Goal: Information Seeking & Learning: Learn about a topic

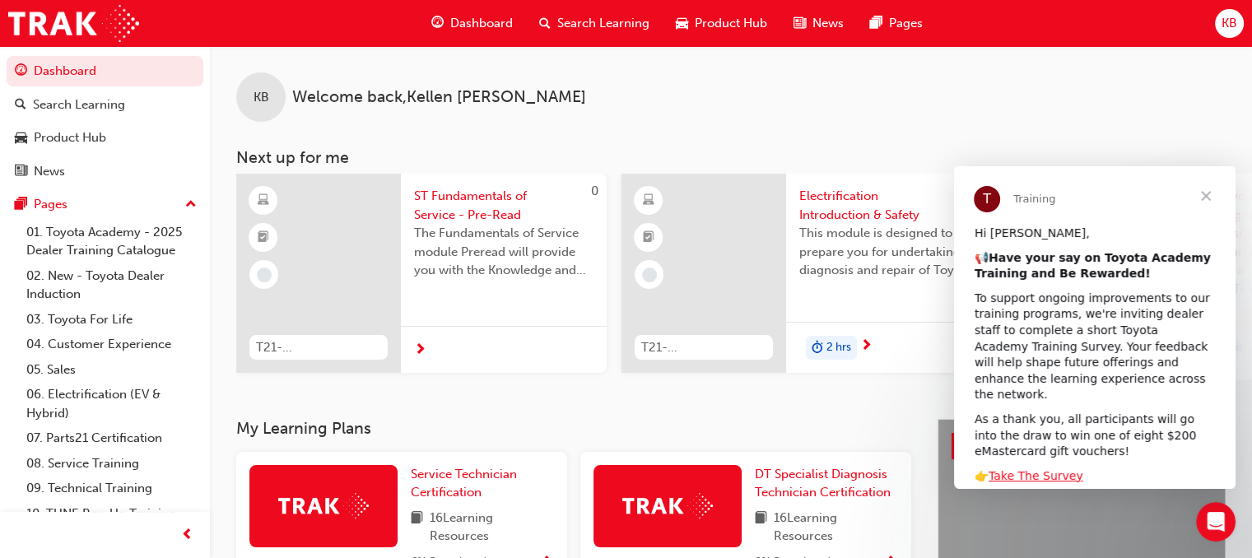
click at [1213, 193] on span "Close" at bounding box center [1205, 195] width 59 height 59
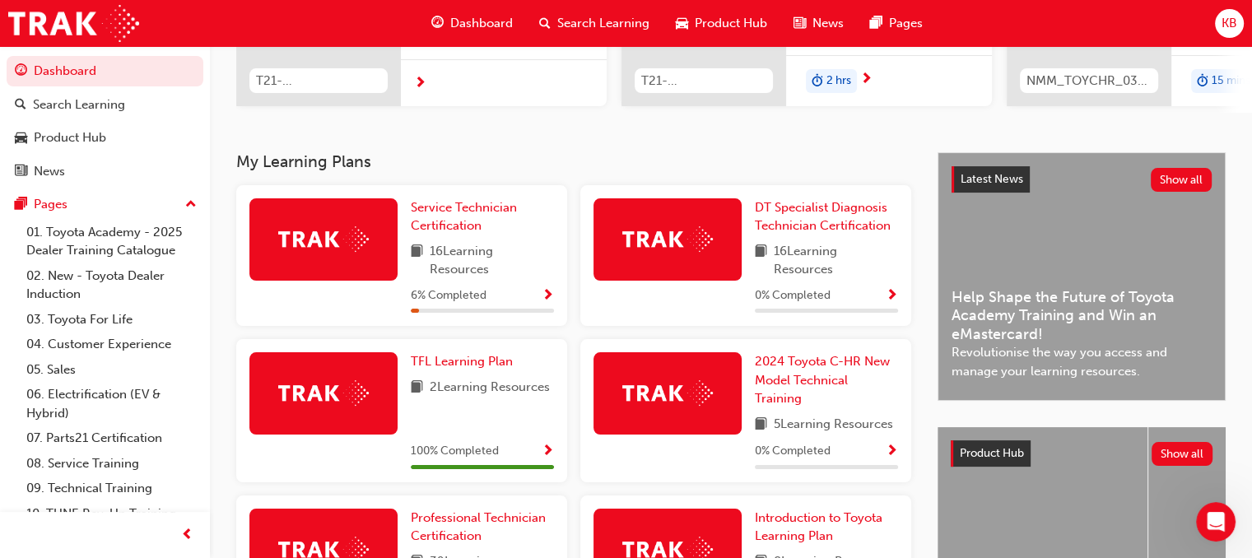
scroll to position [267, 0]
click at [454, 212] on span "Service Technician Certification" at bounding box center [464, 217] width 106 height 34
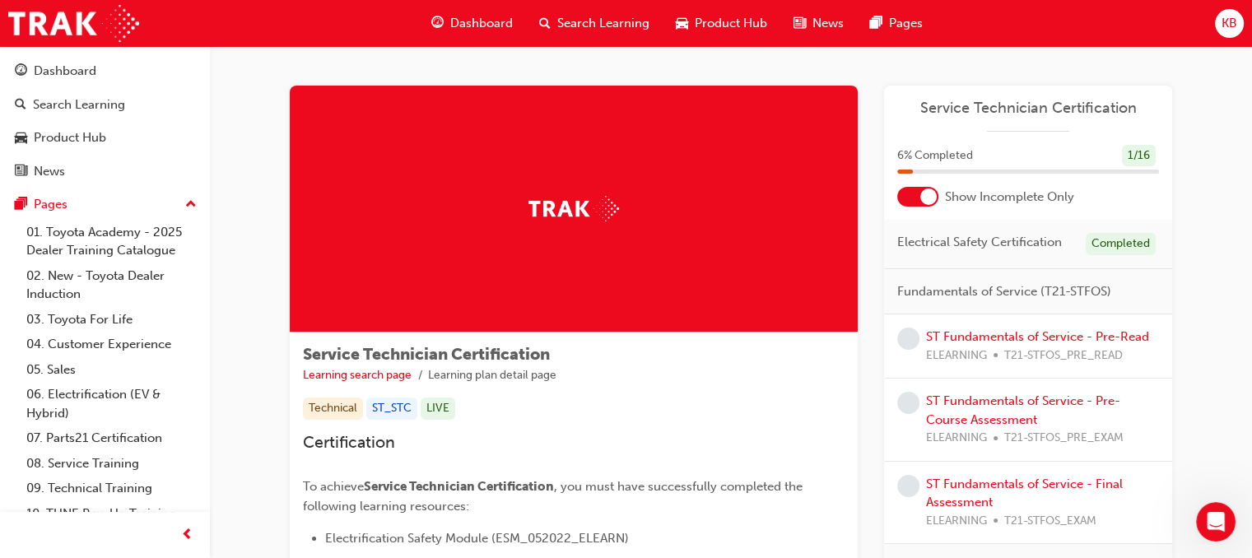
click at [923, 193] on div at bounding box center [928, 196] width 16 height 16
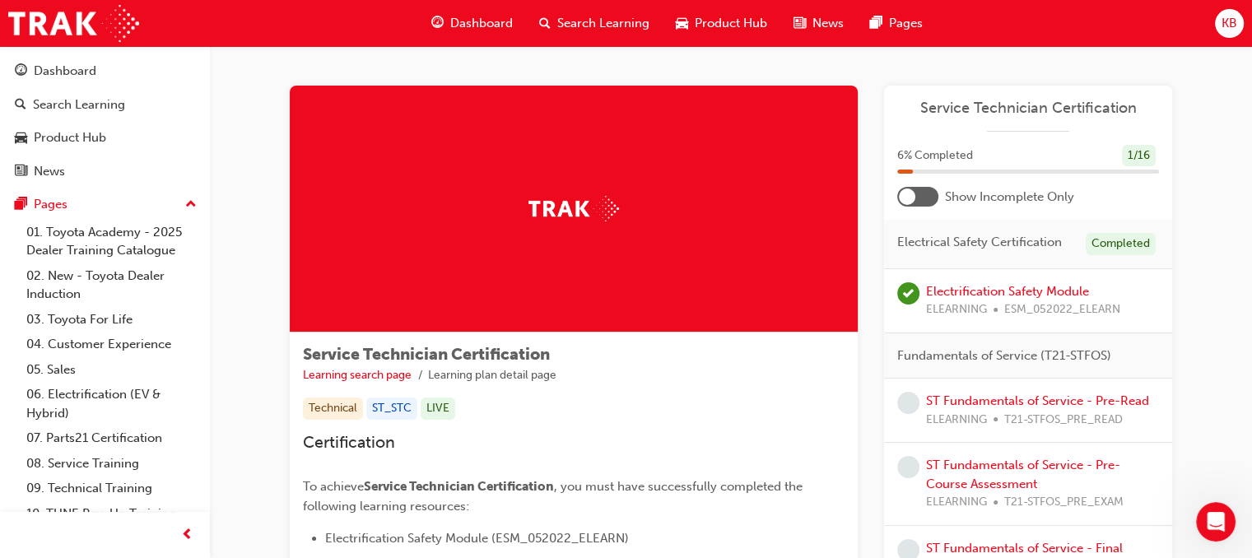
click at [923, 193] on div at bounding box center [917, 197] width 41 height 20
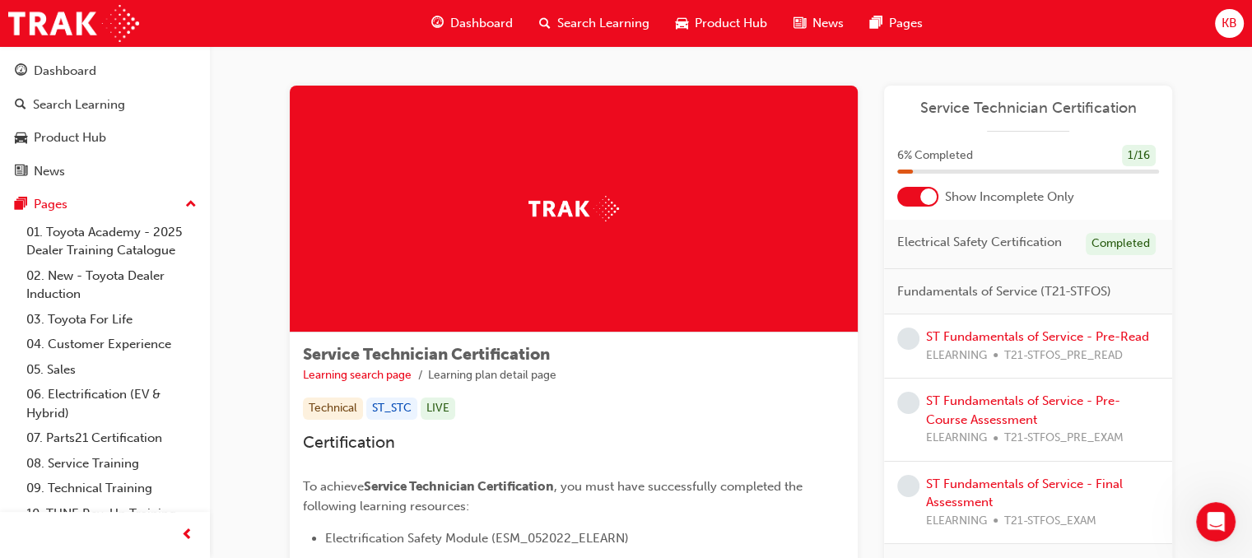
click at [923, 193] on div at bounding box center [928, 196] width 16 height 16
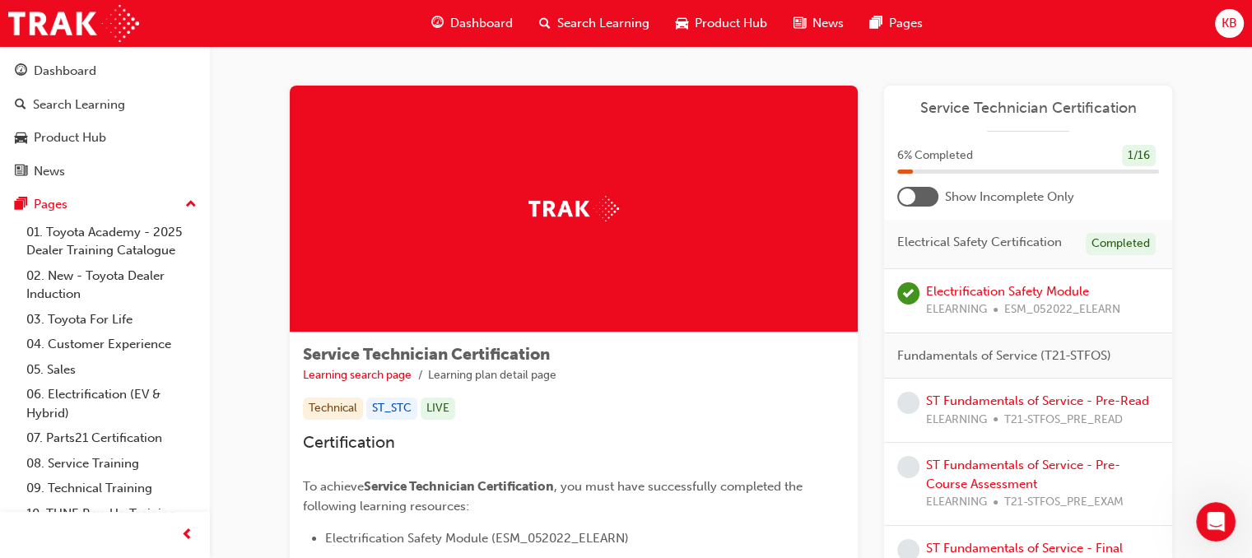
click at [925, 187] on div at bounding box center [917, 197] width 41 height 20
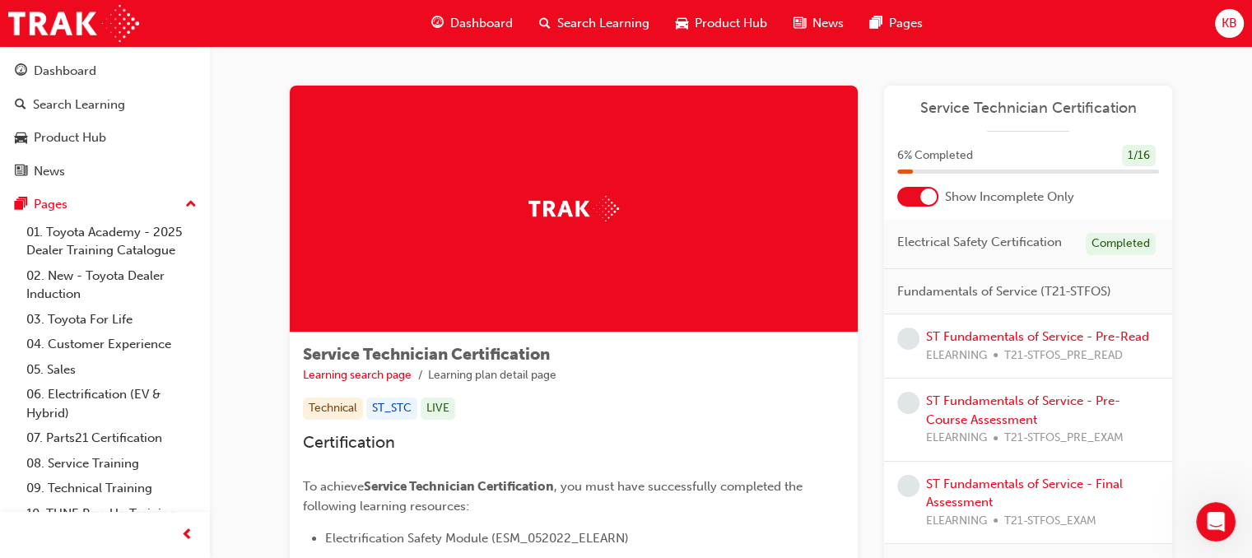
click at [925, 187] on div at bounding box center [917, 197] width 41 height 20
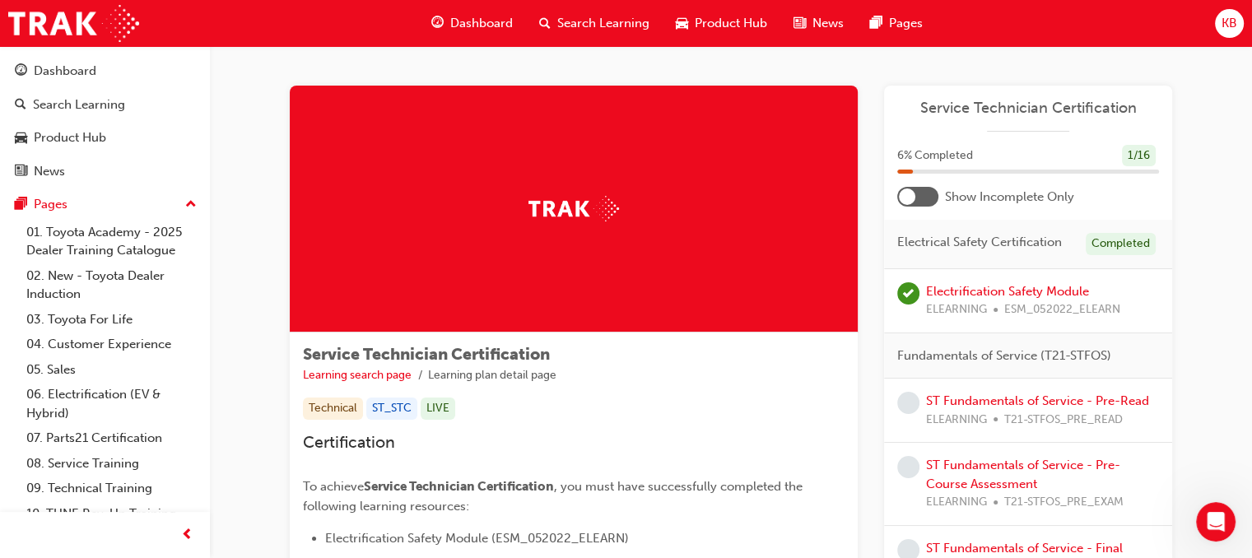
click at [925, 187] on div at bounding box center [917, 197] width 41 height 20
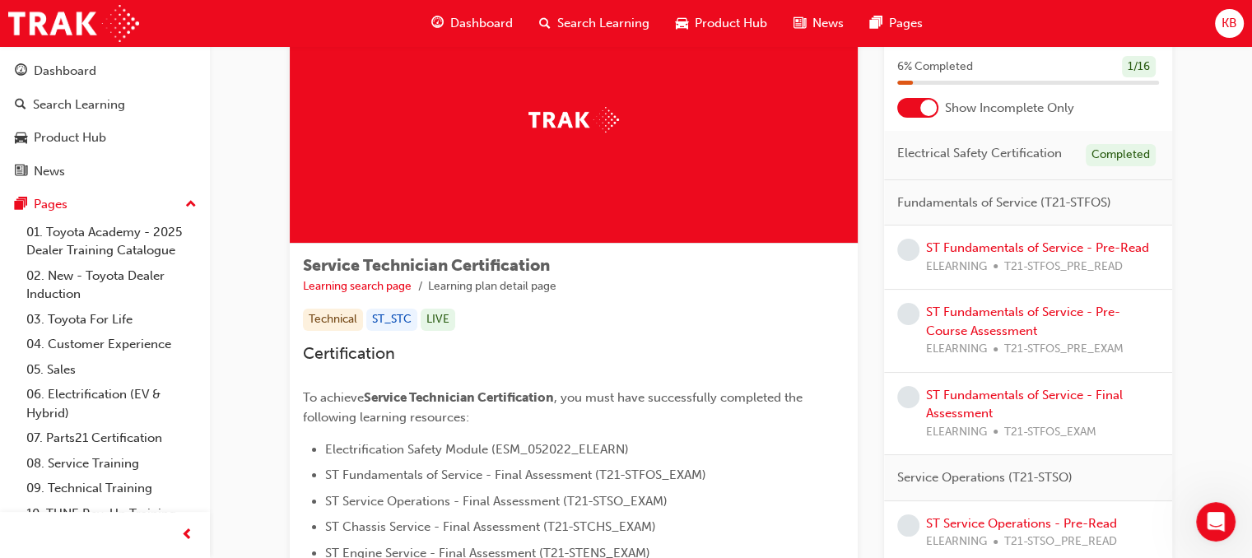
scroll to position [87, 0]
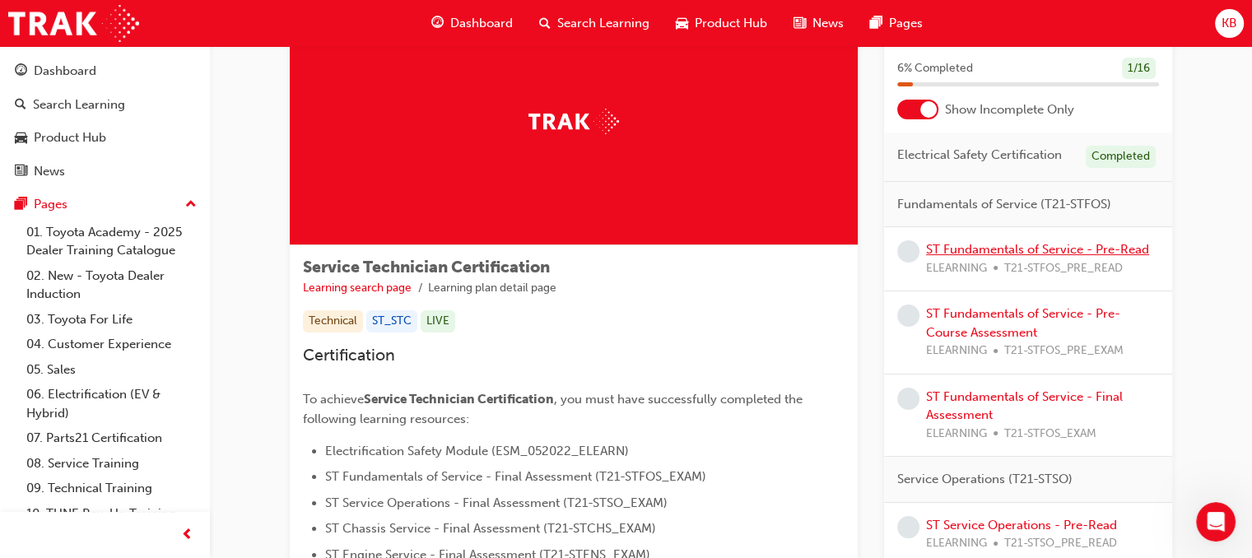
click at [982, 248] on link "ST Fundamentals of Service - Pre-Read" at bounding box center [1037, 249] width 223 height 15
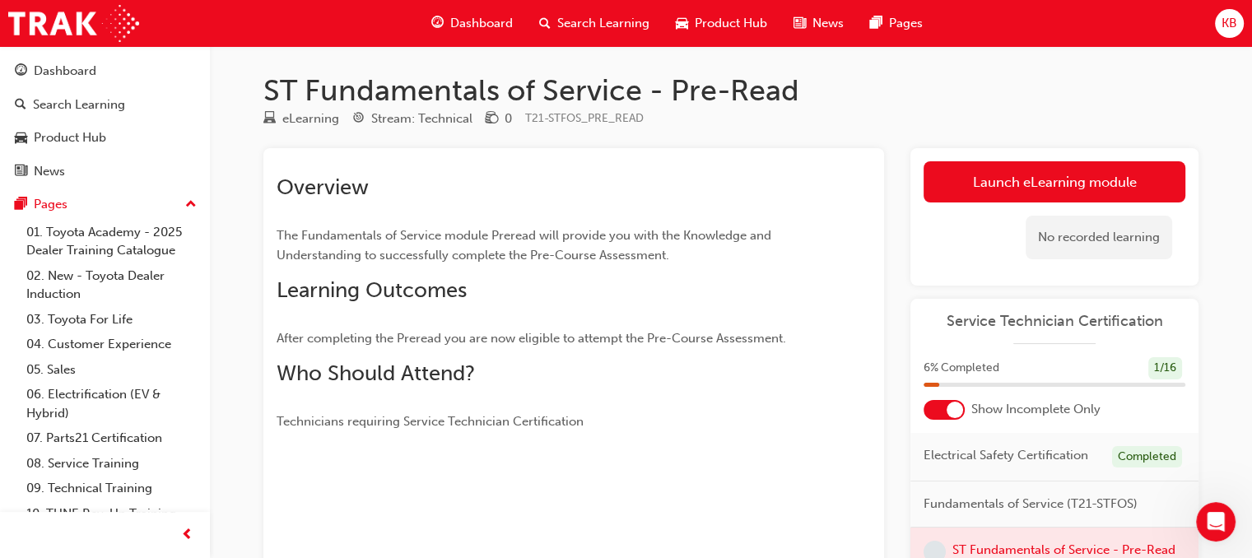
click at [830, 477] on div at bounding box center [574, 476] width 594 height 13
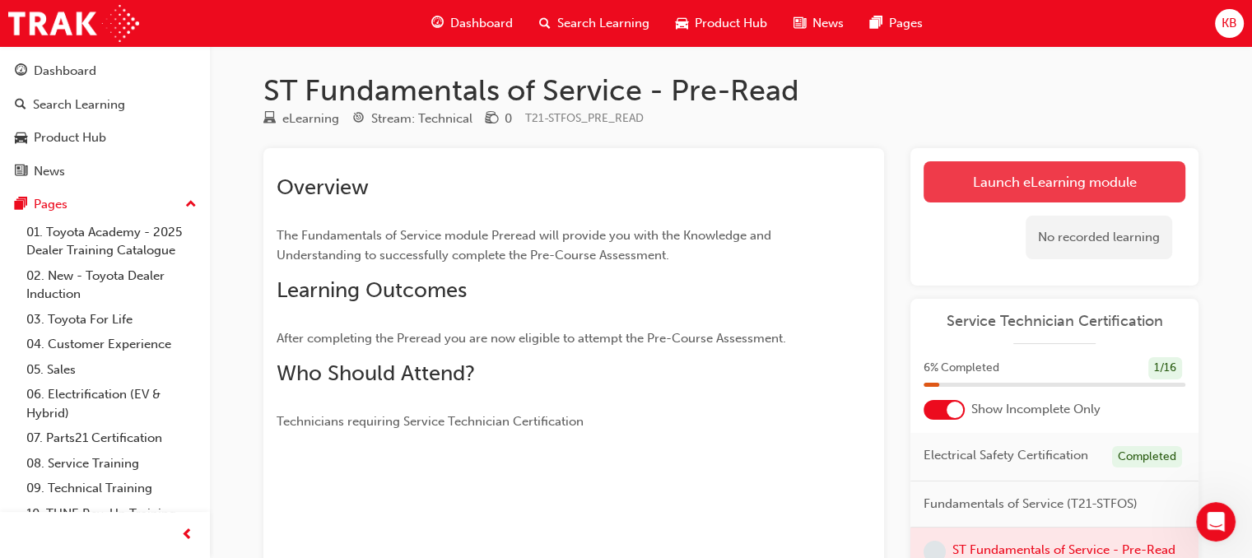
click at [1018, 179] on link "Launch eLearning module" at bounding box center [1054, 181] width 262 height 41
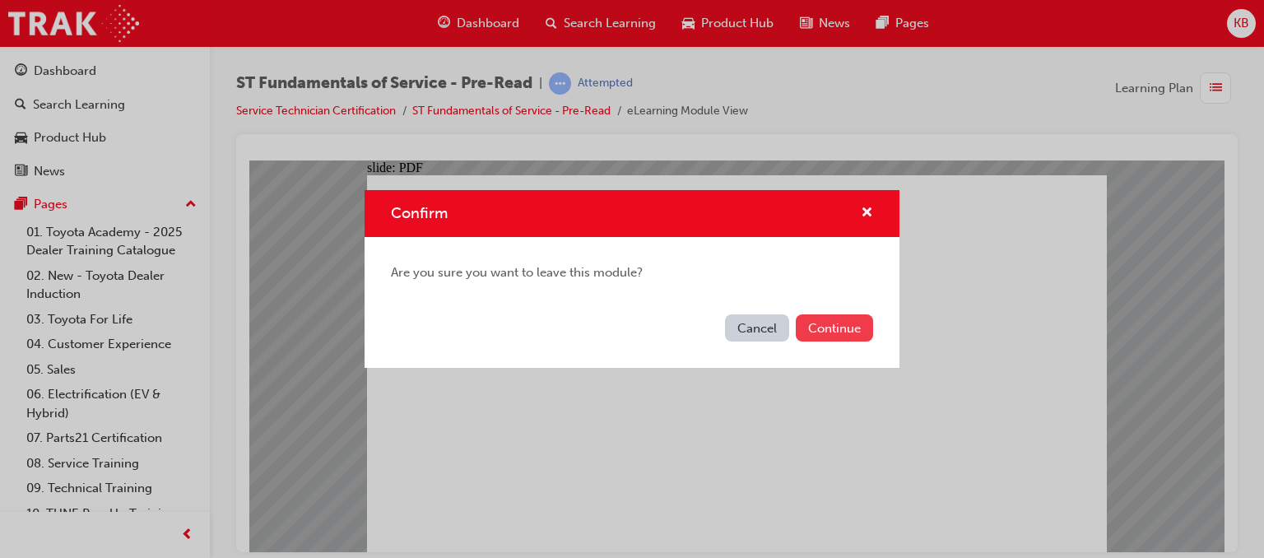
click at [848, 337] on button "Continue" at bounding box center [834, 327] width 77 height 27
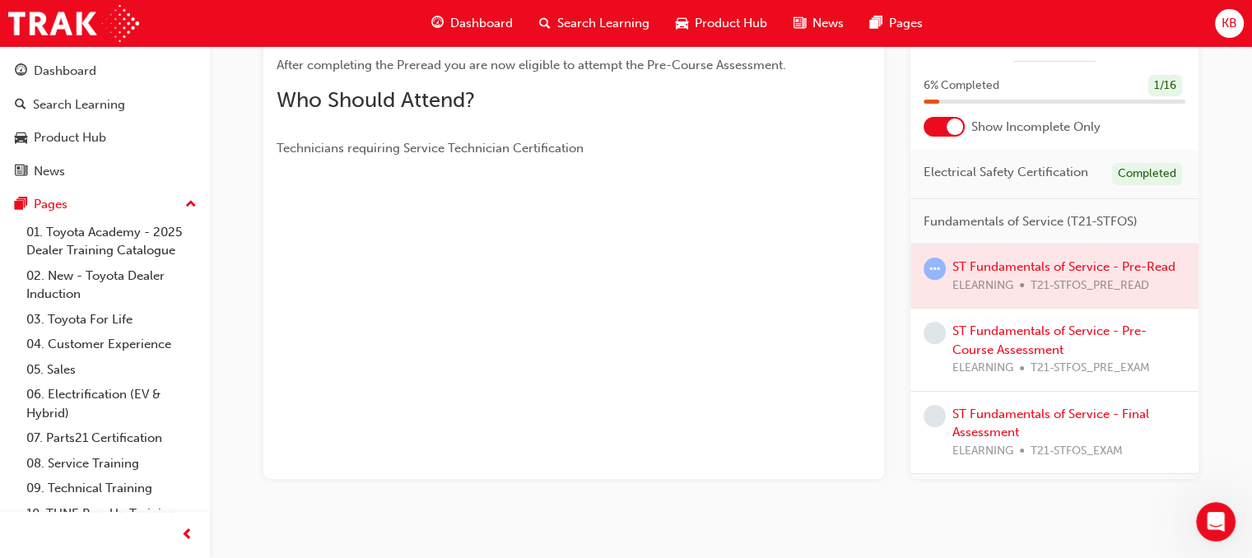
scroll to position [273, 0]
click at [1028, 357] on link "ST Fundamentals of Service - Pre-Course Assessment" at bounding box center [1049, 340] width 194 height 34
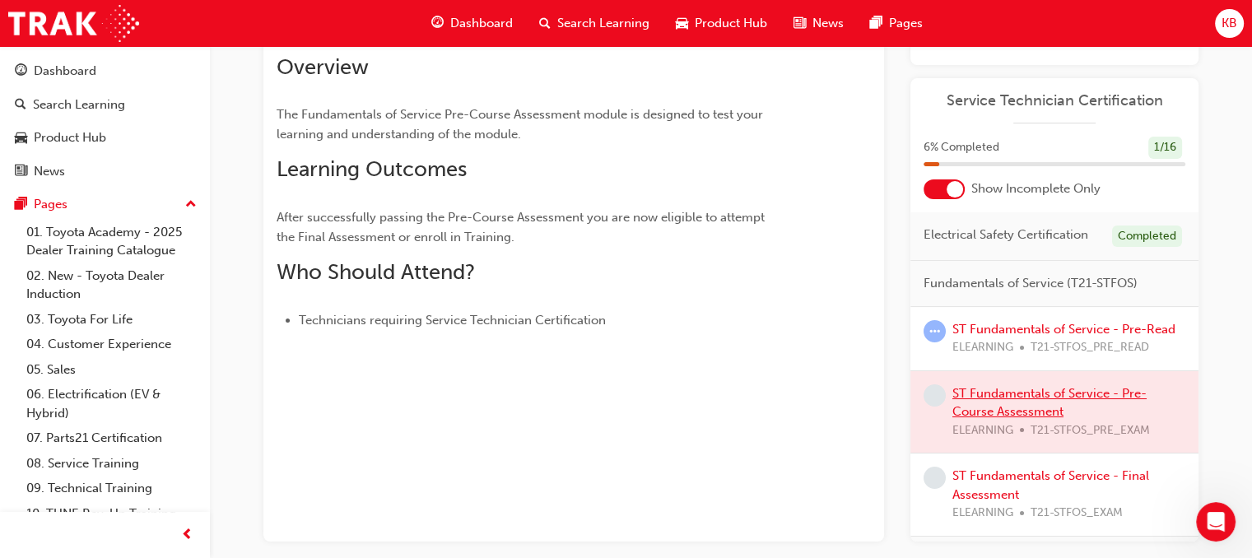
scroll to position [221, 0]
click at [988, 443] on div at bounding box center [1054, 412] width 288 height 82
click at [1026, 430] on div at bounding box center [1054, 412] width 288 height 82
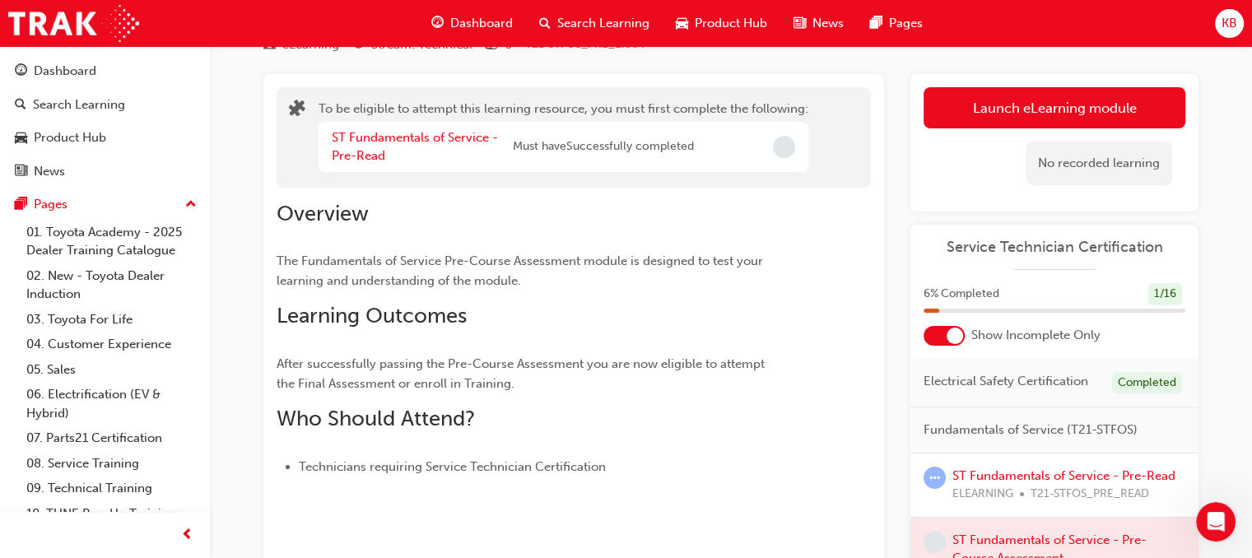
scroll to position [0, 0]
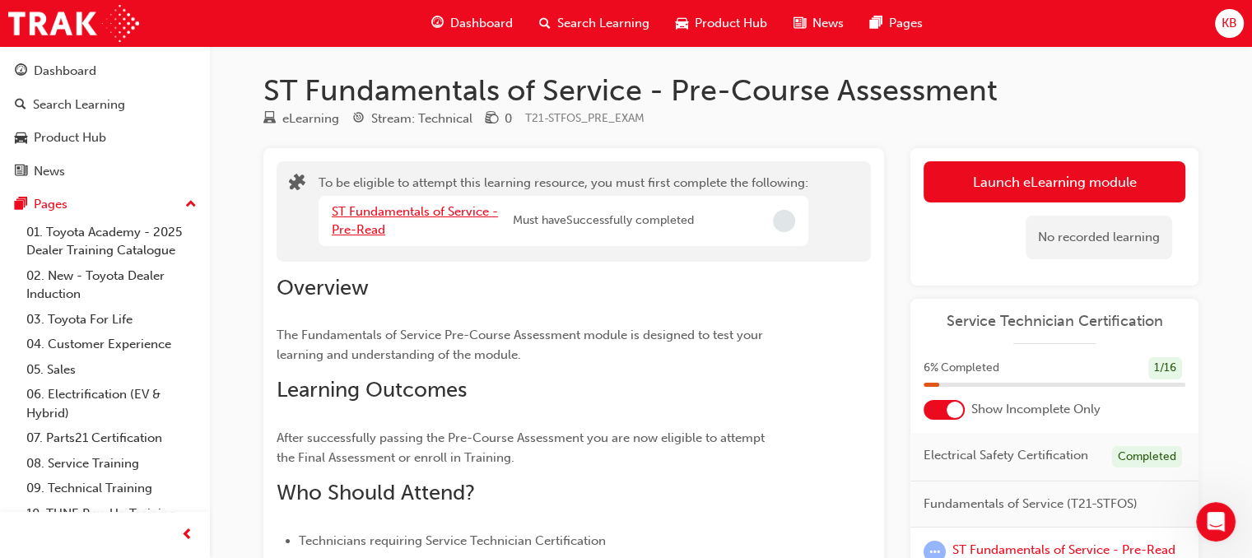
click at [373, 226] on link "ST Fundamentals of Service - Pre-Read" at bounding box center [415, 221] width 166 height 34
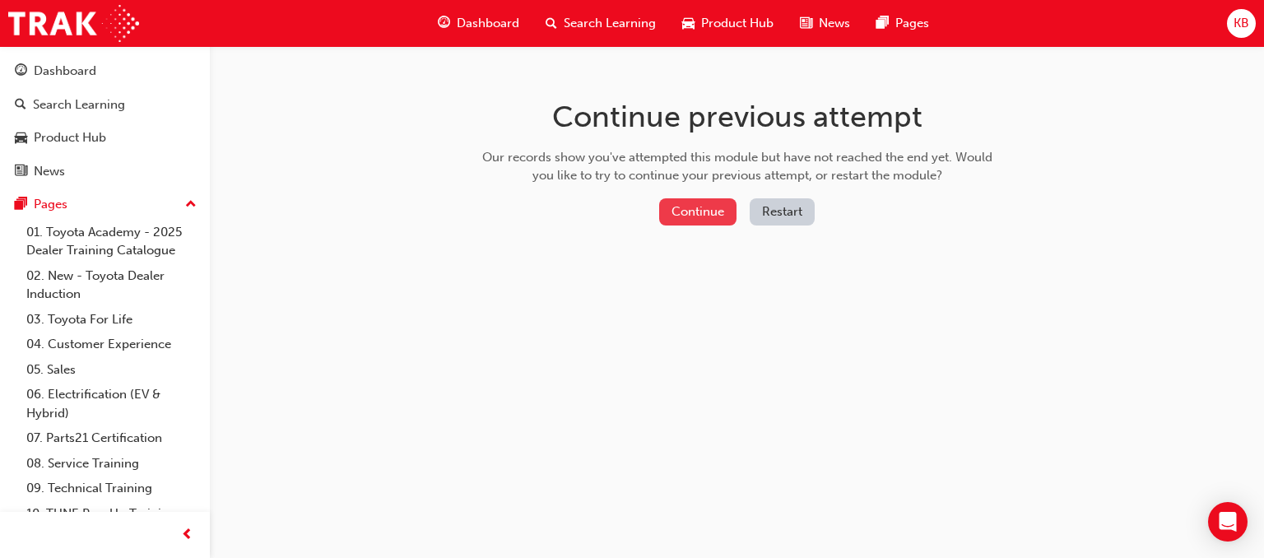
click at [681, 213] on button "Continue" at bounding box center [697, 211] width 77 height 27
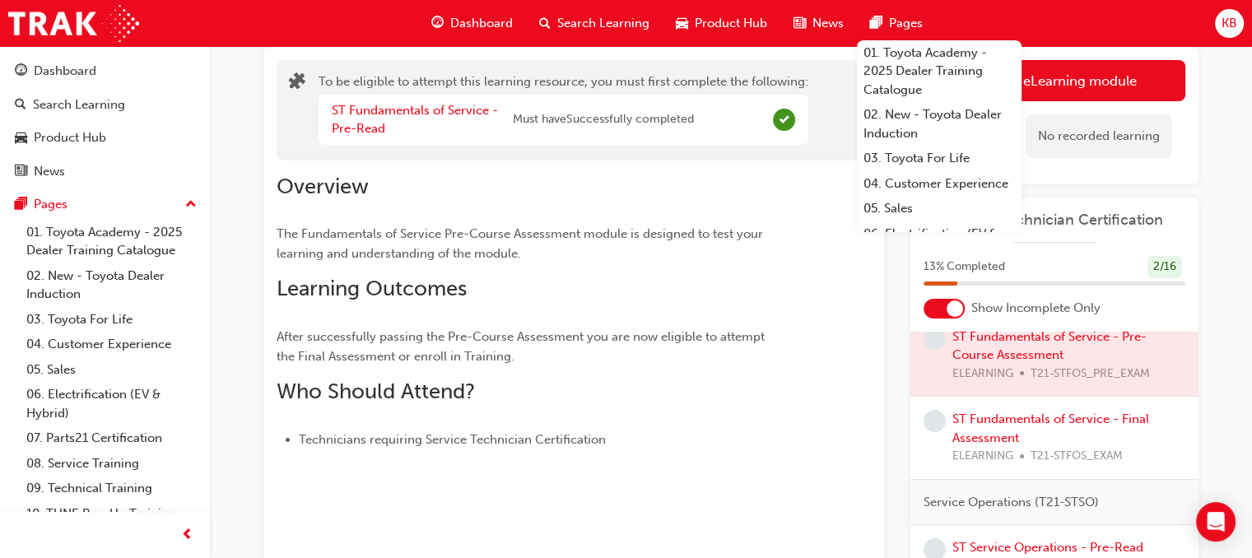
scroll to position [102, 0]
click at [1016, 347] on div at bounding box center [1054, 355] width 288 height 82
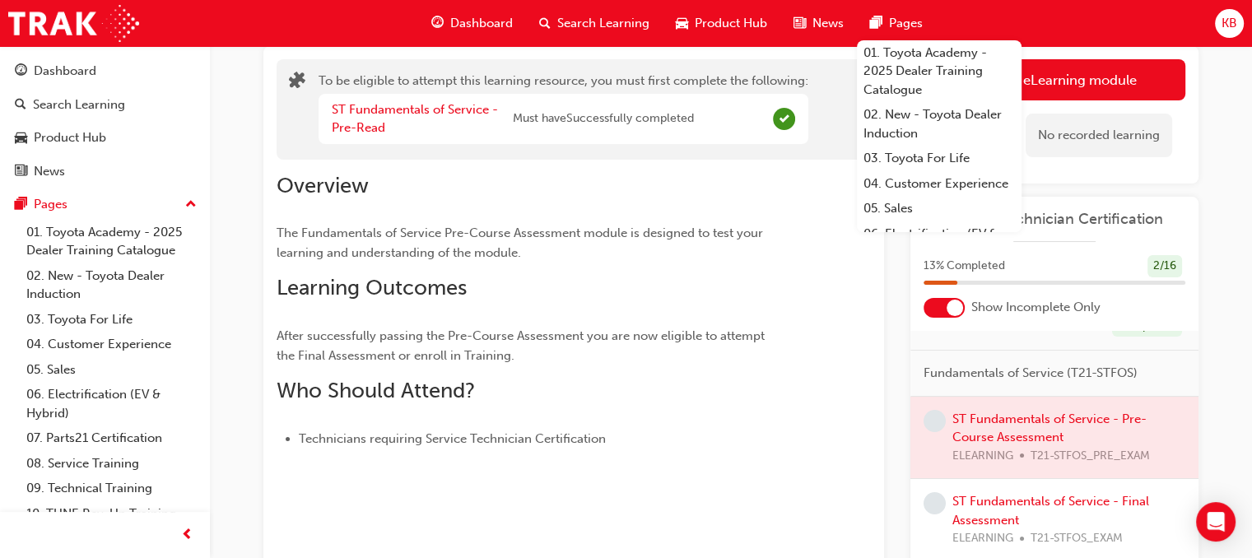
scroll to position [26, 0]
click at [1075, 80] on button "Launch eLearning module" at bounding box center [1054, 79] width 262 height 41
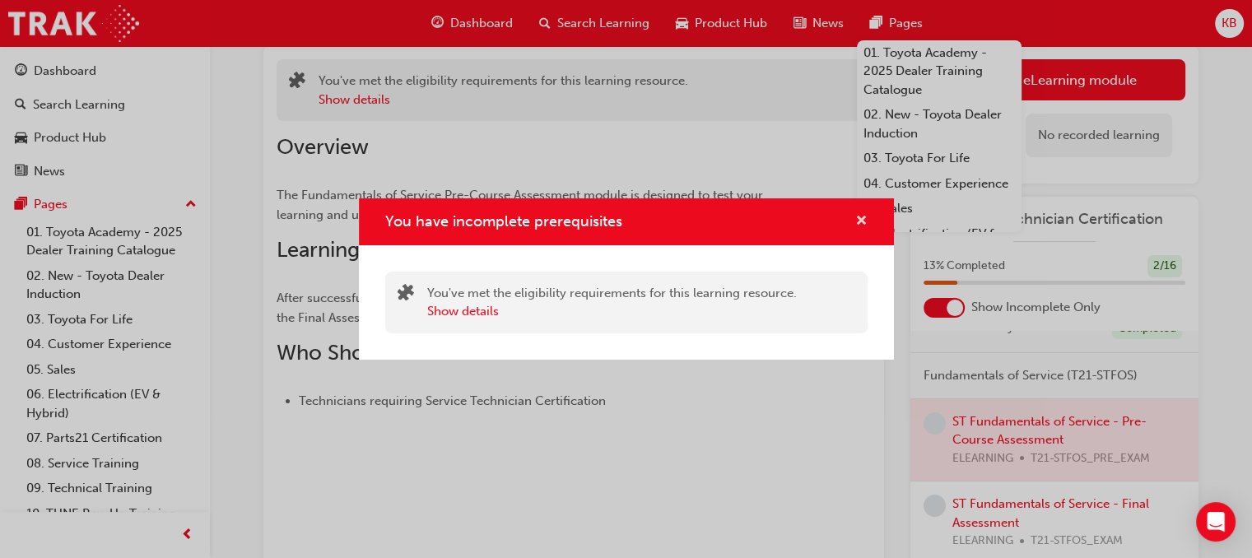
drag, startPoint x: 859, startPoint y: 217, endPoint x: 645, endPoint y: 298, distance: 228.7
click at [645, 298] on div "You have incomplete prerequisites You've met the eligibility requirements for t…" at bounding box center [626, 278] width 535 height 161
click at [463, 309] on button "Show details" at bounding box center [463, 311] width 72 height 19
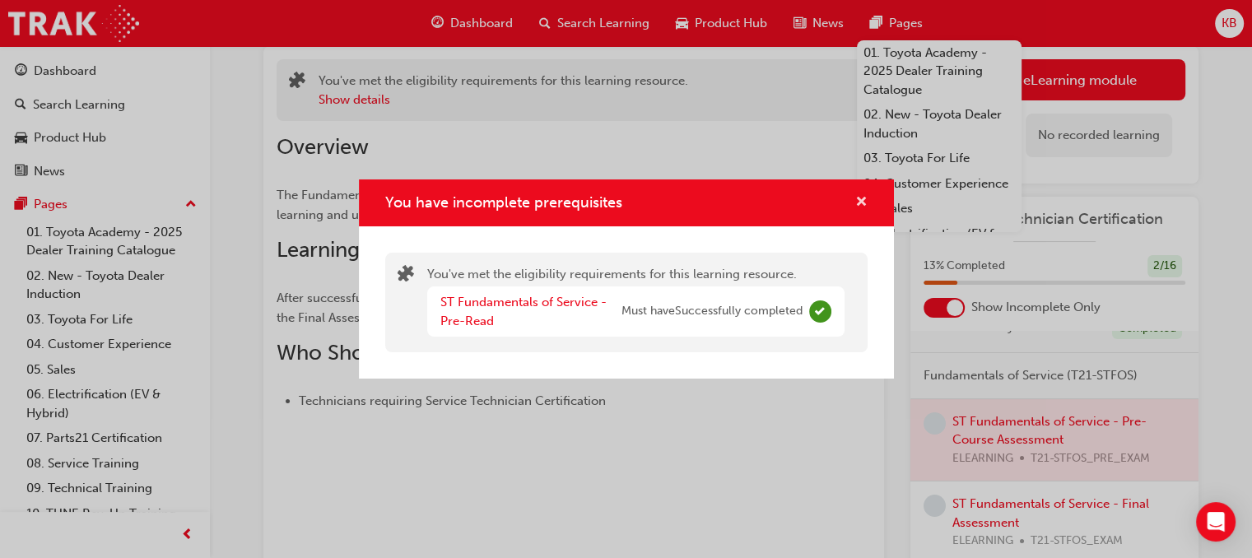
click at [858, 196] on span "cross-icon" at bounding box center [861, 203] width 12 height 15
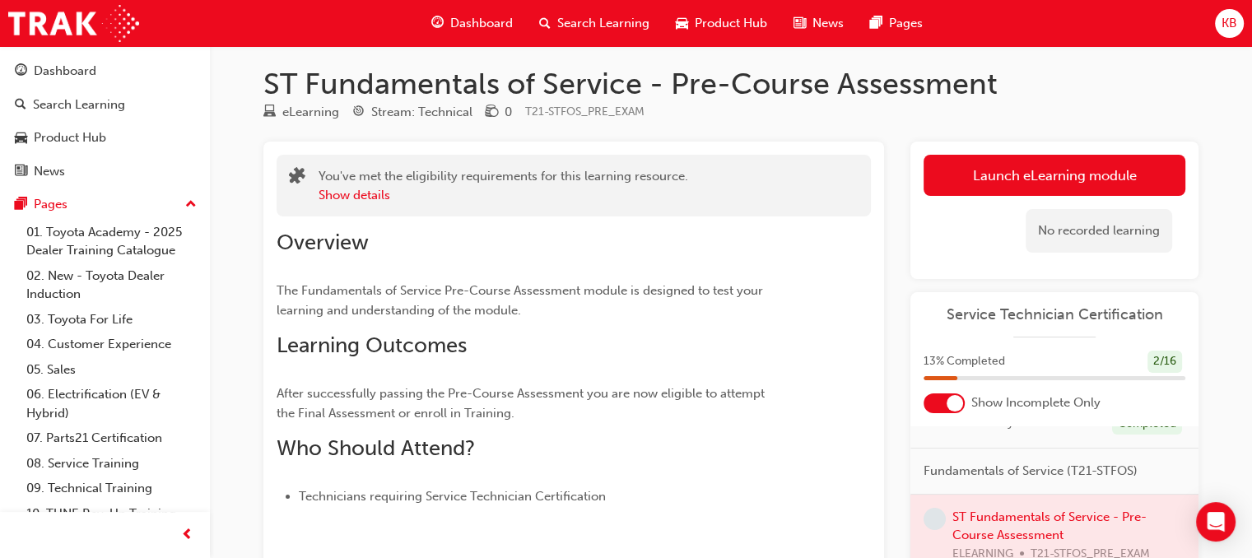
scroll to position [7, 0]
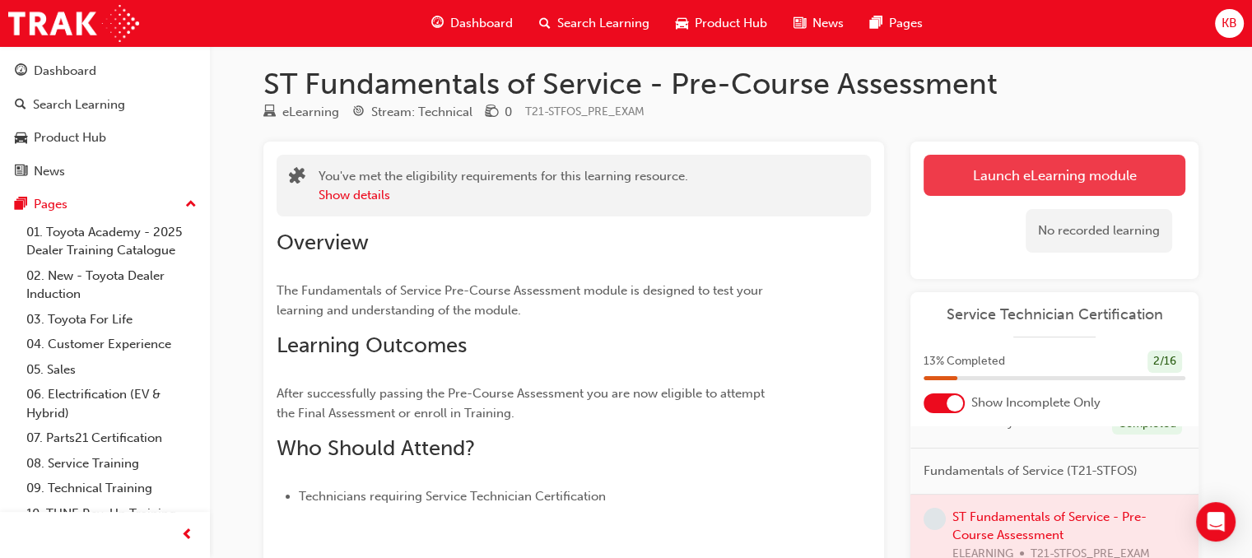
click at [981, 168] on button "Launch eLearning module" at bounding box center [1054, 175] width 262 height 41
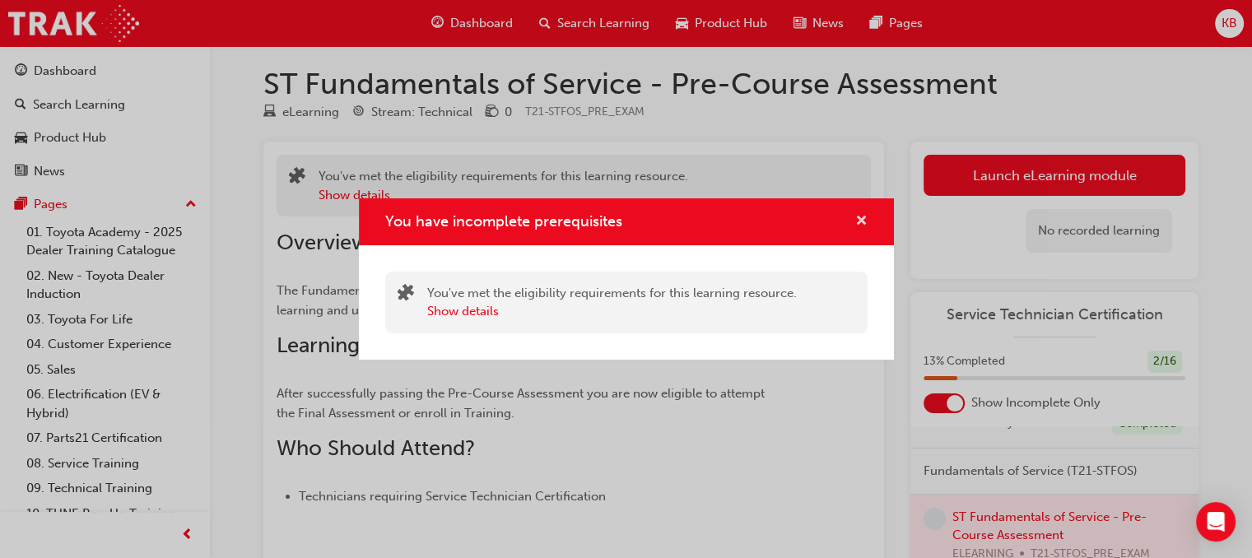
click at [858, 215] on span "cross-icon" at bounding box center [861, 222] width 12 height 15
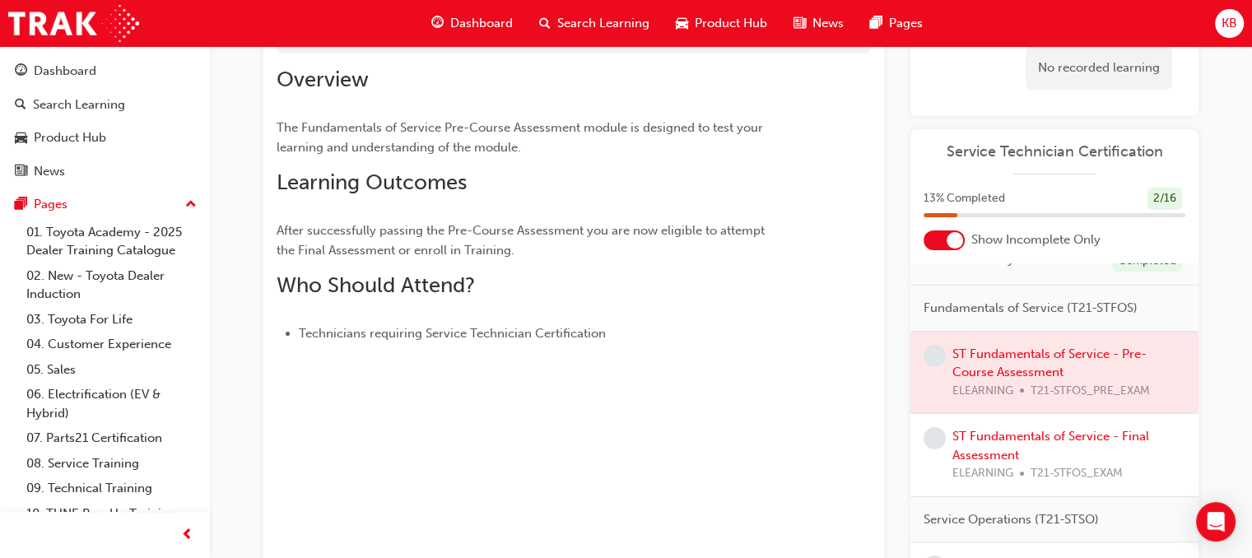
scroll to position [169, 0]
click at [1005, 371] on div at bounding box center [1054, 374] width 288 height 82
click at [966, 364] on div at bounding box center [1054, 374] width 288 height 82
click at [997, 463] on link "ST Fundamentals of Service - Final Assessment" at bounding box center [1050, 447] width 197 height 34
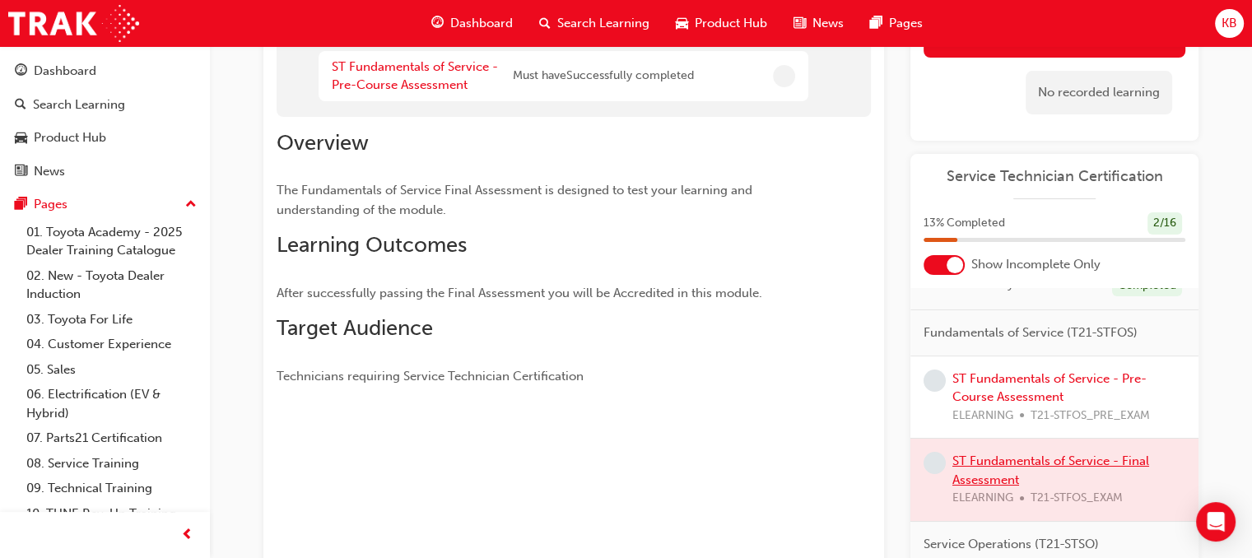
scroll to position [207, 0]
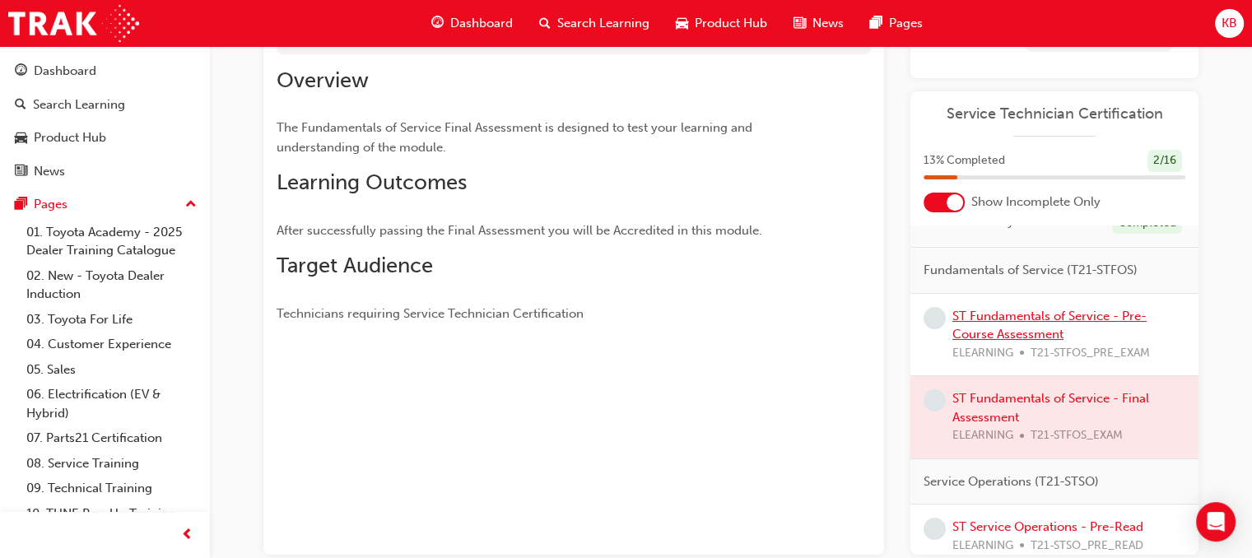
click at [980, 330] on link "ST Fundamentals of Service - Pre-Course Assessment" at bounding box center [1049, 326] width 194 height 34
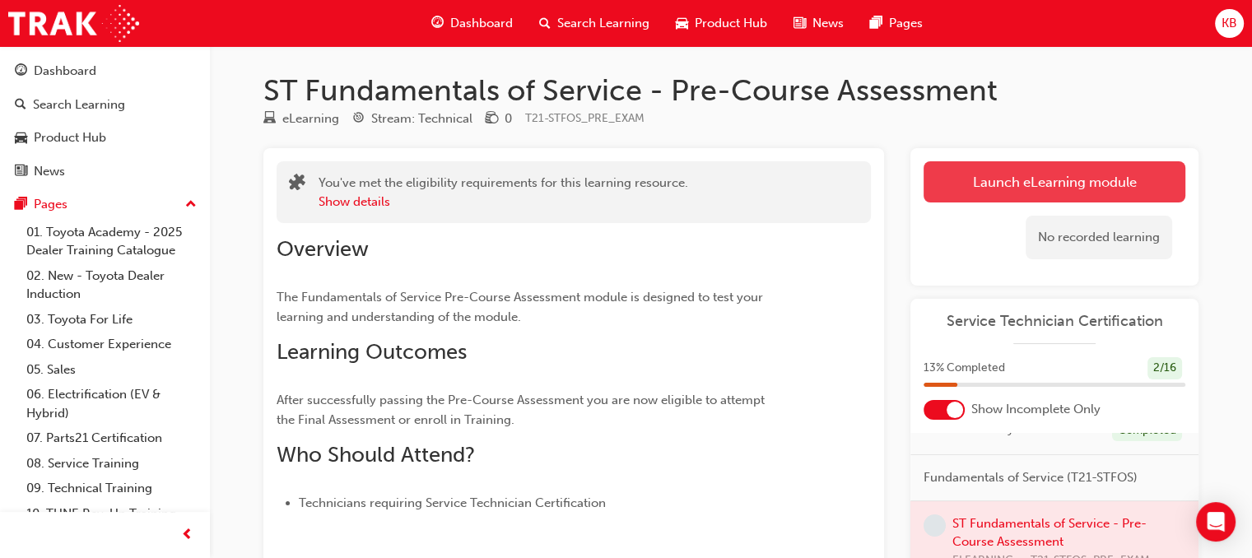
click at [1086, 184] on link "Launch eLearning module" at bounding box center [1054, 181] width 262 height 41
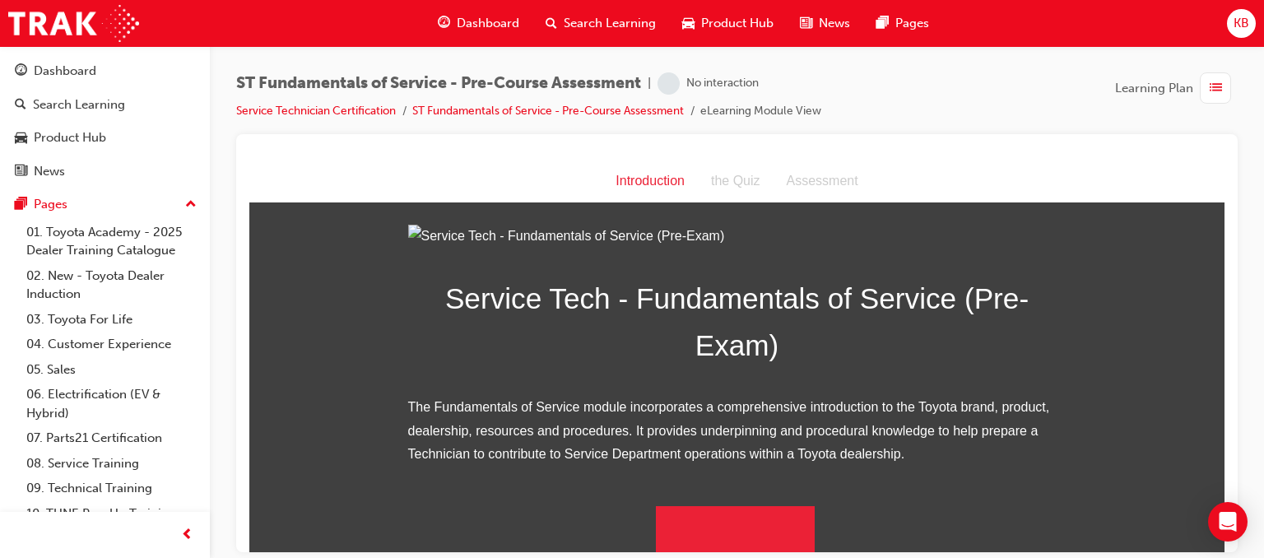
scroll to position [204, 0]
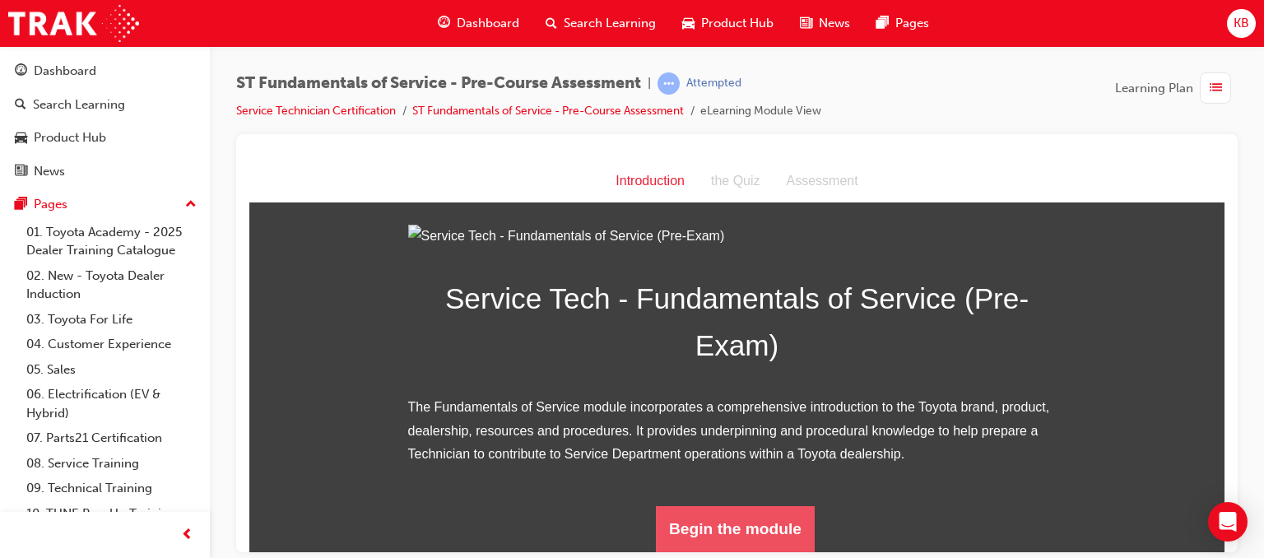
click at [733, 532] on button "Begin the module" at bounding box center [735, 528] width 159 height 46
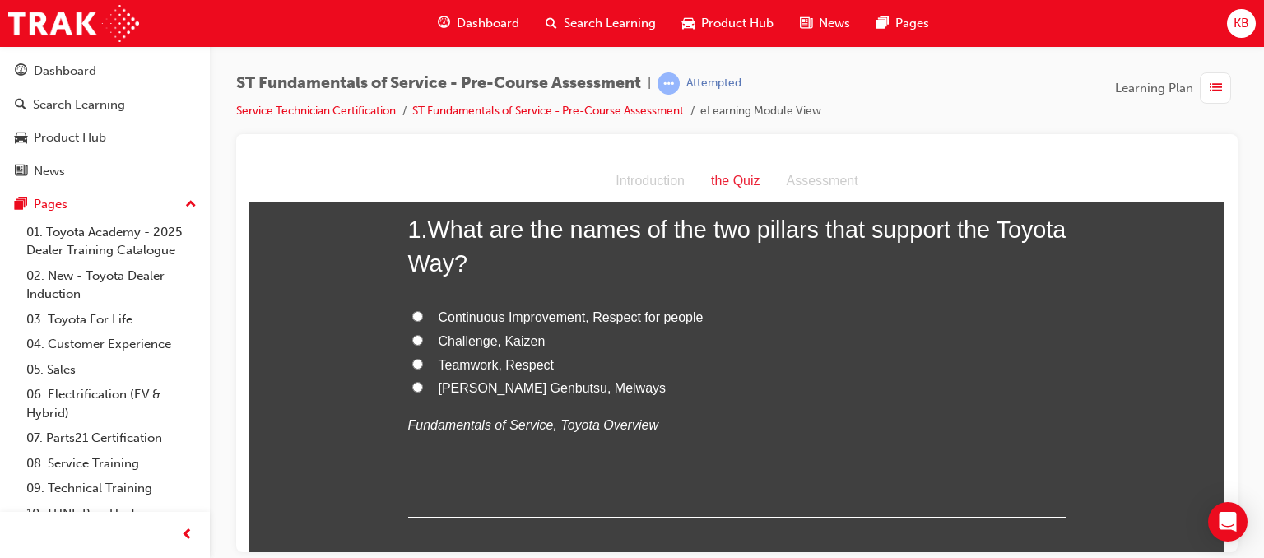
scroll to position [95, 0]
click at [412, 314] on input "Continuous Improvement, Respect for people" at bounding box center [417, 314] width 11 height 11
radio input "true"
click at [412, 314] on input "Continuous Improvement, Respect for people" at bounding box center [417, 314] width 11 height 11
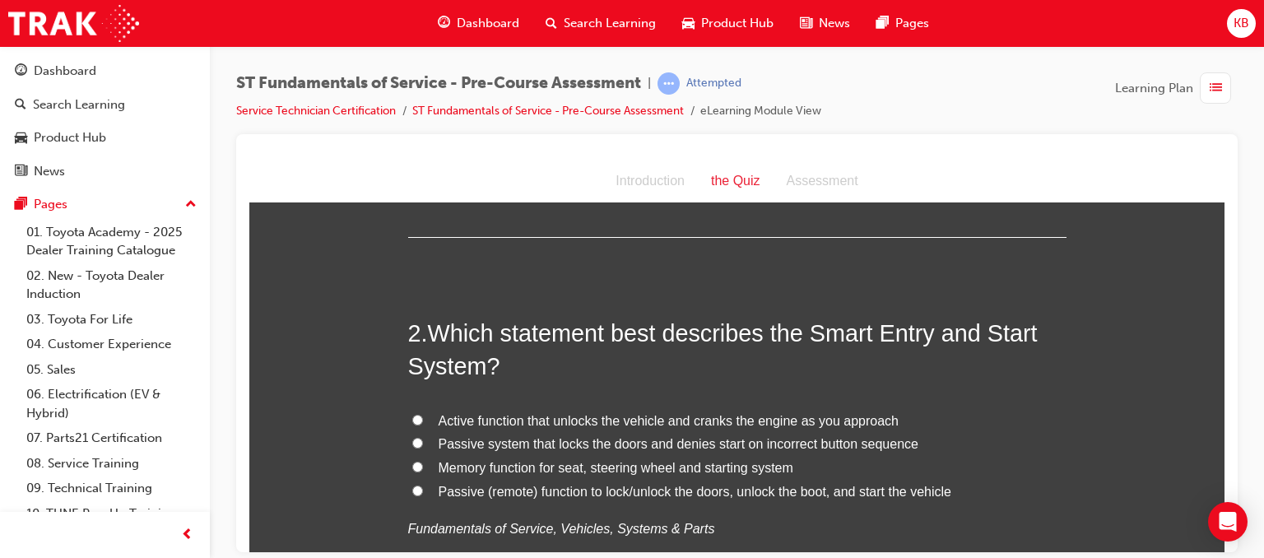
scroll to position [421, 0]
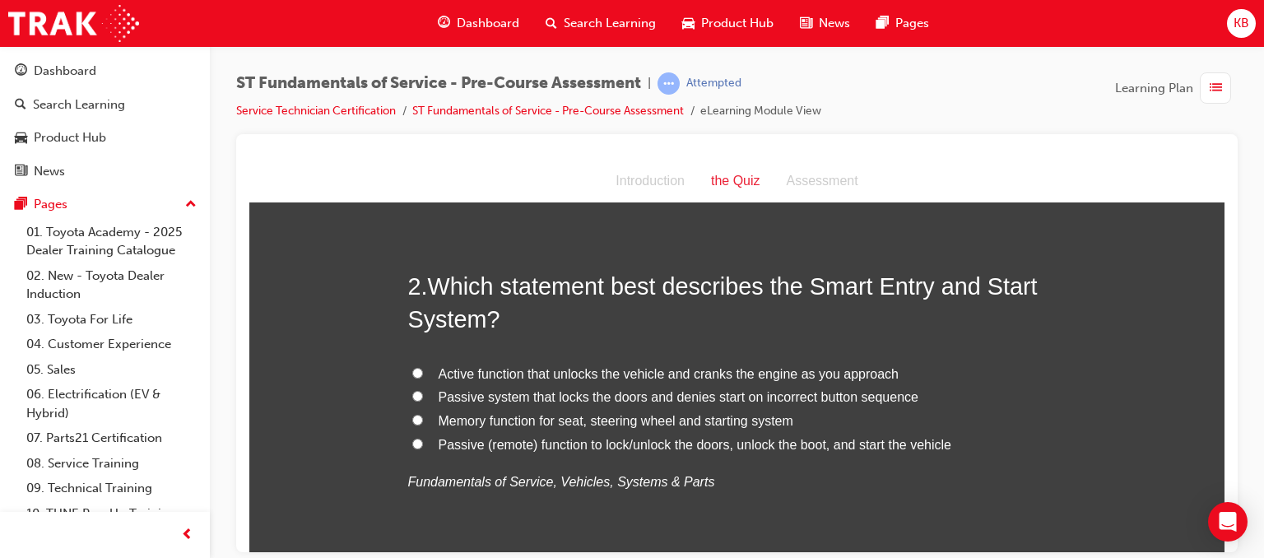
click at [412, 442] on input "Passive (remote) function to lock/unlock the doors, unlock the boot, and start …" at bounding box center [417, 443] width 11 height 11
radio input "true"
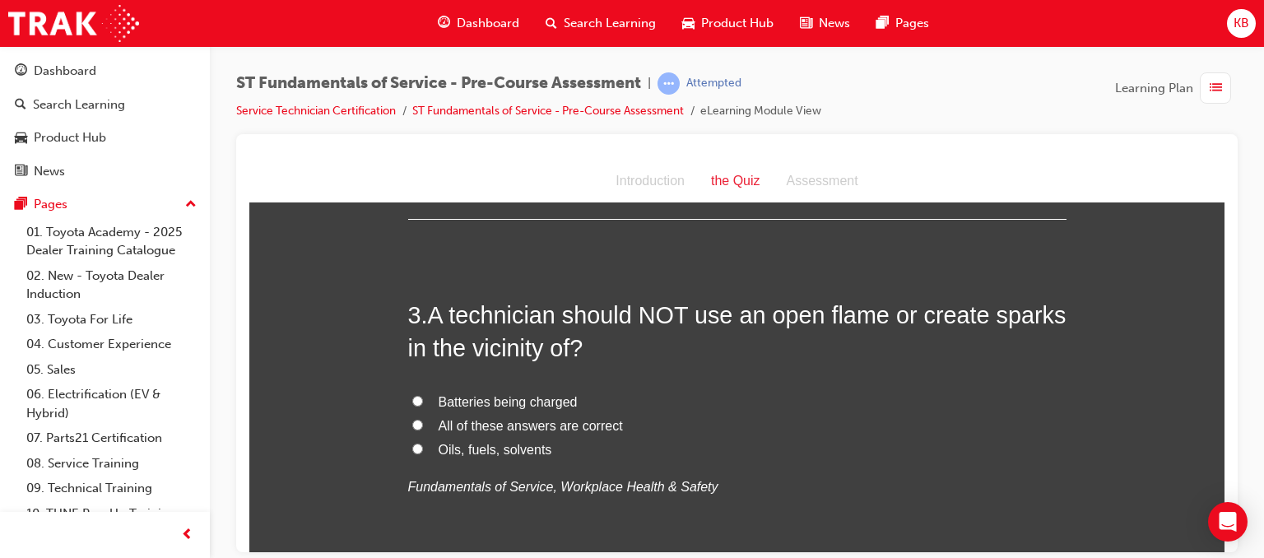
scroll to position [793, 0]
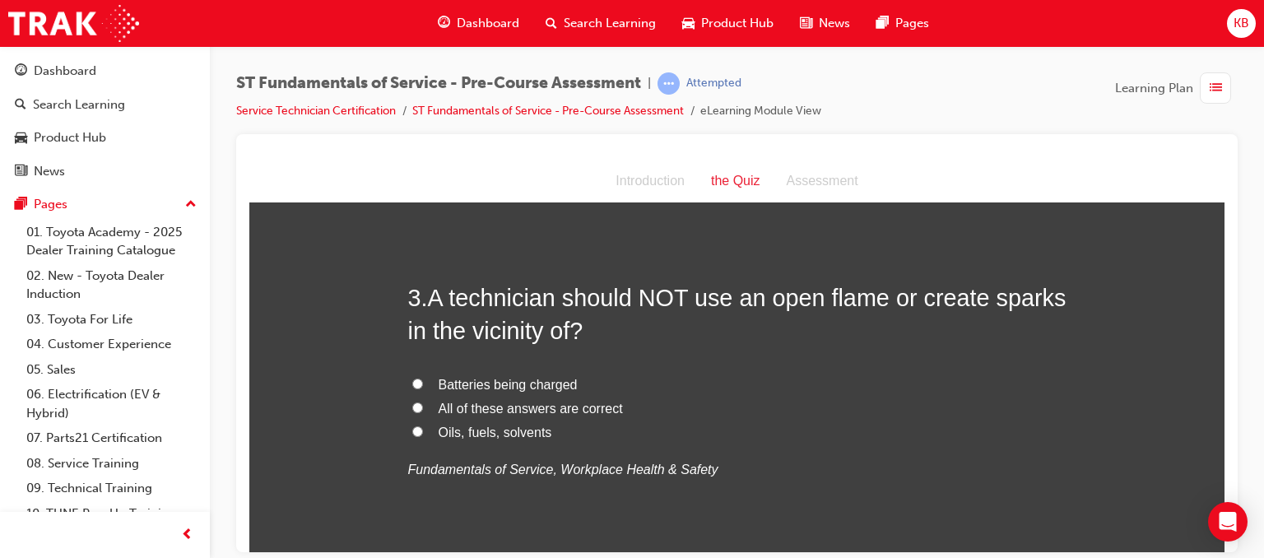
click at [413, 404] on input "All of these answers are correct" at bounding box center [417, 407] width 11 height 11
radio input "true"
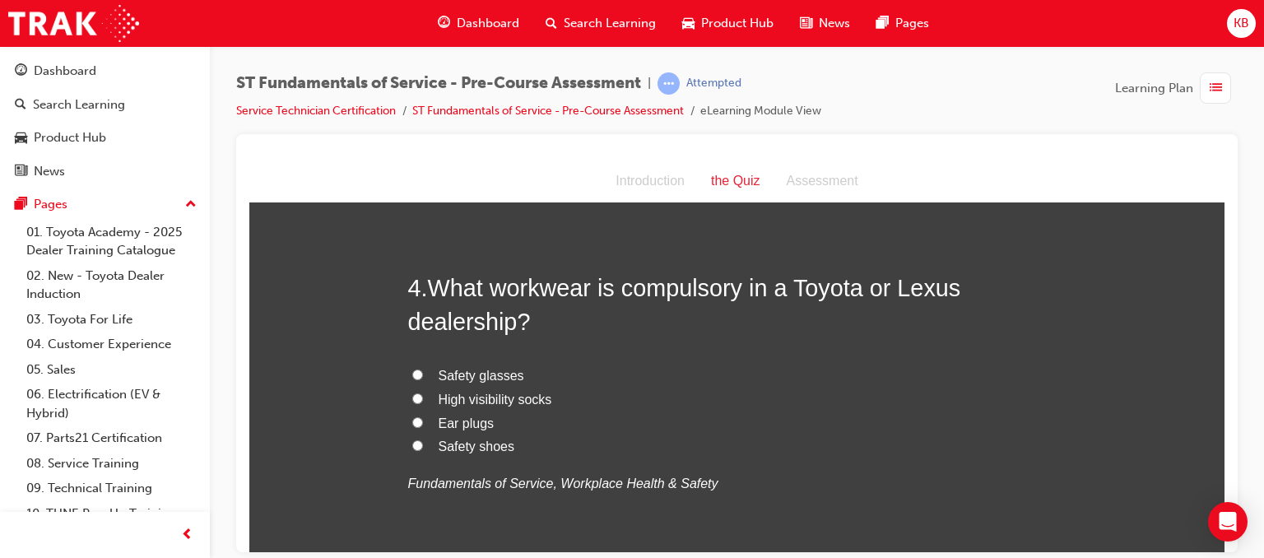
scroll to position [1172, 0]
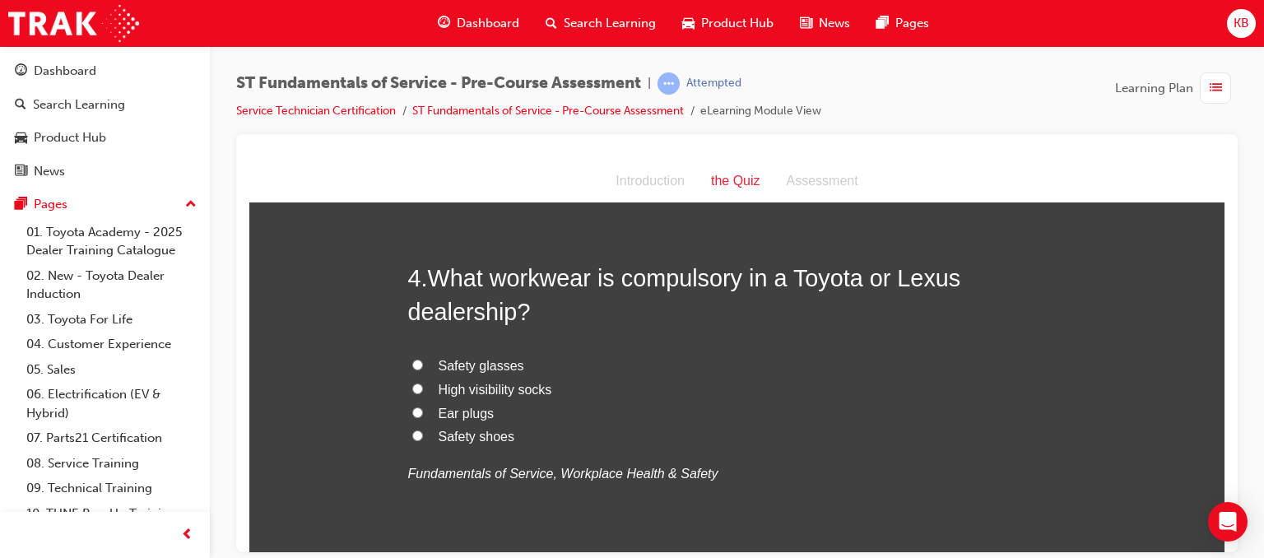
click at [412, 362] on input "Safety glasses" at bounding box center [417, 364] width 11 height 11
radio input "true"
click at [412, 410] on input "Ear plugs" at bounding box center [417, 412] width 11 height 11
radio input "true"
click at [412, 435] on input "Safety shoes" at bounding box center [417, 435] width 11 height 11
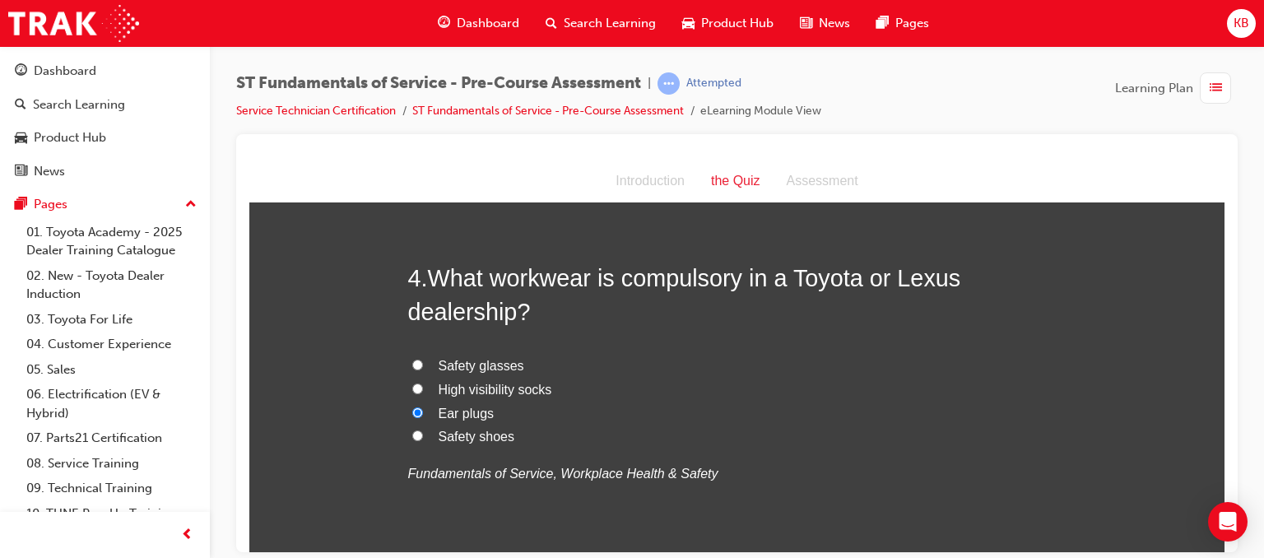
radio input "true"
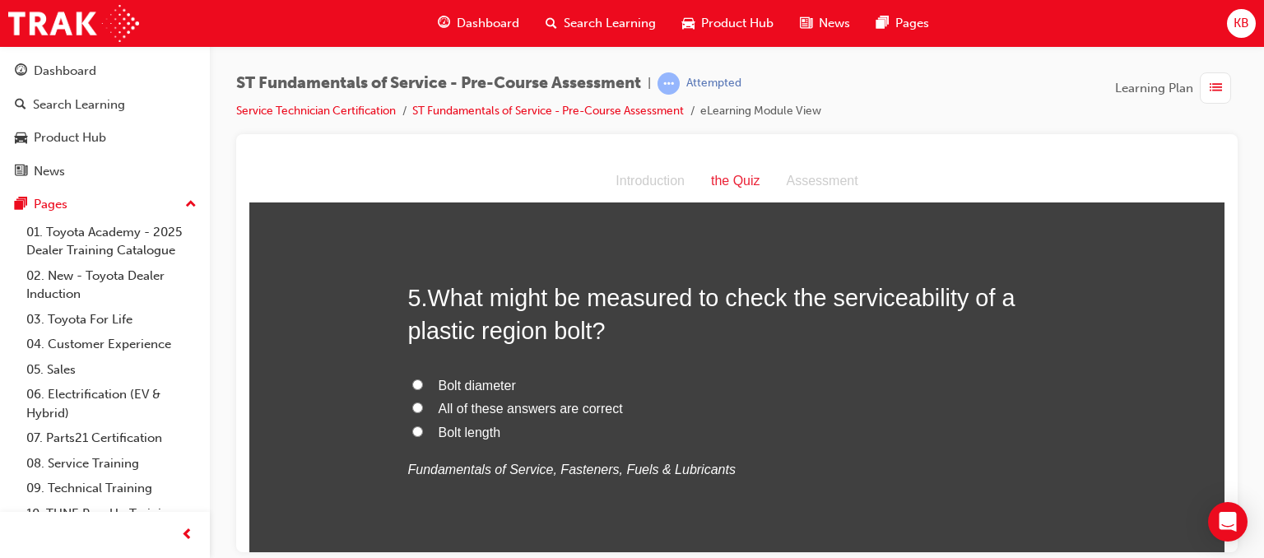
click at [412, 406] on input "All of these answers are correct" at bounding box center [417, 407] width 11 height 11
radio input "true"
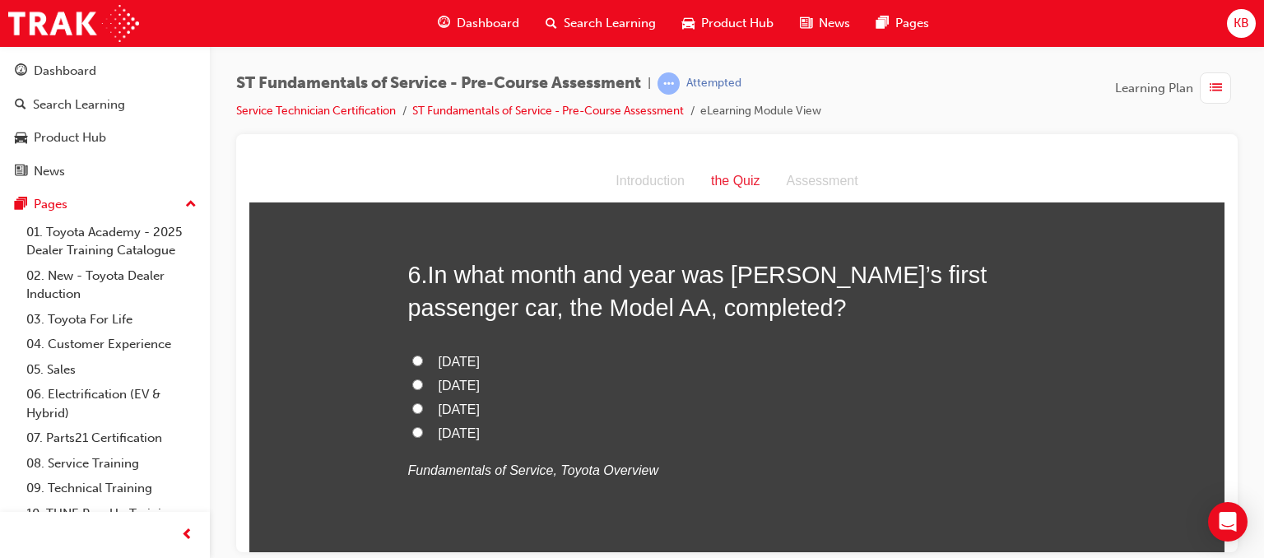
click at [418, 388] on label "April 1936" at bounding box center [737, 386] width 658 height 24
click at [418, 388] on input "April 1936" at bounding box center [417, 384] width 11 height 11
radio input "true"
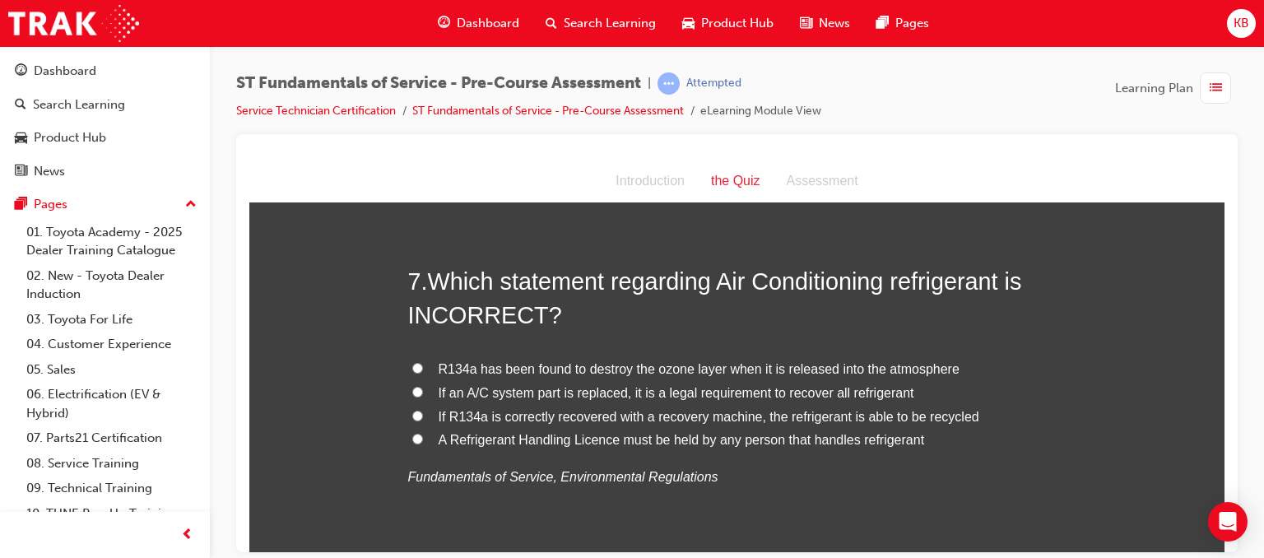
scroll to position [2295, 0]
click at [415, 414] on input "If R134a is correctly recovered with a recovery machine, the refrigerant is abl…" at bounding box center [417, 415] width 11 height 11
radio input "true"
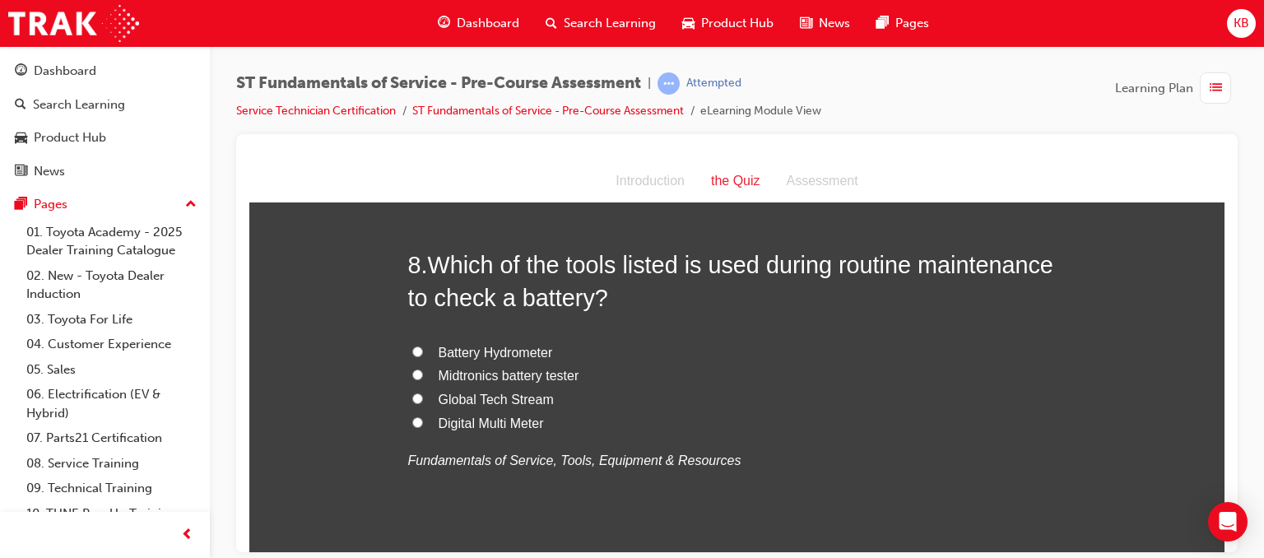
scroll to position [2695, 0]
click at [509, 378] on span "Midtronics battery tester" at bounding box center [509, 374] width 141 height 14
click at [423, 378] on input "Midtronics battery tester" at bounding box center [417, 373] width 11 height 11
radio input "true"
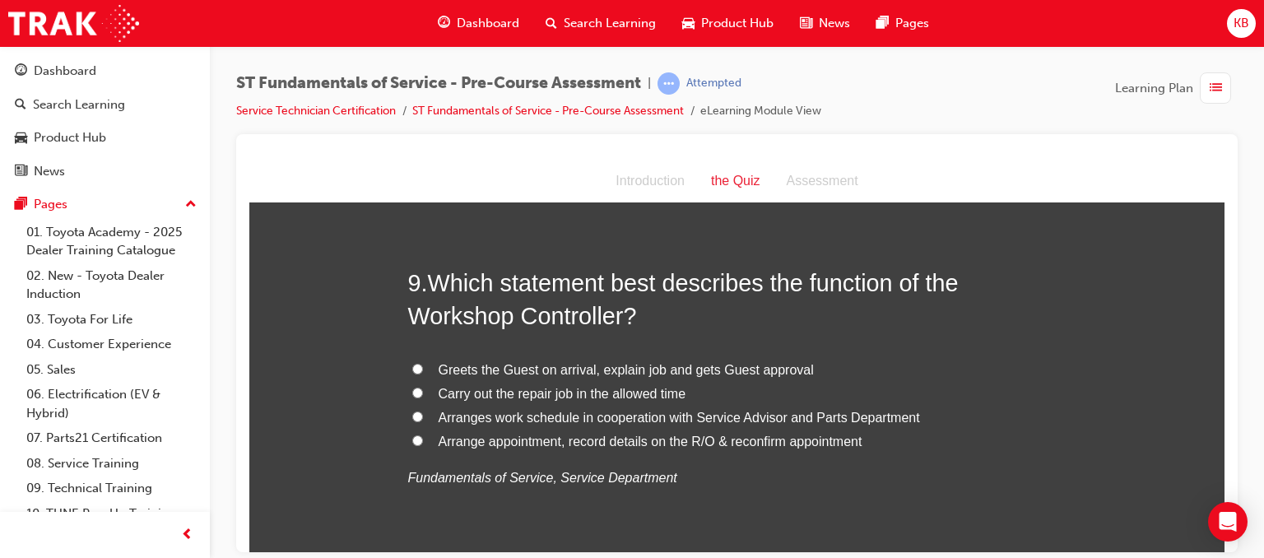
scroll to position [3062, 0]
click at [549, 411] on span "Arranges work schedule in cooperation with Service Advisor and Parts Department" at bounding box center [679, 415] width 481 height 14
click at [423, 411] on input "Arranges work schedule in cooperation with Service Advisor and Parts Department" at bounding box center [417, 414] width 11 height 11
radio input "true"
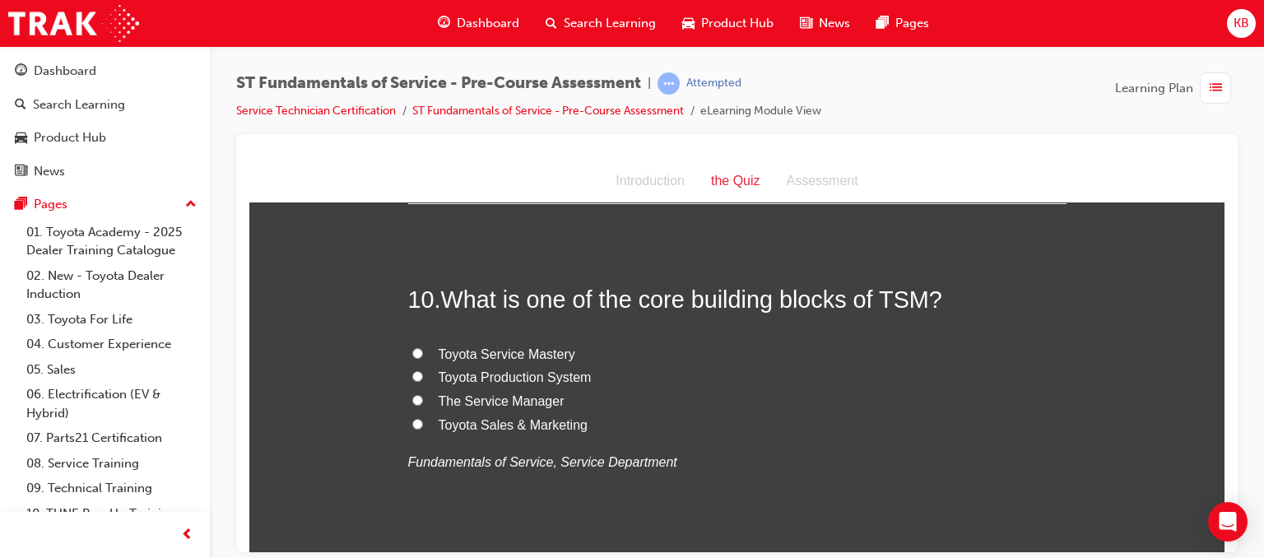
scroll to position [3424, 0]
click at [508, 349] on span "Toyota Service Mastery" at bounding box center [507, 356] width 137 height 14
click at [423, 350] on input "Toyota Service Mastery" at bounding box center [417, 355] width 11 height 11
radio input "true"
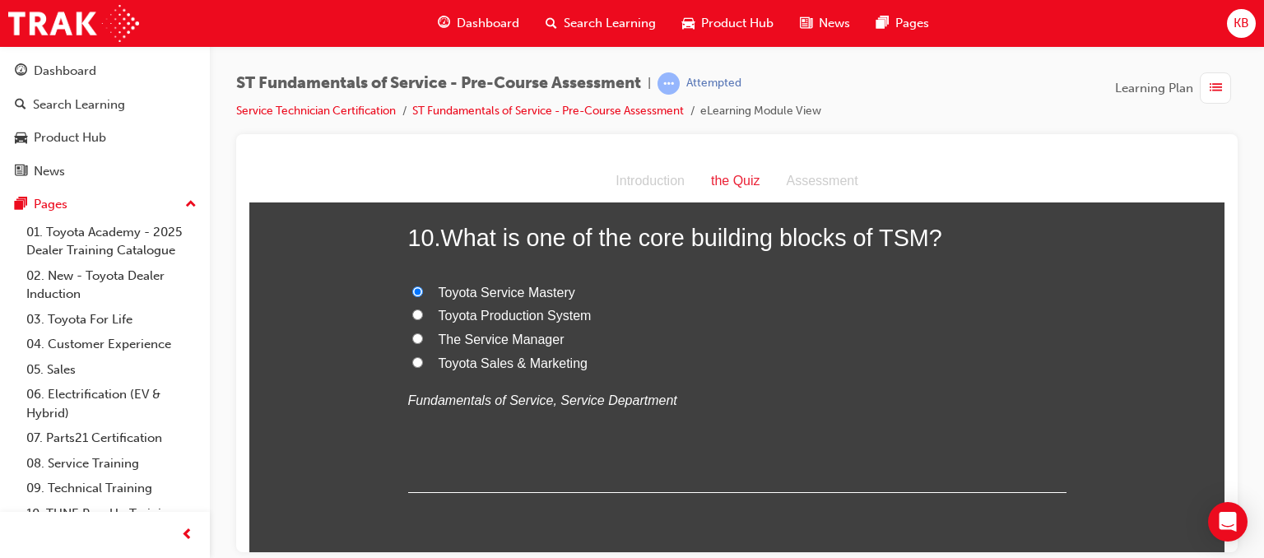
scroll to position [3551, 0]
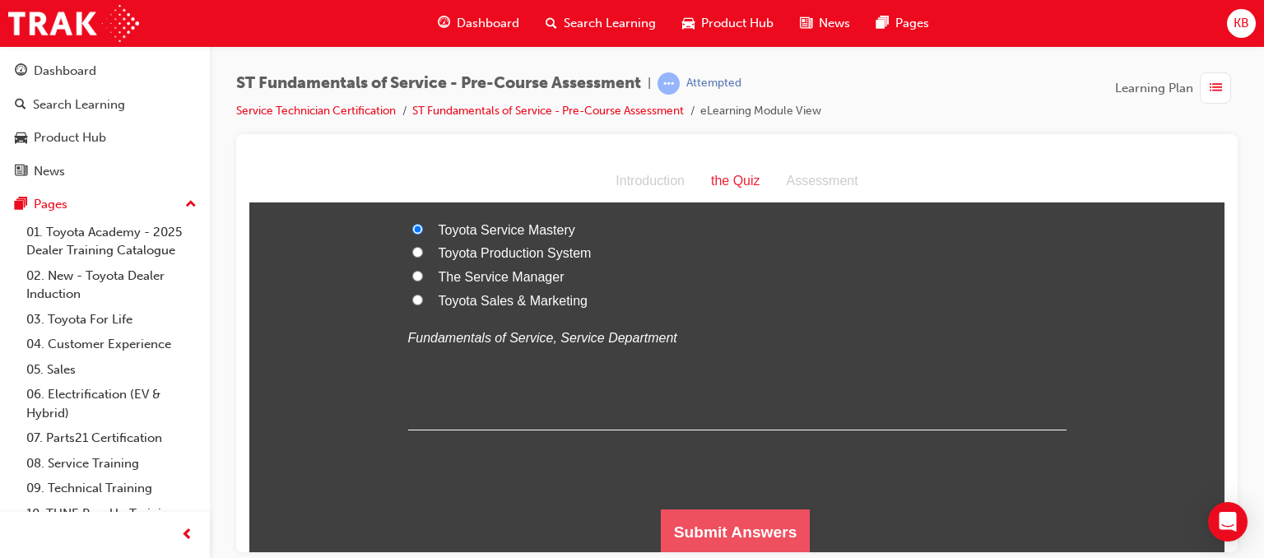
click at [723, 518] on button "Submit Answers" at bounding box center [736, 532] width 150 height 46
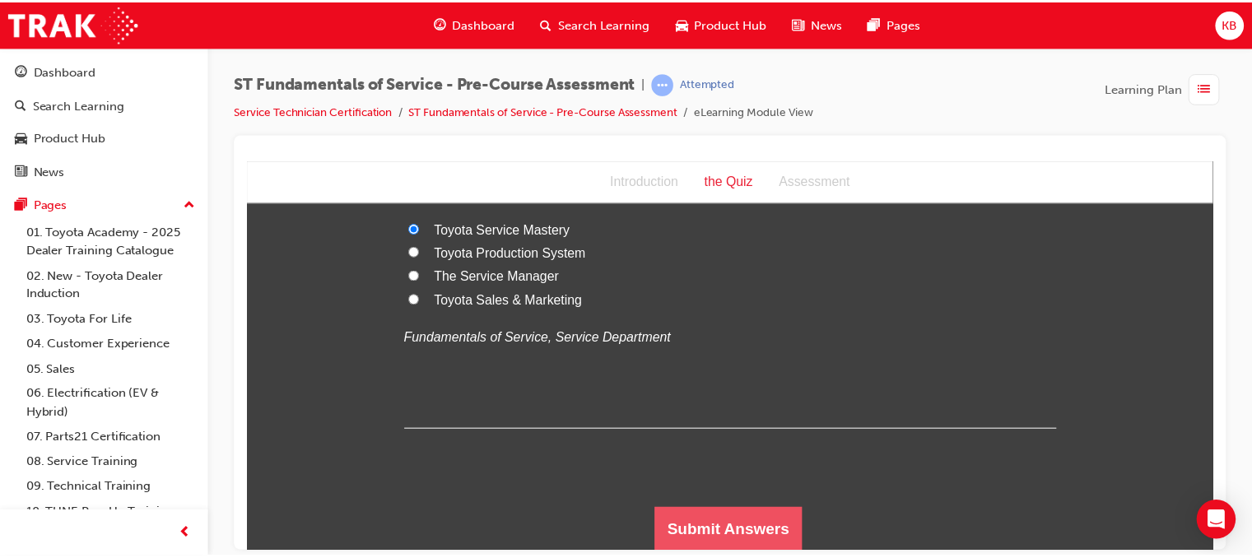
scroll to position [0, 0]
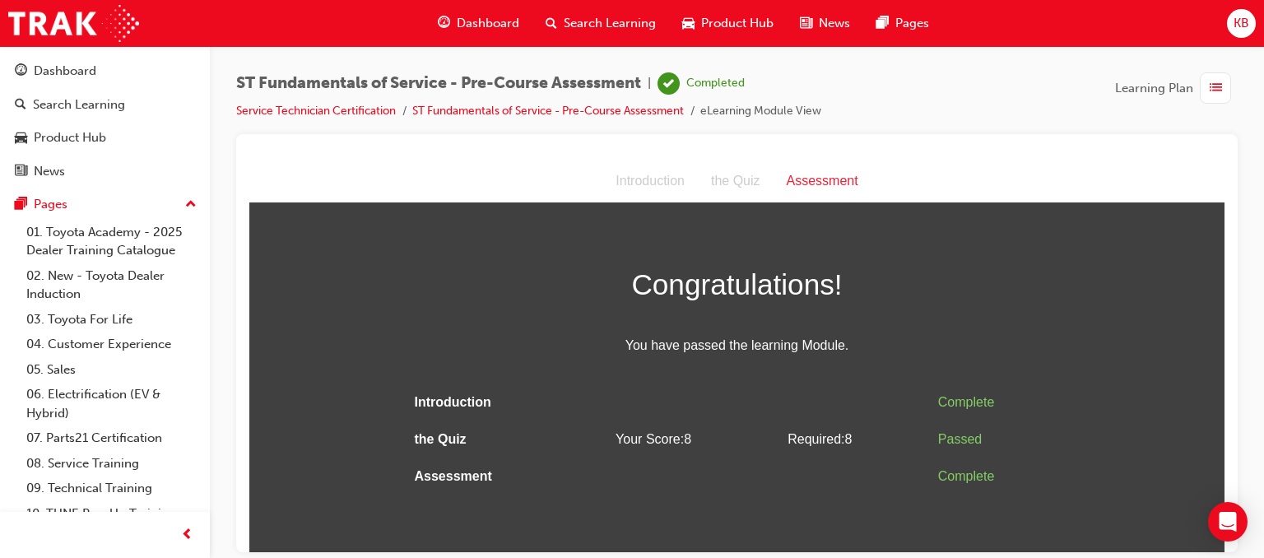
click at [739, 113] on li "eLearning Module View" at bounding box center [760, 111] width 121 height 19
click at [816, 170] on div "Assessment" at bounding box center [823, 181] width 98 height 24
click at [814, 177] on div "Assessment" at bounding box center [823, 181] width 98 height 24
click at [1226, 70] on div "ST Fundamentals of Service - Pre-Course Assessment | Completed Service Technici…" at bounding box center [737, 281] width 1054 height 471
click at [1224, 80] on div "button" at bounding box center [1215, 87] width 31 height 31
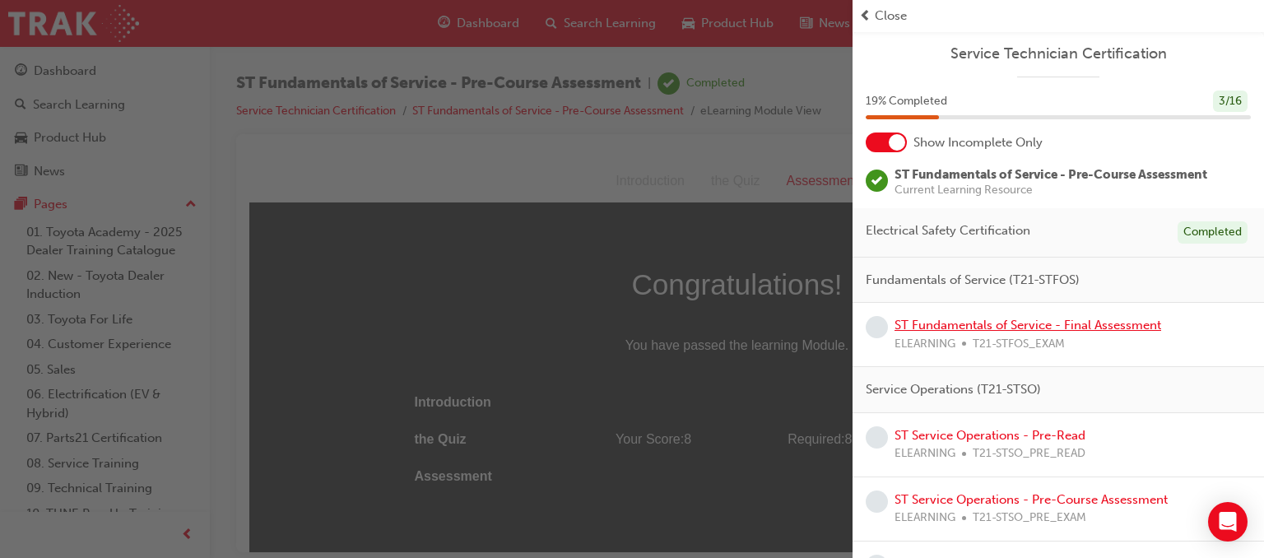
click at [1040, 322] on link "ST Fundamentals of Service - Final Assessment" at bounding box center [1028, 325] width 267 height 15
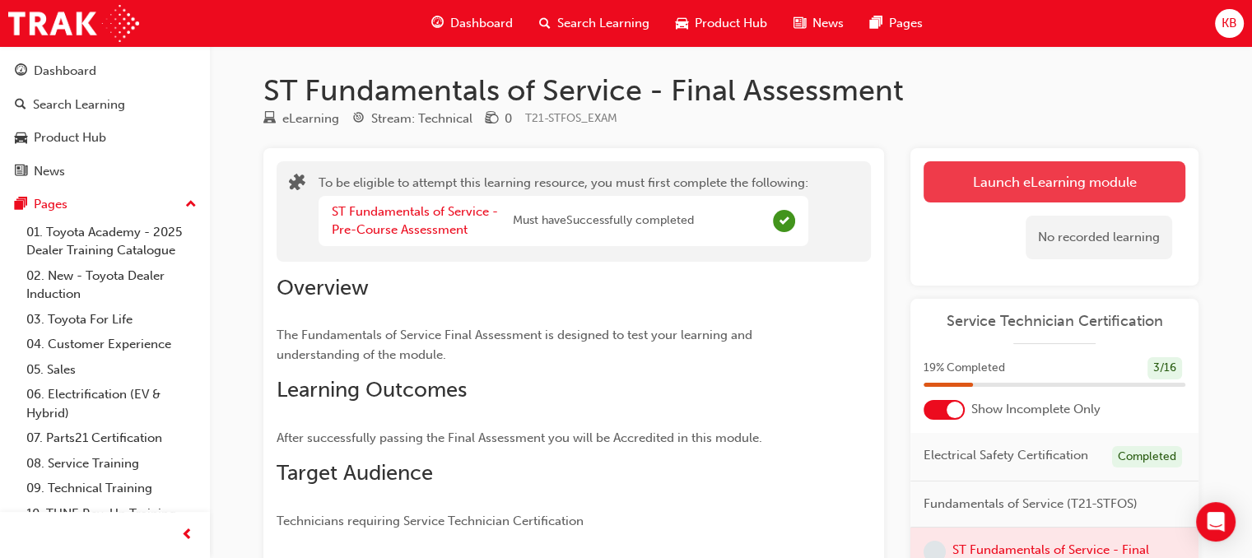
click at [1028, 177] on button "Launch eLearning module" at bounding box center [1054, 181] width 262 height 41
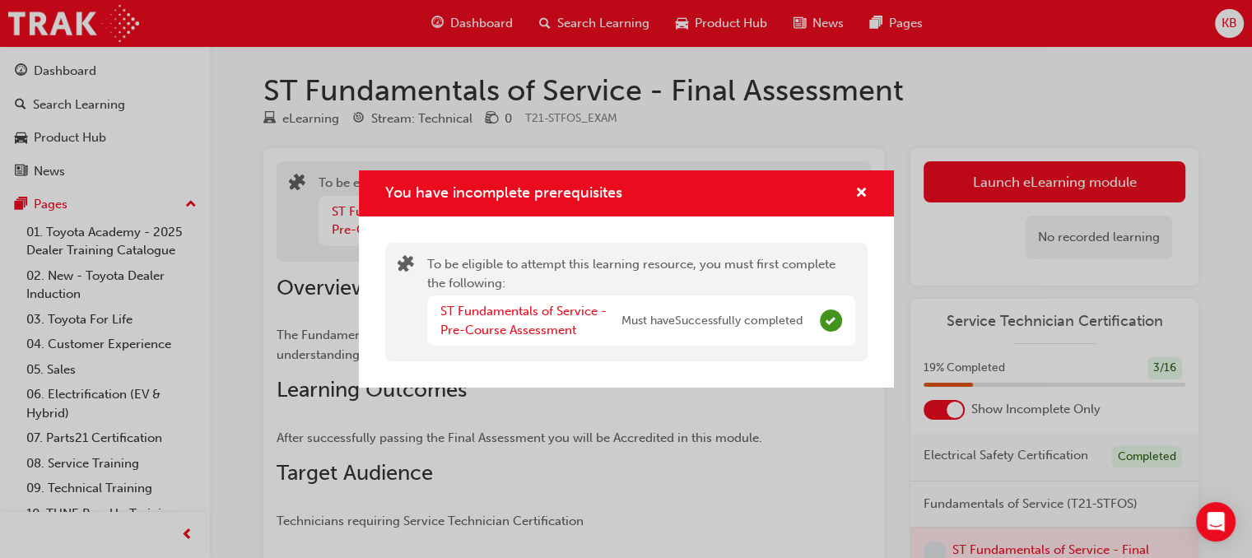
click at [869, 200] on div "You have incomplete prerequisites" at bounding box center [626, 193] width 535 height 47
click at [826, 319] on span "Complete" at bounding box center [831, 320] width 22 height 22
click at [872, 197] on div "You have incomplete prerequisites" at bounding box center [626, 193] width 535 height 47
click at [860, 195] on span "cross-icon" at bounding box center [861, 194] width 12 height 15
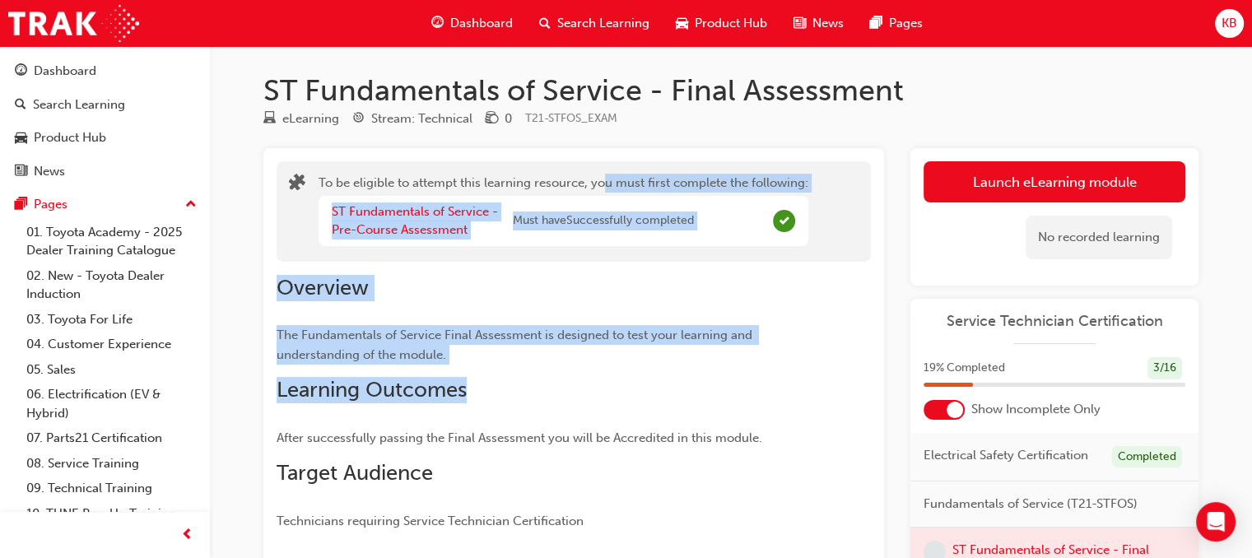
drag, startPoint x: 569, startPoint y: 369, endPoint x: 613, endPoint y: 133, distance: 239.5
click at [613, 133] on div "ST Fundamentals of Service - Final Assessment eLearning Stream: Technical 0 T21…" at bounding box center [731, 443] width 988 height 742
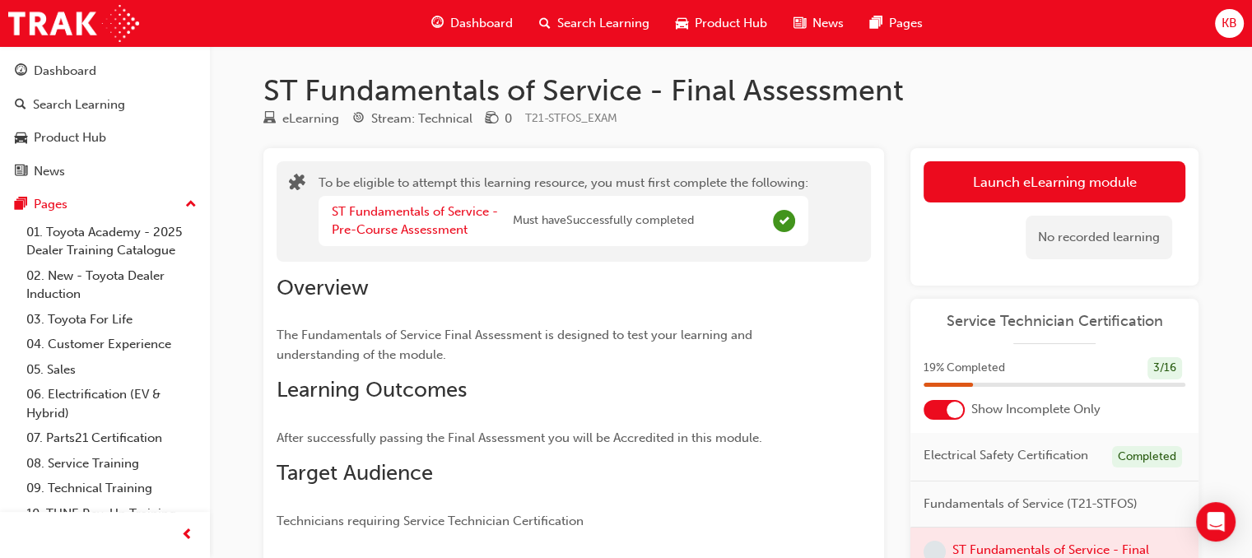
click at [634, 435] on span "After successfully passing the Final Assessment you will be Accredited in this …" at bounding box center [520, 437] width 486 height 15
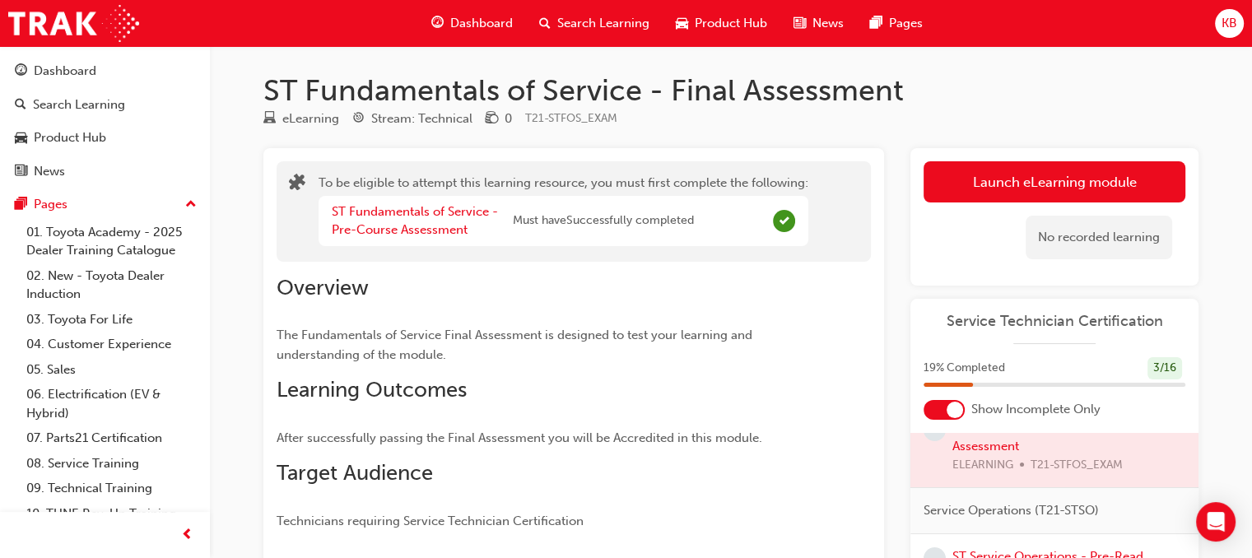
scroll to position [119, 0]
click at [1055, 454] on div at bounding box center [1054, 450] width 288 height 82
click at [982, 463] on div at bounding box center [1054, 450] width 288 height 82
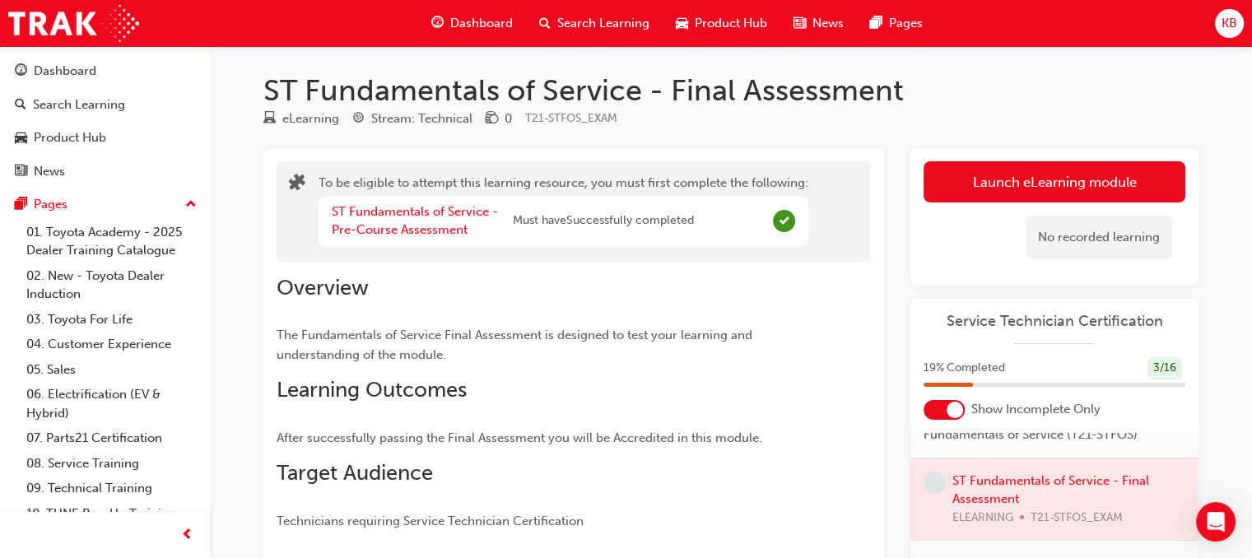
scroll to position [71, 0]
click at [978, 513] on div at bounding box center [1054, 498] width 288 height 82
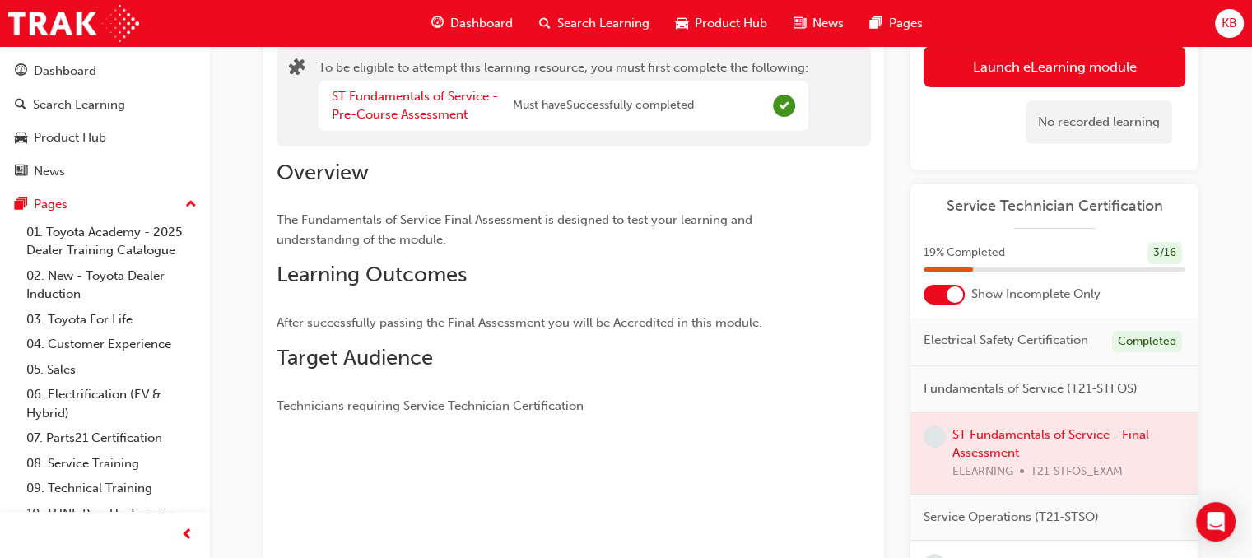
scroll to position [89, 0]
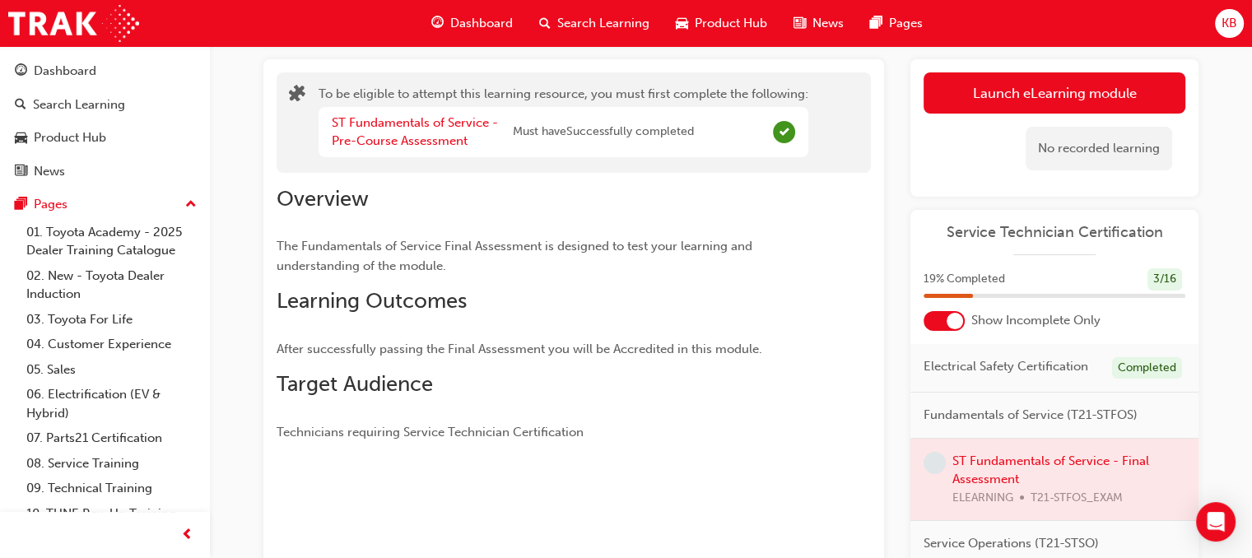
click at [1007, 425] on span "Fundamentals of Service (T21-STFOS)" at bounding box center [1030, 415] width 214 height 19
click at [122, 115] on link "Search Learning" at bounding box center [105, 105] width 197 height 30
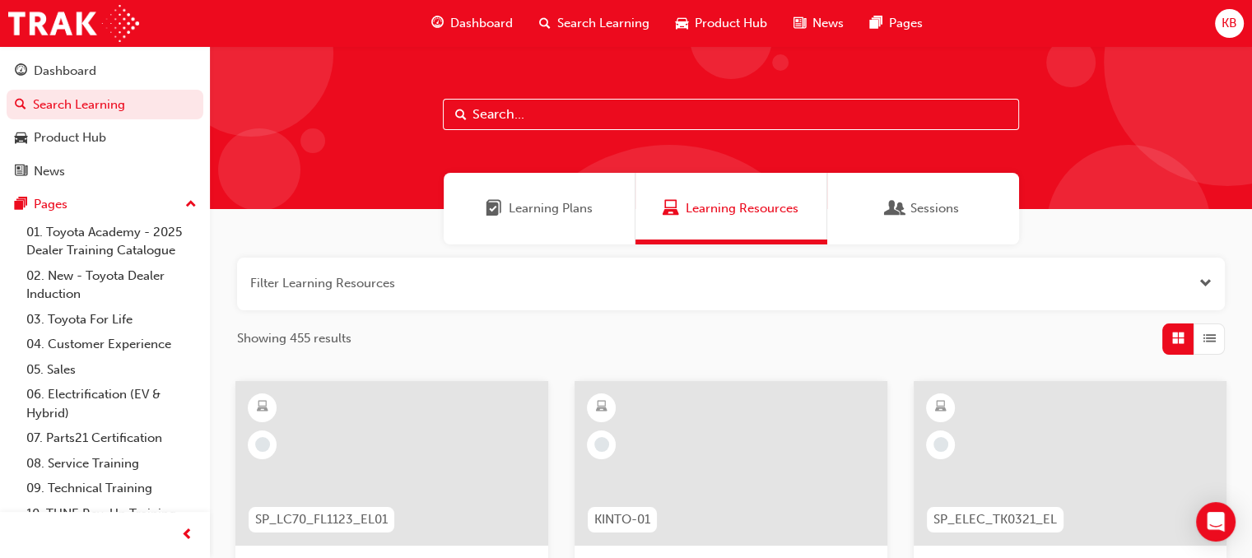
click at [527, 214] on span "Learning Plans" at bounding box center [551, 208] width 84 height 19
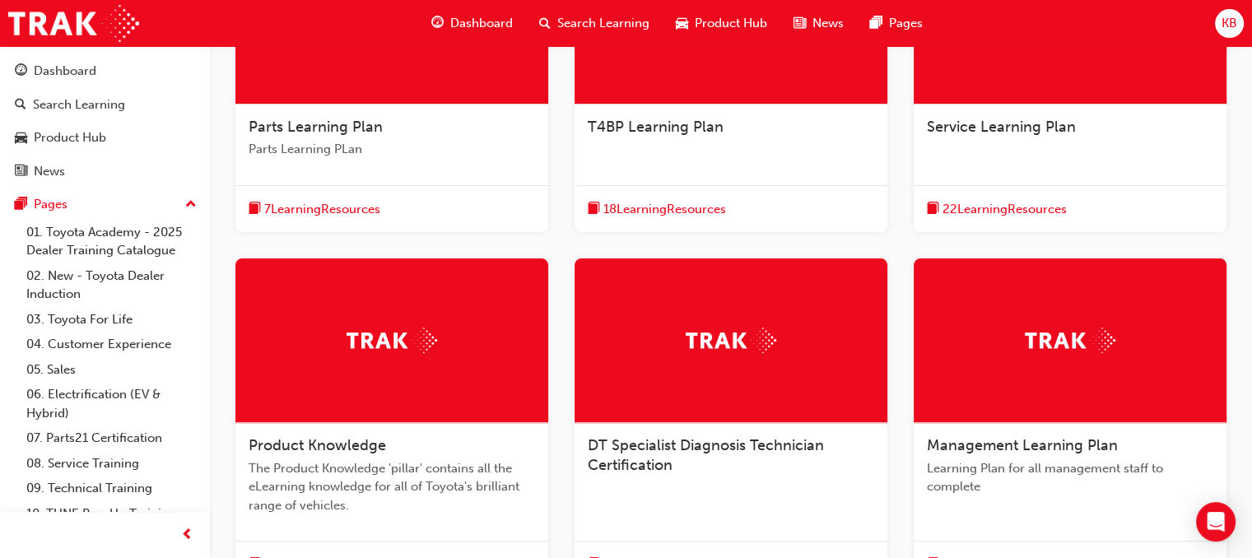
scroll to position [430, 0]
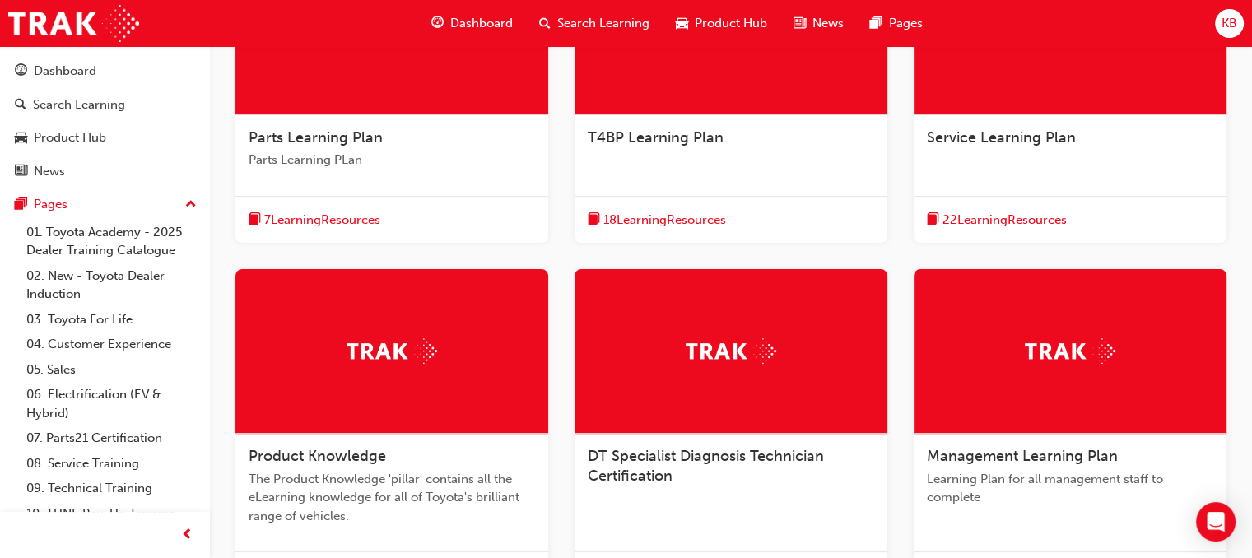
click at [995, 221] on span "22 Learning Resources" at bounding box center [1004, 220] width 124 height 19
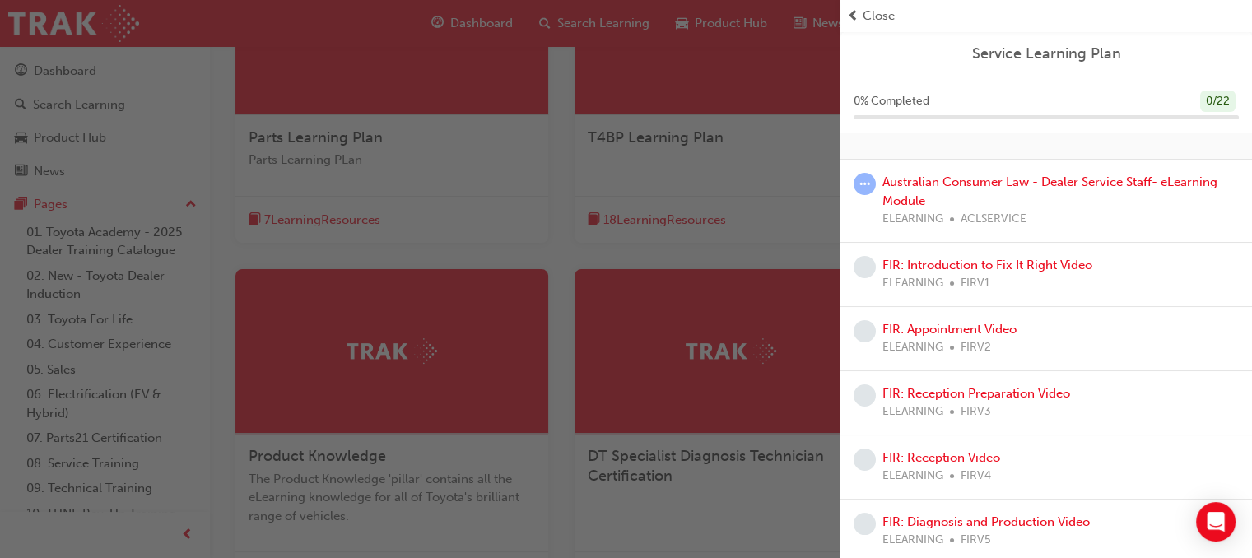
click at [709, 207] on div "button" at bounding box center [420, 279] width 840 height 558
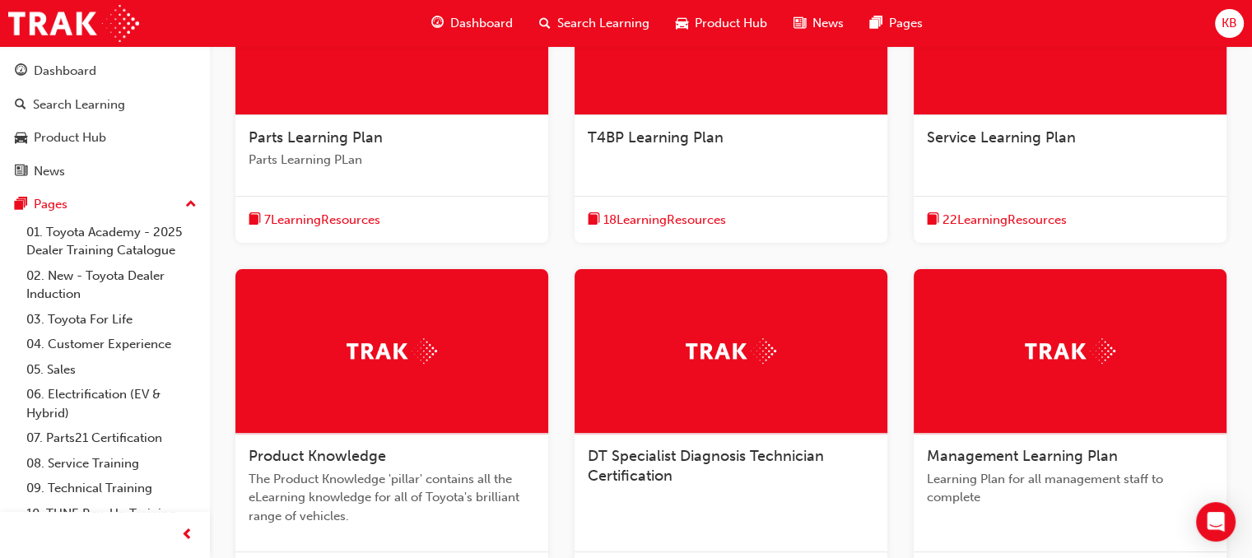
click at [948, 211] on span "22 Learning Resources" at bounding box center [1004, 220] width 124 height 19
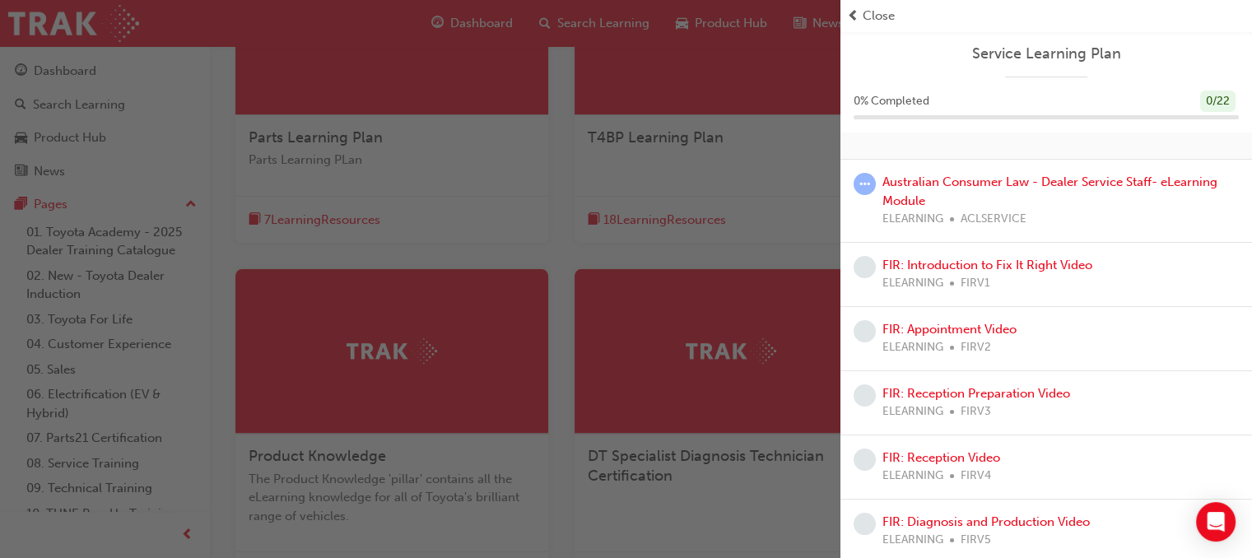
drag, startPoint x: 621, startPoint y: 147, endPoint x: 255, endPoint y: 230, distance: 375.6
click at [255, 230] on div "button" at bounding box center [420, 279] width 840 height 558
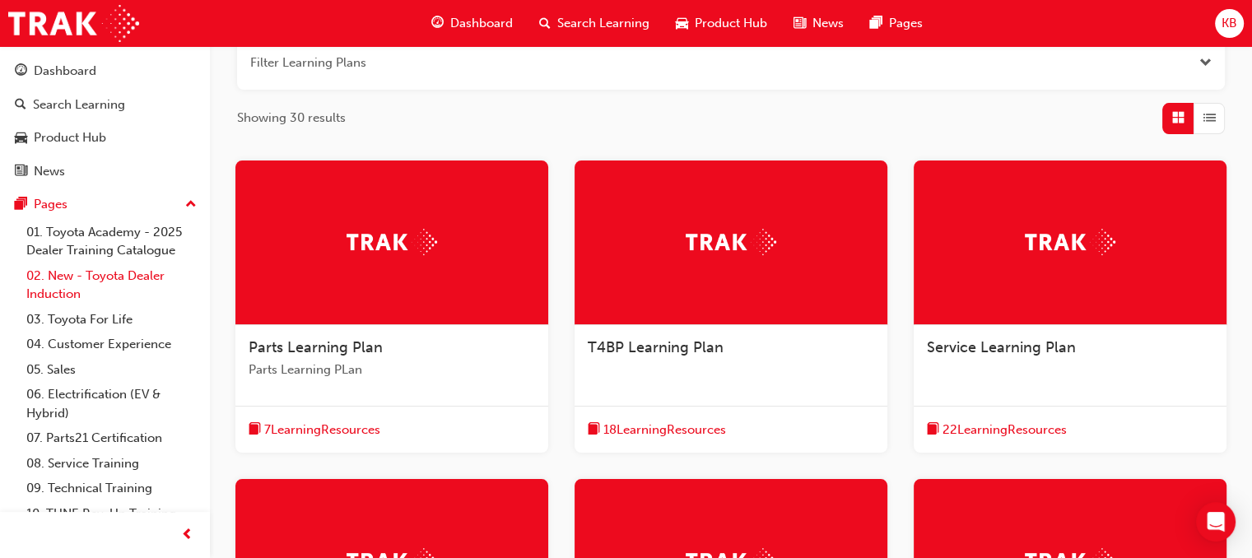
scroll to position [200, 0]
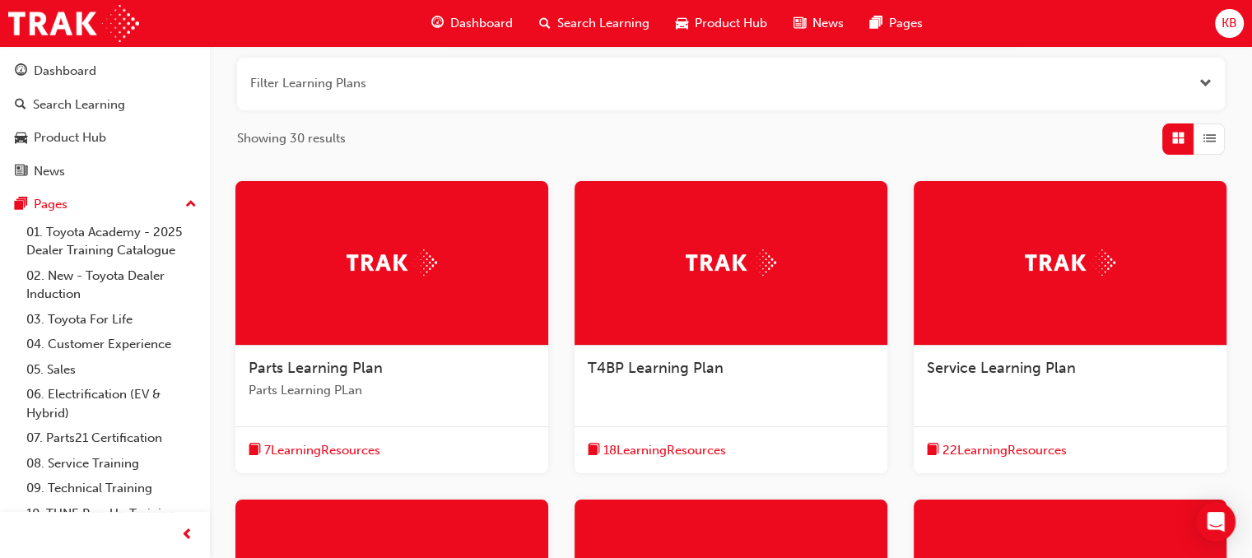
click at [466, 20] on span "Dashboard" at bounding box center [481, 23] width 63 height 19
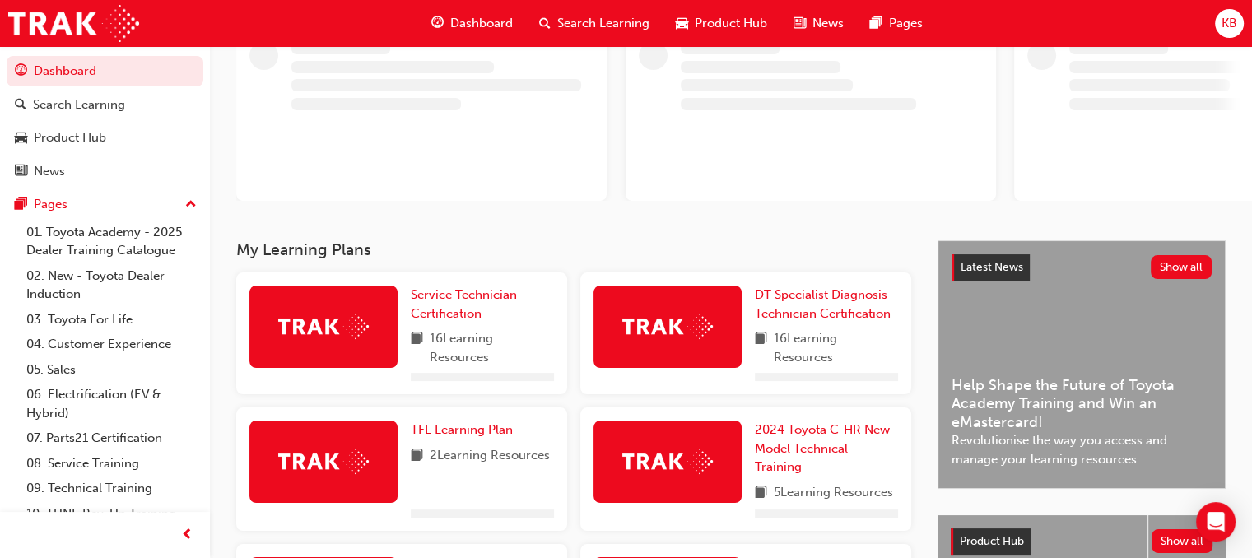
scroll to position [168, 0]
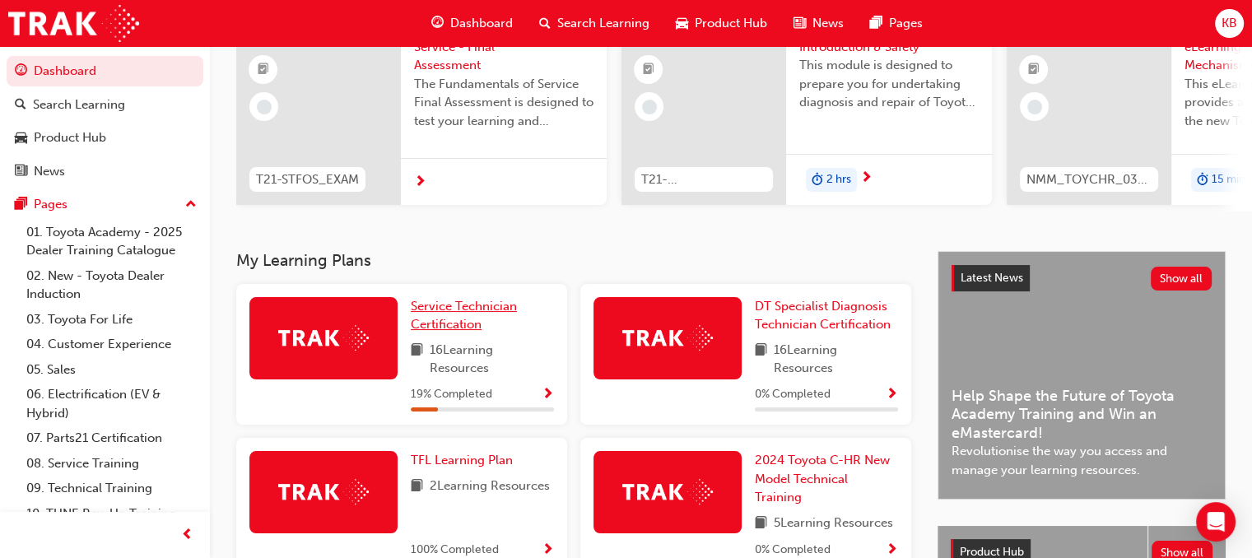
click at [454, 330] on span "Service Technician Certification" at bounding box center [464, 316] width 106 height 34
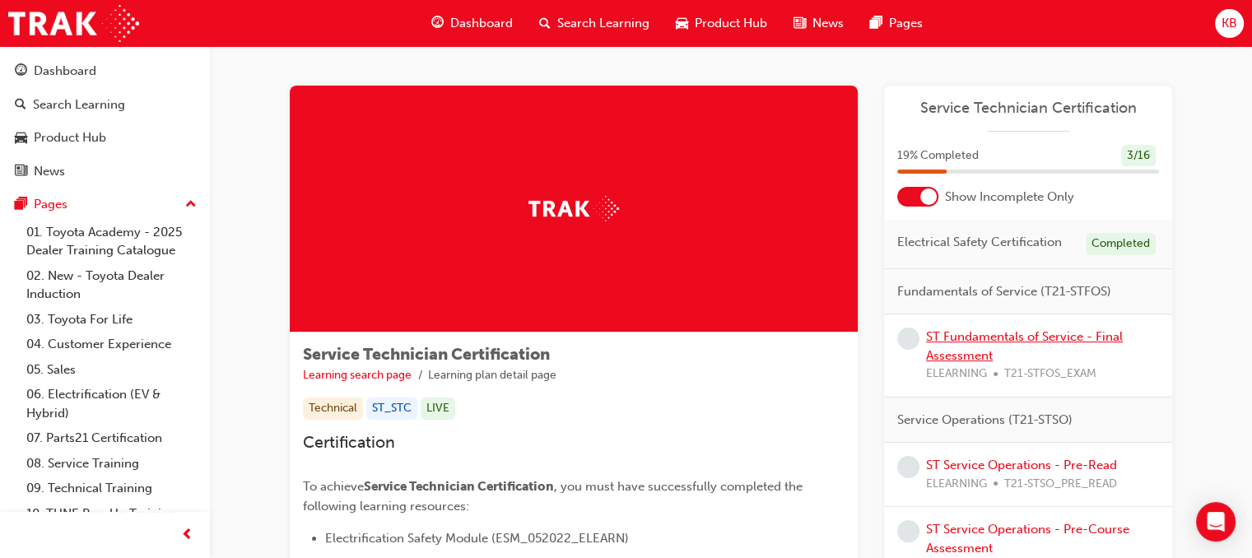
click at [1013, 340] on link "ST Fundamentals of Service - Final Assessment" at bounding box center [1024, 346] width 197 height 34
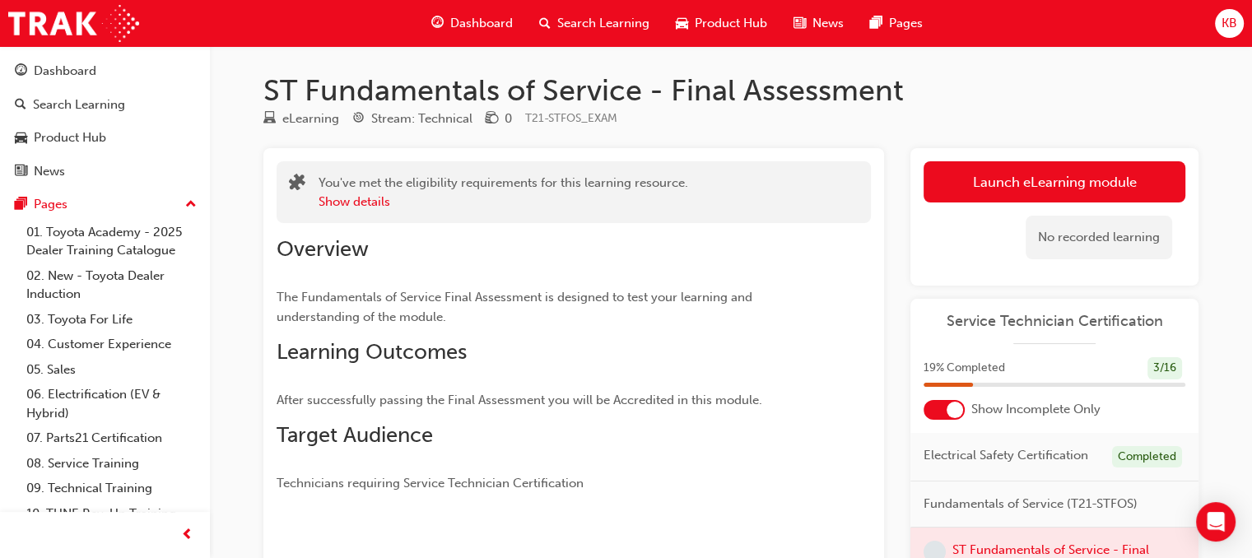
click at [1013, 340] on div "Service Technician Certification" at bounding box center [1054, 328] width 288 height 33
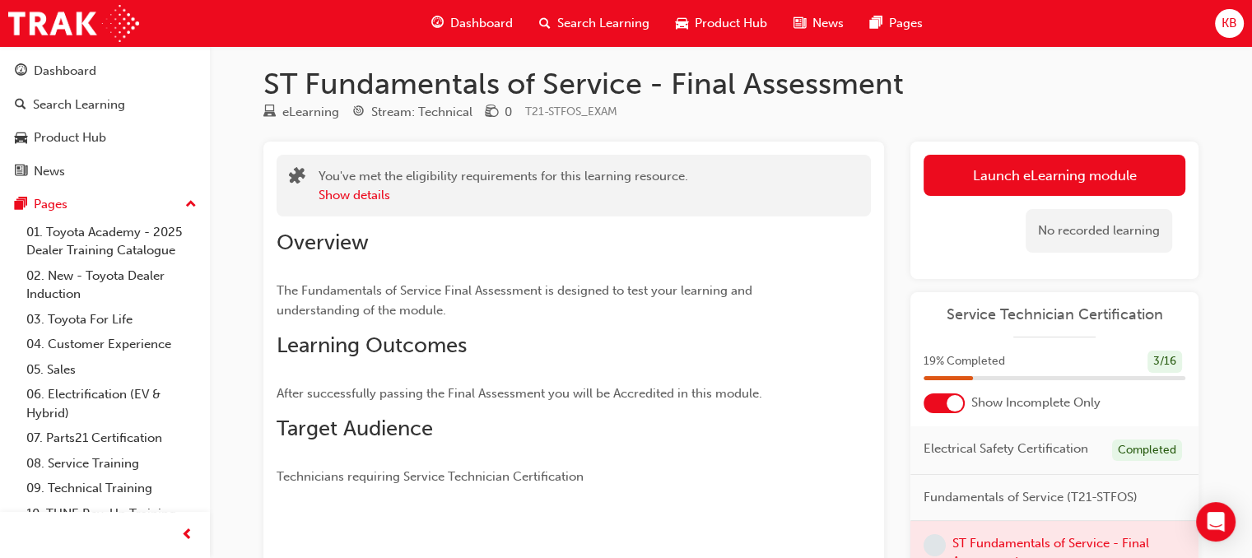
scroll to position [8, 0]
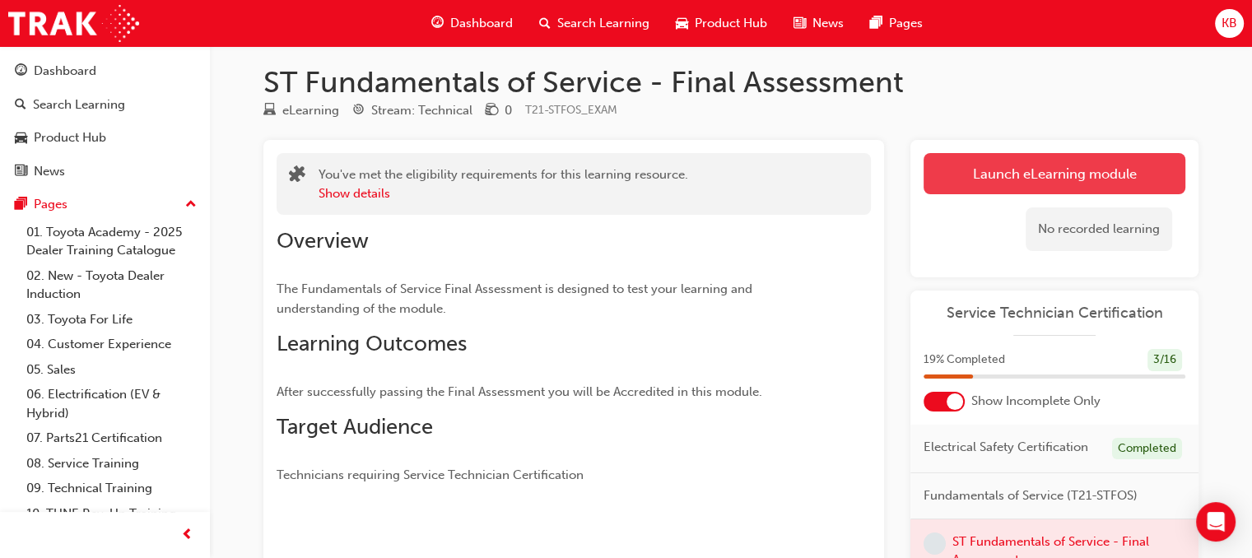
click at [1053, 185] on link "Launch eLearning module" at bounding box center [1054, 173] width 262 height 41
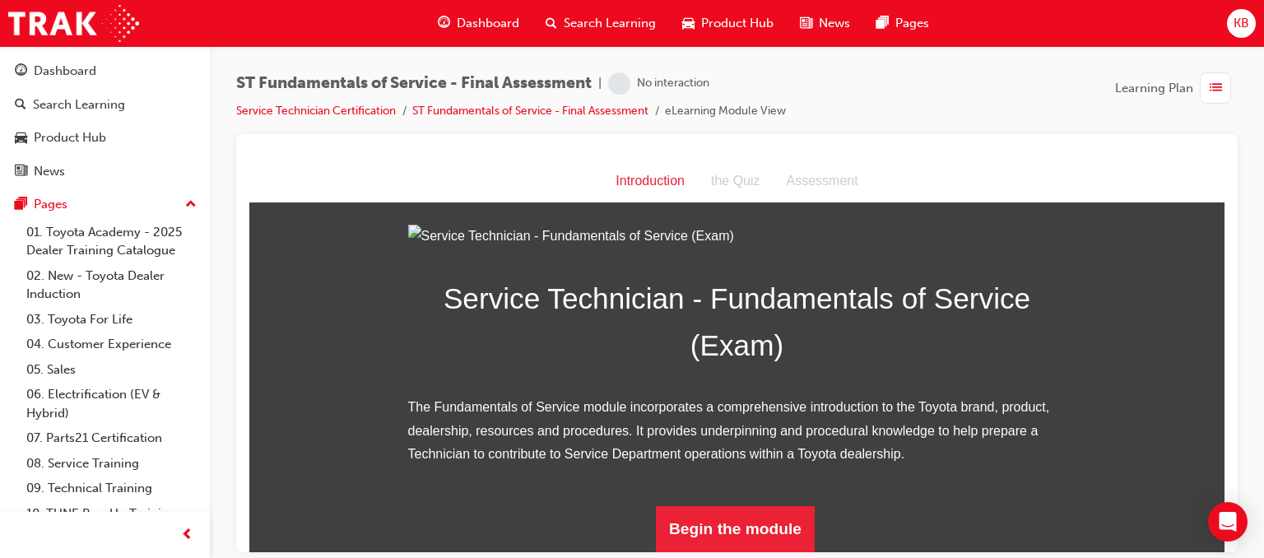
scroll to position [204, 0]
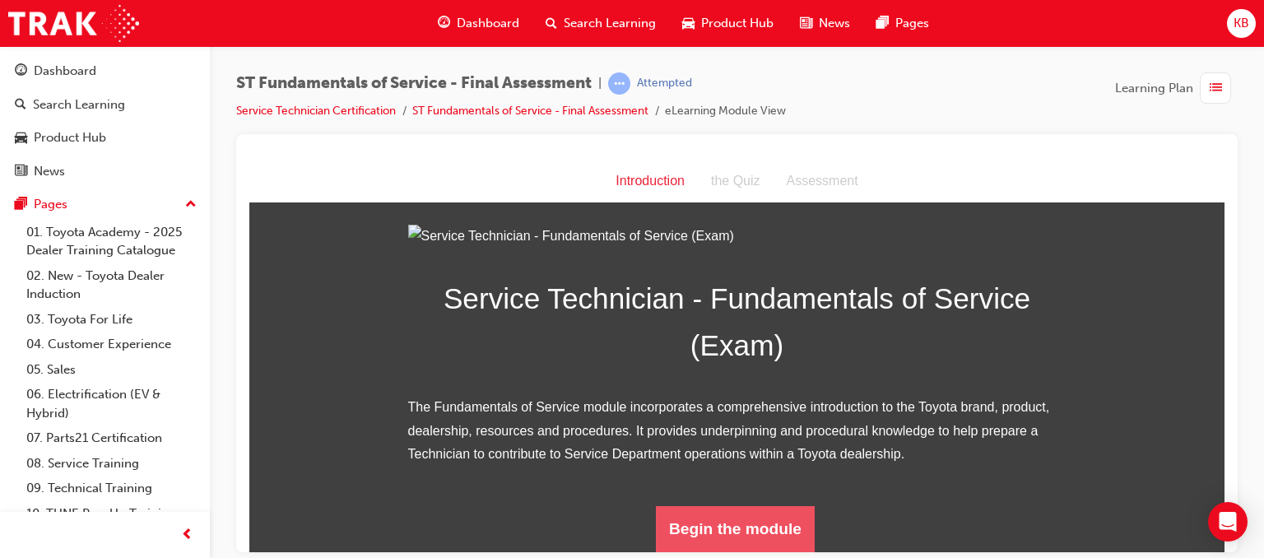
click at [711, 526] on button "Begin the module" at bounding box center [735, 528] width 159 height 46
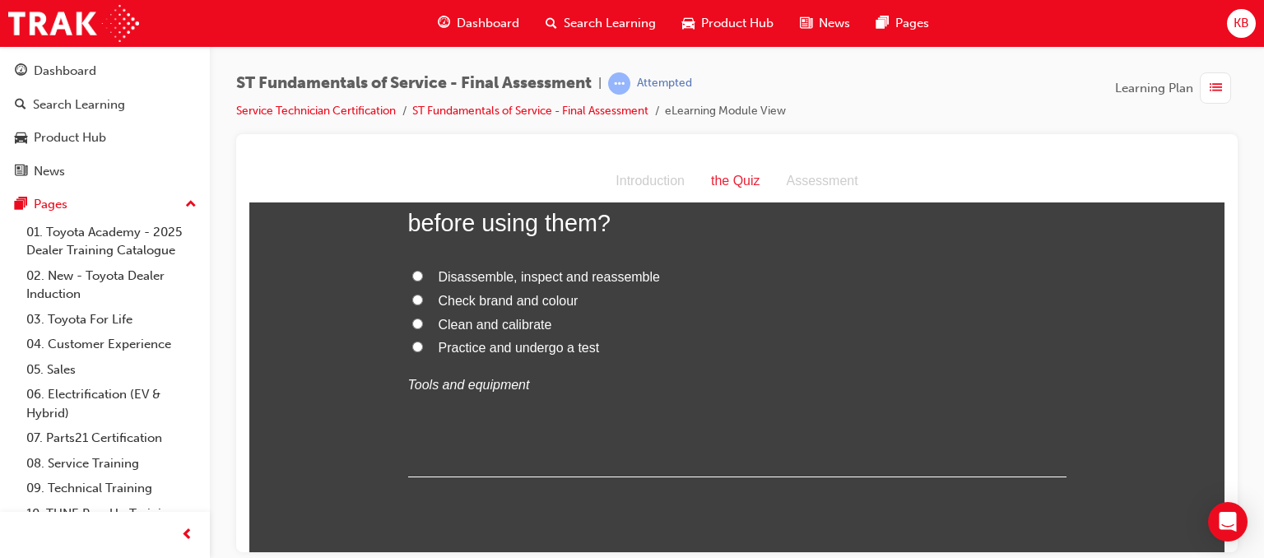
scroll to position [160, 0]
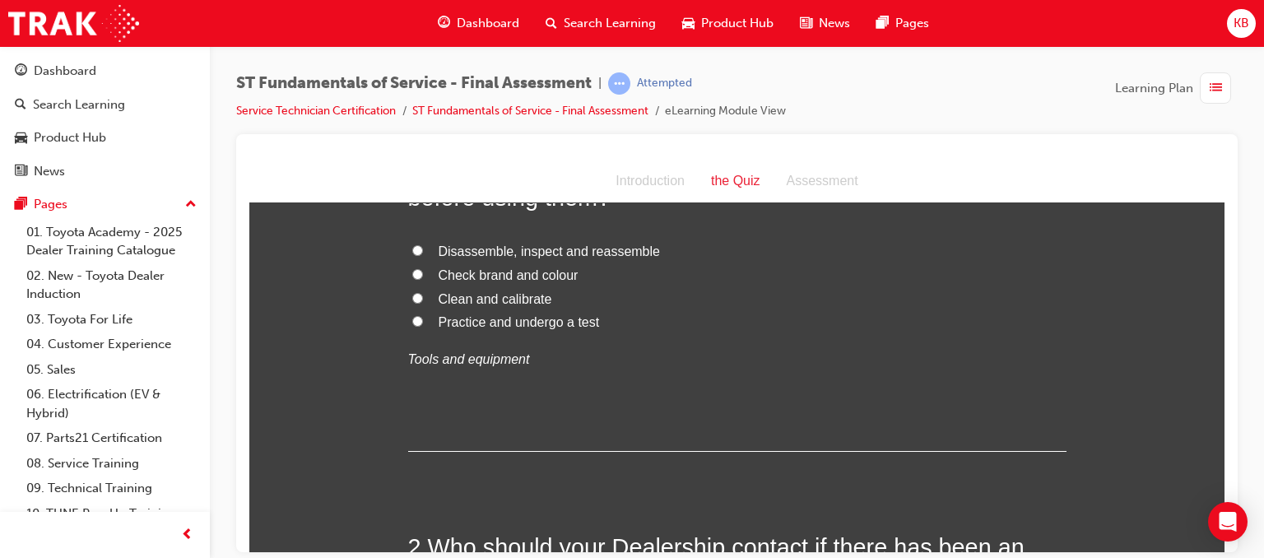
click at [412, 298] on input "Clean and calibrate" at bounding box center [417, 297] width 11 height 11
radio input "true"
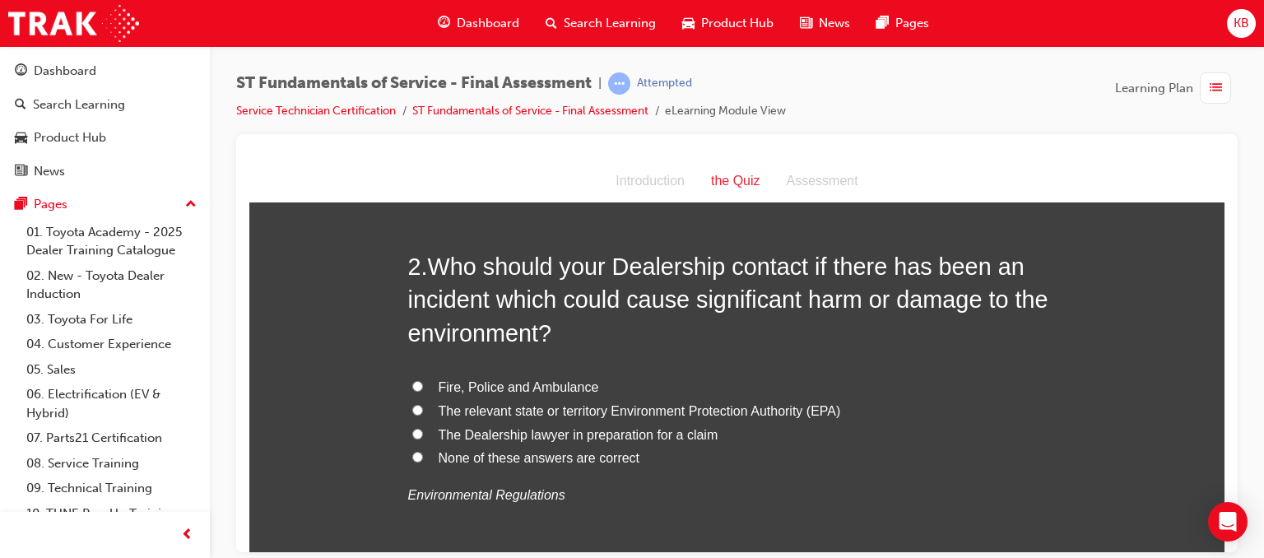
scroll to position [444, 0]
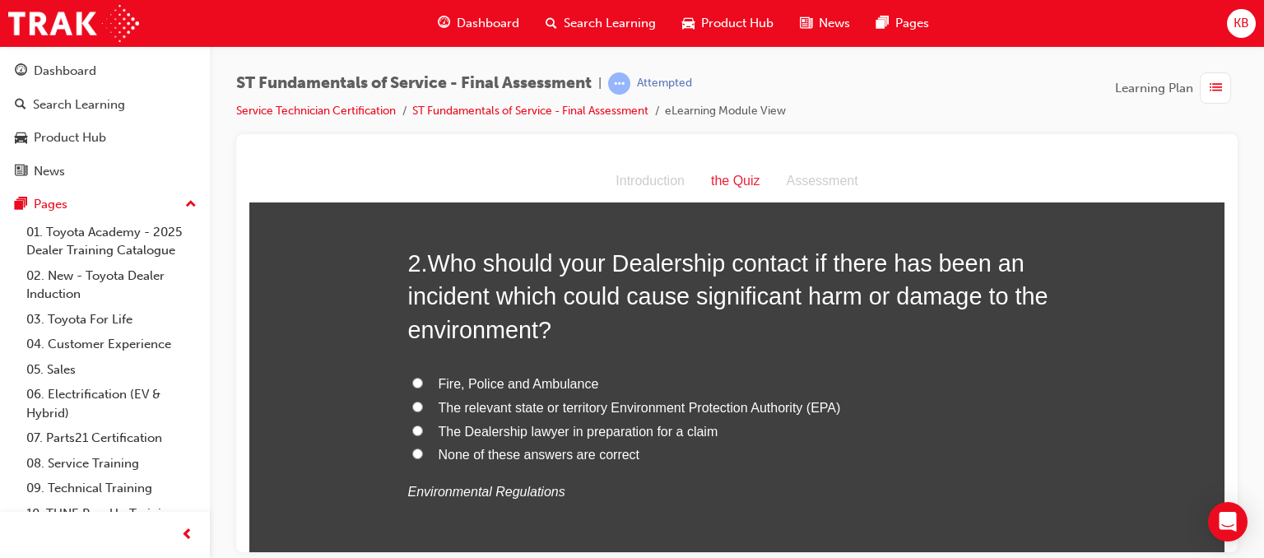
click at [412, 407] on input "The relevant state or territory Environment Protection Authority (EPA)" at bounding box center [417, 406] width 11 height 11
radio input "true"
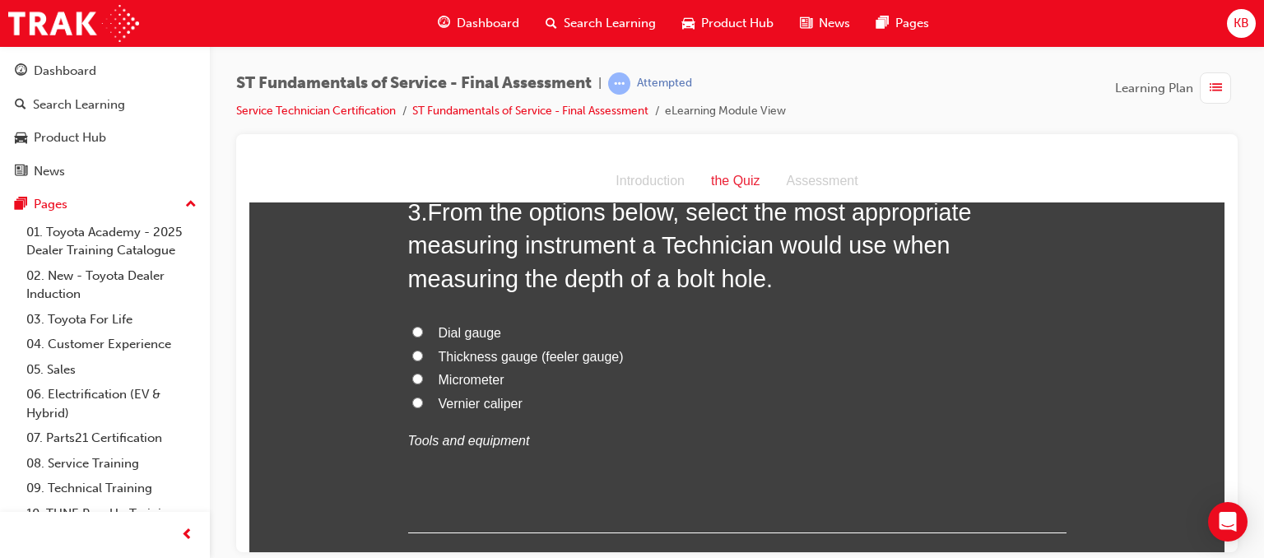
scroll to position [912, 0]
click at [427, 328] on label "Dial gauge" at bounding box center [737, 333] width 658 height 24
click at [423, 328] on input "Dial gauge" at bounding box center [417, 331] width 11 height 11
radio input "true"
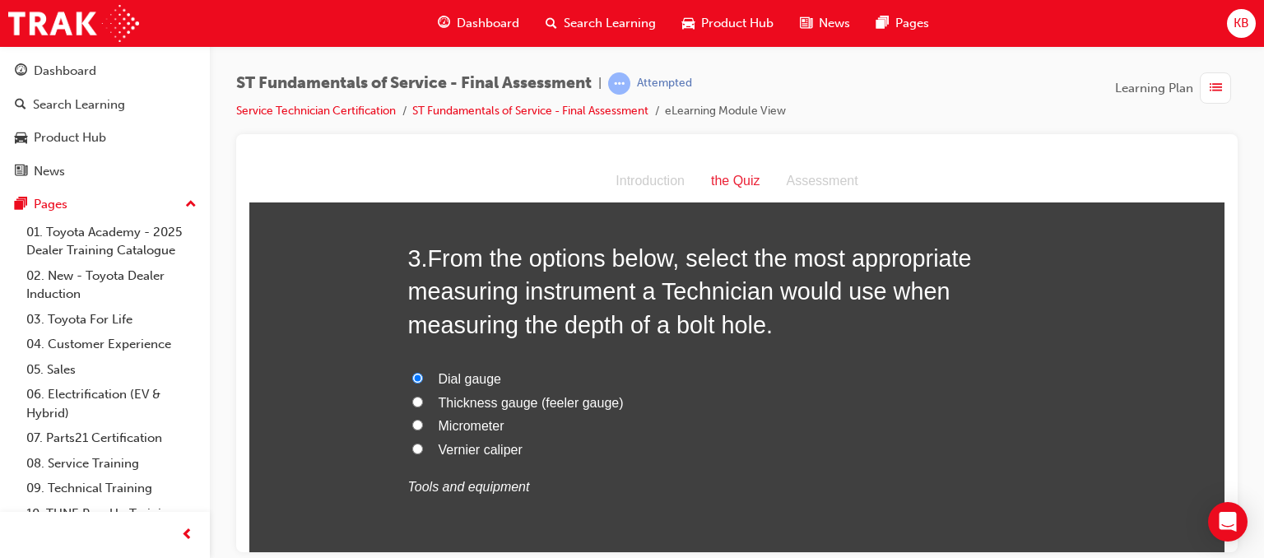
scroll to position [868, 0]
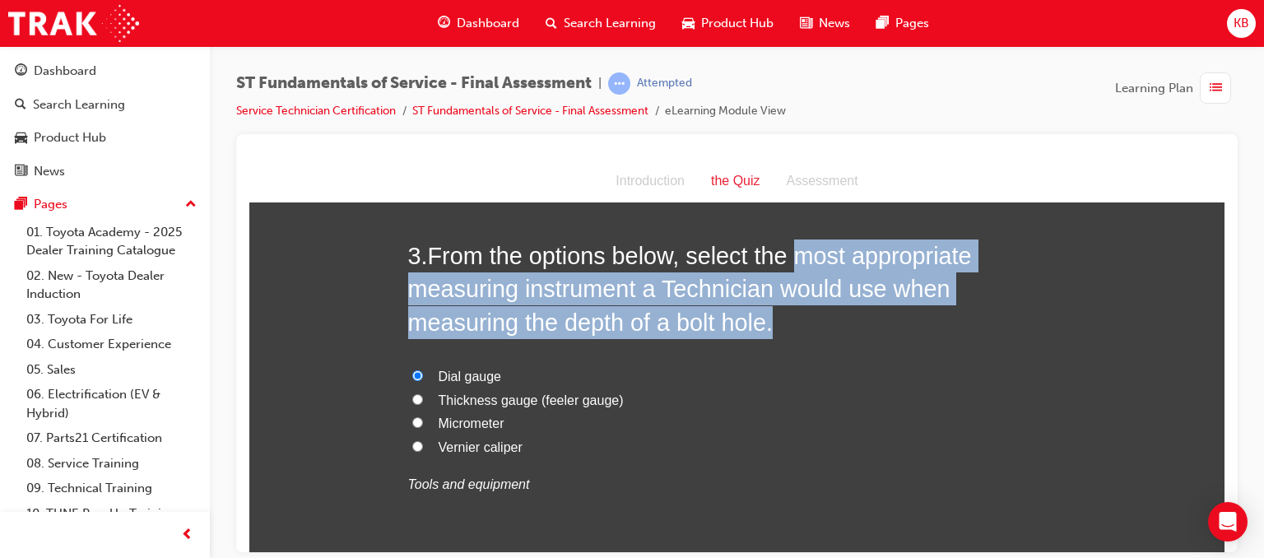
drag, startPoint x: 800, startPoint y: 257, endPoint x: 655, endPoint y: 324, distance: 159.8
click at [655, 324] on h2 "3 . From the options below, select the most appropriate measuring instrument a …" at bounding box center [737, 289] width 658 height 100
copy span "most appropriate measuring instrument a Technician would use when measuring the…"
click at [412, 421] on input "Micrometer" at bounding box center [417, 421] width 11 height 11
radio input "true"
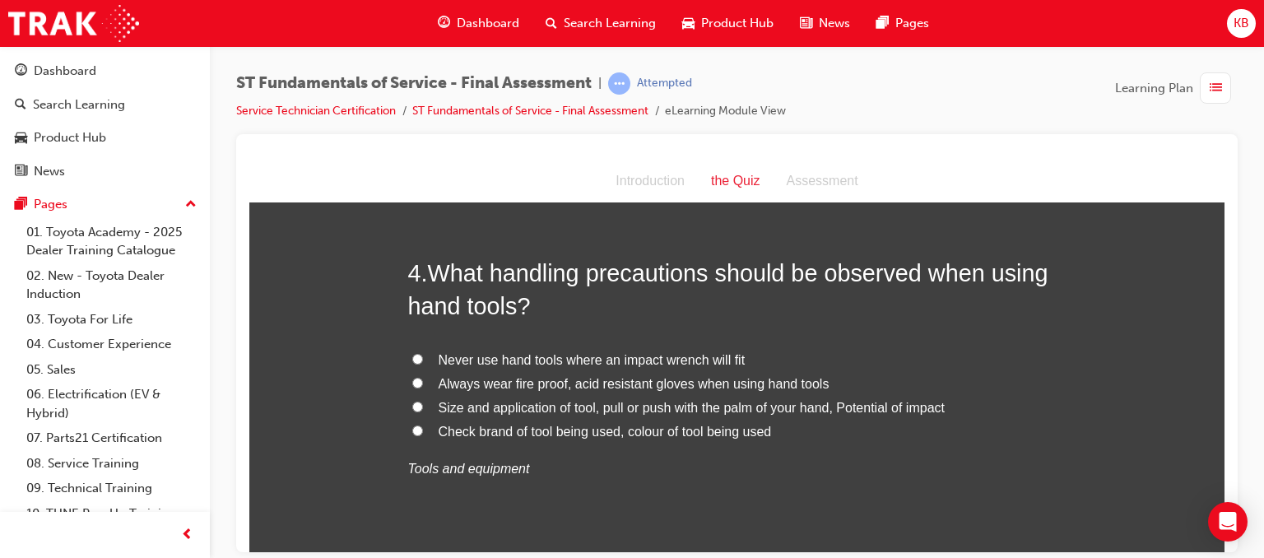
scroll to position [1269, 0]
click at [439, 375] on span "Always wear fire proof, acid resistant gloves when using hand tools" at bounding box center [634, 381] width 391 height 14
click at [423, 375] on input "Always wear fire proof, acid resistant gloves when using hand tools" at bounding box center [417, 380] width 11 height 11
radio input "true"
click at [497, 404] on span "Size and application of tool, pull or push with the palm of your hand, Potentia…" at bounding box center [692, 405] width 506 height 14
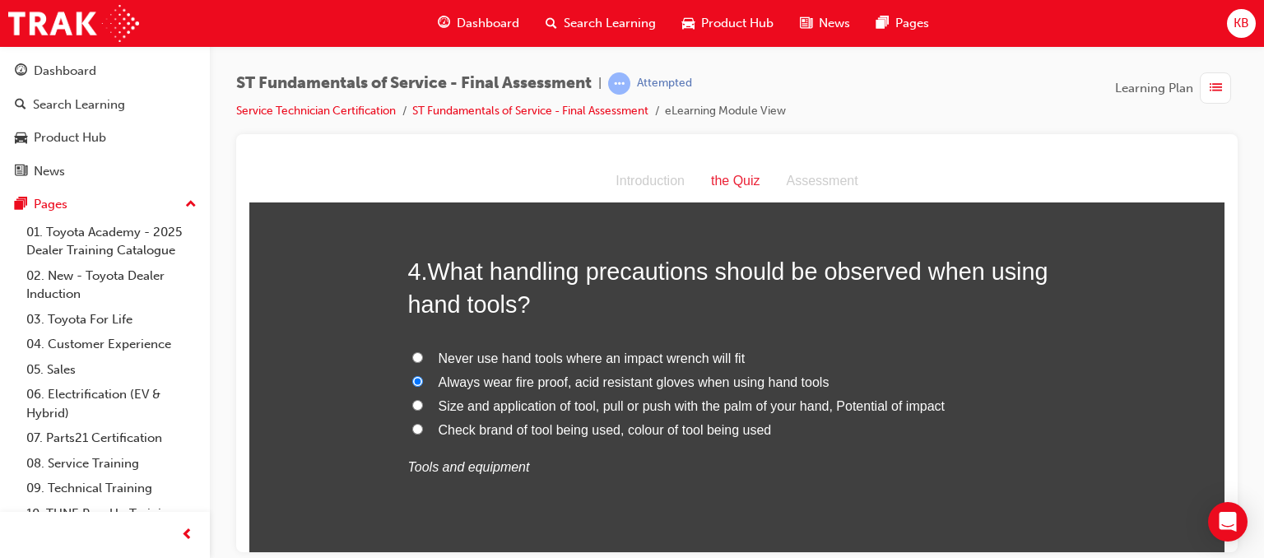
click at [423, 404] on input "Size and application of tool, pull or push with the palm of your hand, Potentia…" at bounding box center [417, 404] width 11 height 11
radio input "true"
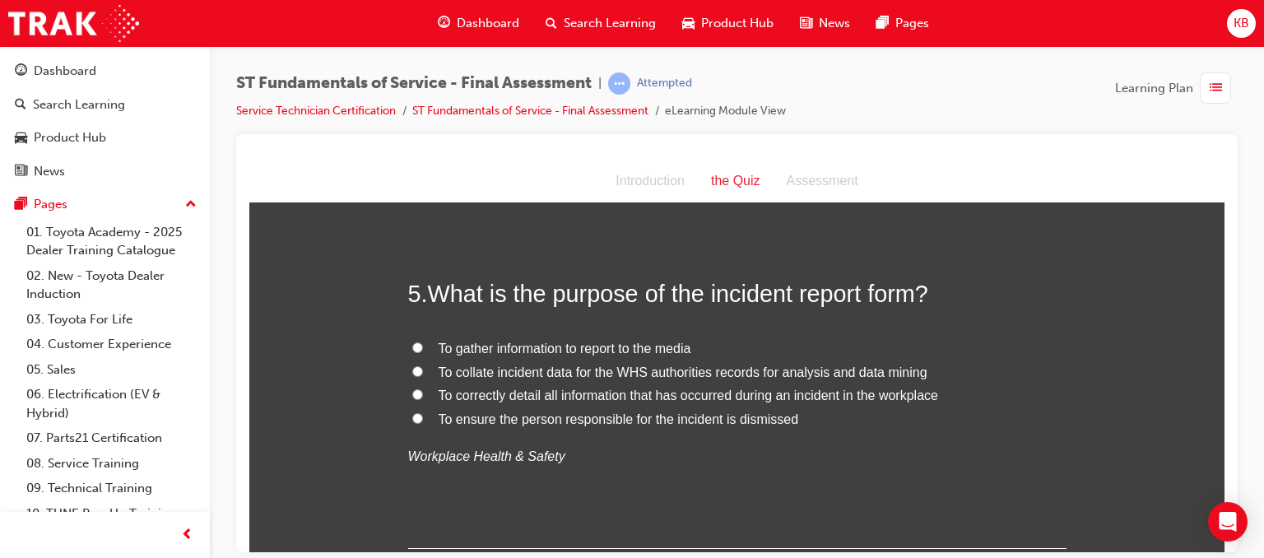
scroll to position [1632, 0]
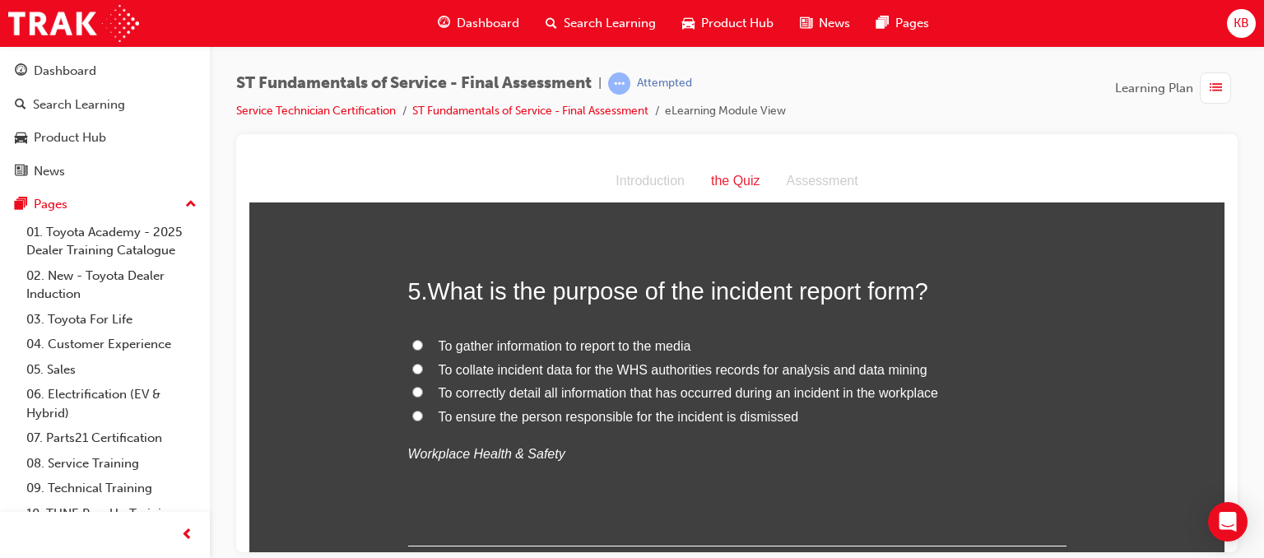
click at [736, 370] on span "To collate incident data for the WHS authorities records for analysis and data …" at bounding box center [683, 369] width 489 height 14
click at [423, 370] on input "To collate incident data for the WHS authorities records for analysis and data …" at bounding box center [417, 368] width 11 height 11
radio input "true"
click at [566, 385] on span "To correctly detail all information that has occurred during an incident in the…" at bounding box center [689, 392] width 500 height 14
click at [423, 386] on input "To correctly detail all information that has occurred during an incident in the…" at bounding box center [417, 391] width 11 height 11
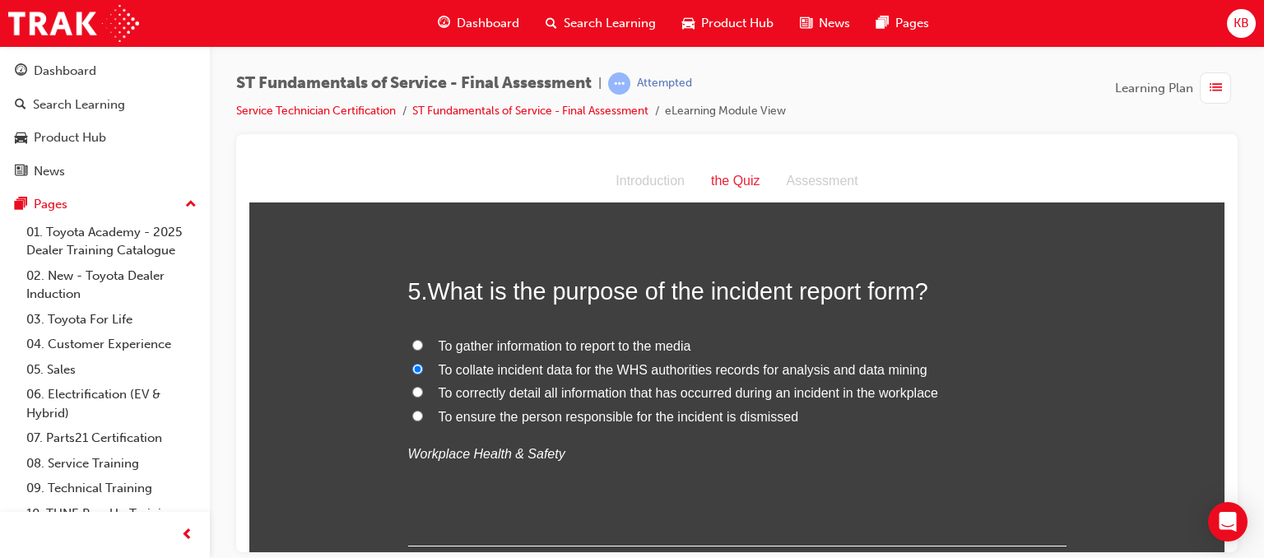
radio input "true"
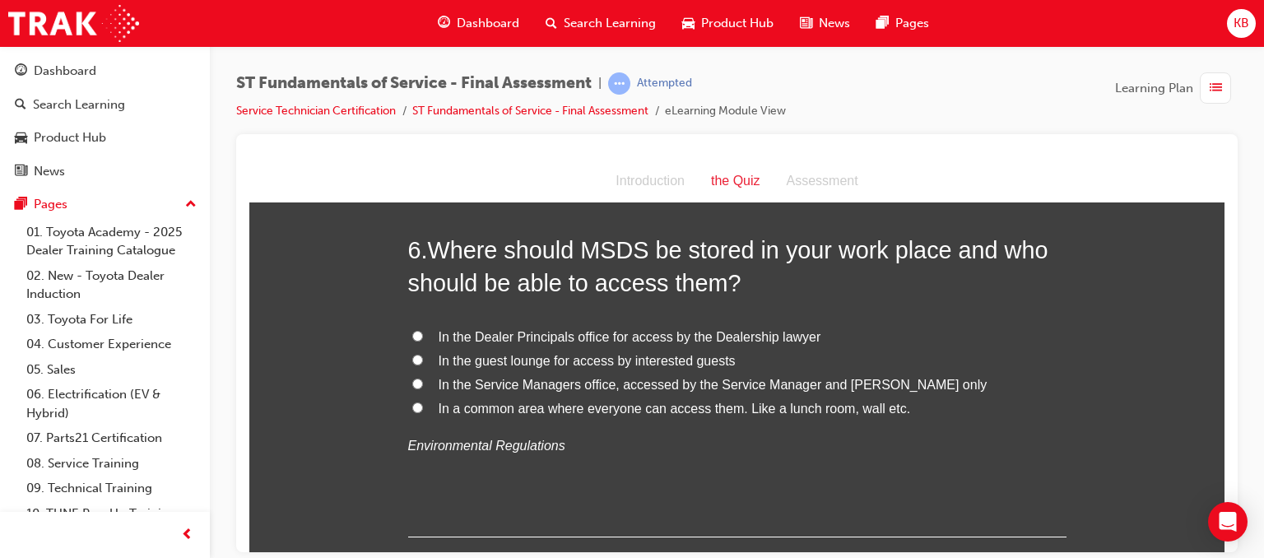
scroll to position [2005, 0]
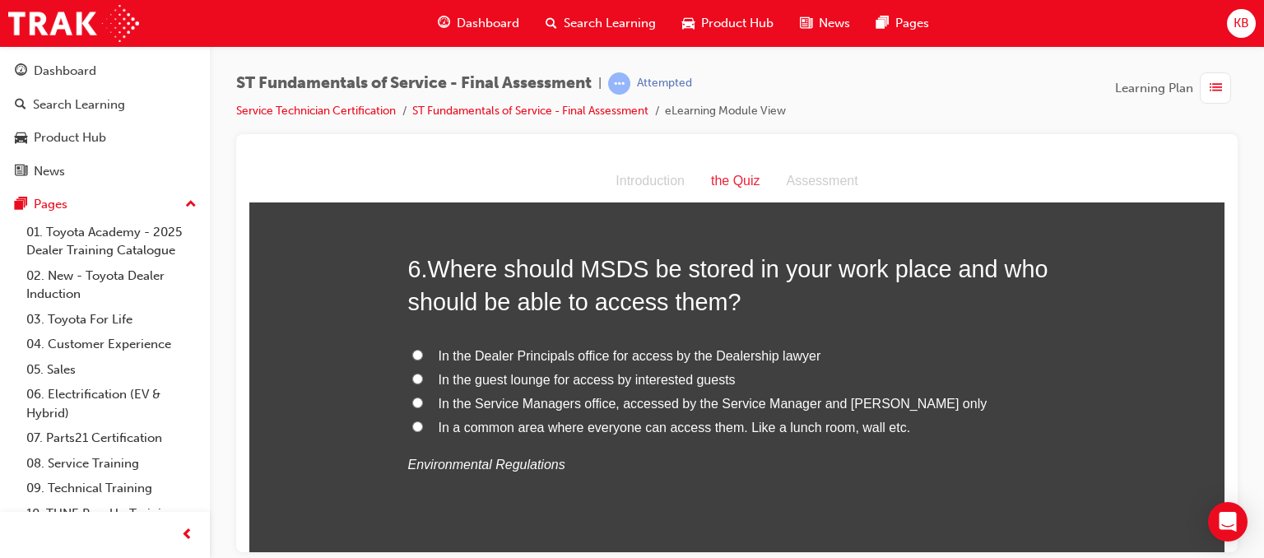
click at [519, 398] on span "In the Service Managers office, accessed by the Service Manager and Foreman only" at bounding box center [713, 403] width 549 height 14
click at [423, 398] on input "In the Service Managers office, accessed by the Service Manager and Foreman only" at bounding box center [417, 402] width 11 height 11
radio input "true"
click at [668, 430] on span "In a common area where everyone can access them. Like a lunch room, wall etc." at bounding box center [675, 427] width 472 height 14
click at [423, 430] on input "In a common area where everyone can access them. Like a lunch room, wall etc." at bounding box center [417, 426] width 11 height 11
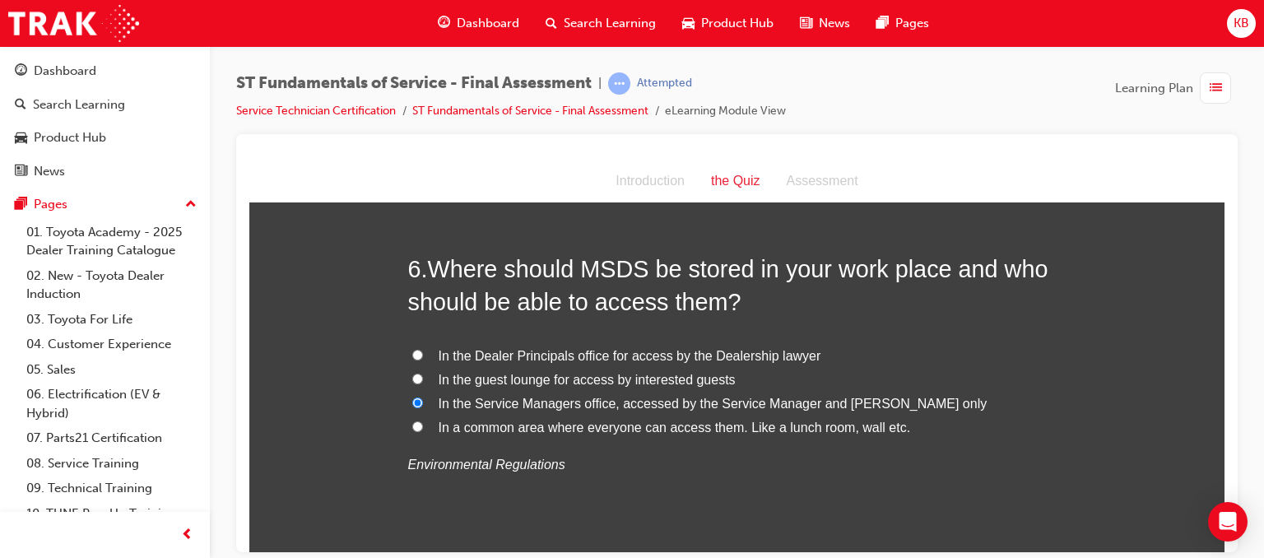
radio input "true"
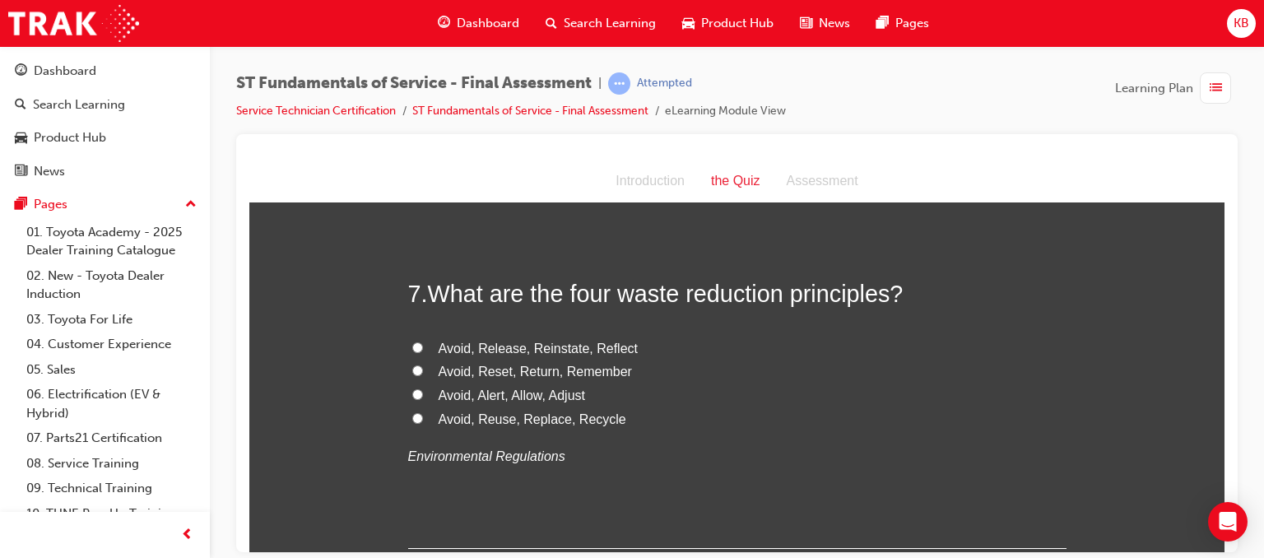
scroll to position [2362, 0]
click at [513, 421] on span "Avoid, Reuse, Replace, Recycle" at bounding box center [533, 419] width 188 height 14
click at [423, 421] on input "Avoid, Reuse, Replace, Recycle" at bounding box center [417, 418] width 11 height 11
radio input "true"
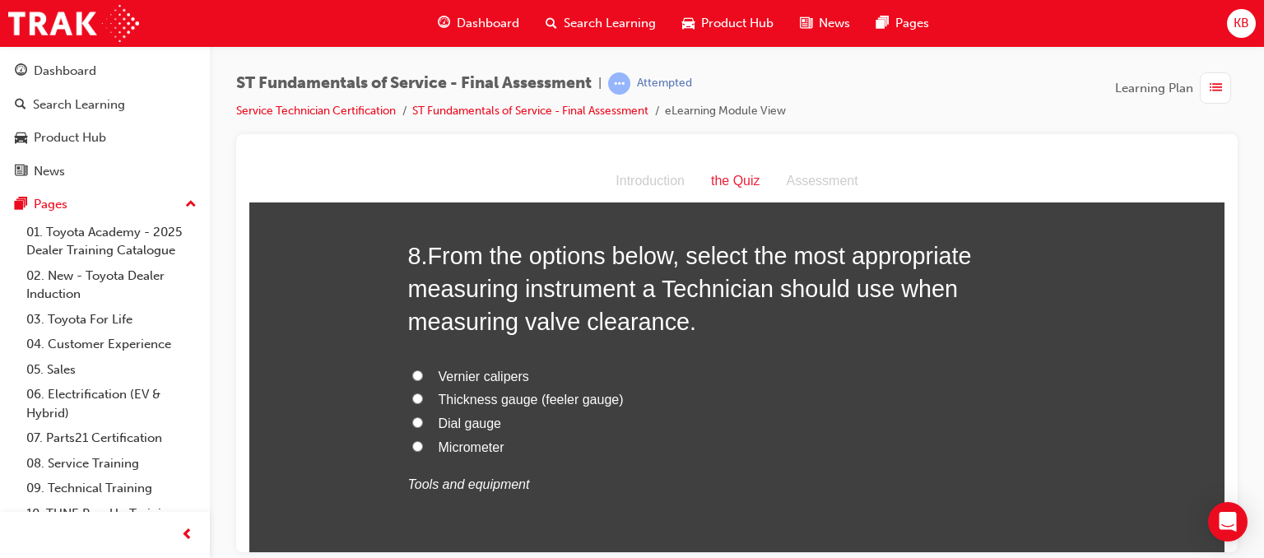
scroll to position [2751, 0]
click at [491, 397] on span "Thickness gauge (feeler gauge)" at bounding box center [531, 400] width 185 height 14
click at [423, 397] on input "Thickness gauge (feeler gauge)" at bounding box center [417, 398] width 11 height 11
radio input "true"
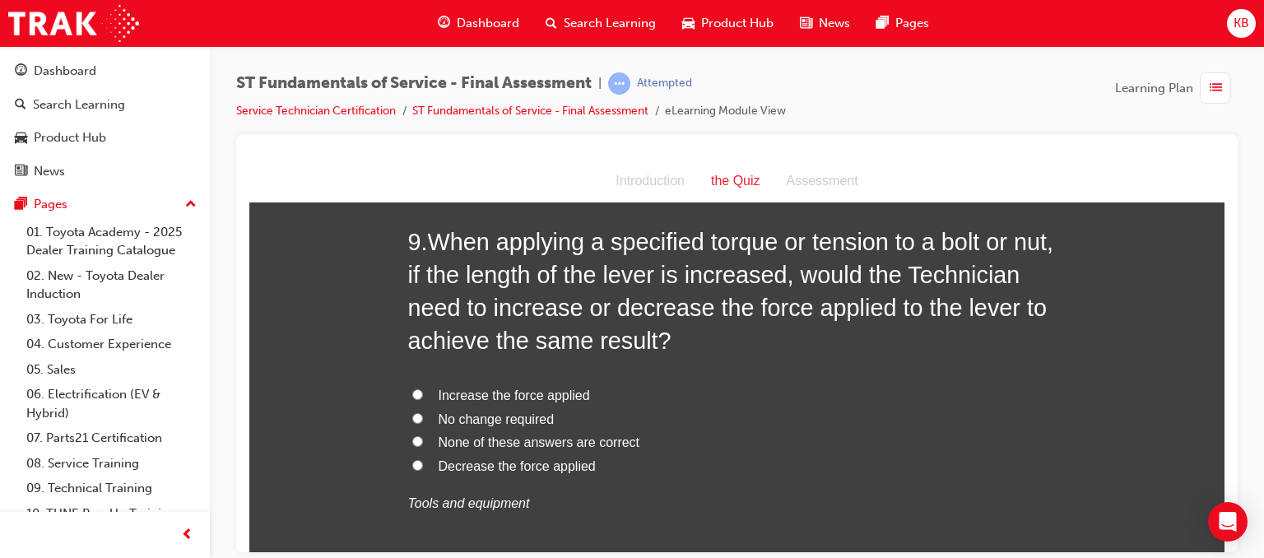
scroll to position [3180, 0]
click at [503, 467] on span "Decrease the force applied" at bounding box center [517, 467] width 157 height 14
click at [423, 467] on input "Decrease the force applied" at bounding box center [417, 466] width 11 height 11
radio input "true"
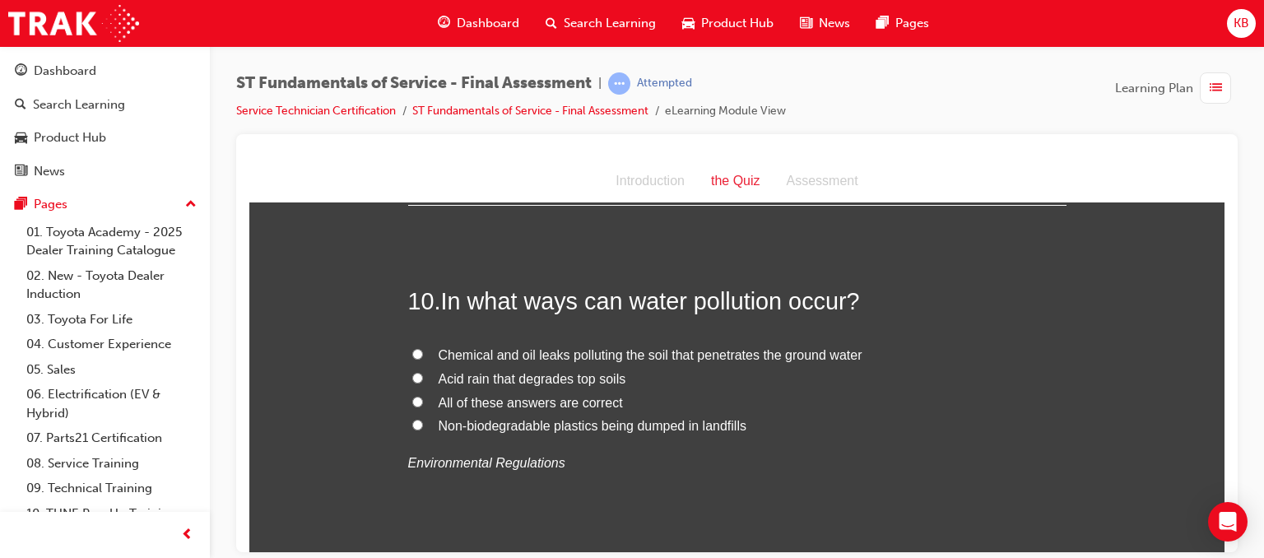
scroll to position [3575, 0]
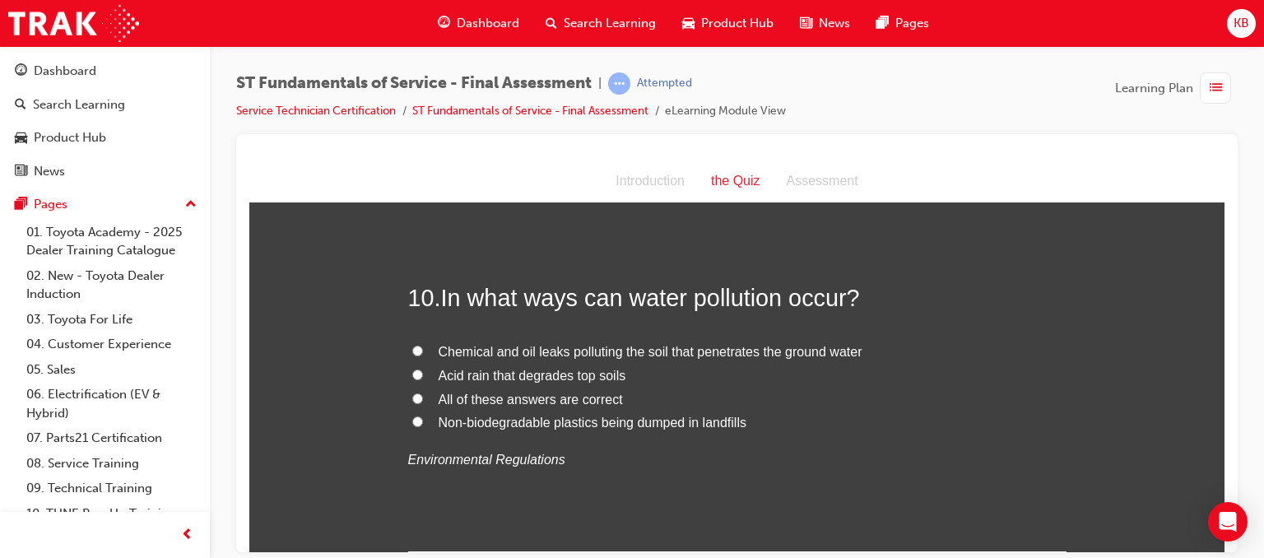
click at [524, 399] on span "All of these answers are correct" at bounding box center [531, 399] width 184 height 14
click at [423, 399] on input "All of these answers are correct" at bounding box center [417, 398] width 11 height 11
radio input "true"
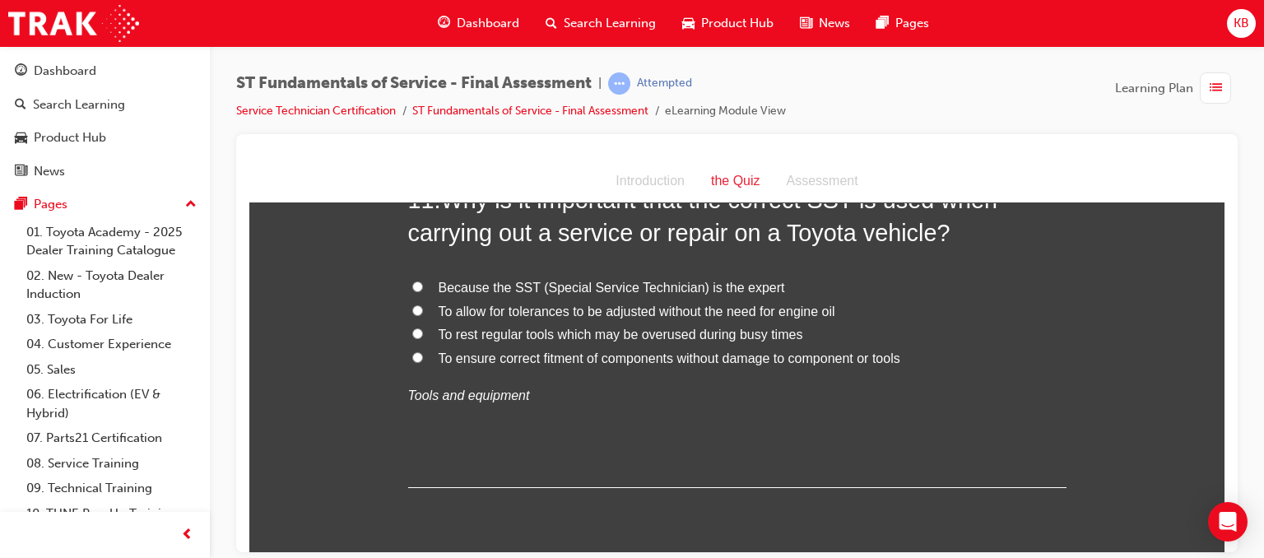
scroll to position [4023, 0]
click at [553, 356] on span "To ensure correct fitment of components without damage to component or tools" at bounding box center [670, 358] width 462 height 14
click at [423, 356] on input "To ensure correct fitment of components without damage to component or tools" at bounding box center [417, 356] width 11 height 11
radio input "true"
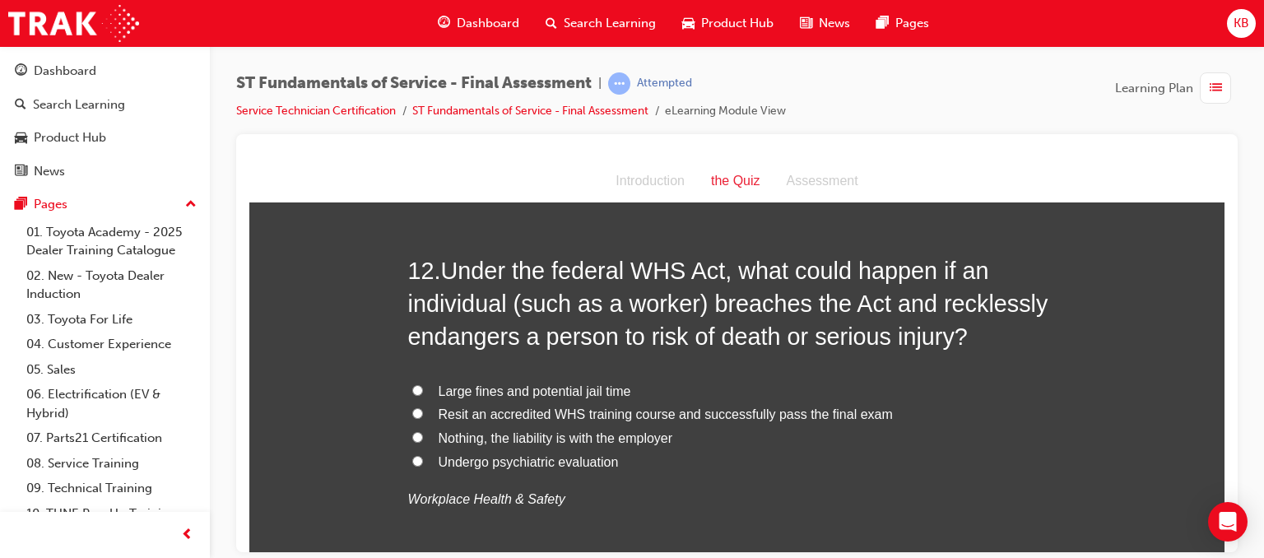
scroll to position [4335, 0]
click at [535, 385] on span "Large fines and potential jail time" at bounding box center [535, 391] width 193 height 14
click at [423, 385] on input "Large fines and potential jail time" at bounding box center [417, 390] width 11 height 11
radio input "true"
click at [632, 418] on span "Resit an accredited WHS training course and successfully pass the final exam" at bounding box center [666, 414] width 454 height 14
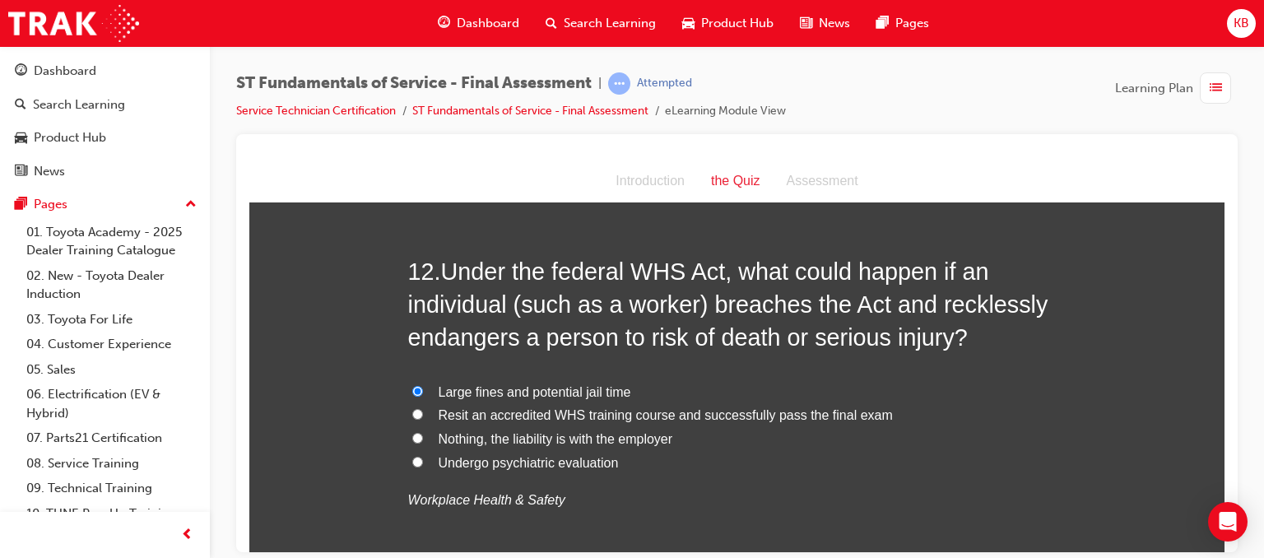
click at [423, 418] on input "Resit an accredited WHS training course and successfully pass the final exam" at bounding box center [417, 413] width 11 height 11
radio input "true"
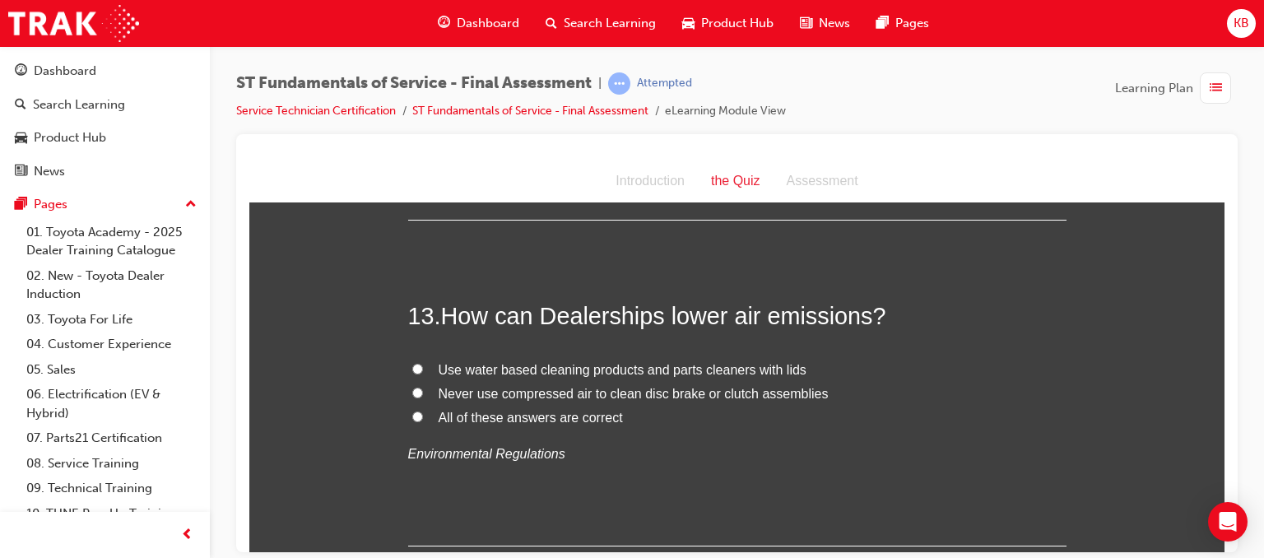
scroll to position [4706, 0]
click at [555, 417] on span "All of these answers are correct" at bounding box center [531, 418] width 184 height 14
click at [423, 417] on input "All of these answers are correct" at bounding box center [417, 417] width 11 height 11
radio input "true"
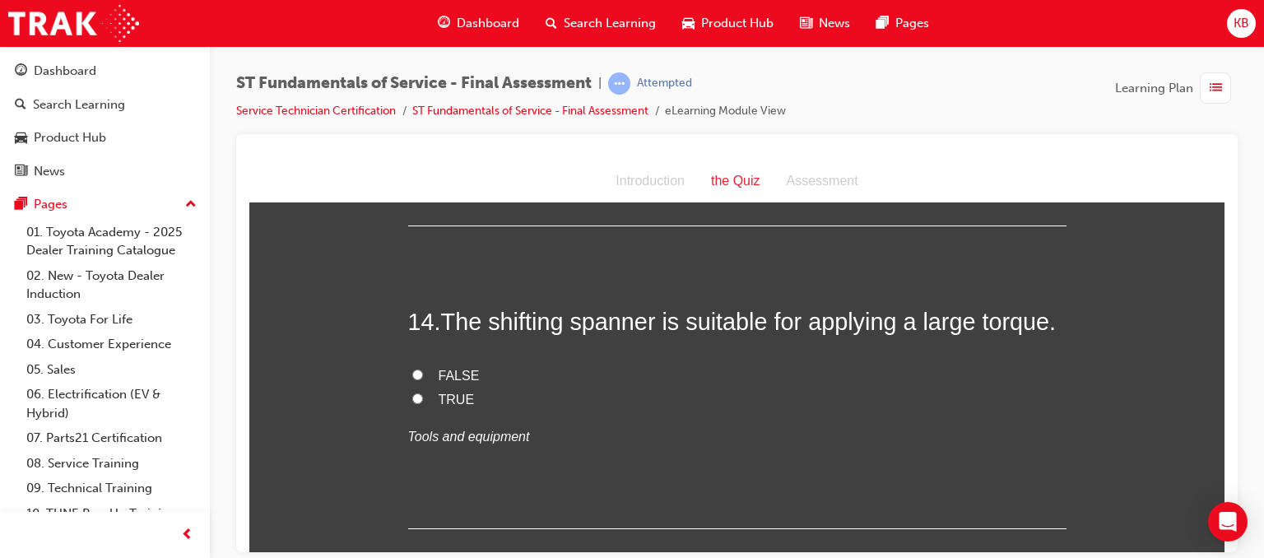
scroll to position [5027, 0]
click at [412, 373] on input "FALSE" at bounding box center [417, 374] width 11 height 11
radio input "true"
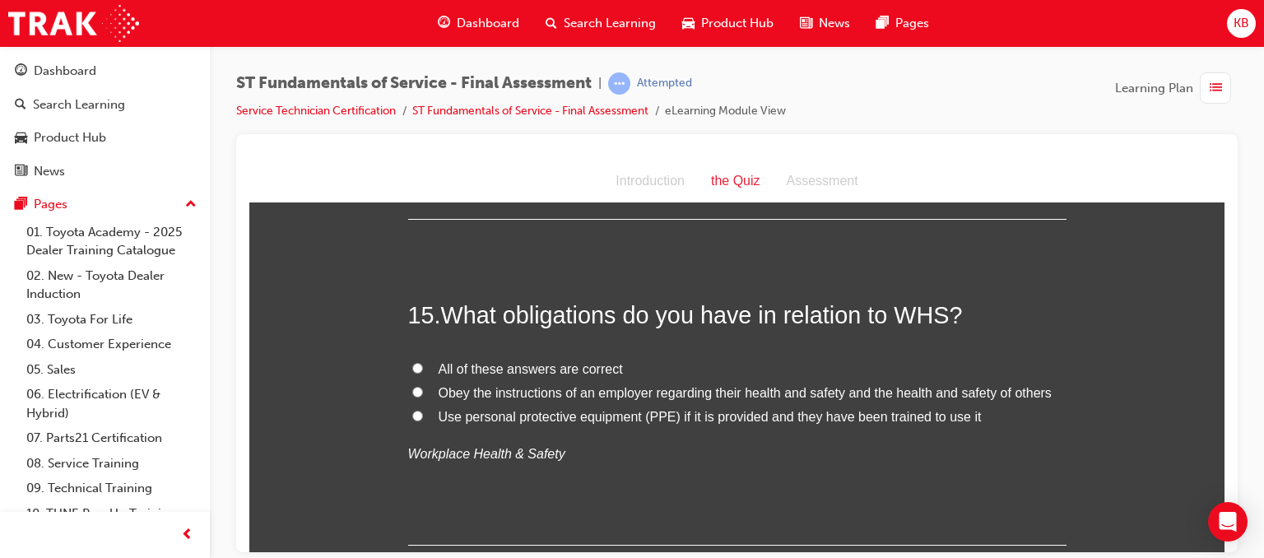
scroll to position [5338, 0]
click at [534, 356] on label "All of these answers are correct" at bounding box center [737, 368] width 658 height 24
click at [423, 360] on input "All of these answers are correct" at bounding box center [417, 365] width 11 height 11
radio input "true"
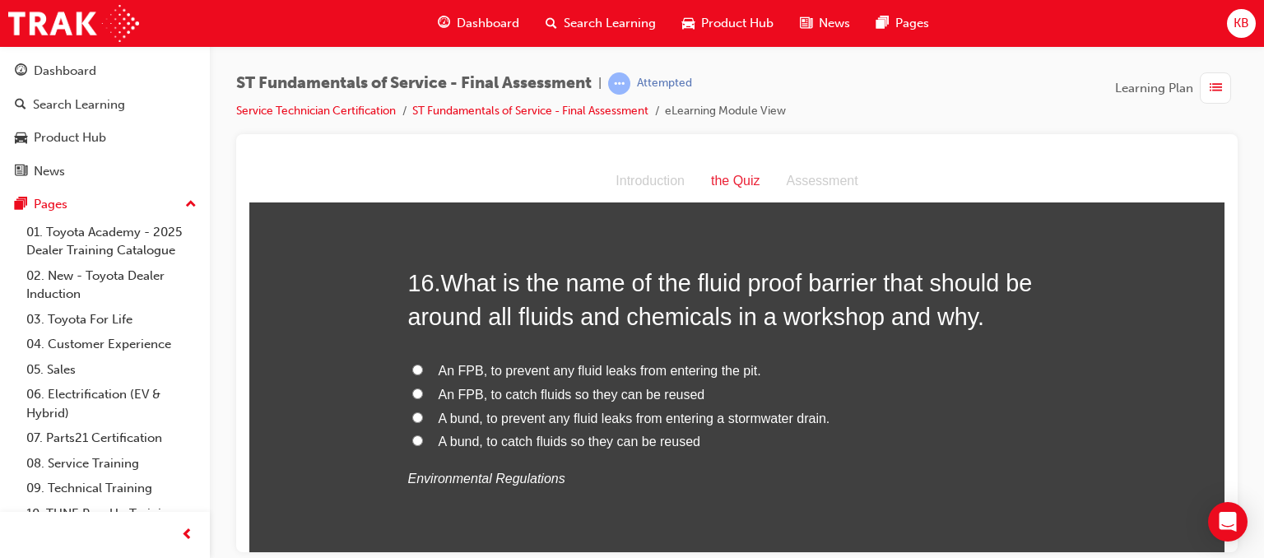
scroll to position [5698, 0]
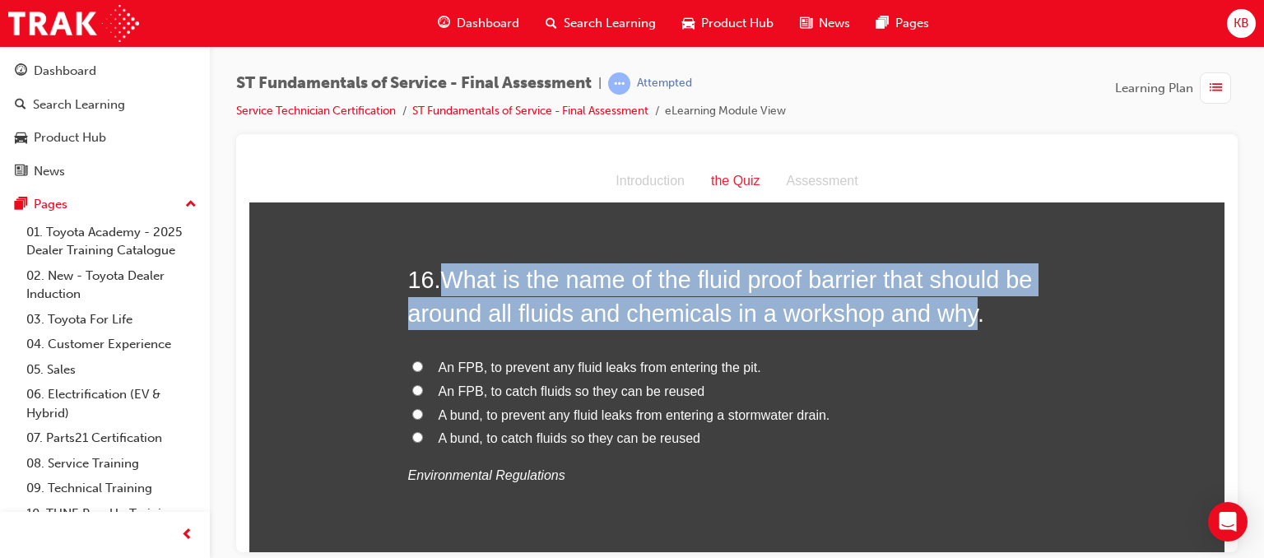
drag, startPoint x: 441, startPoint y: 267, endPoint x: 960, endPoint y: 322, distance: 521.4
click at [960, 322] on span "What is the name of the fluid proof barrier that should be around all fluids an…" at bounding box center [720, 295] width 625 height 59
copy span "What is the name of the fluid proof barrier that should be around all fluids an…"
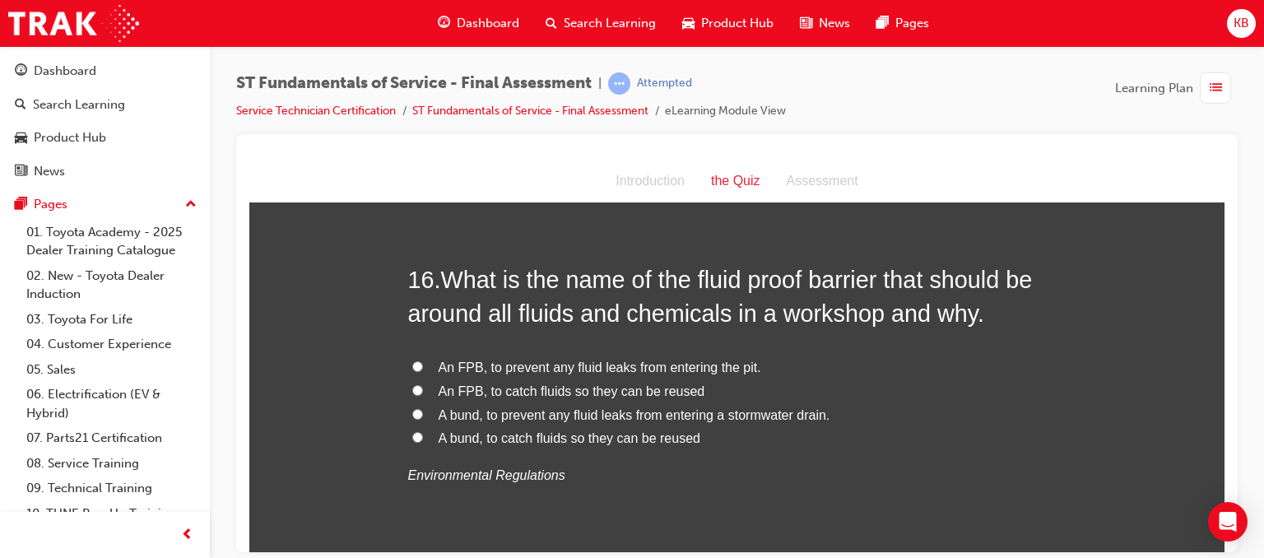
click at [690, 414] on span "A bund, to prevent any fluid leaks from entering a stormwater drain." at bounding box center [635, 414] width 392 height 14
click at [423, 414] on input "A bund, to prevent any fluid leaks from entering a stormwater drain." at bounding box center [417, 413] width 11 height 11
radio input "true"
click at [690, 414] on span "A bund, to prevent any fluid leaks from entering a stormwater drain." at bounding box center [635, 414] width 392 height 14
click at [423, 414] on input "A bund, to prevent any fluid leaks from entering a stormwater drain." at bounding box center [417, 413] width 11 height 11
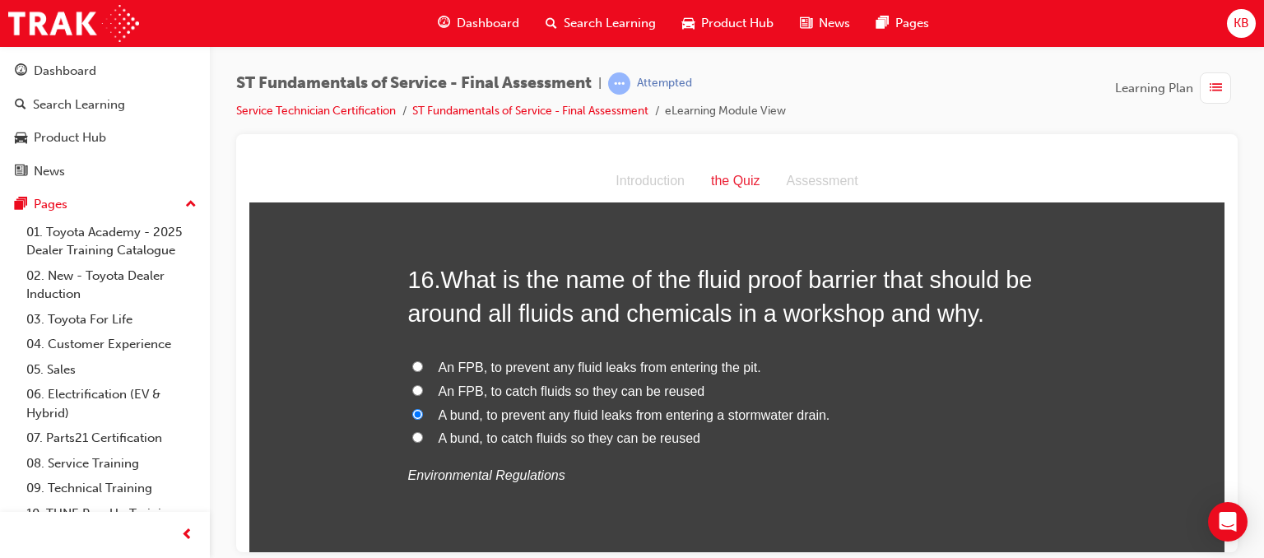
click at [690, 414] on span "A bund, to prevent any fluid leaks from entering a stormwater drain." at bounding box center [635, 414] width 392 height 14
click at [423, 414] on input "A bund, to prevent any fluid leaks from entering a stormwater drain." at bounding box center [417, 413] width 11 height 11
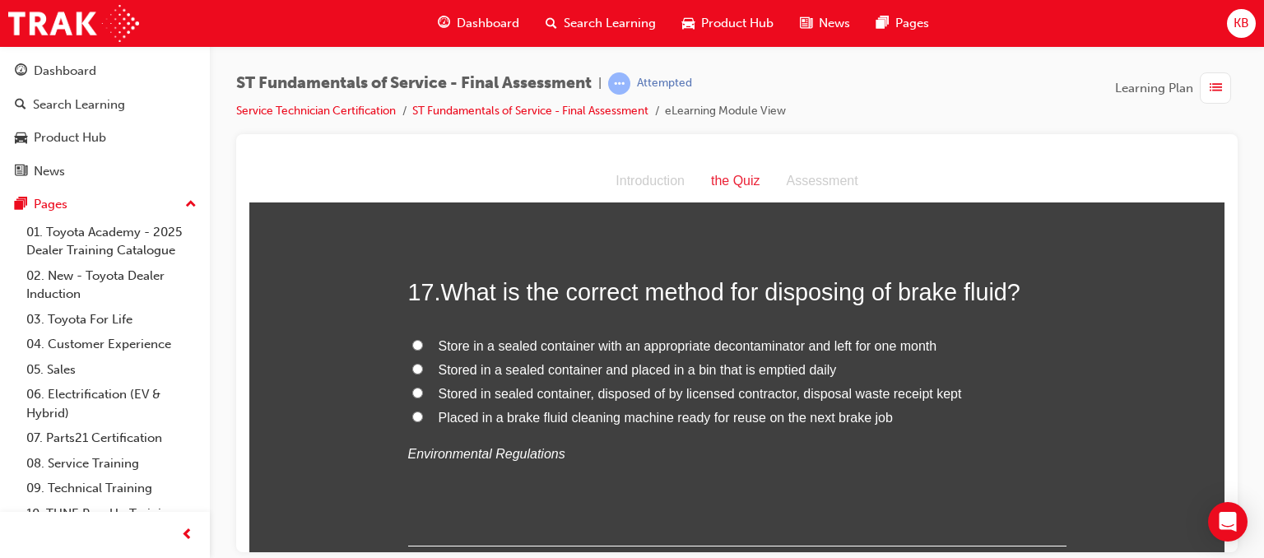
scroll to position [6067, 0]
click at [721, 394] on span "Stored in sealed container, disposed of by licensed contractor, disposal waste …" at bounding box center [700, 395] width 523 height 14
click at [423, 394] on input "Stored in sealed container, disposed of by licensed contractor, disposal waste …" at bounding box center [417, 393] width 11 height 11
radio input "true"
click at [721, 394] on span "Stored in sealed container, disposed of by licensed contractor, disposal waste …" at bounding box center [700, 395] width 523 height 14
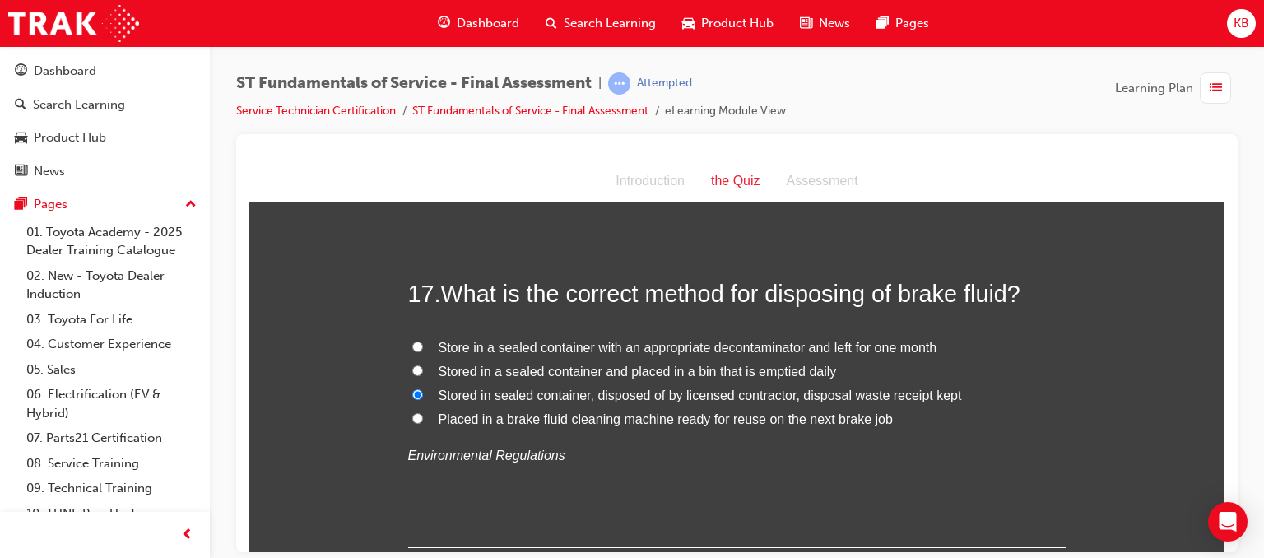
click at [423, 394] on input "Stored in sealed container, disposed of by licensed contractor, disposal waste …" at bounding box center [417, 393] width 11 height 11
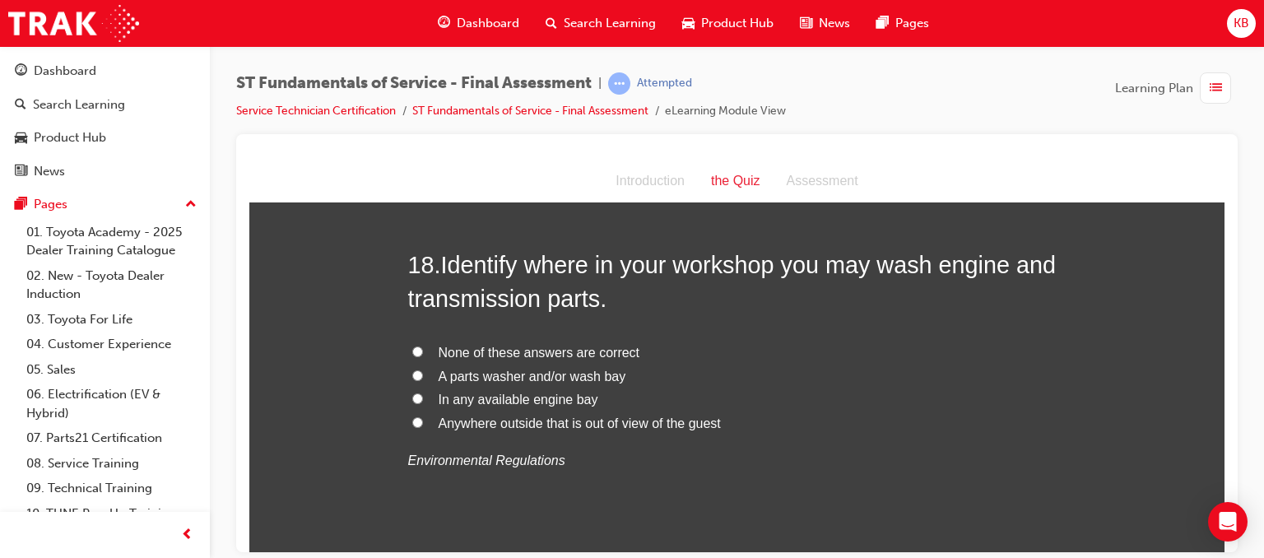
scroll to position [6444, 0]
click at [534, 375] on span "A parts washer and/or wash bay" at bounding box center [533, 377] width 188 height 14
click at [423, 375] on input "A parts washer and/or wash bay" at bounding box center [417, 376] width 11 height 11
radio input "true"
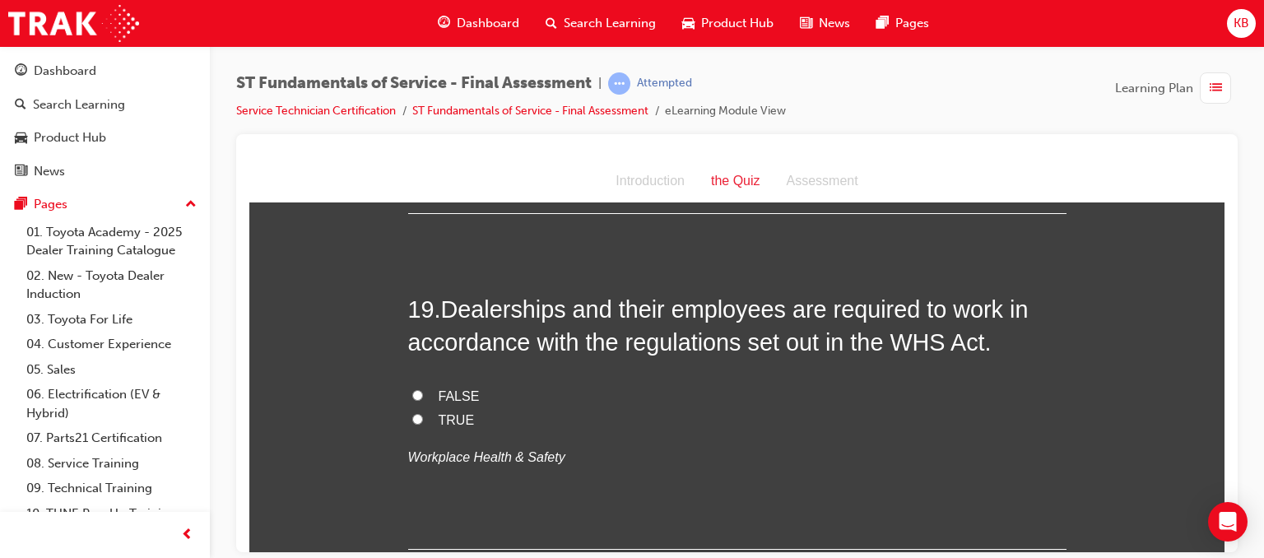
scroll to position [6784, 0]
click at [439, 420] on span "TRUE" at bounding box center [457, 420] width 36 height 14
click at [423, 420] on input "TRUE" at bounding box center [417, 419] width 11 height 11
radio input "true"
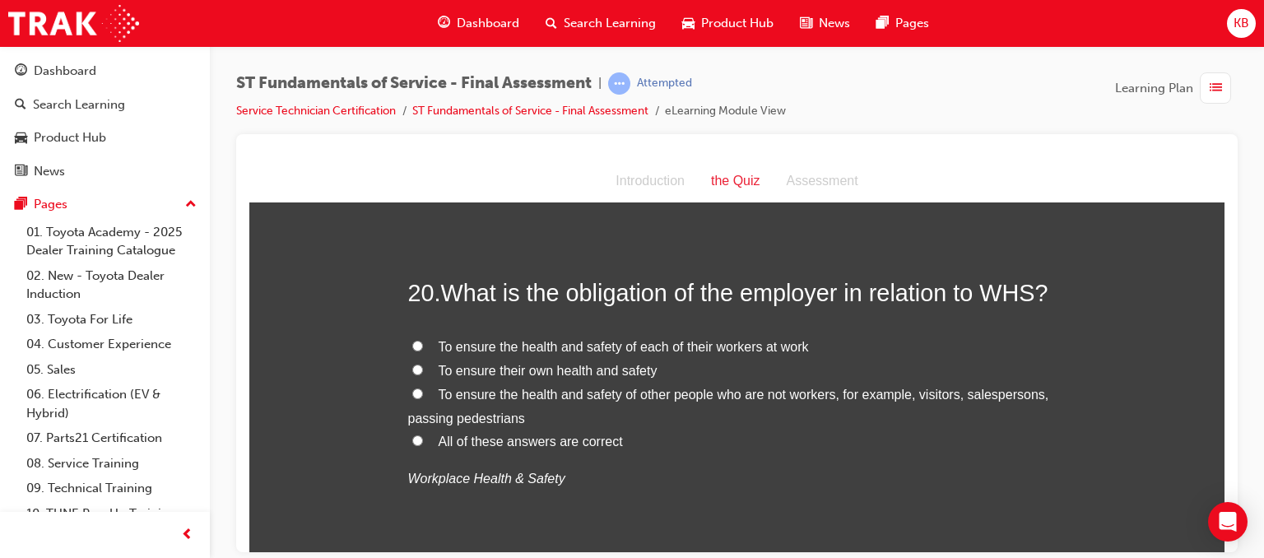
scroll to position [7139, 0]
click at [579, 436] on span "All of these answers are correct" at bounding box center [531, 439] width 184 height 14
click at [423, 436] on input "All of these answers are correct" at bounding box center [417, 438] width 11 height 11
radio input "true"
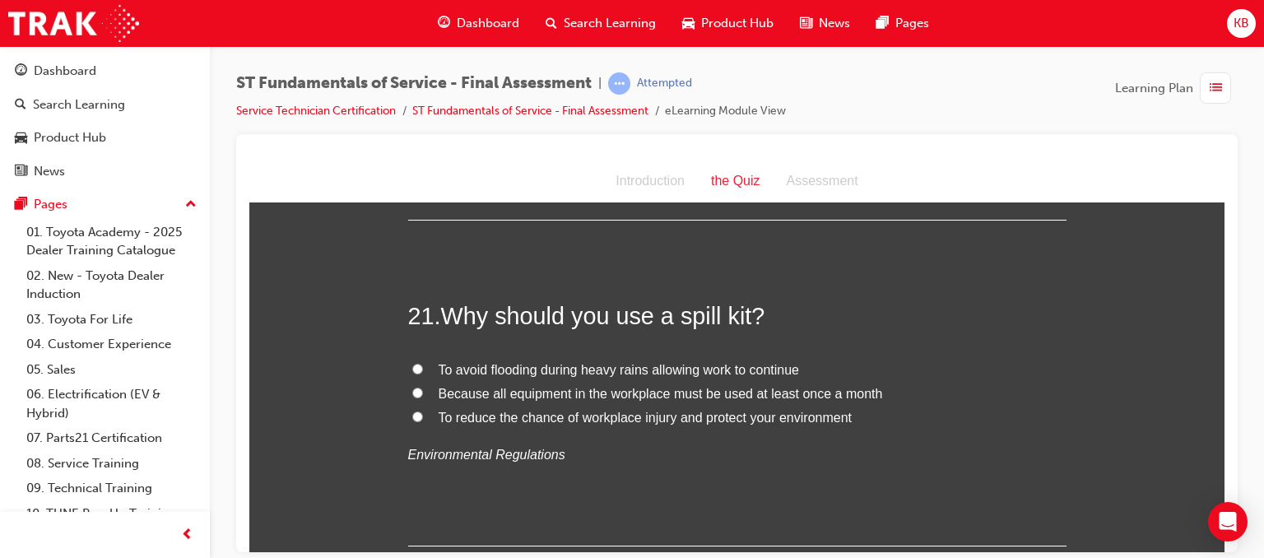
scroll to position [7489, 0]
click at [595, 415] on span "To reduce the chance of workplace injury and protect your environment" at bounding box center [646, 416] width 414 height 14
click at [423, 415] on input "To reduce the chance of workplace injury and protect your environment" at bounding box center [417, 415] width 11 height 11
radio input "true"
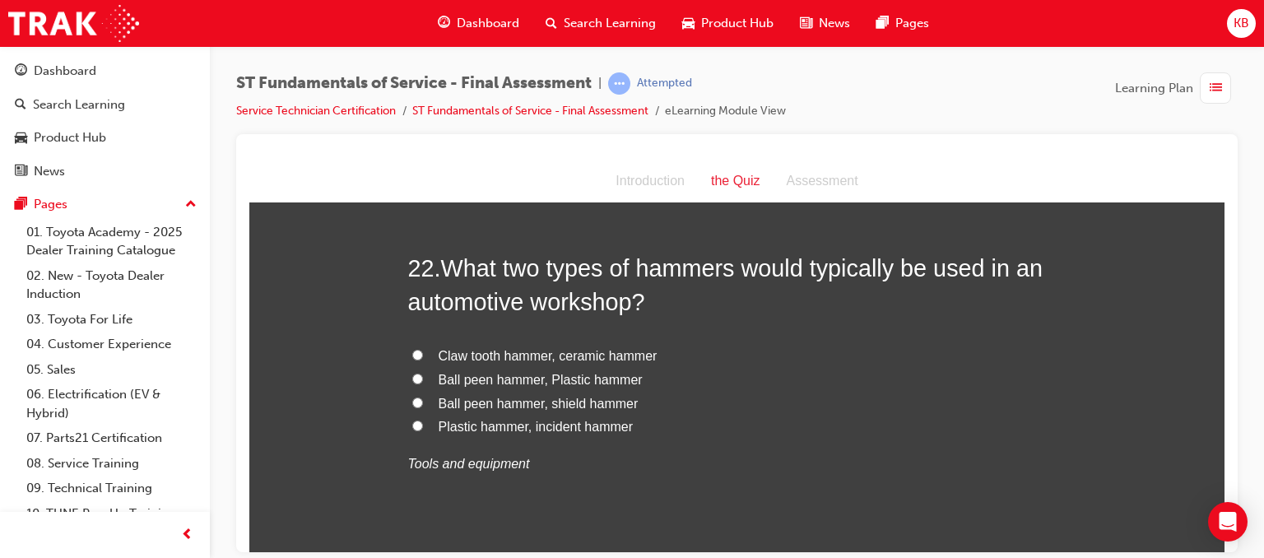
scroll to position [7861, 0]
click at [570, 384] on label "Ball peen hammer, Plastic hammer" at bounding box center [737, 381] width 658 height 24
click at [423, 384] on input "Ball peen hammer, Plastic hammer" at bounding box center [417, 379] width 11 height 11
radio input "true"
drag, startPoint x: 546, startPoint y: 400, endPoint x: 604, endPoint y: 388, distance: 59.6
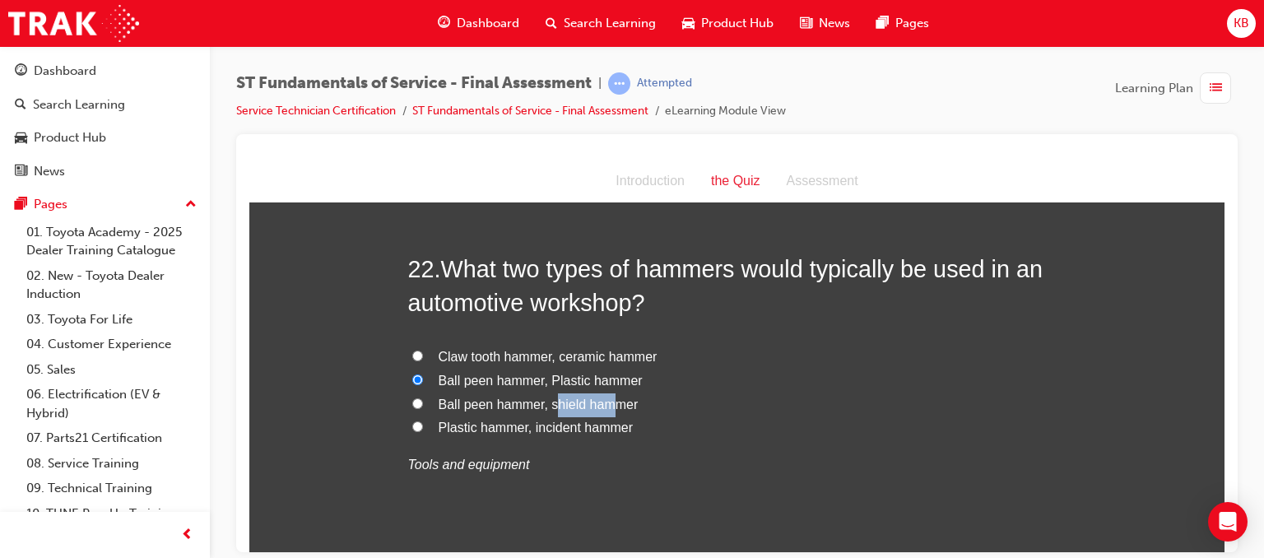
click at [604, 393] on label "Ball peen hammer, shield hammer" at bounding box center [737, 405] width 658 height 24
click at [579, 397] on span "Ball peen hammer, shield hammer" at bounding box center [539, 404] width 200 height 14
click at [423, 398] on input "Ball peen hammer, shield hammer" at bounding box center [417, 403] width 11 height 11
radio input "true"
click at [508, 379] on span "Ball peen hammer, Plastic hammer" at bounding box center [541, 380] width 204 height 14
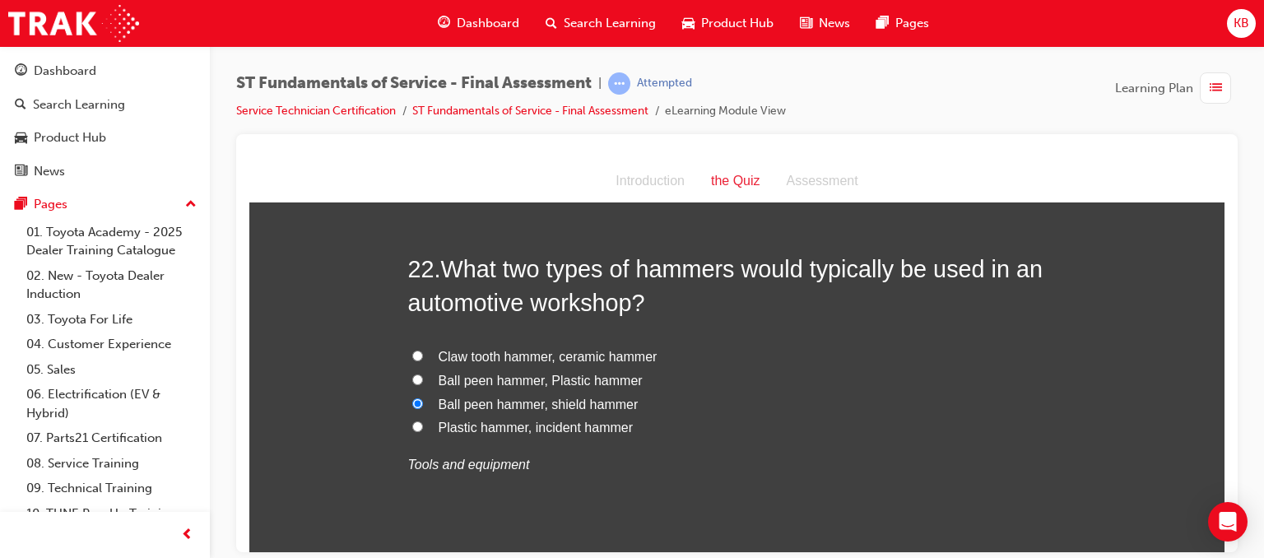
click at [423, 379] on input "Ball peen hammer, Plastic hammer" at bounding box center [417, 379] width 11 height 11
radio input "true"
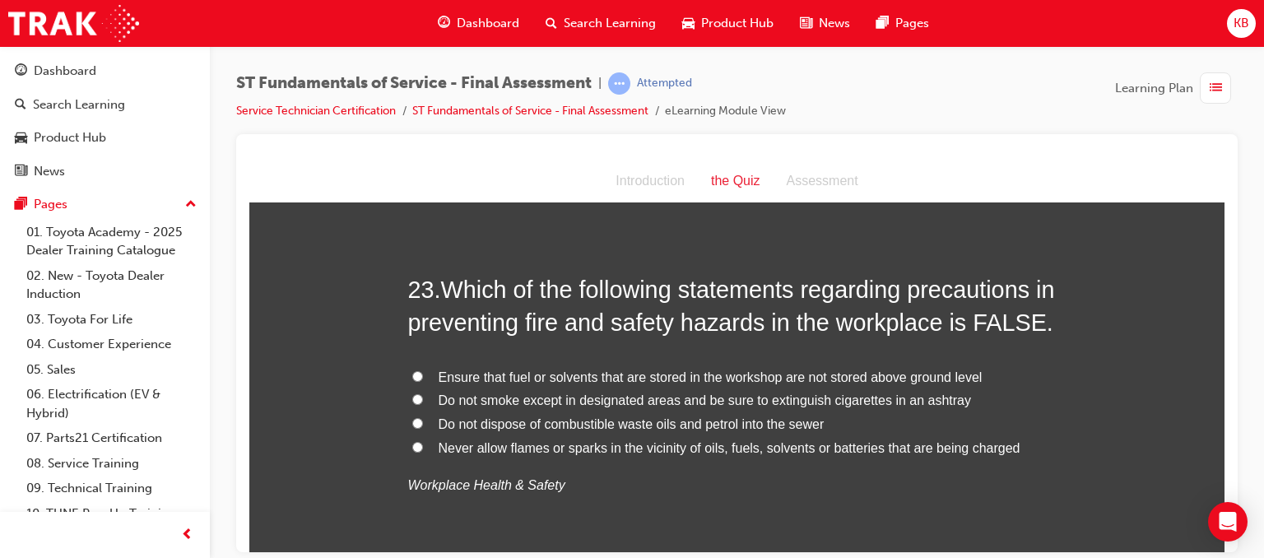
scroll to position [8224, 0]
click at [546, 374] on span "Ensure that fuel or solvents that are stored in the workshop are not stored abo…" at bounding box center [711, 377] width 544 height 14
click at [423, 374] on input "Ensure that fuel or solvents that are stored in the workshop are not stored abo…" at bounding box center [417, 375] width 11 height 11
radio input "true"
click at [515, 393] on span "Do not smoke except in designated areas and be sure to extinguish cigarettes in…" at bounding box center [705, 400] width 533 height 14
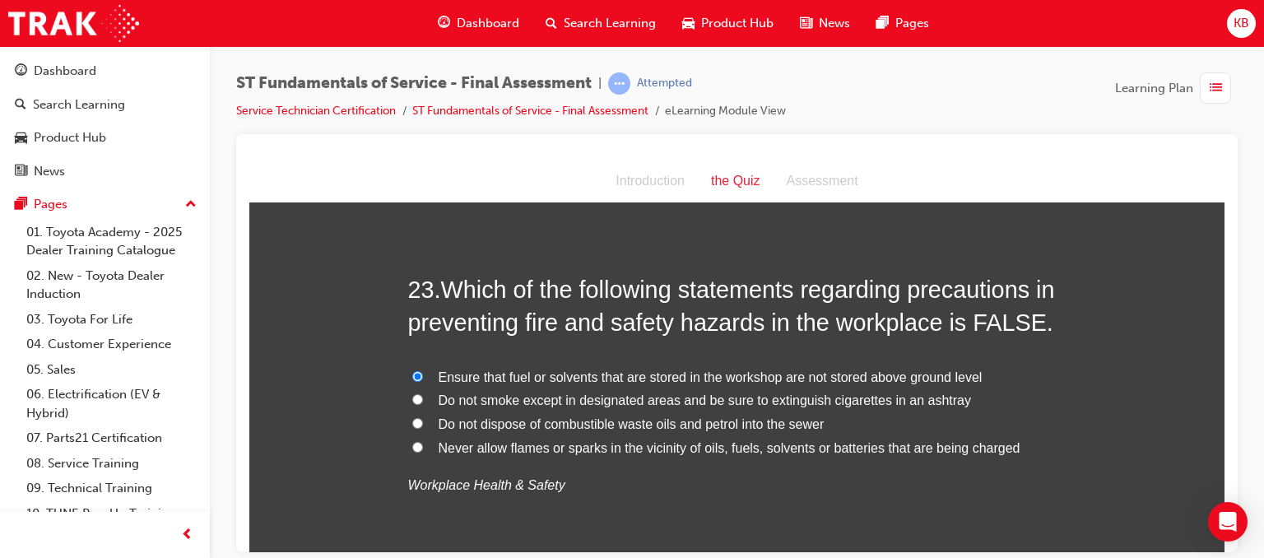
click at [423, 393] on input "Do not smoke except in designated areas and be sure to extinguish cigarettes in…" at bounding box center [417, 398] width 11 height 11
radio input "true"
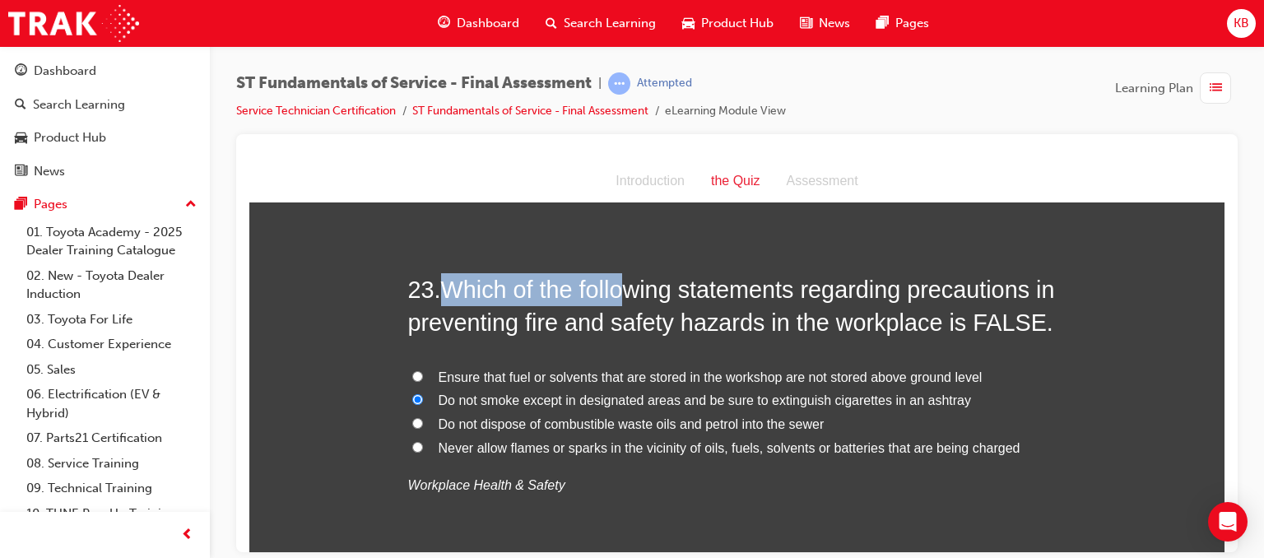
drag, startPoint x: 439, startPoint y: 280, endPoint x: 623, endPoint y: 287, distance: 184.5
click at [623, 287] on h2 "23 . Which of the following statements regarding precautions in preventing fire…" at bounding box center [737, 305] width 658 height 67
click at [623, 287] on span "Which of the following statements regarding precautions in preventing fire and …" at bounding box center [731, 305] width 647 height 59
click at [506, 374] on span "Ensure that fuel or solvents that are stored in the workshop are not stored abo…" at bounding box center [711, 377] width 544 height 14
click at [423, 374] on input "Ensure that fuel or solvents that are stored in the workshop are not stored abo…" at bounding box center [417, 375] width 11 height 11
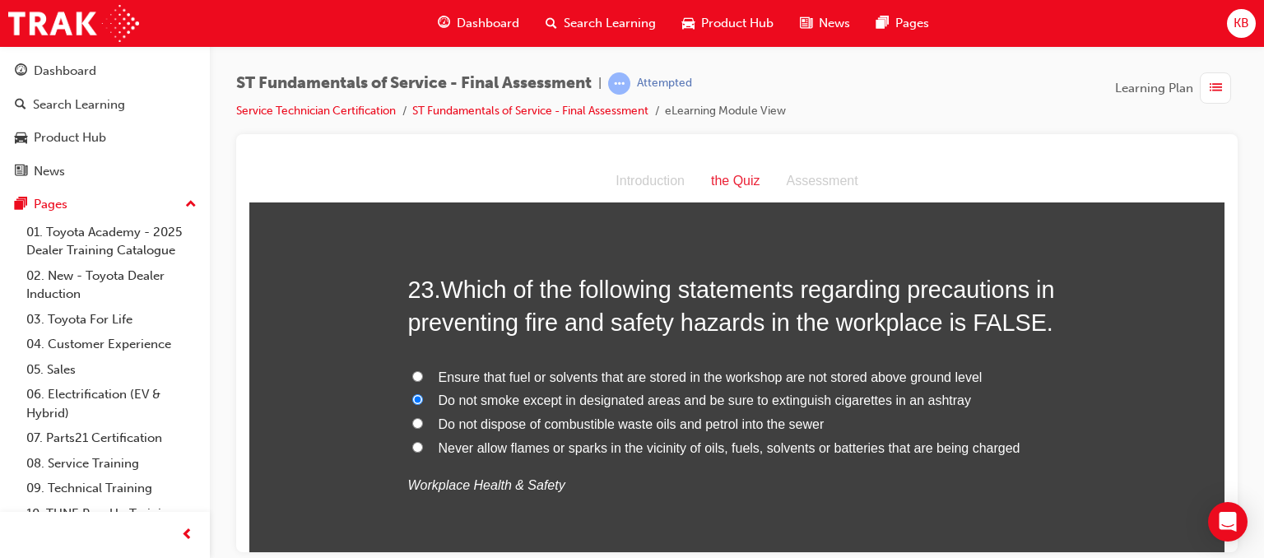
radio input "true"
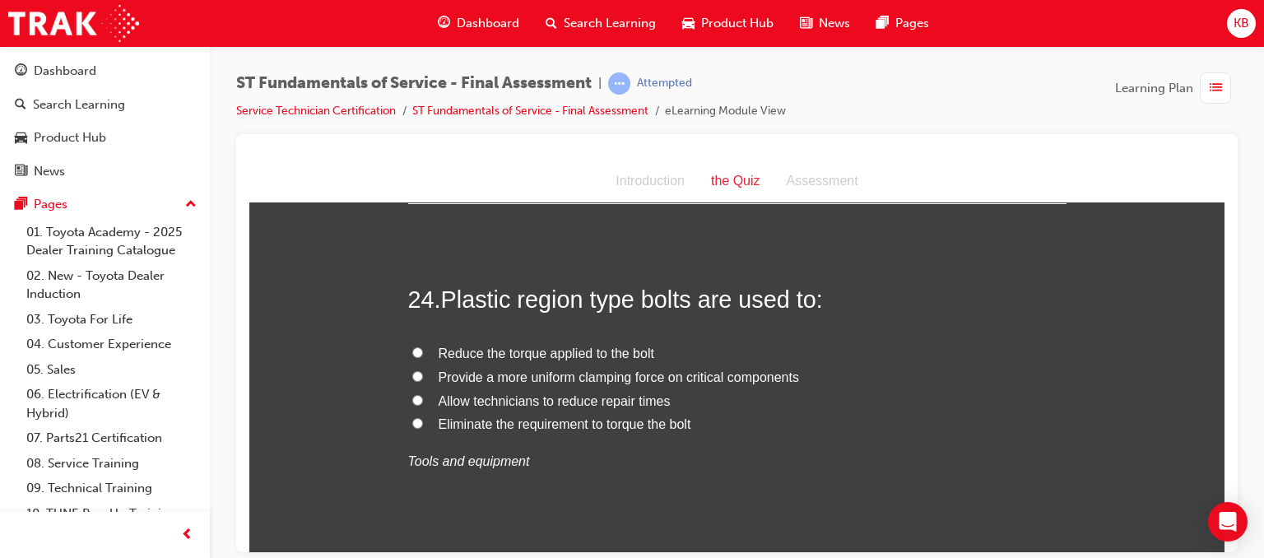
scroll to position [8596, 0]
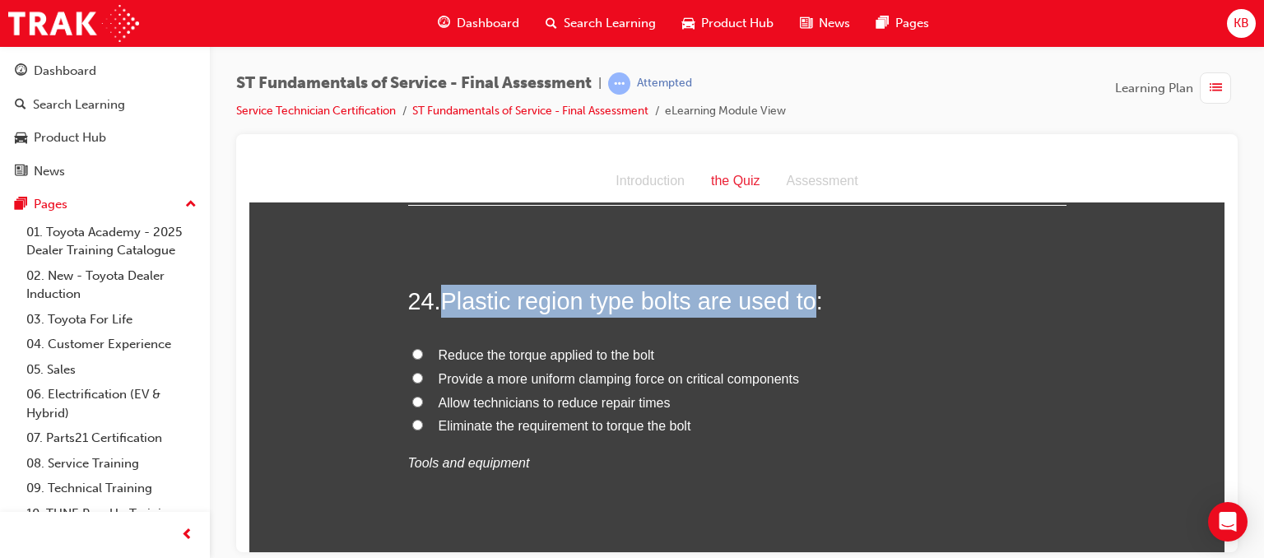
drag, startPoint x: 444, startPoint y: 291, endPoint x: 807, endPoint y: 305, distance: 362.4
click at [807, 305] on span "Plastic region type bolts are used to:" at bounding box center [632, 300] width 382 height 26
copy span "Plastic region type bolts are used to"
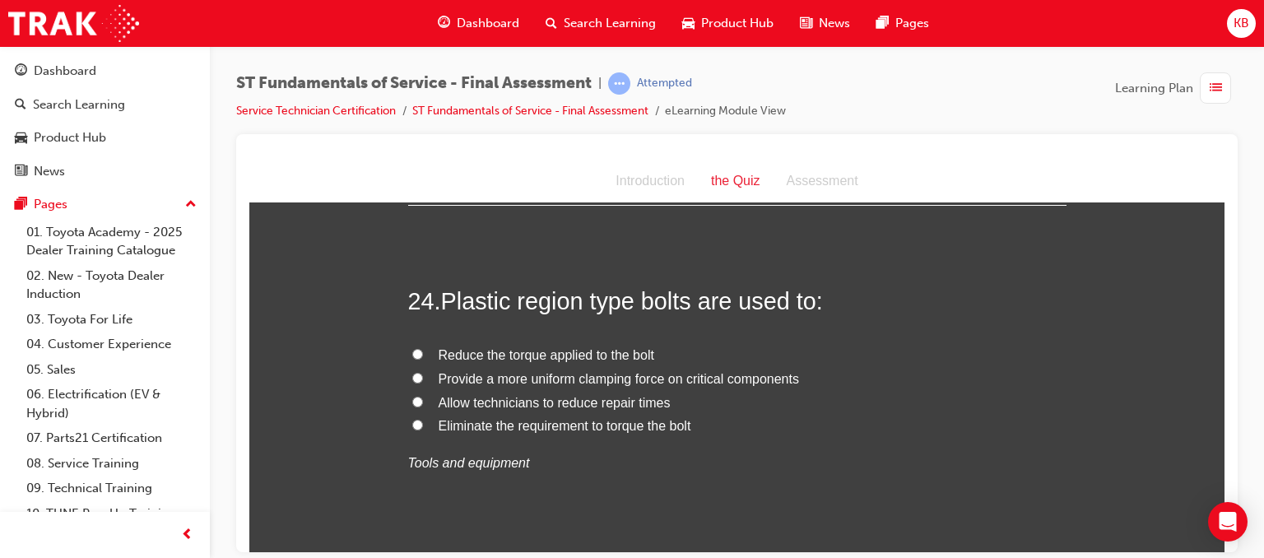
click at [551, 372] on span "Provide a more uniform clamping force on critical components" at bounding box center [619, 378] width 360 height 14
click at [423, 372] on input "Provide a more uniform clamping force on critical components" at bounding box center [417, 377] width 11 height 11
radio input "true"
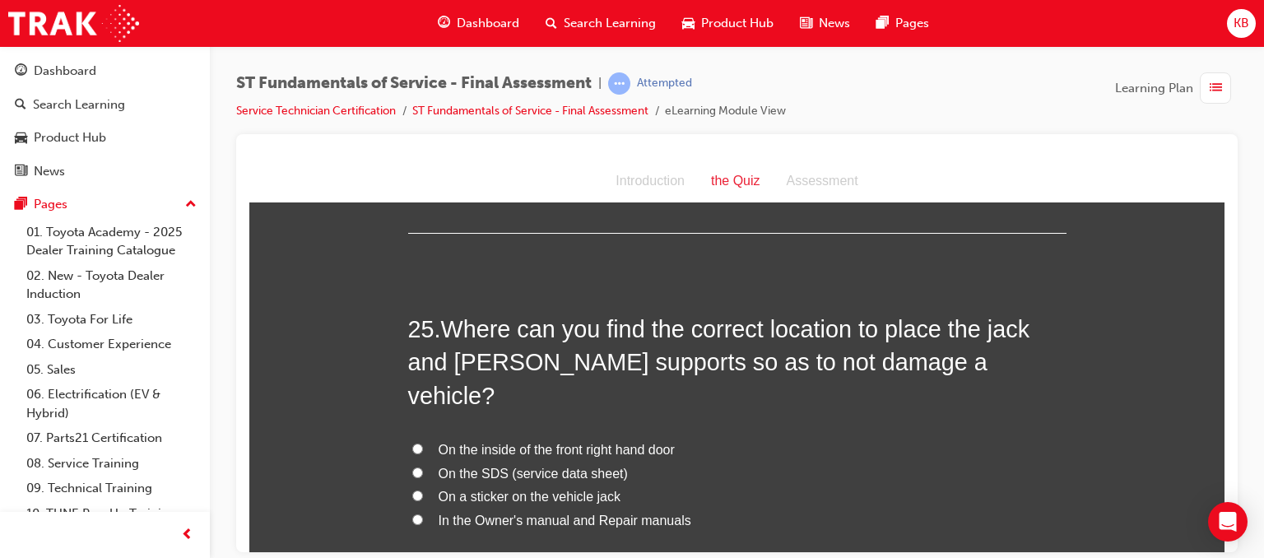
scroll to position [8970, 0]
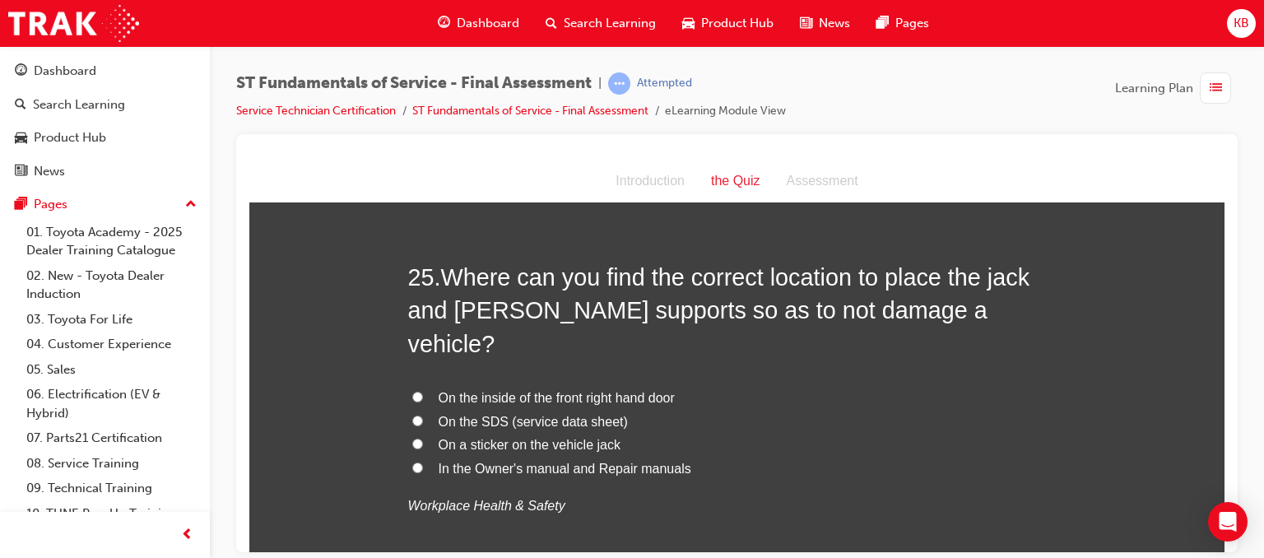
click at [519, 461] on span "In the Owner's manual and Repair manuals" at bounding box center [565, 468] width 253 height 14
click at [423, 462] on input "In the Owner's manual and Repair manuals" at bounding box center [417, 467] width 11 height 11
radio input "true"
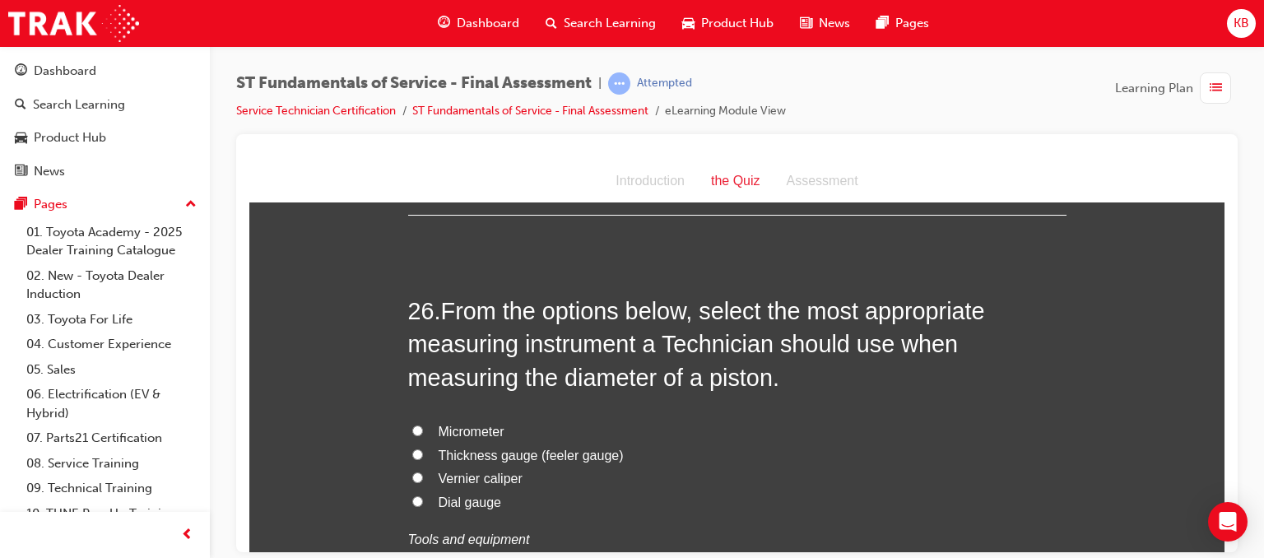
scroll to position [9356, 0]
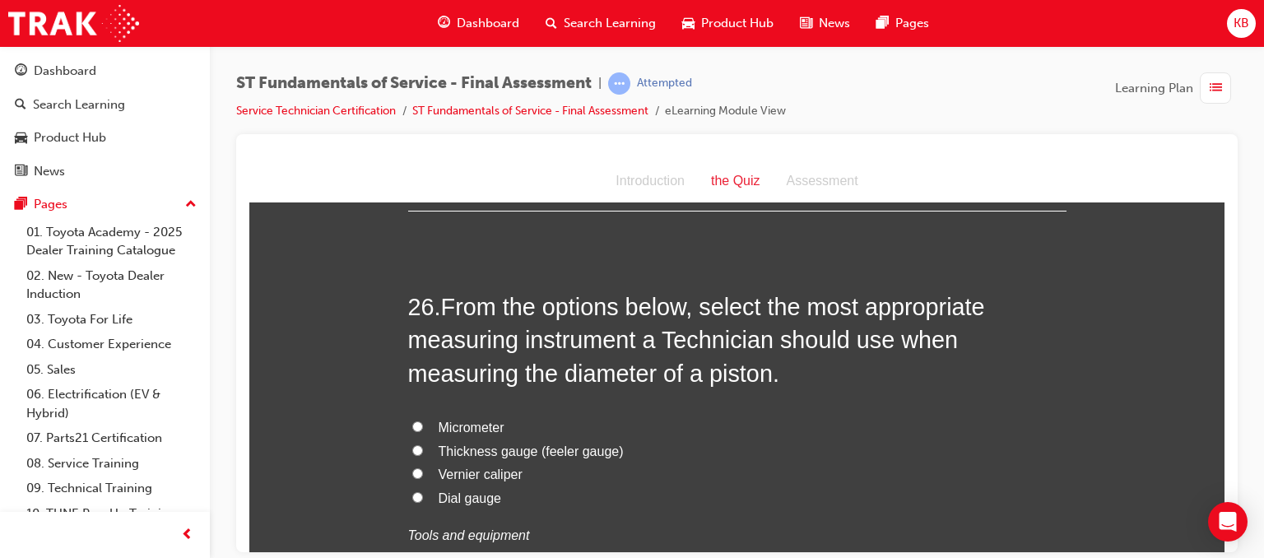
click at [475, 467] on span "Vernier caliper" at bounding box center [481, 474] width 84 height 14
click at [423, 467] on input "Vernier caliper" at bounding box center [417, 472] width 11 height 11
radio input "true"
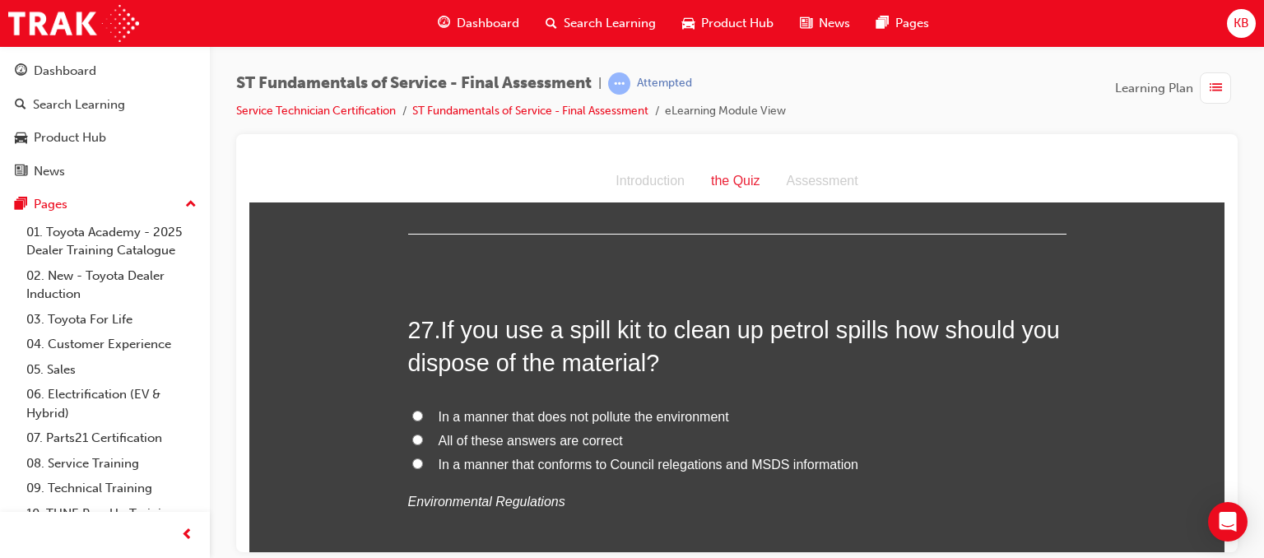
scroll to position [9751, 0]
click at [570, 432] on span "All of these answers are correct" at bounding box center [531, 439] width 184 height 14
click at [423, 433] on input "All of these answers are correct" at bounding box center [417, 438] width 11 height 11
radio input "true"
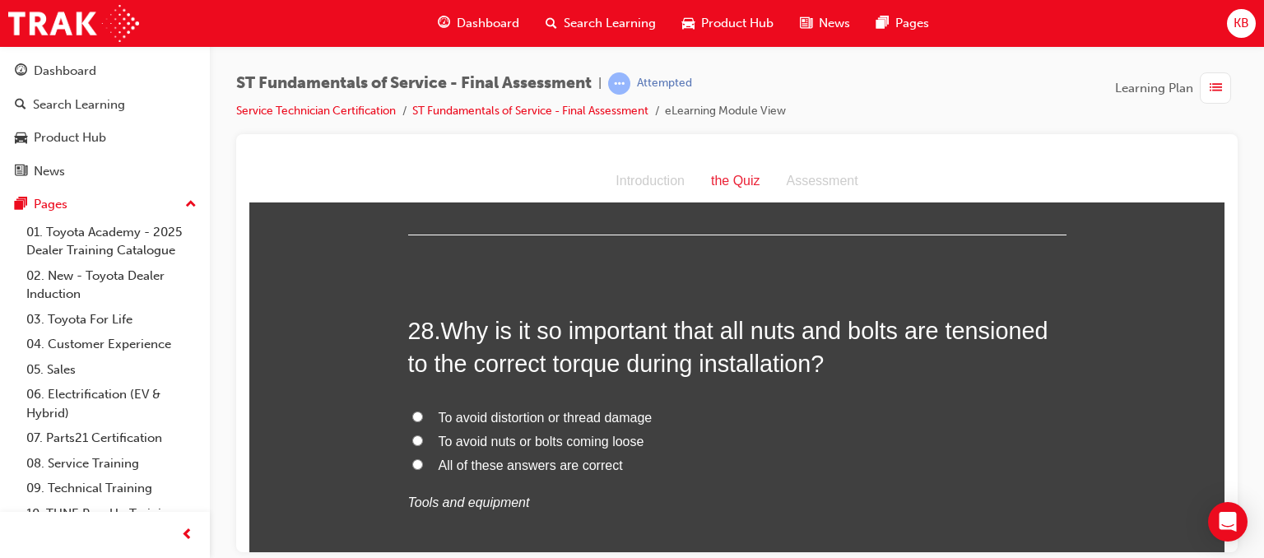
scroll to position [10109, 0]
click at [472, 457] on span "All of these answers are correct" at bounding box center [531, 464] width 184 height 14
click at [423, 458] on input "All of these answers are correct" at bounding box center [417, 463] width 11 height 11
radio input "true"
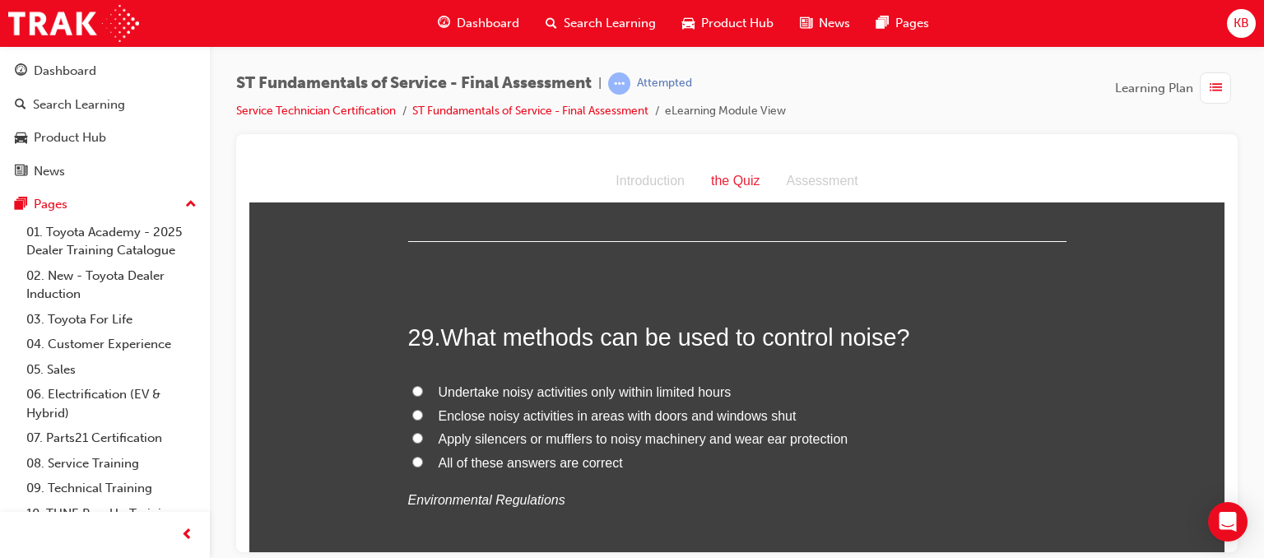
scroll to position [10459, 0]
click at [566, 457] on span "All of these answers are correct" at bounding box center [531, 464] width 184 height 14
click at [423, 458] on input "All of these answers are correct" at bounding box center [417, 463] width 11 height 11
radio input "true"
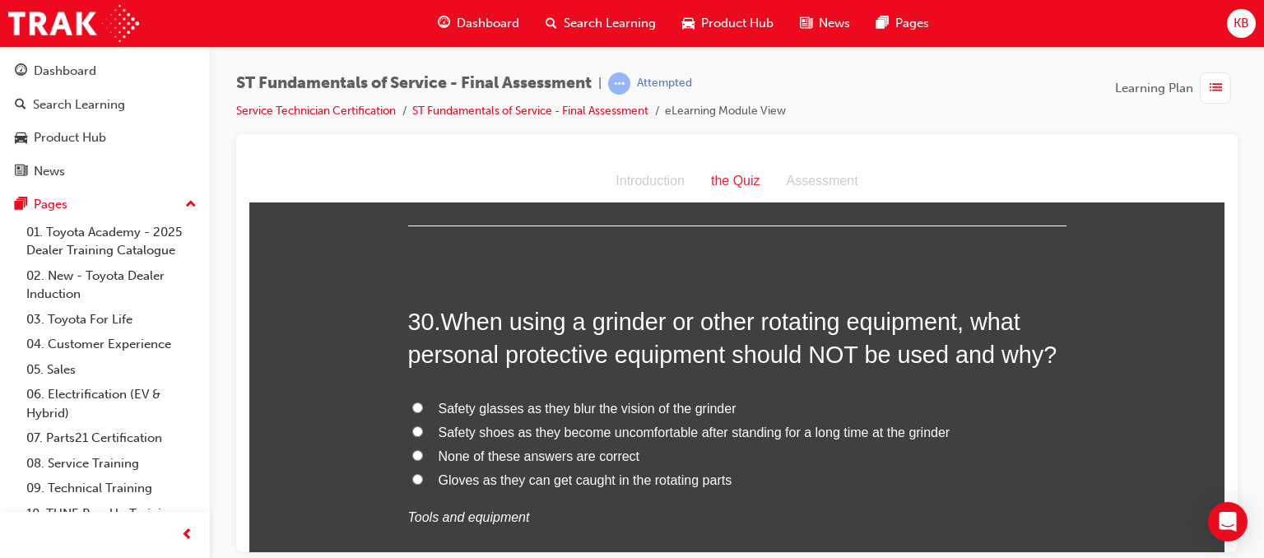
scroll to position [10828, 0]
click at [542, 472] on span "Gloves as they can get caught in the rotating parts" at bounding box center [586, 479] width 294 height 14
click at [423, 472] on input "Gloves as they can get caught in the rotating parts" at bounding box center [417, 477] width 11 height 11
radio input "true"
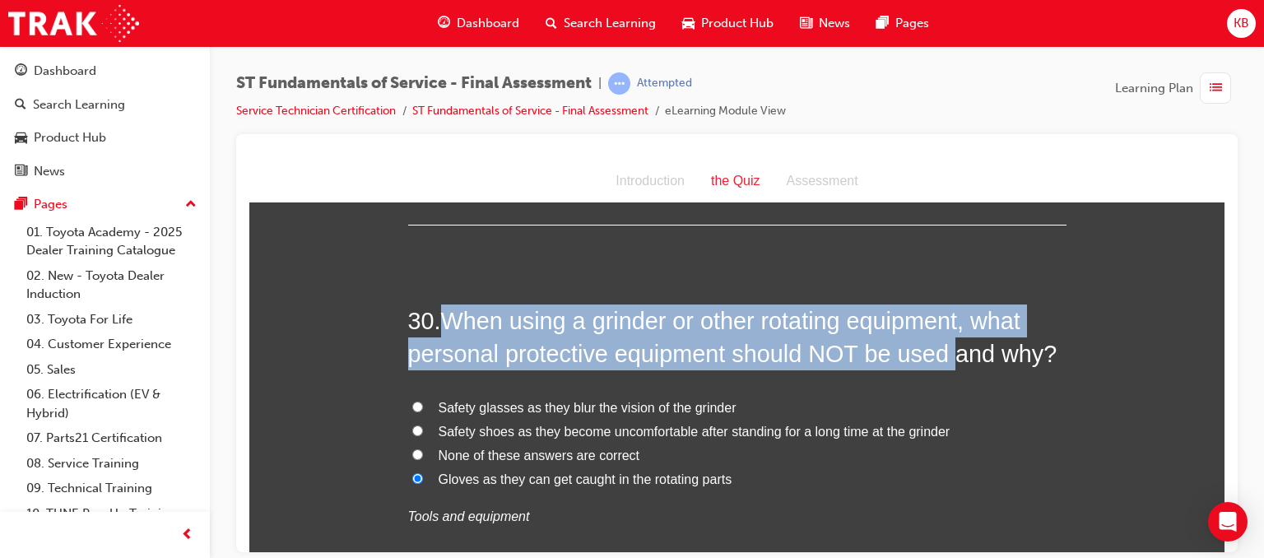
drag, startPoint x: 442, startPoint y: 278, endPoint x: 939, endPoint y: 325, distance: 499.3
click at [939, 325] on span "When using a grinder or other rotating equipment, what personal protective equi…" at bounding box center [732, 336] width 649 height 59
copy span "When using a grinder or other rotating equipment, what personal protective equi…"
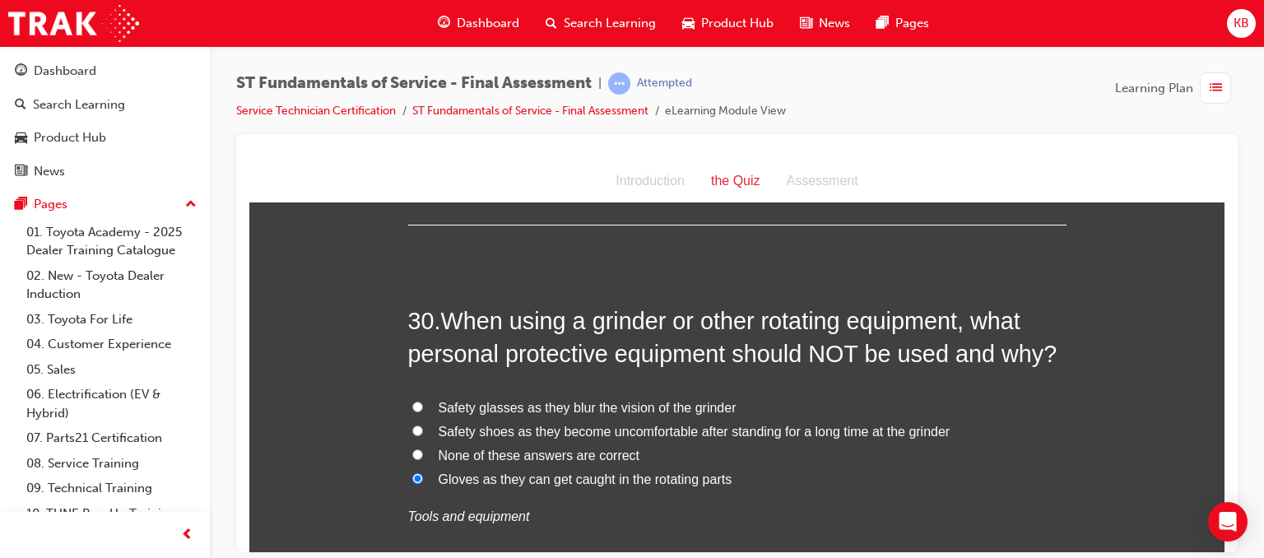
click at [668, 494] on div "30 . When using a grinder or other rotating equipment, what personal protective…" at bounding box center [737, 456] width 658 height 305
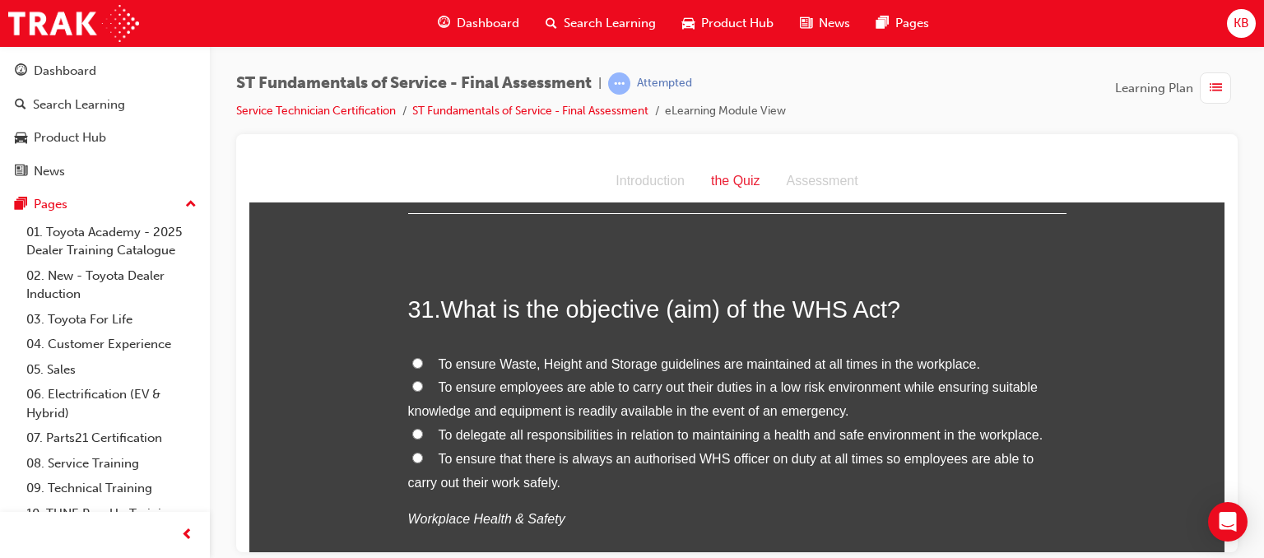
scroll to position [11233, 0]
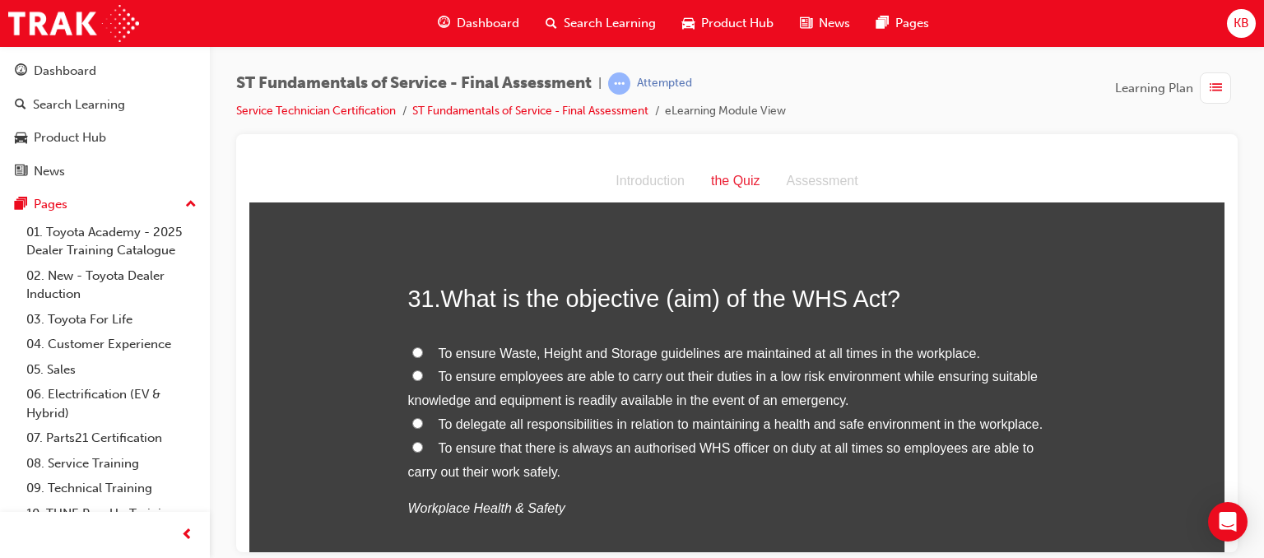
click at [564, 369] on span "To ensure employees are able to carry out their duties in a low risk environmen…" at bounding box center [723, 388] width 630 height 38
click at [423, 370] on input "To ensure employees are able to carry out their duties in a low risk environmen…" at bounding box center [417, 375] width 11 height 11
radio input "true"
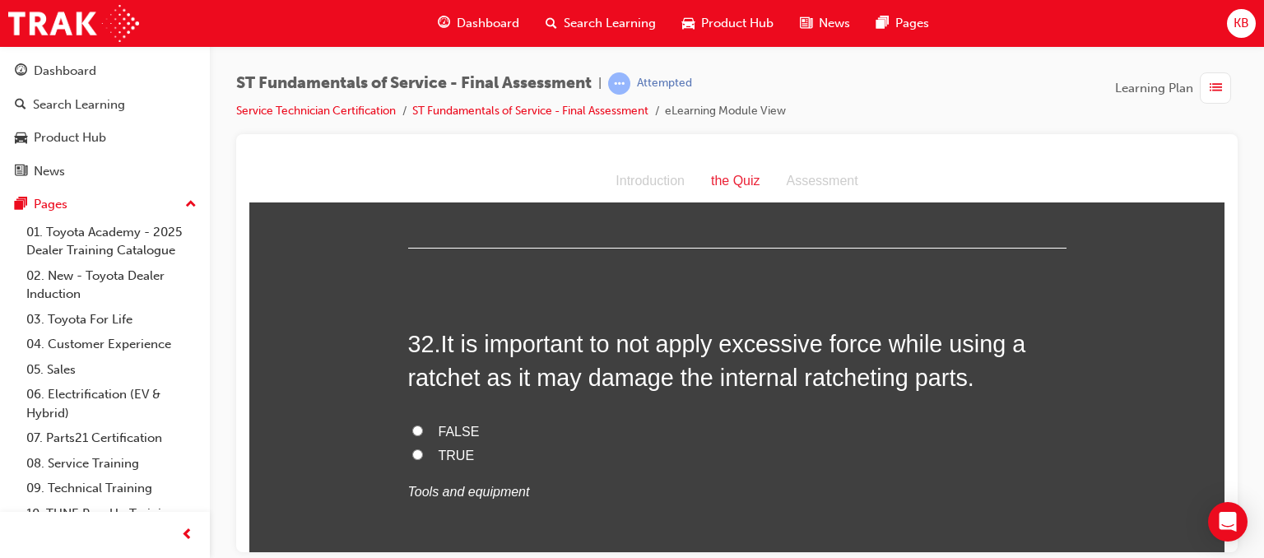
scroll to position [11585, 0]
click at [420, 420] on label "FALSE" at bounding box center [737, 432] width 658 height 24
click at [420, 425] on input "FALSE" at bounding box center [417, 430] width 11 height 11
radio input "true"
click at [412, 449] on input "TRUE" at bounding box center [417, 454] width 11 height 11
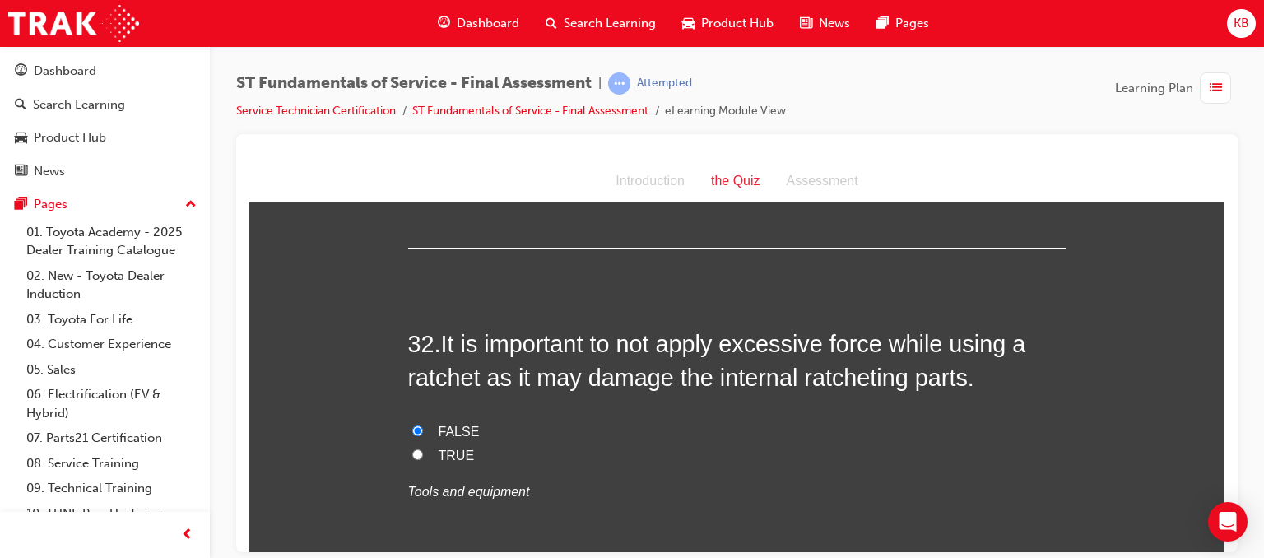
radio input "true"
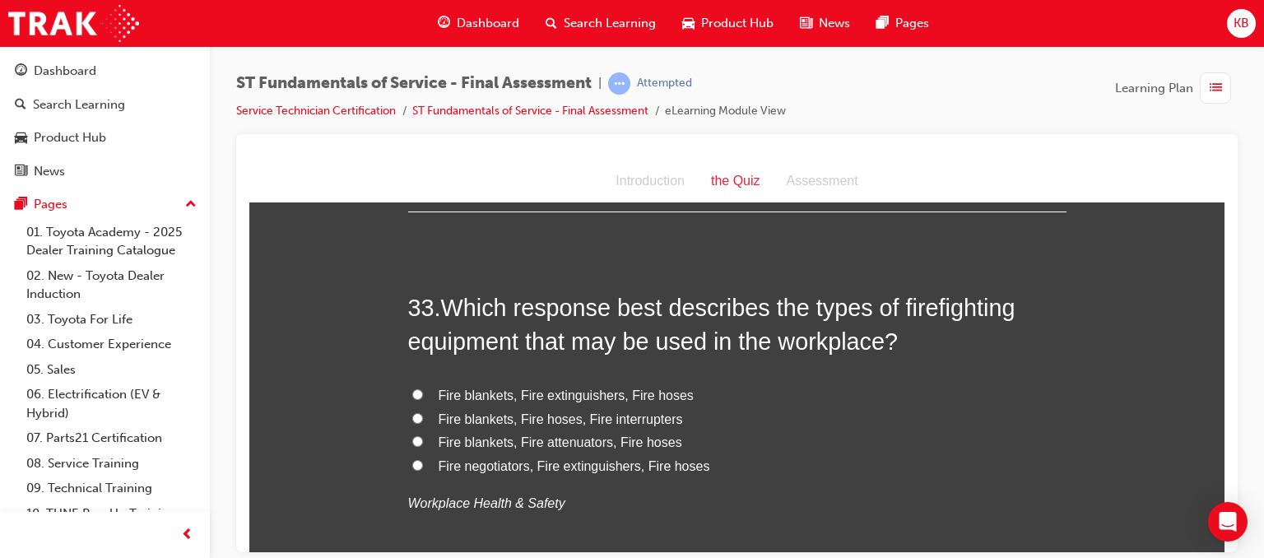
scroll to position [11957, 0]
click at [537, 388] on span "Fire blankets, Fire extinguishers, Fire hoses" at bounding box center [566, 395] width 255 height 14
click at [423, 388] on input "Fire blankets, Fire extinguishers, Fire hoses" at bounding box center [417, 393] width 11 height 11
radio input "true"
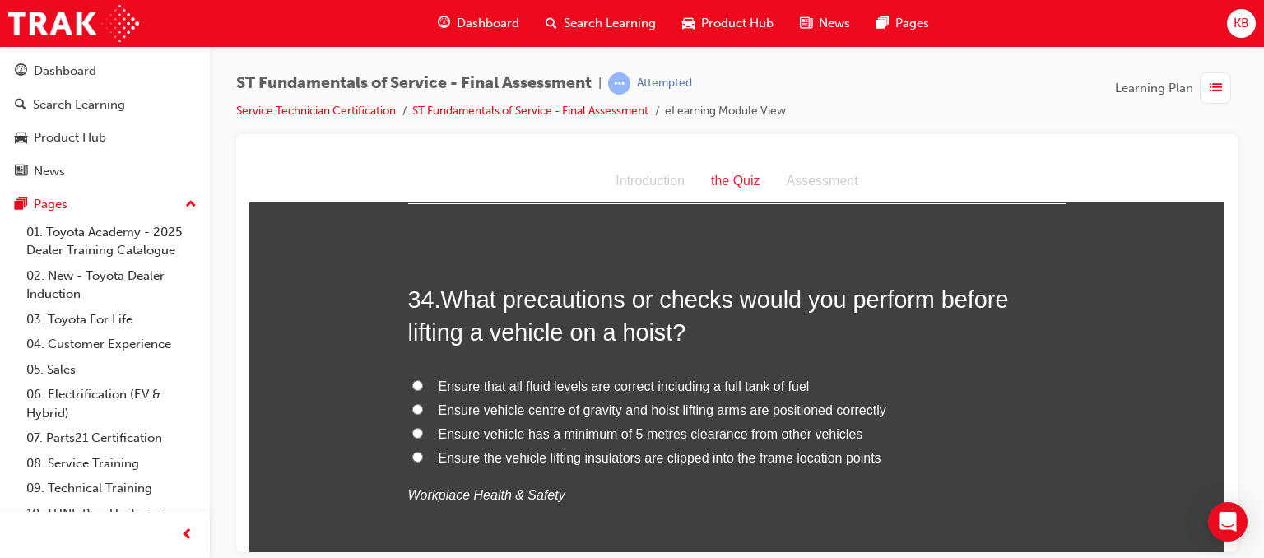
scroll to position [12347, 0]
click at [663, 404] on span "Ensure vehicle centre of gravity and hoist lifting arms are positioned correctly" at bounding box center [663, 411] width 448 height 14
click at [423, 405] on input "Ensure vehicle centre of gravity and hoist lifting arms are positioned correctly" at bounding box center [417, 410] width 11 height 11
radio input "true"
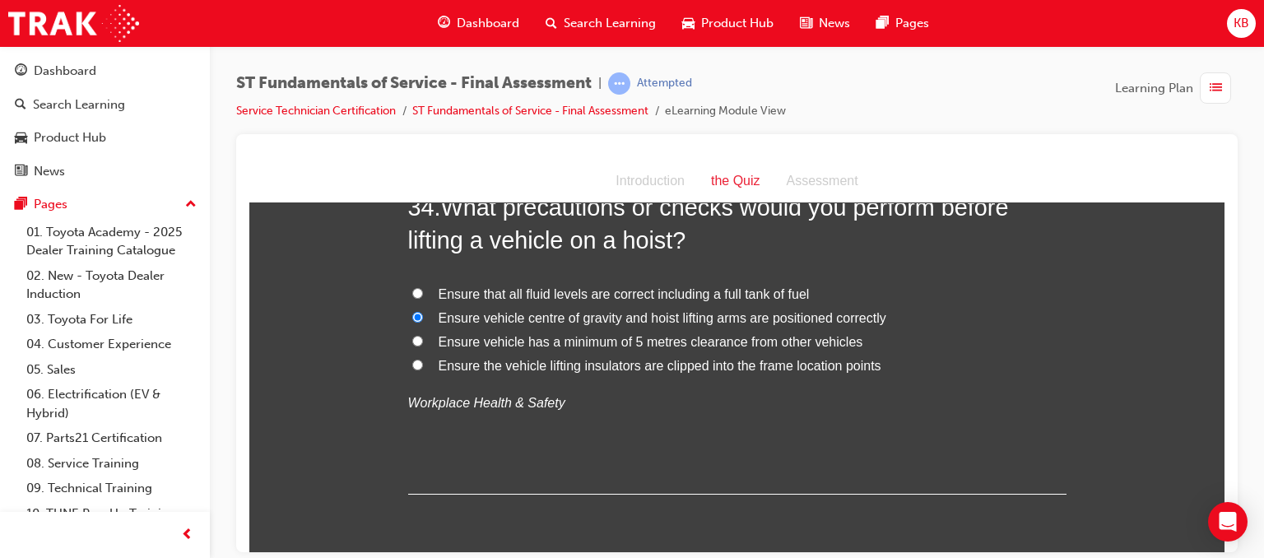
scroll to position [12470, 0]
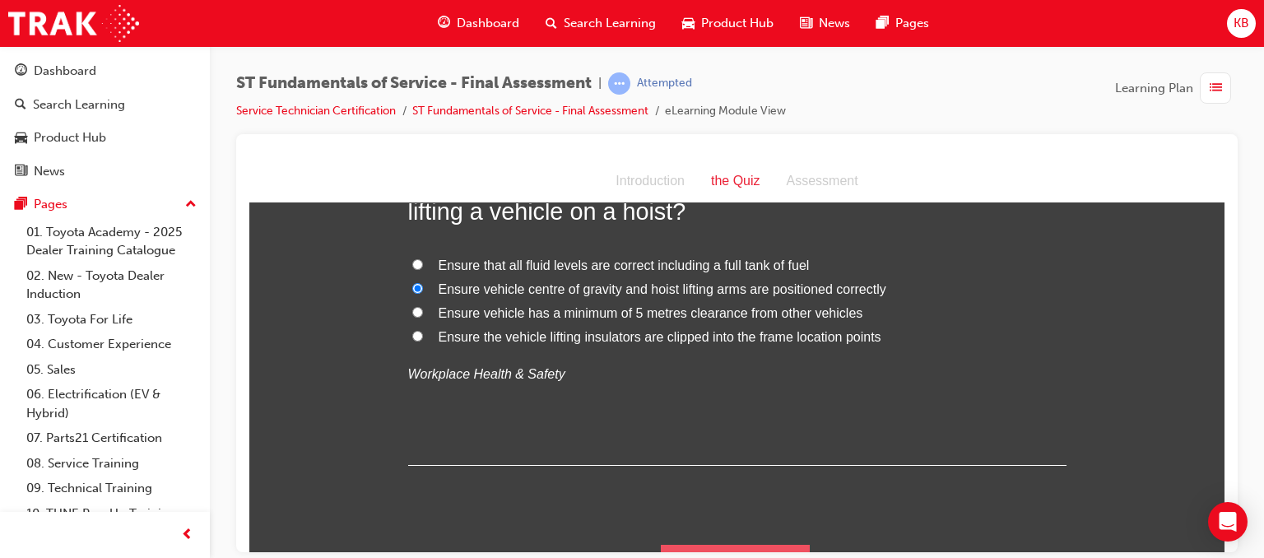
click at [691, 547] on button "Submit Answers" at bounding box center [736, 567] width 150 height 46
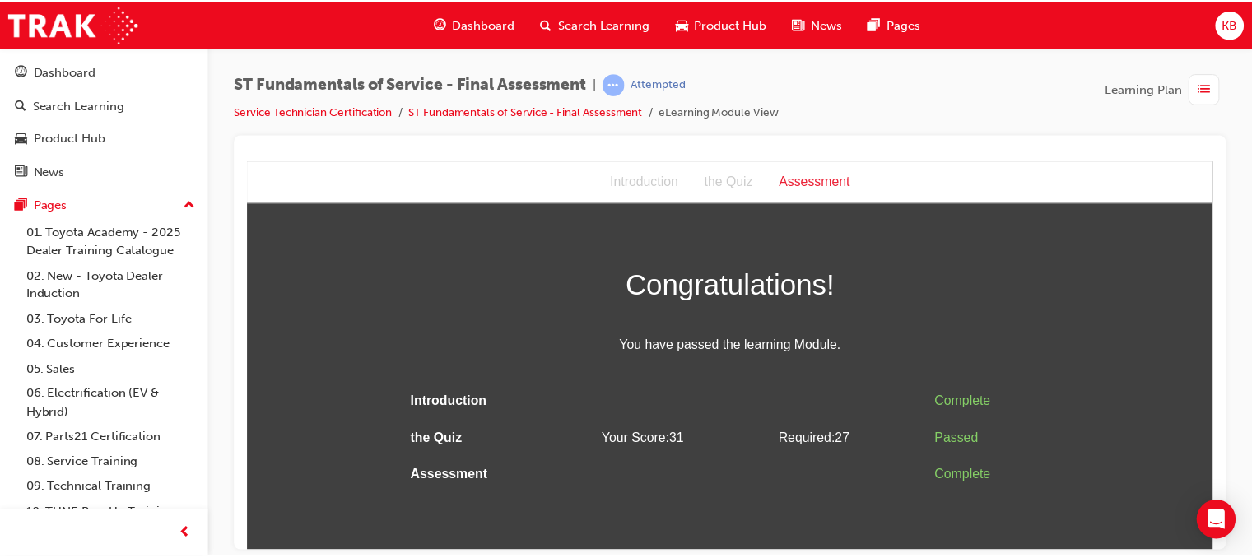
scroll to position [0, 0]
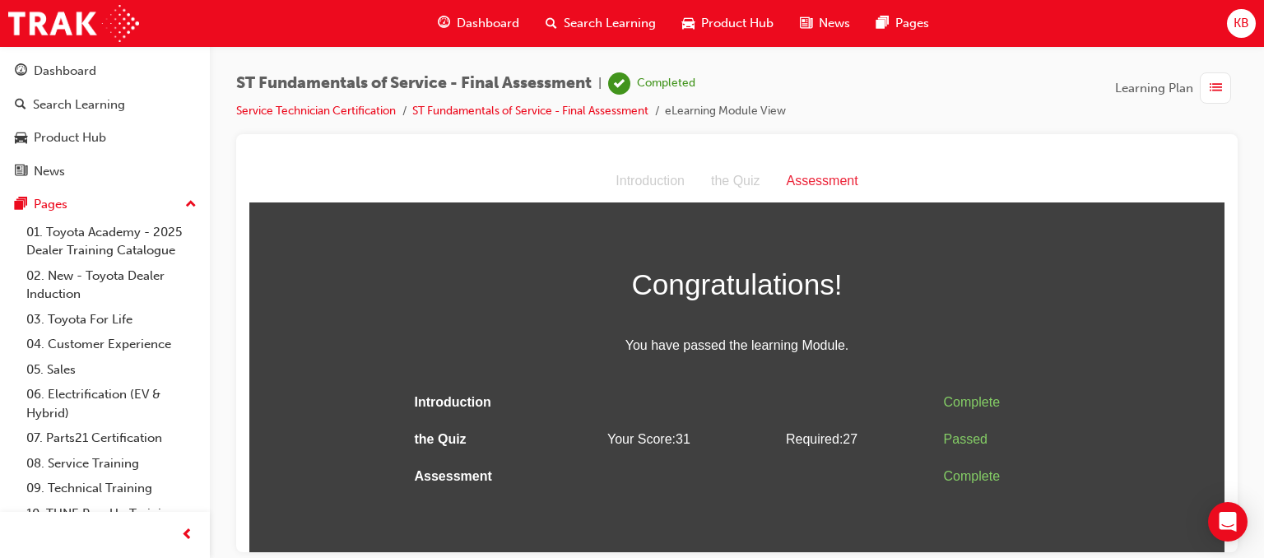
click at [1210, 90] on span "list-icon" at bounding box center [1216, 88] width 12 height 21
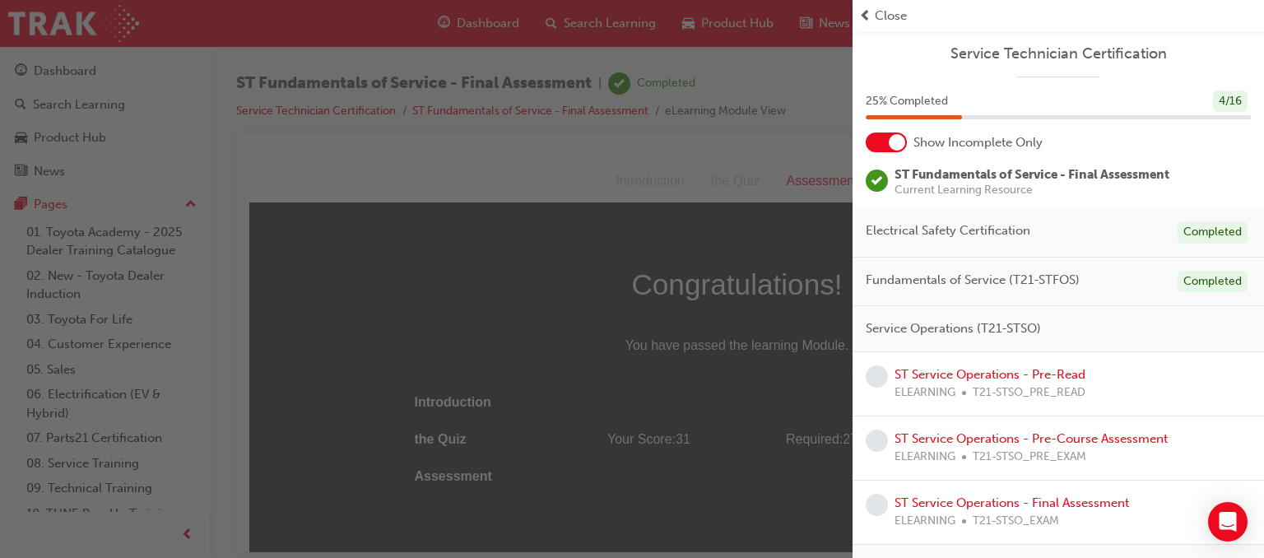
click at [1004, 357] on div "ST Service Operations - Pre-Read ELEARNING T21-STSO_PRE_READ" at bounding box center [1059, 384] width 412 height 64
click at [991, 370] on link "ST Service Operations - Pre-Read" at bounding box center [990, 374] width 191 height 15
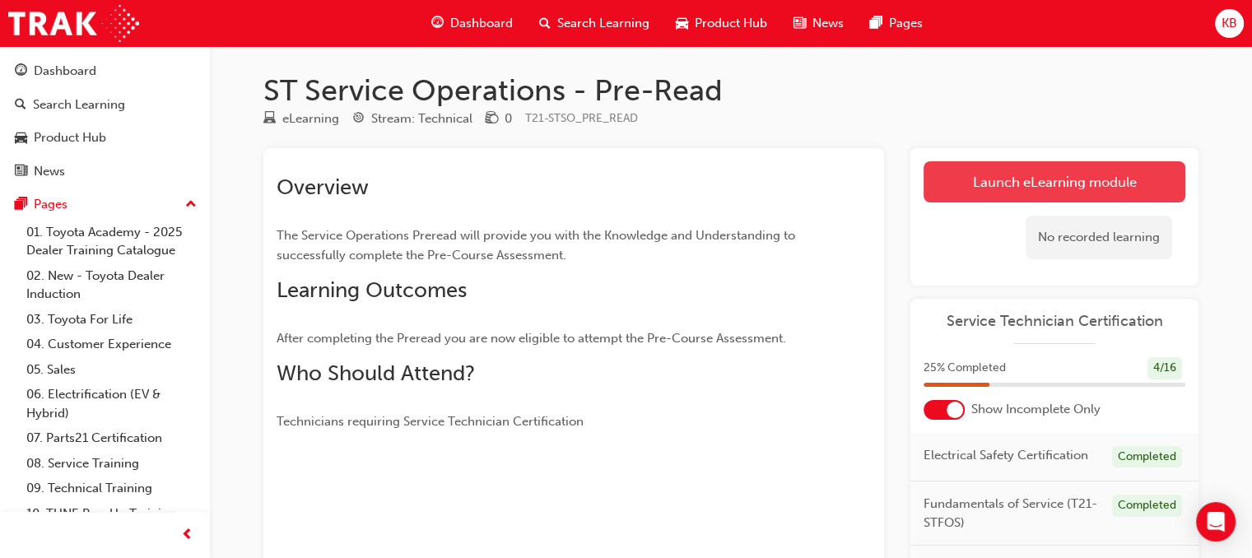
click at [936, 188] on link "Launch eLearning module" at bounding box center [1054, 181] width 262 height 41
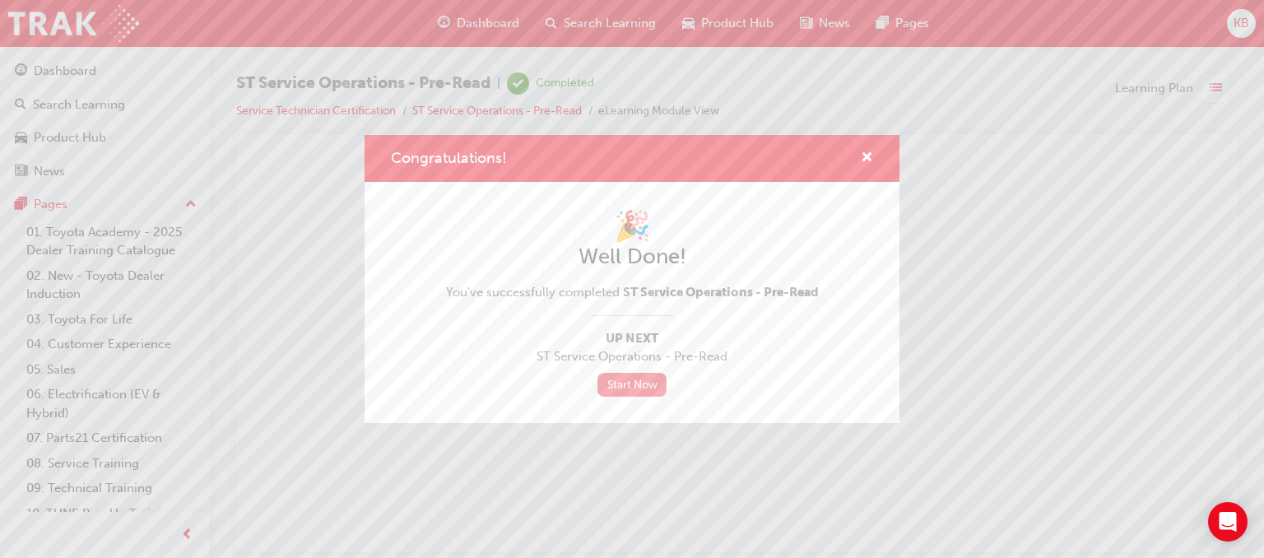
click at [644, 389] on link "Start Now" at bounding box center [632, 385] width 69 height 24
click at [629, 383] on link "Start Now" at bounding box center [632, 385] width 69 height 24
click at [961, 309] on div "Congratulations! 🎉 Well Done! You've successfully completed ST Service Operatio…" at bounding box center [632, 279] width 1264 height 558
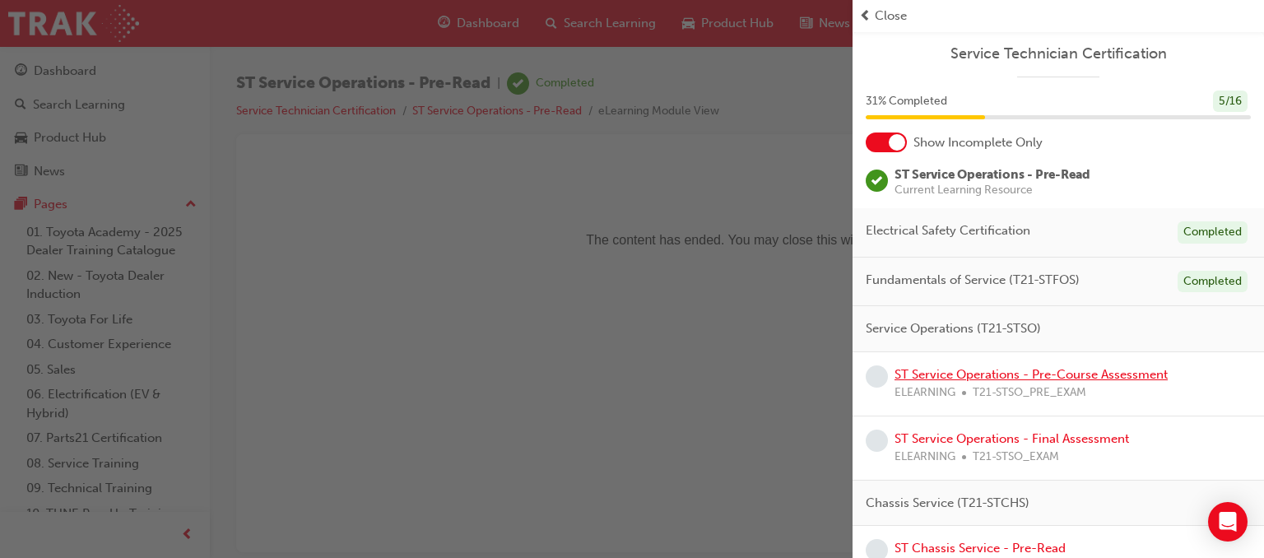
click at [1027, 375] on link "ST Service Operations - Pre-Course Assessment" at bounding box center [1031, 374] width 273 height 15
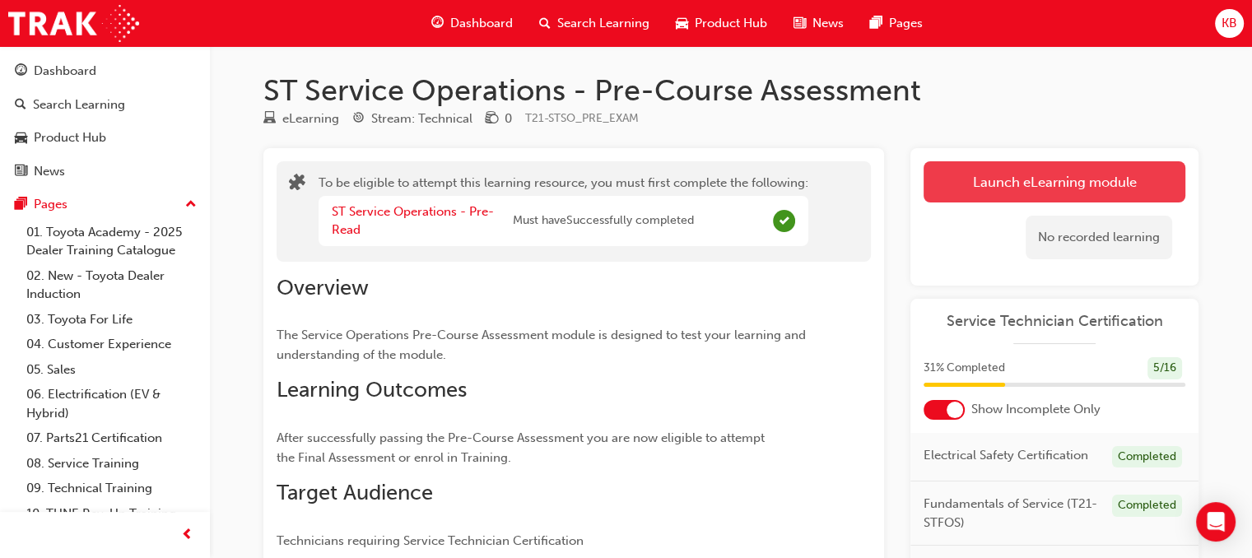
click at [984, 175] on button "Launch eLearning module" at bounding box center [1054, 181] width 262 height 41
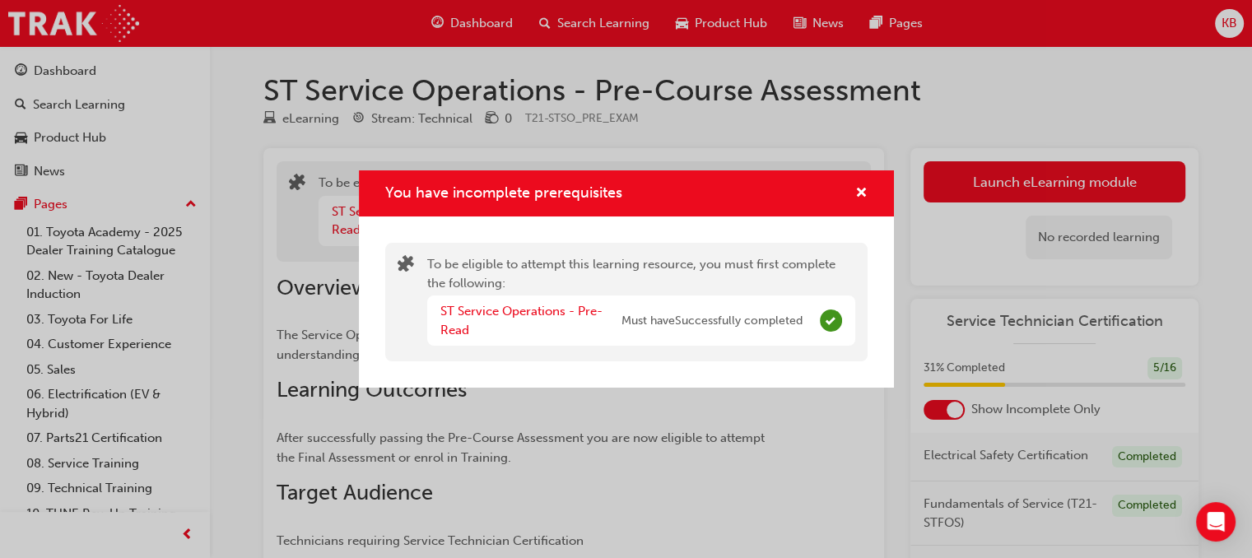
click at [726, 398] on div "You have incomplete prerequisites To be eligible to attempt this learning resou…" at bounding box center [626, 279] width 1252 height 558
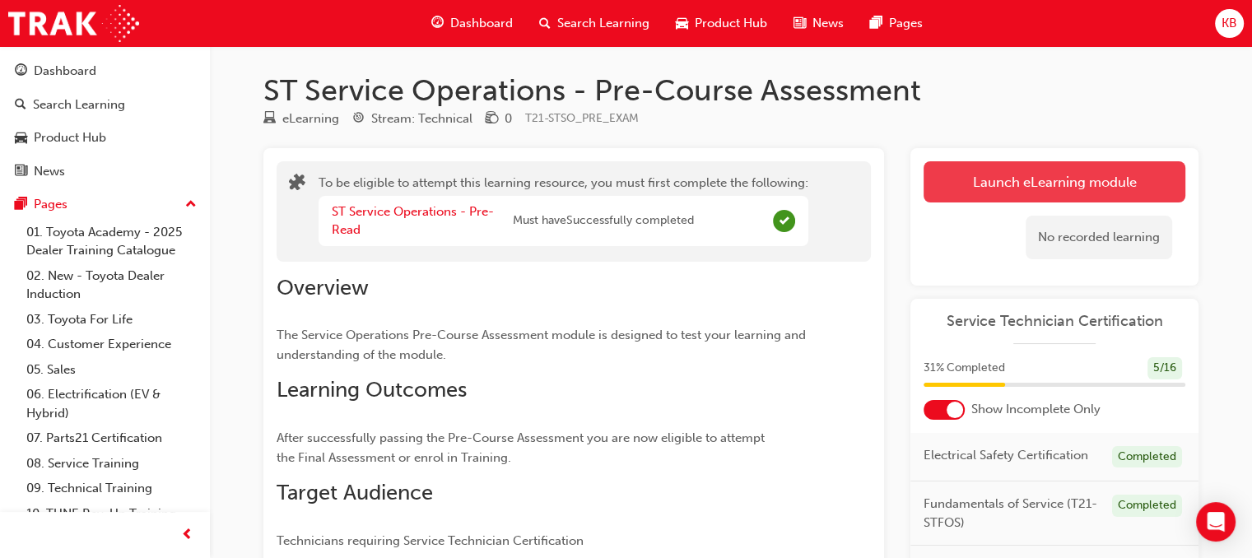
click at [1044, 183] on button "Launch eLearning module" at bounding box center [1054, 181] width 262 height 41
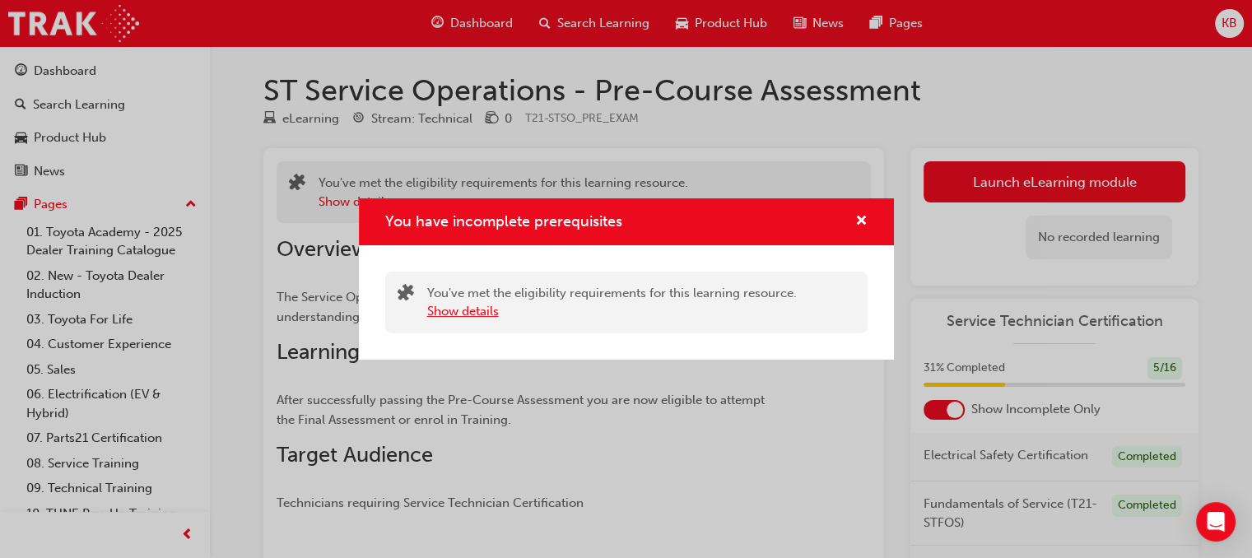
click at [463, 311] on button "Show details" at bounding box center [463, 311] width 72 height 19
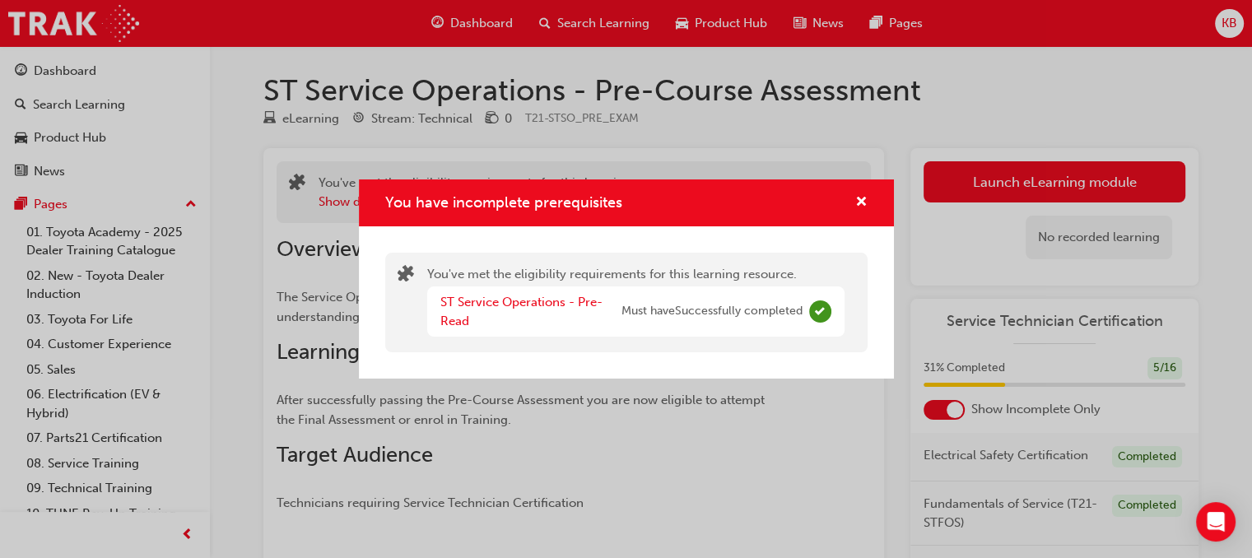
click at [769, 305] on span "Must have Successfully completed" at bounding box center [711, 311] width 181 height 19
drag, startPoint x: 812, startPoint y: 317, endPoint x: 711, endPoint y: 320, distance: 100.5
click at [783, 317] on div "ST Service Operations - Pre-Read Must have Successfully completed" at bounding box center [635, 311] width 417 height 50
drag, startPoint x: 711, startPoint y: 320, endPoint x: 655, endPoint y: 320, distance: 56.0
click at [705, 320] on div "ST Service Operations - Pre-Read Must have Successfully completed" at bounding box center [621, 311] width 362 height 37
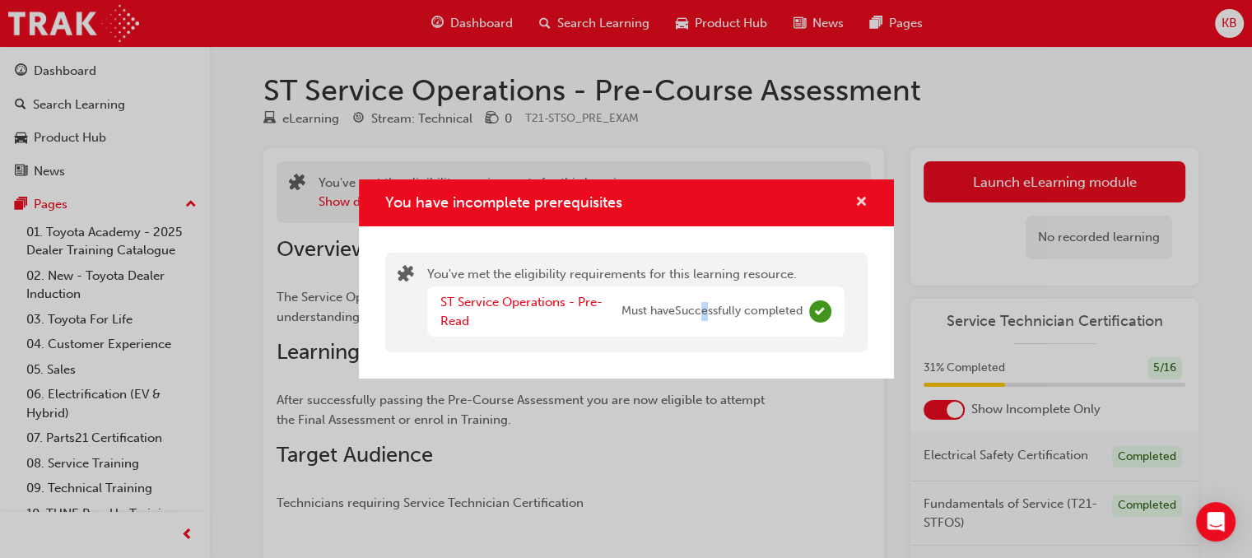
click at [859, 202] on span "cross-icon" at bounding box center [861, 203] width 12 height 15
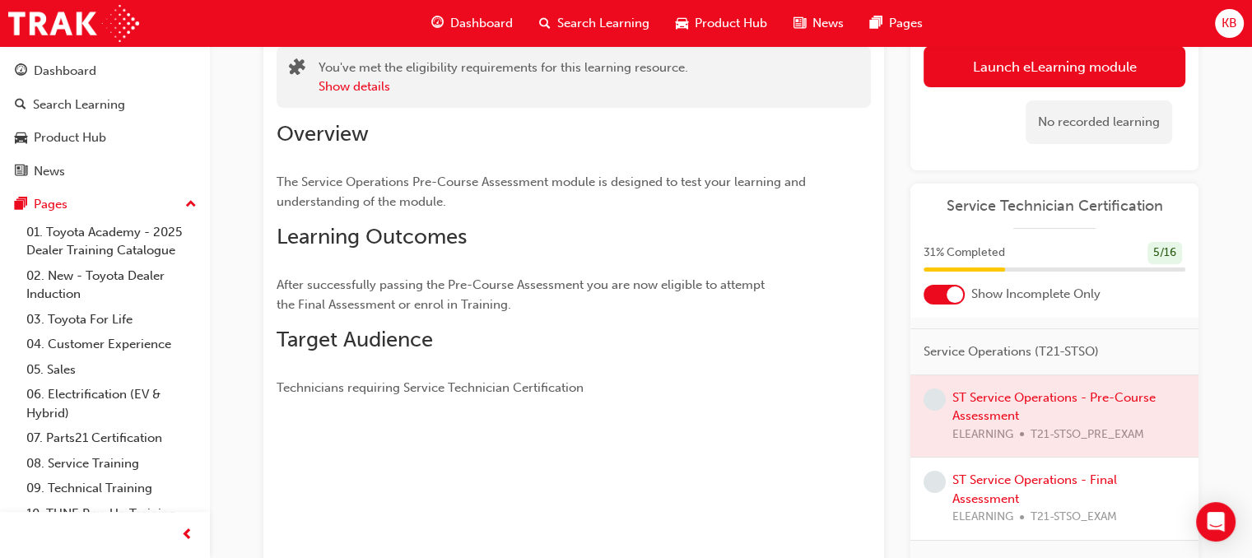
scroll to position [119, 0]
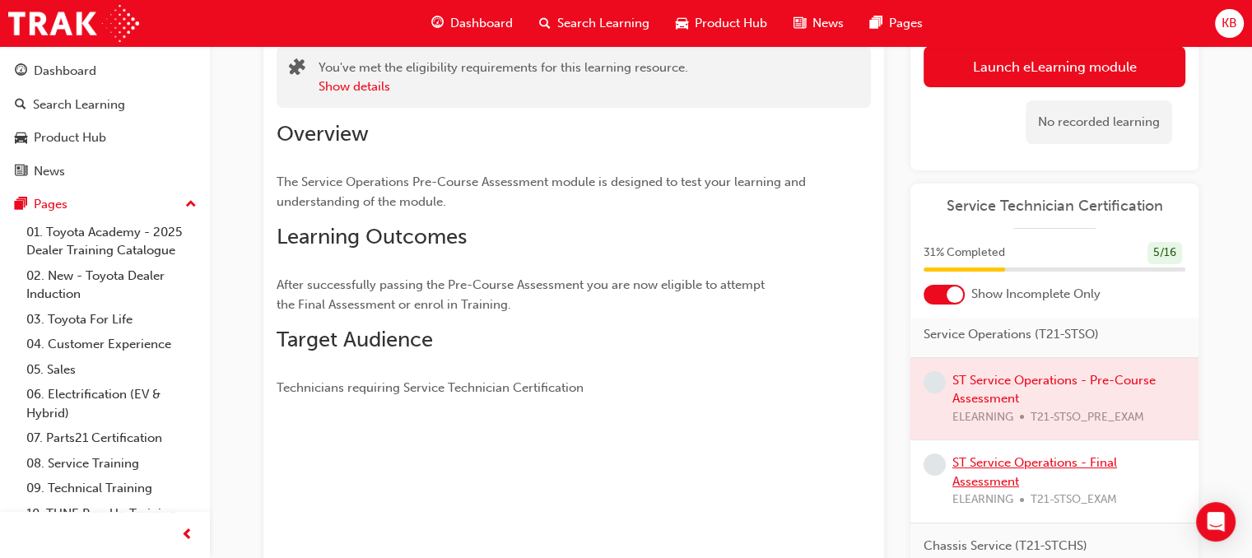
click at [984, 481] on link "ST Service Operations - Final Assessment" at bounding box center [1034, 472] width 165 height 34
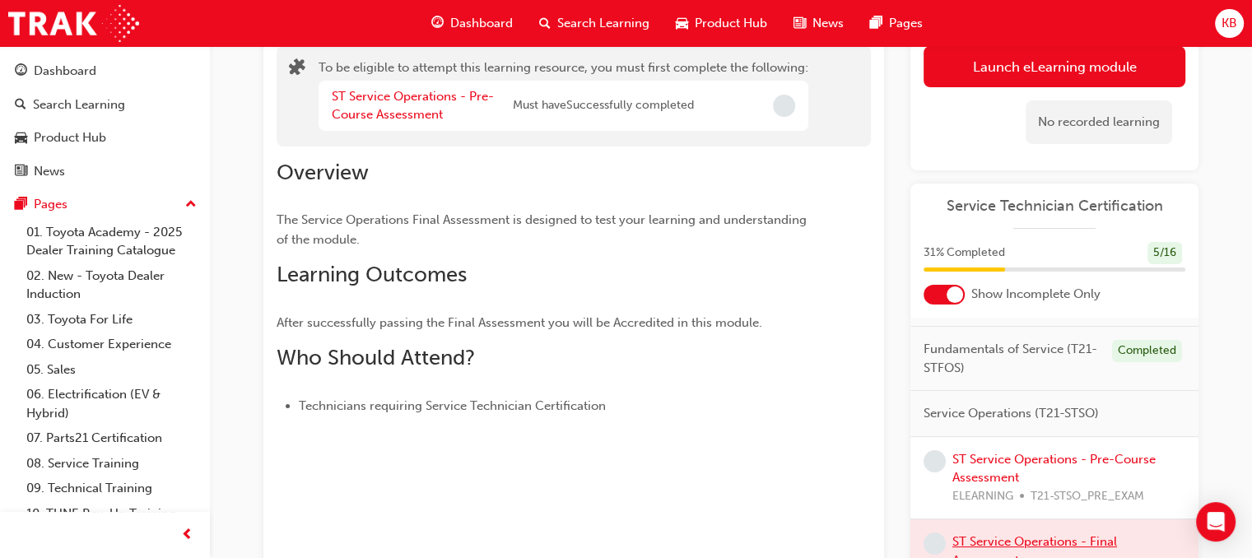
scroll to position [39, 0]
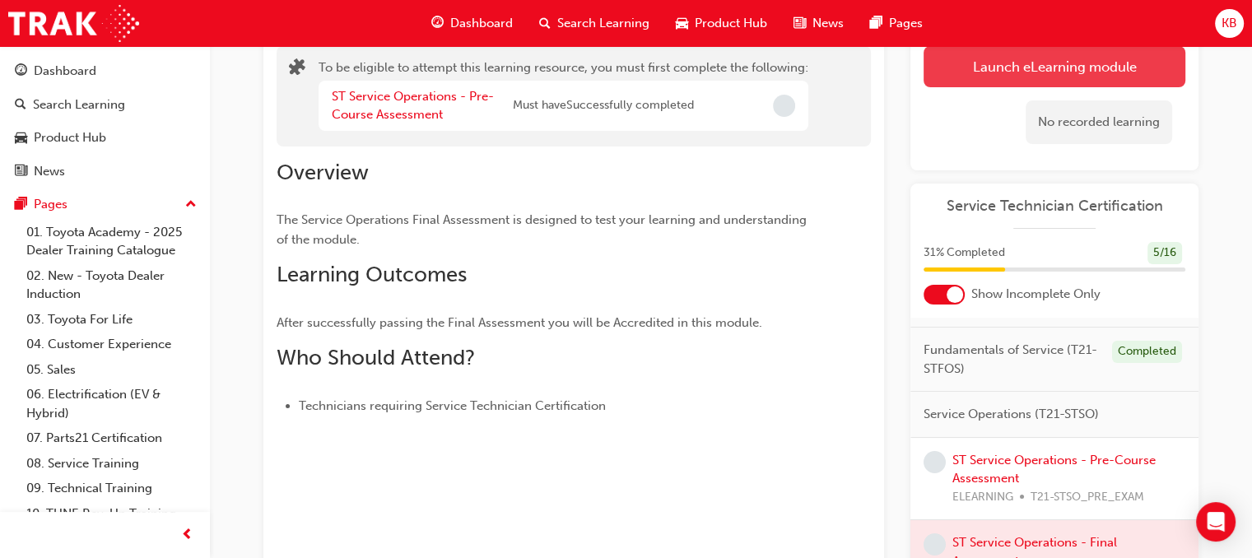
click at [1004, 73] on button "Launch eLearning module" at bounding box center [1054, 66] width 262 height 41
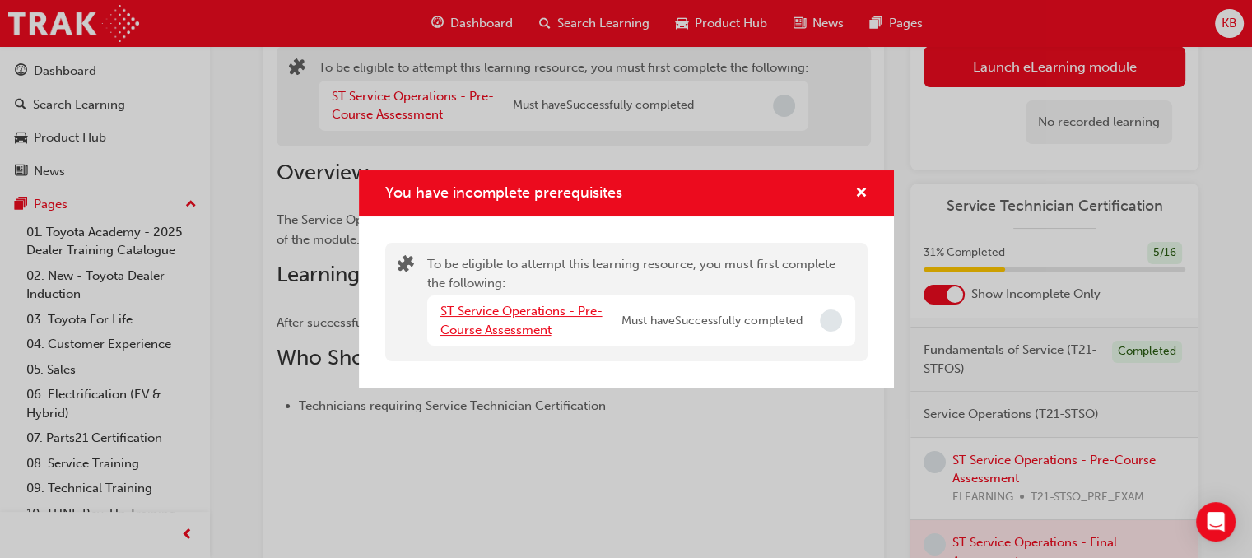
click at [507, 310] on link "ST Service Operations - Pre-Course Assessment" at bounding box center [521, 321] width 162 height 34
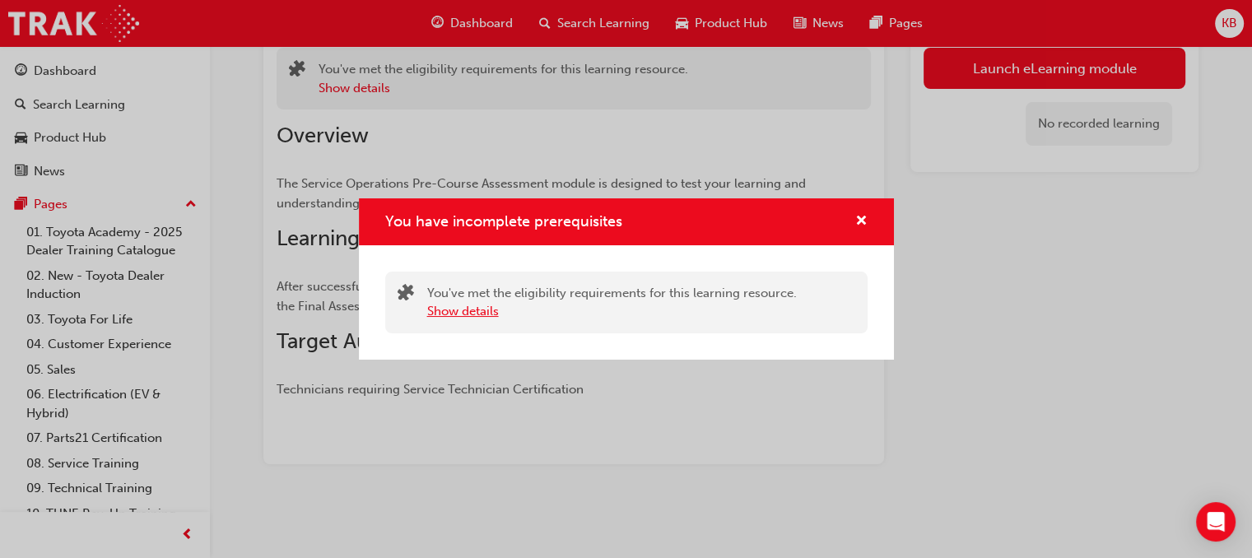
click at [460, 309] on button "Show details" at bounding box center [463, 311] width 72 height 19
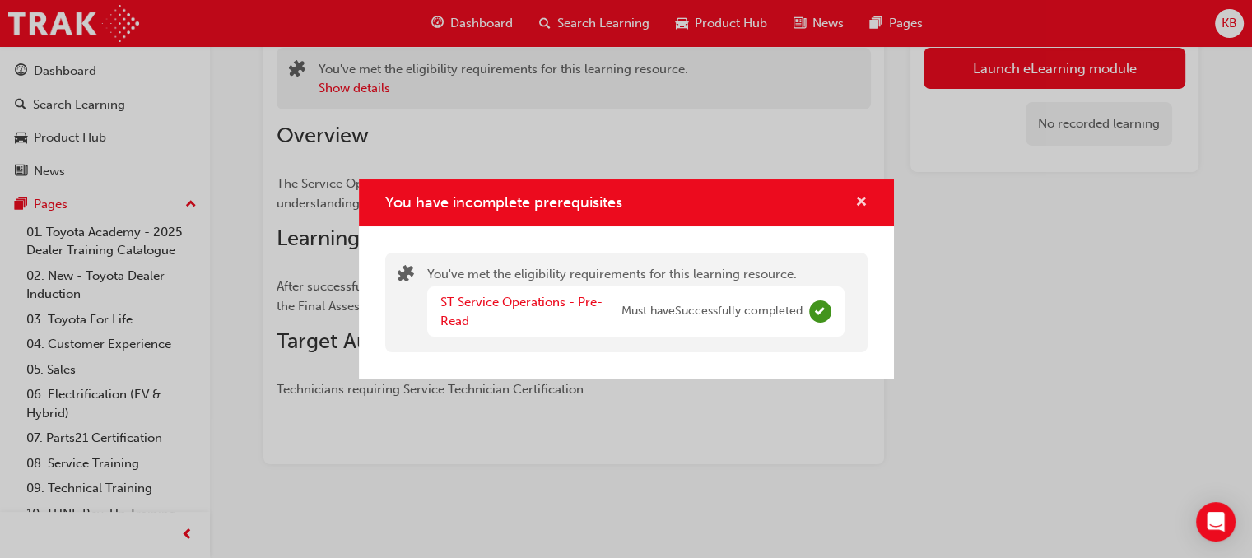
click at [865, 196] on span "cross-icon" at bounding box center [861, 203] width 12 height 15
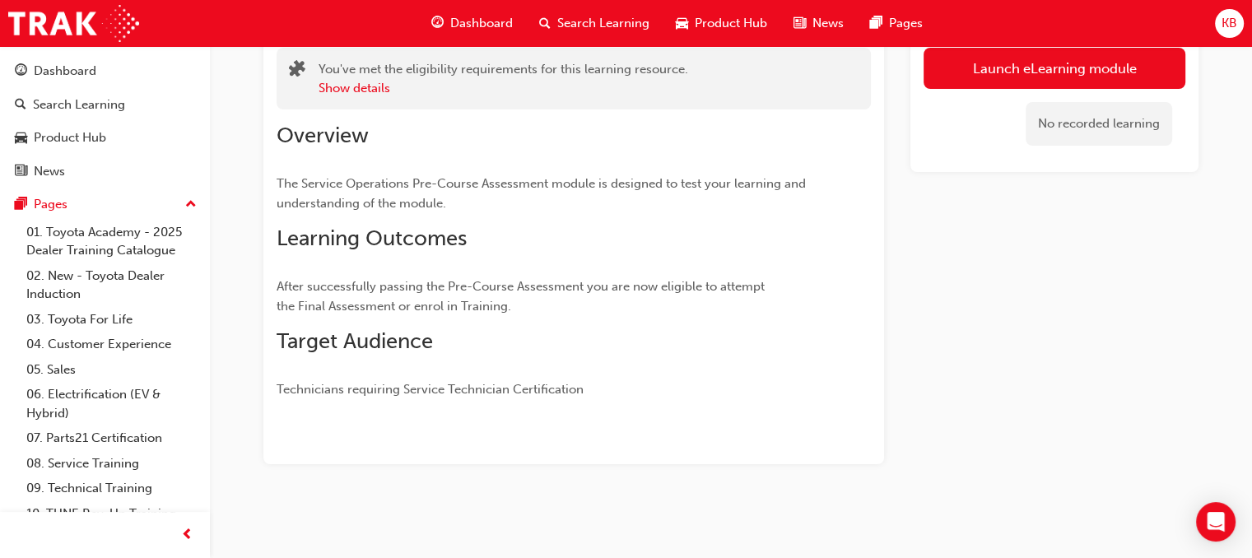
scroll to position [0, 0]
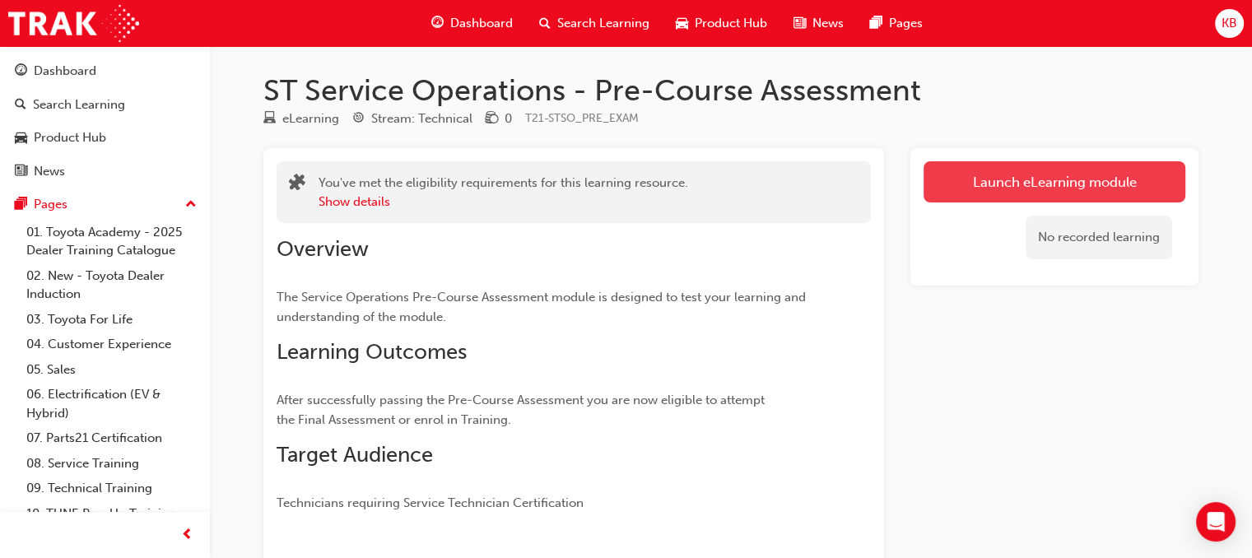
click at [1015, 185] on button "Launch eLearning module" at bounding box center [1054, 181] width 262 height 41
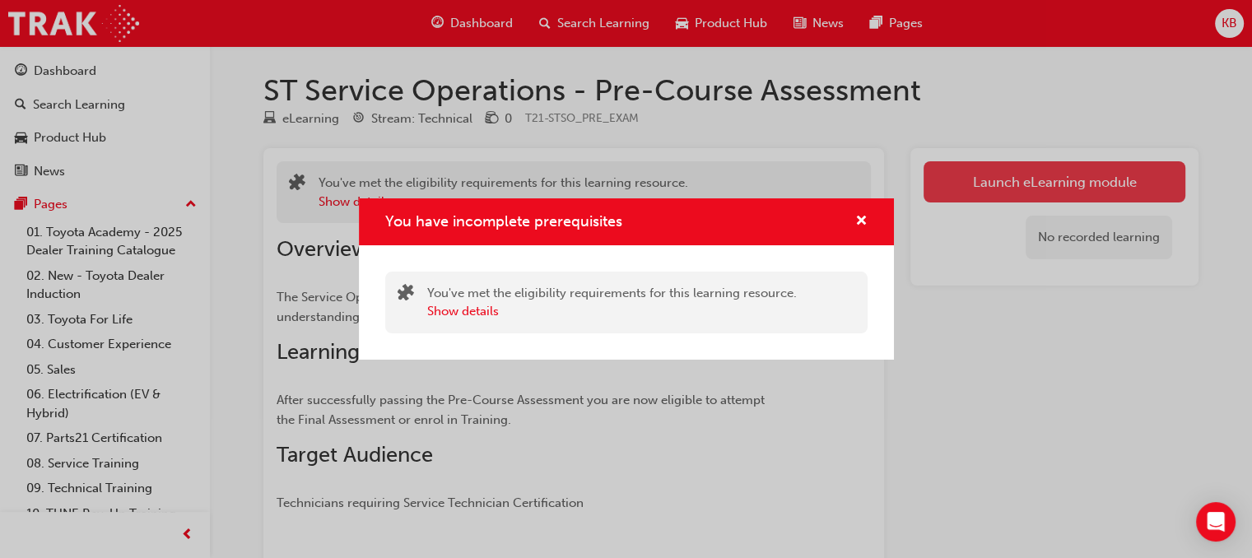
click at [1015, 185] on div "You have incomplete prerequisites You've met the eligibility requirements for t…" at bounding box center [626, 279] width 1252 height 558
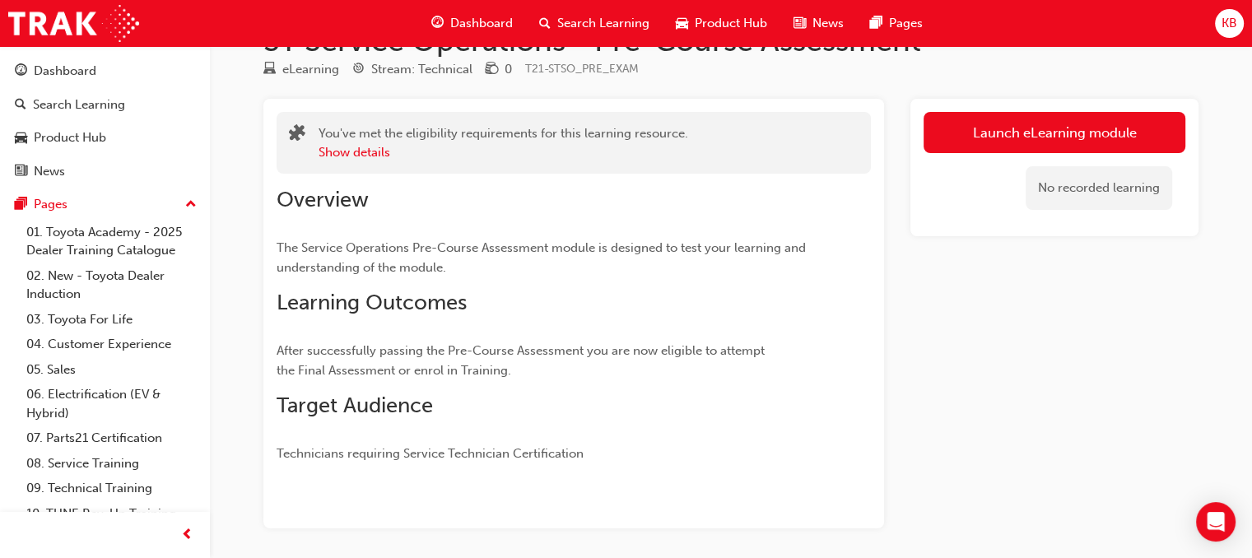
scroll to position [16, 0]
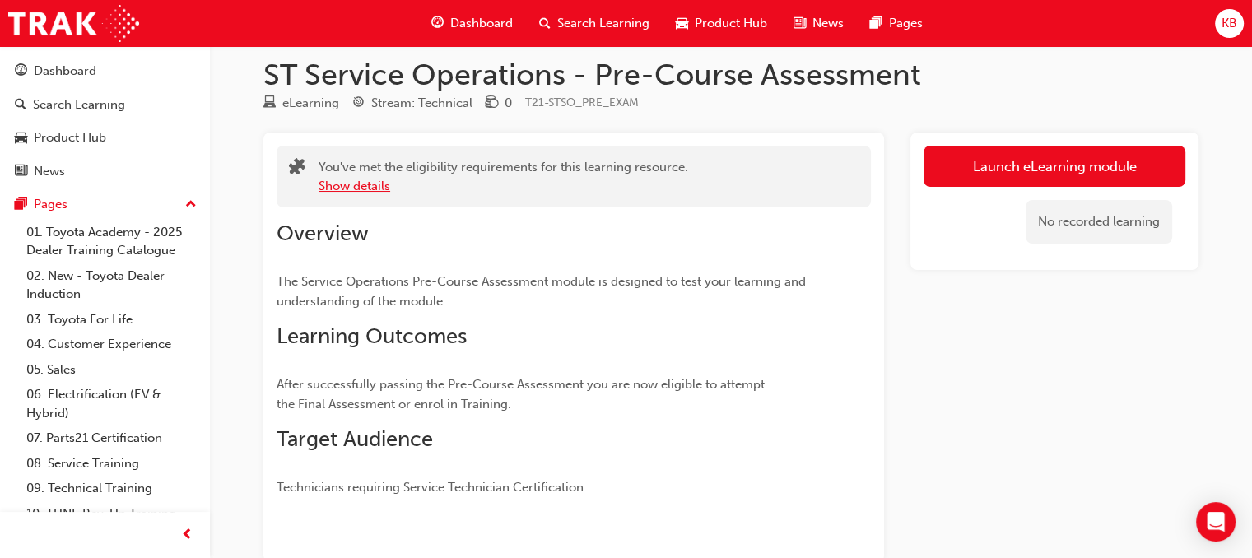
click at [361, 187] on button "Show details" at bounding box center [355, 186] width 72 height 19
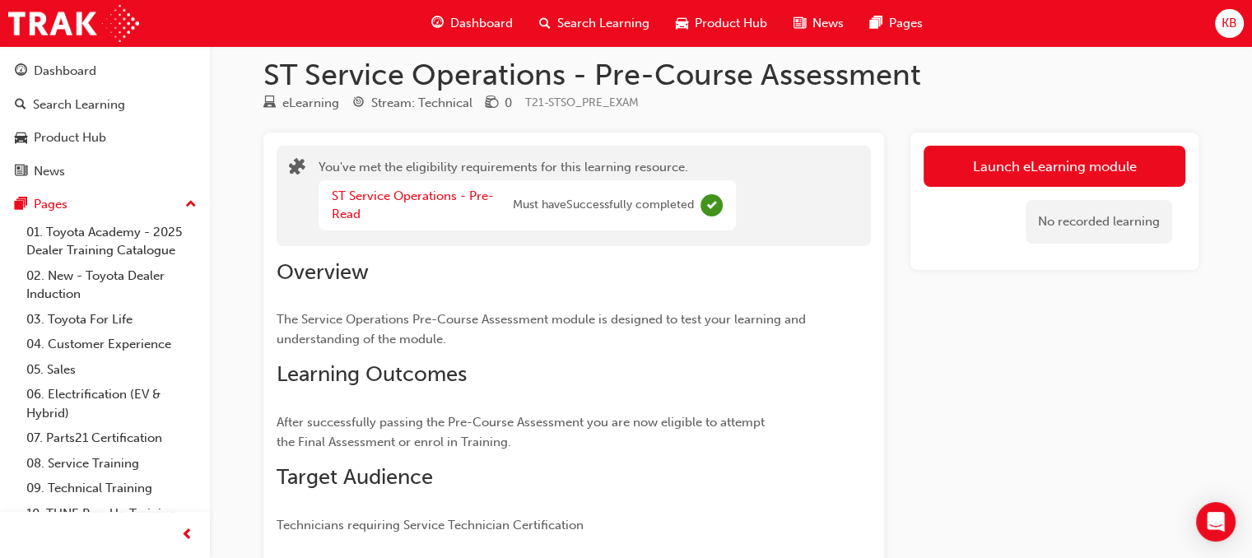
scroll to position [151, 0]
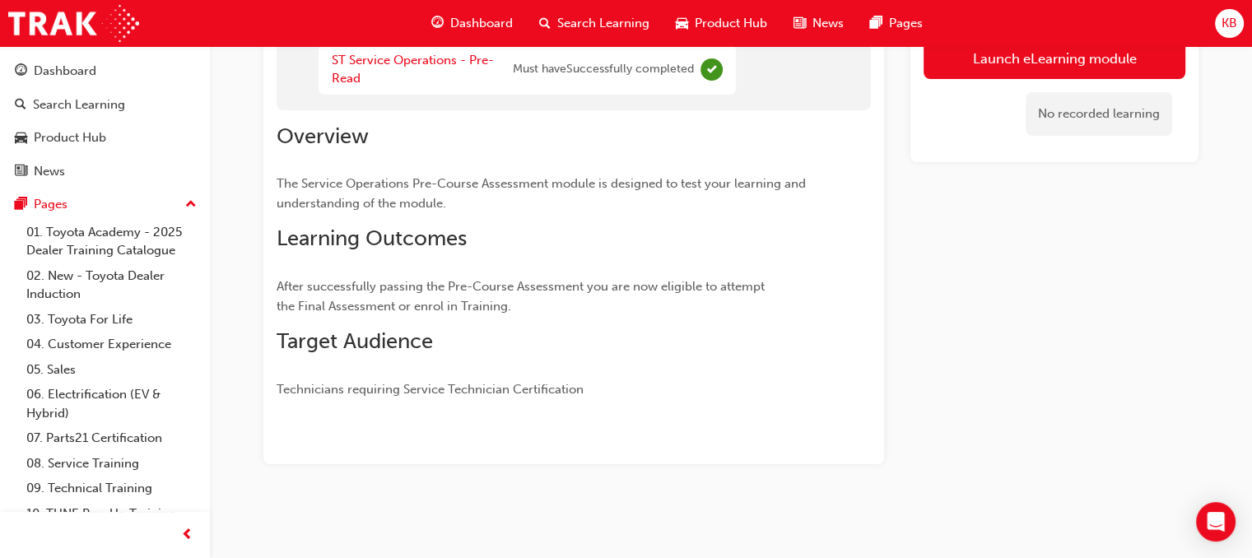
click at [551, 370] on div "Overview The Service Operations Pre-Course Assessment module is designed to tes…" at bounding box center [544, 261] width 535 height 277
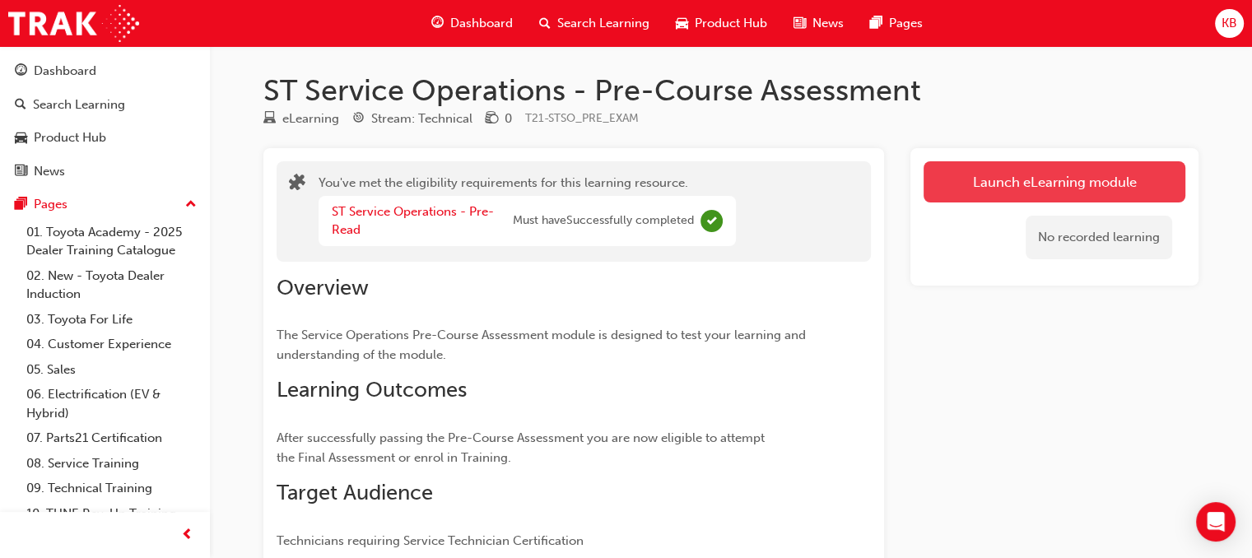
click at [1006, 198] on button "Launch eLearning module" at bounding box center [1054, 181] width 262 height 41
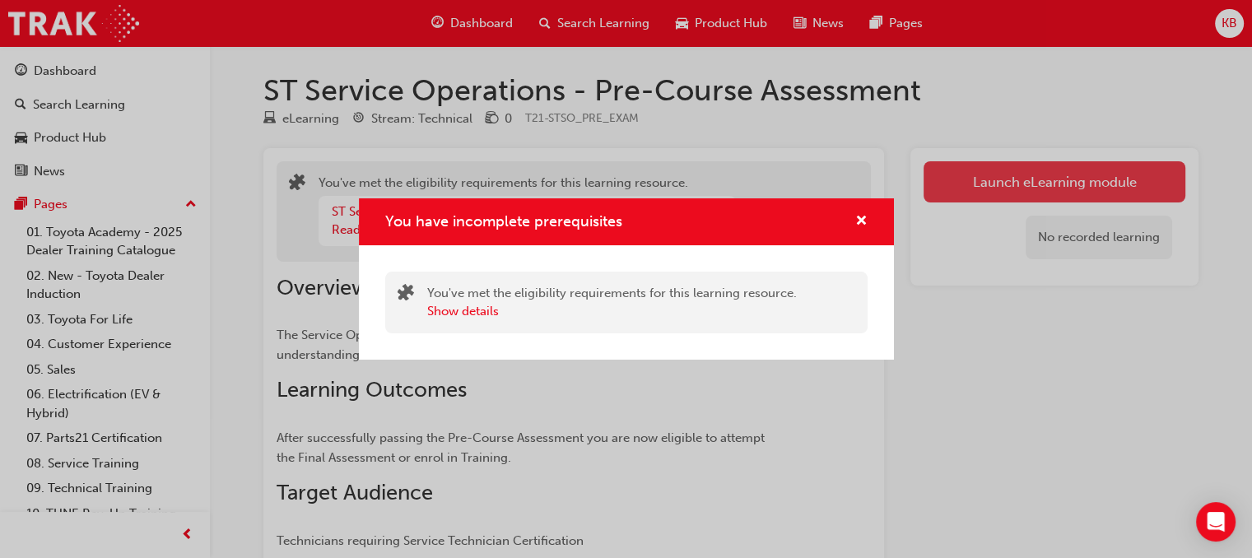
click at [1006, 198] on div "You have incomplete prerequisites You've met the eligibility requirements for t…" at bounding box center [626, 279] width 1252 height 558
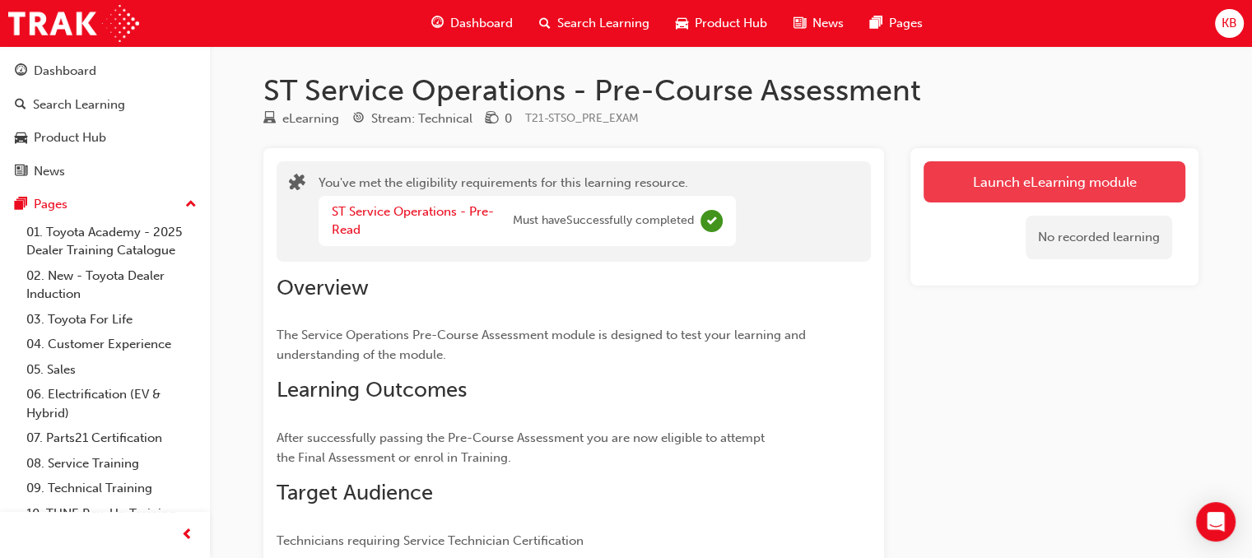
click at [1027, 174] on button "Launch eLearning module" at bounding box center [1054, 181] width 262 height 41
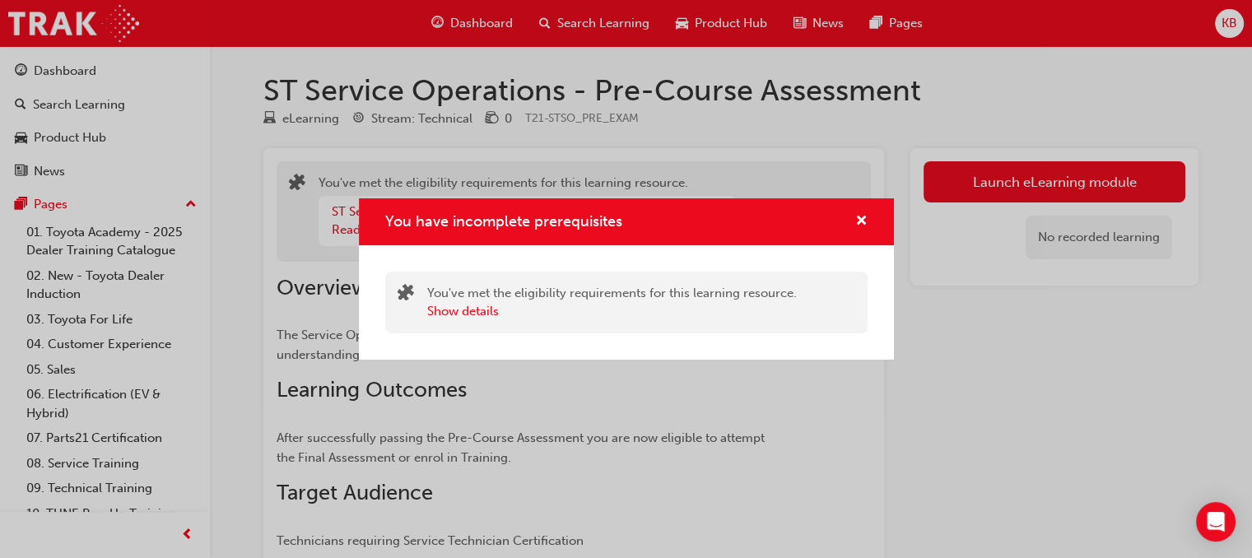
click at [474, 320] on div "You've met the eligibility requirements for this learning resource. Show details" at bounding box center [626, 303] width 482 height 62
click at [467, 314] on button "Show details" at bounding box center [463, 311] width 72 height 19
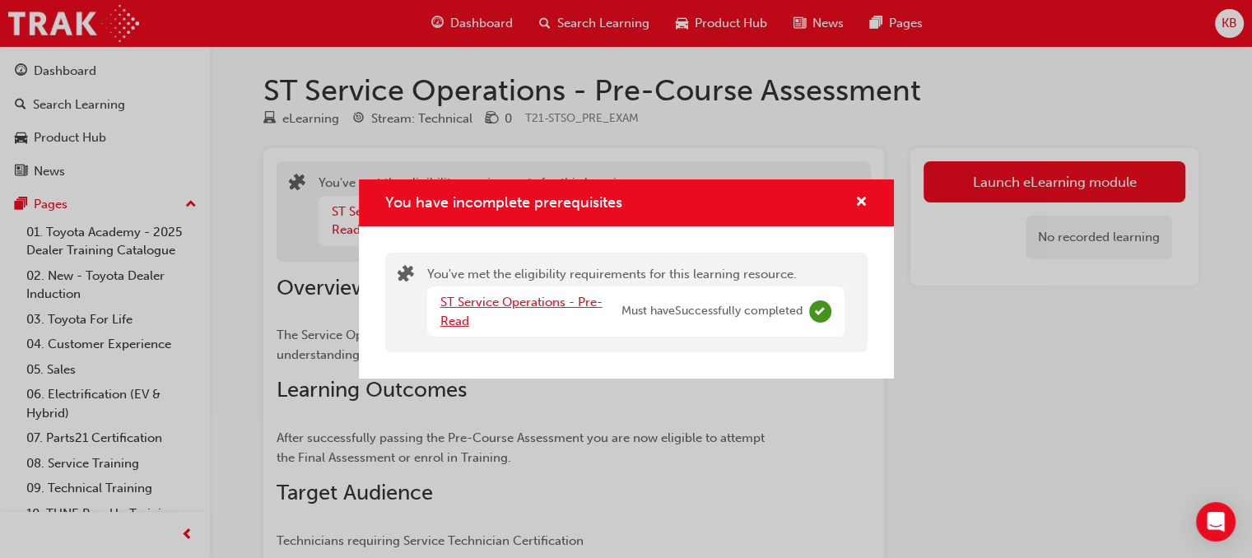
click at [537, 298] on link "ST Service Operations - Pre-Read" at bounding box center [521, 312] width 162 height 34
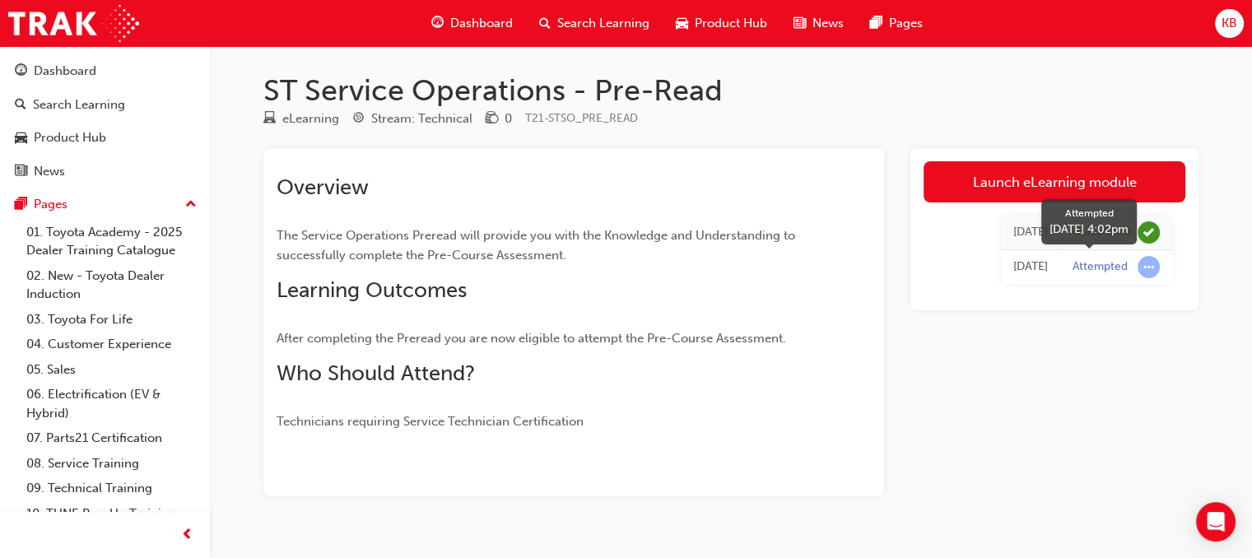
click at [1098, 268] on div "Attempted" at bounding box center [1099, 267] width 55 height 16
click at [1030, 269] on div "[DATE]" at bounding box center [1030, 267] width 35 height 19
click at [1162, 271] on td "Attempted" at bounding box center [1116, 267] width 112 height 35
click at [1149, 267] on span "learningRecordVerb_ATTEMPT-icon" at bounding box center [1148, 267] width 22 height 22
click at [471, 14] on span "Dashboard" at bounding box center [481, 23] width 63 height 19
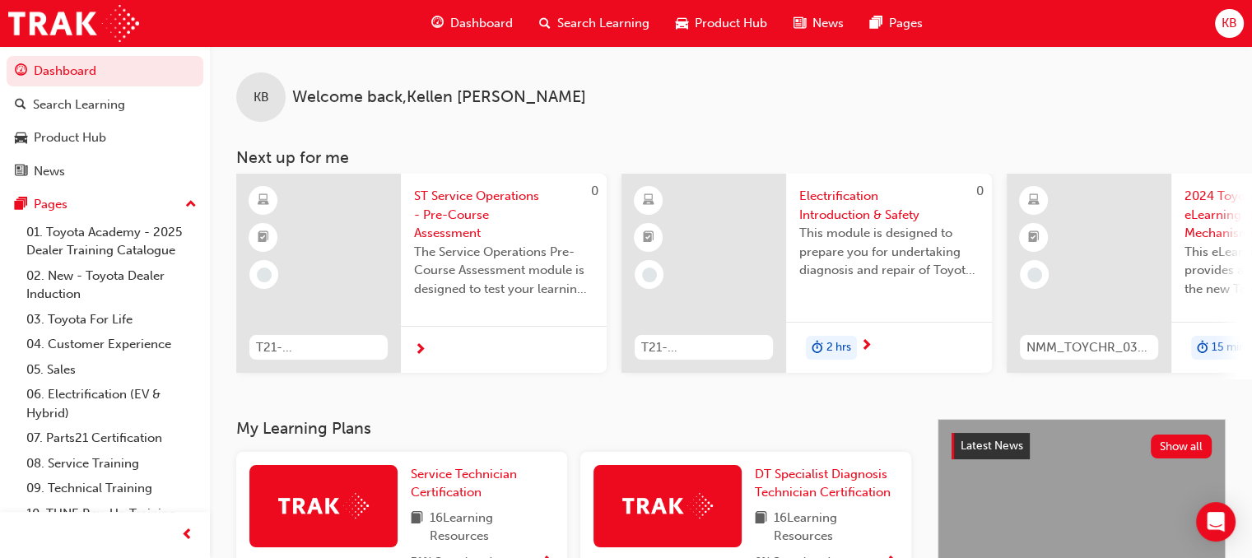
click at [450, 198] on span "ST Service Operations - Pre-Course Assessment" at bounding box center [503, 215] width 179 height 56
click at [408, 344] on div at bounding box center [504, 350] width 206 height 48
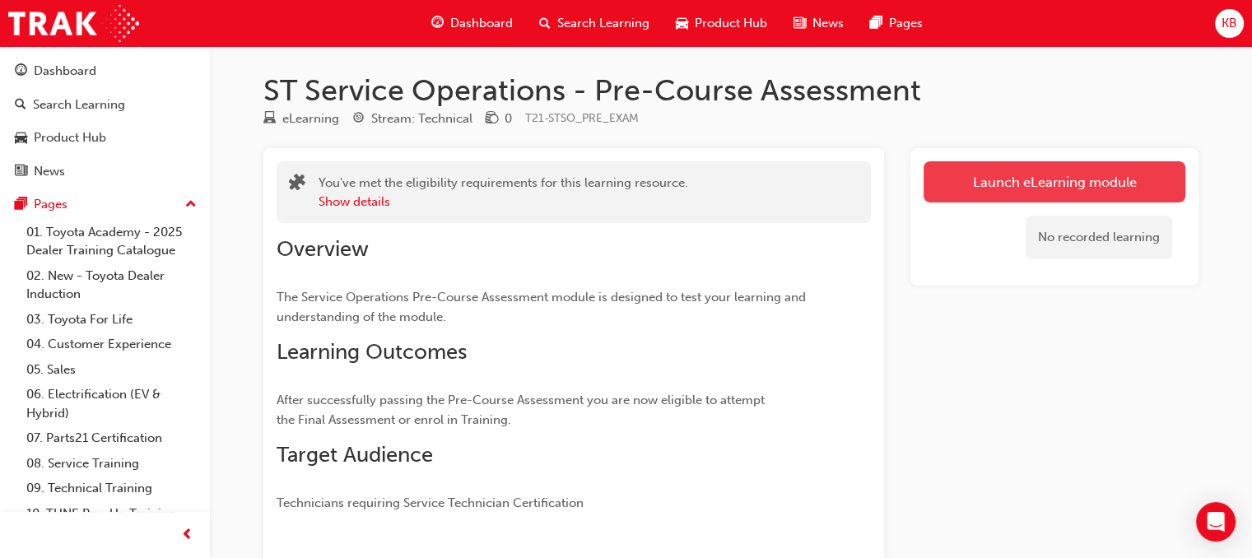
click at [971, 197] on link "Launch eLearning module" at bounding box center [1054, 181] width 262 height 41
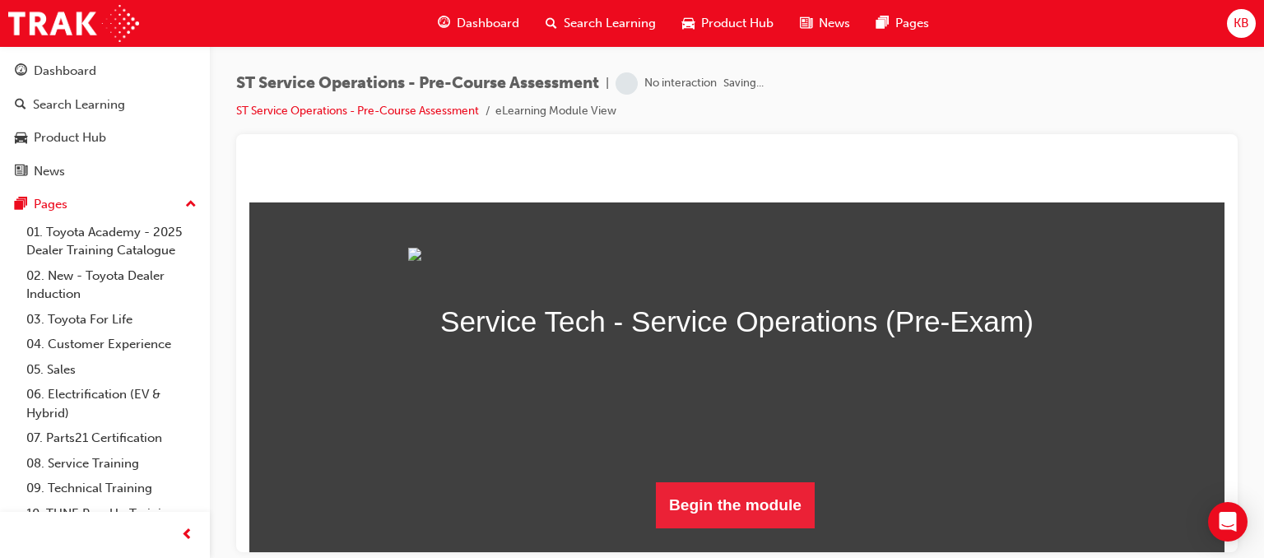
scroll to position [157, 0]
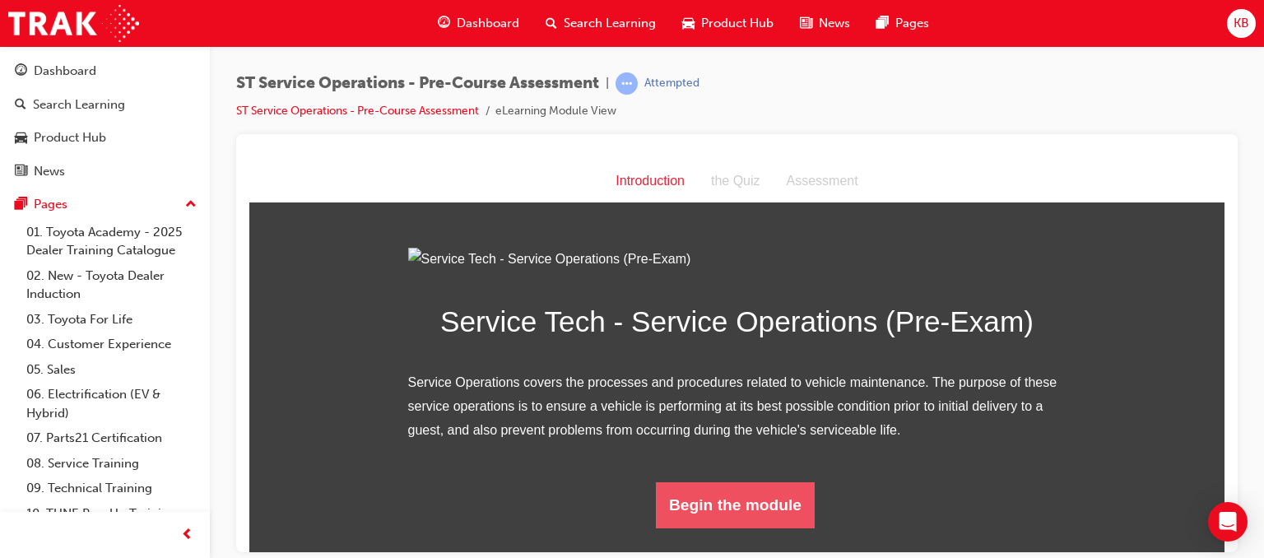
click at [710, 528] on button "Begin the module" at bounding box center [735, 504] width 159 height 46
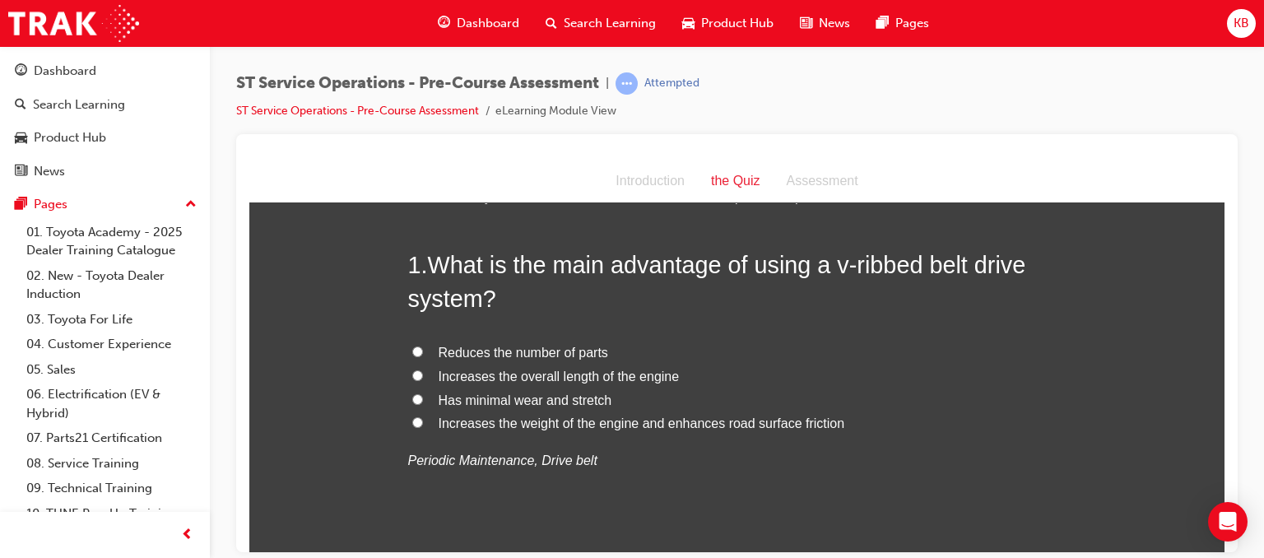
scroll to position [59, 0]
click at [517, 404] on span "Has minimal wear and stretch" at bounding box center [526, 400] width 174 height 14
click at [423, 404] on input "Has minimal wear and stretch" at bounding box center [417, 398] width 11 height 11
radio input "true"
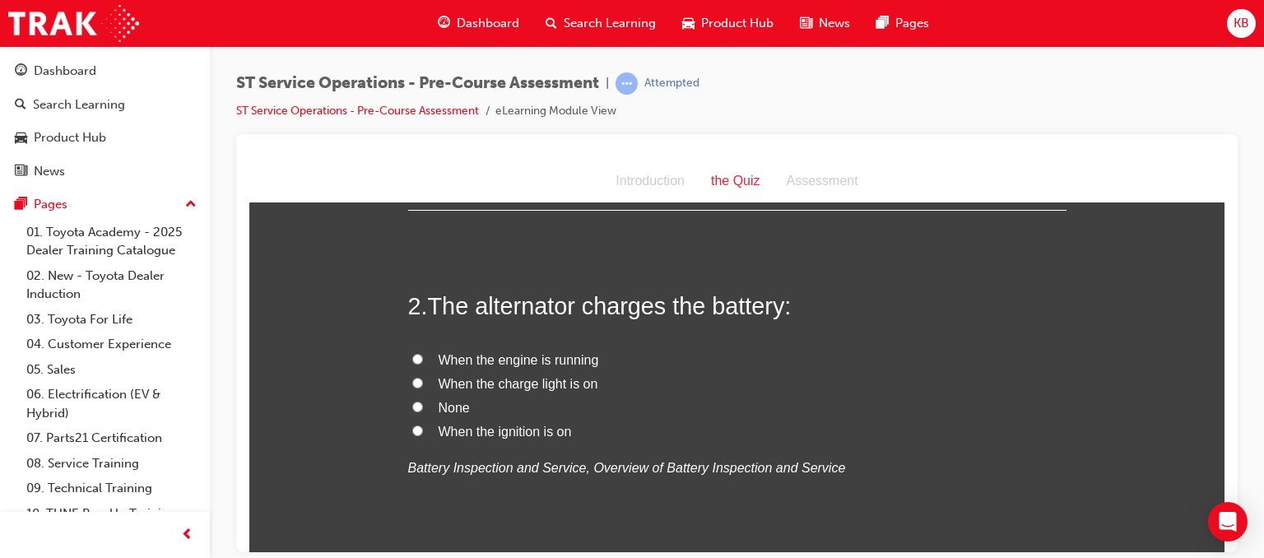
scroll to position [402, 0]
click at [504, 361] on span "When the engine is running" at bounding box center [519, 359] width 160 height 14
click at [423, 361] on input "When the engine is running" at bounding box center [417, 358] width 11 height 11
radio input "true"
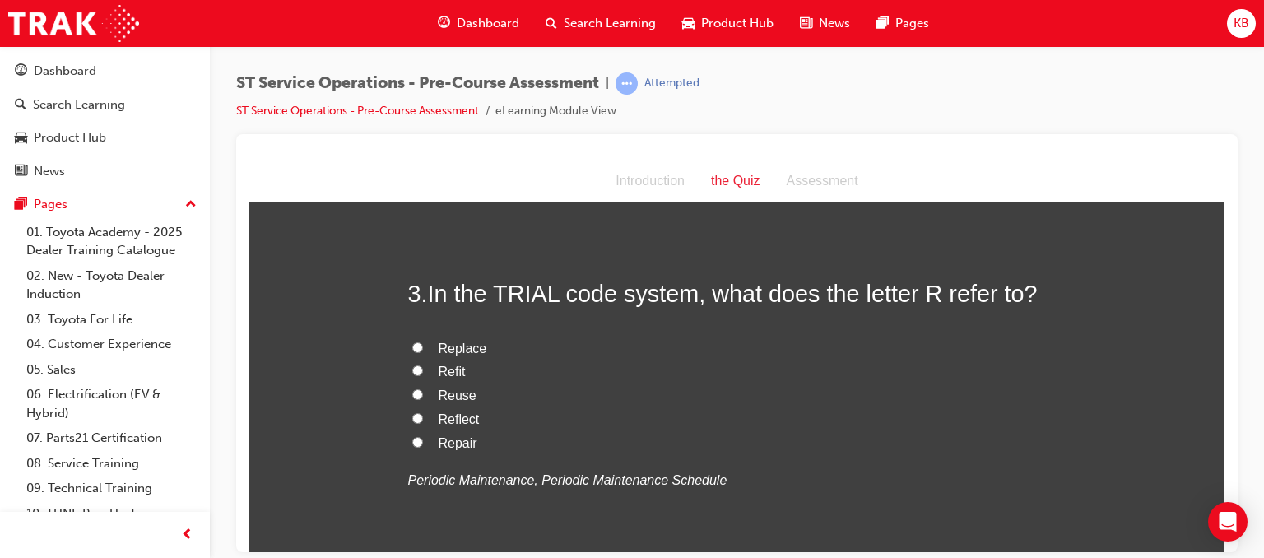
scroll to position [770, 0]
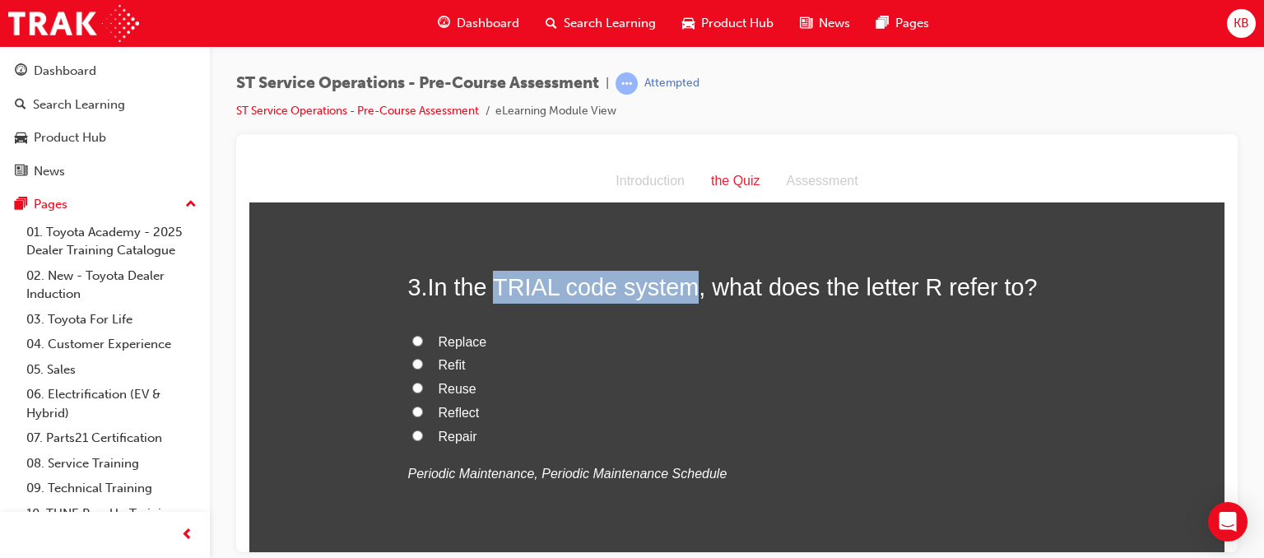
drag, startPoint x: 491, startPoint y: 290, endPoint x: 685, endPoint y: 291, distance: 193.4
click at [685, 291] on span "In the TRIAL code system, what does the letter R refer to?" at bounding box center [733, 286] width 610 height 26
copy span "TRIAL code system"
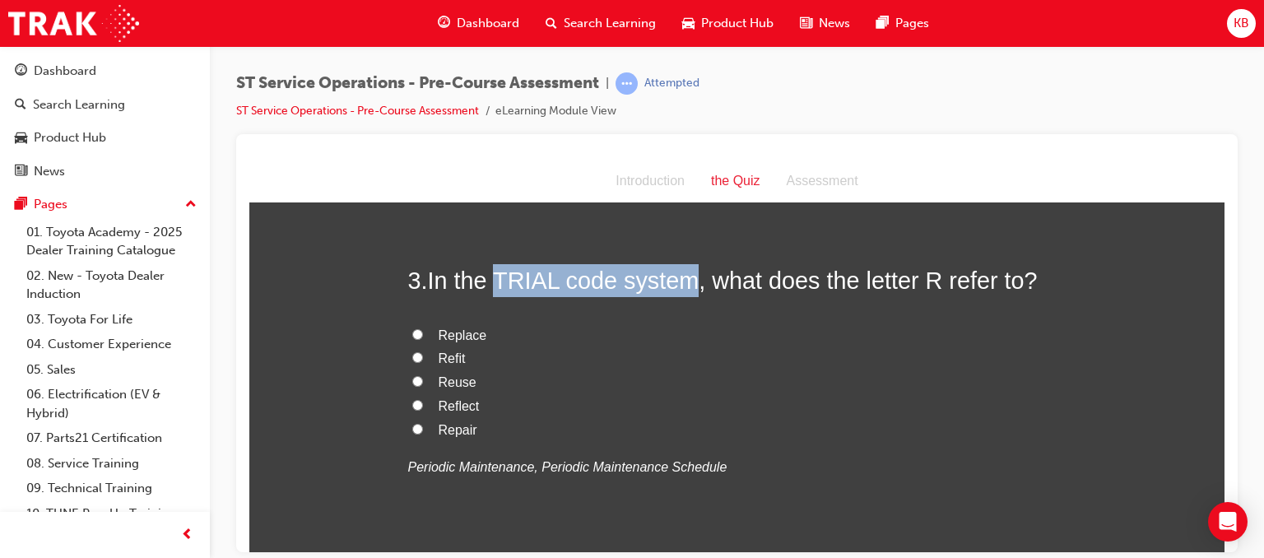
scroll to position [784, 0]
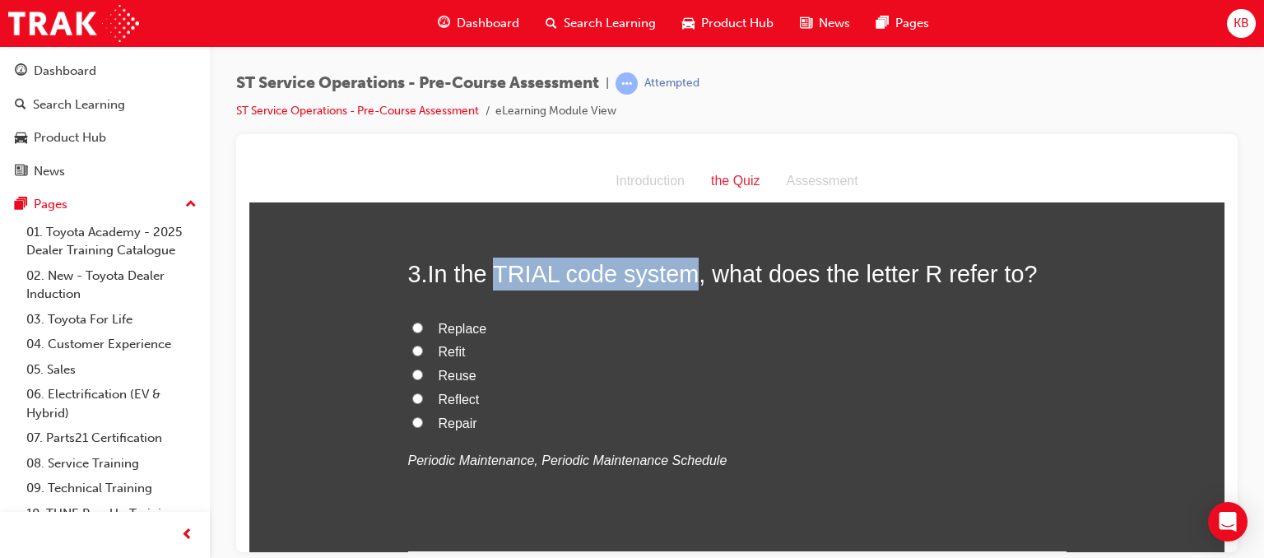
click at [412, 322] on input "Replace" at bounding box center [417, 327] width 11 height 11
radio input "true"
click at [414, 355] on input "Refit" at bounding box center [417, 350] width 11 height 11
radio input "true"
click at [413, 376] on input "Reuse" at bounding box center [417, 374] width 11 height 11
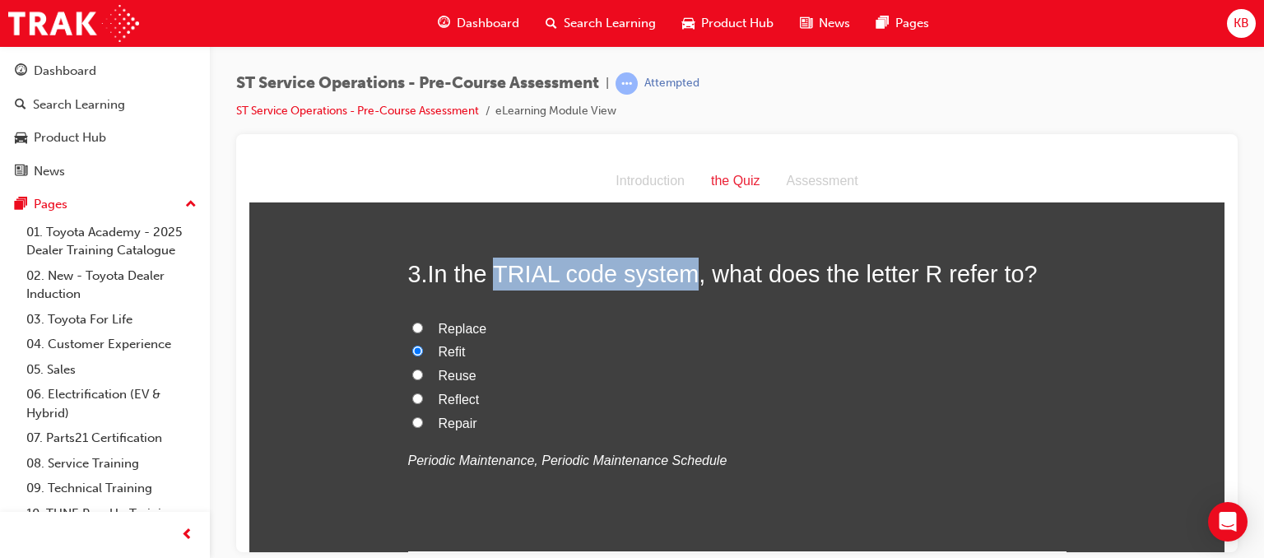
radio input "true"
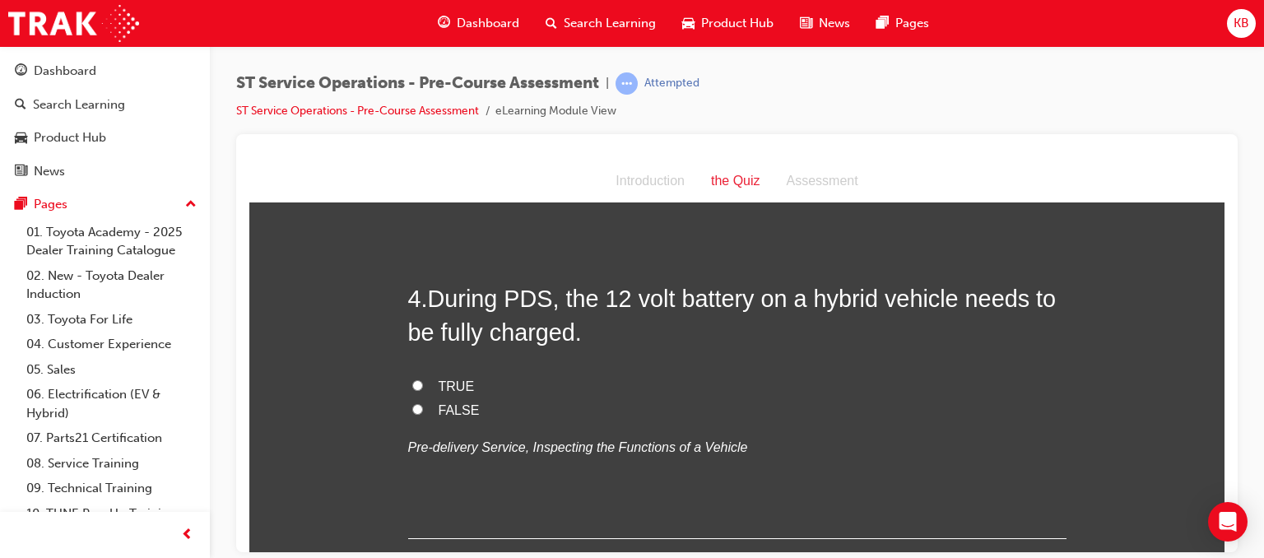
scroll to position [1135, 0]
drag, startPoint x: 425, startPoint y: 292, endPoint x: 467, endPoint y: 295, distance: 42.9
click at [467, 295] on span "During PDS, the 12 volt battery on a hybrid vehicle needs to be fully charged." at bounding box center [732, 311] width 649 height 59
click at [576, 360] on div "4 . During PDS, the 12 volt battery on a hybrid vehicle needs to be fully charg…" at bounding box center [737, 407] width 658 height 257
click at [503, 302] on span "During PDS, the 12 volt battery on a hybrid vehicle needs to be fully charged." at bounding box center [732, 311] width 649 height 59
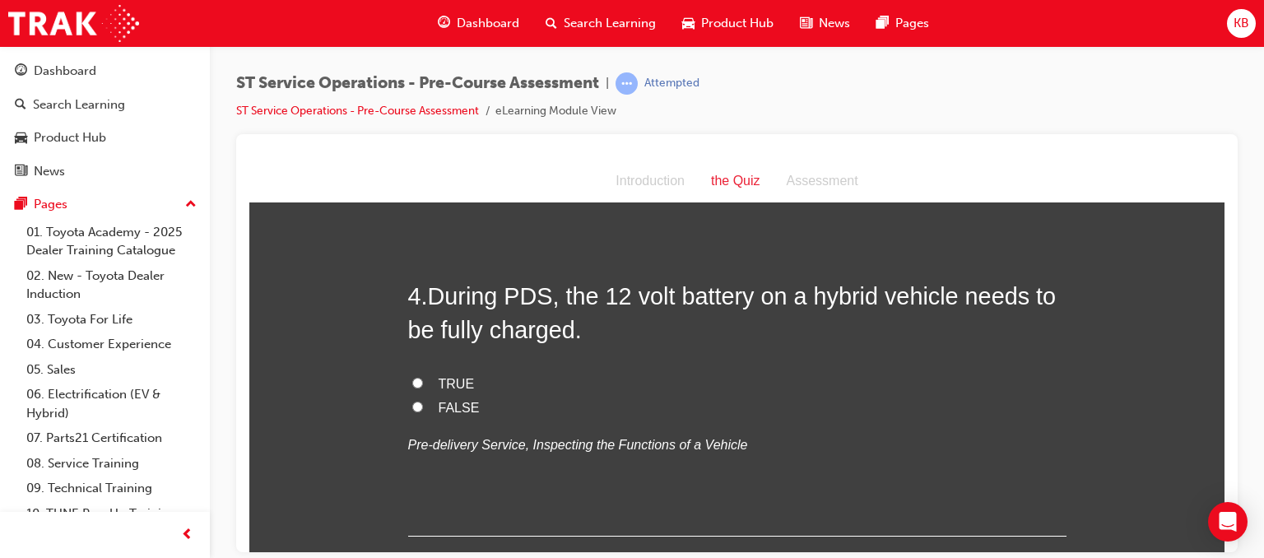
click at [416, 380] on label "TRUE" at bounding box center [737, 384] width 658 height 24
click at [416, 380] on input "TRUE" at bounding box center [417, 382] width 11 height 11
radio input "true"
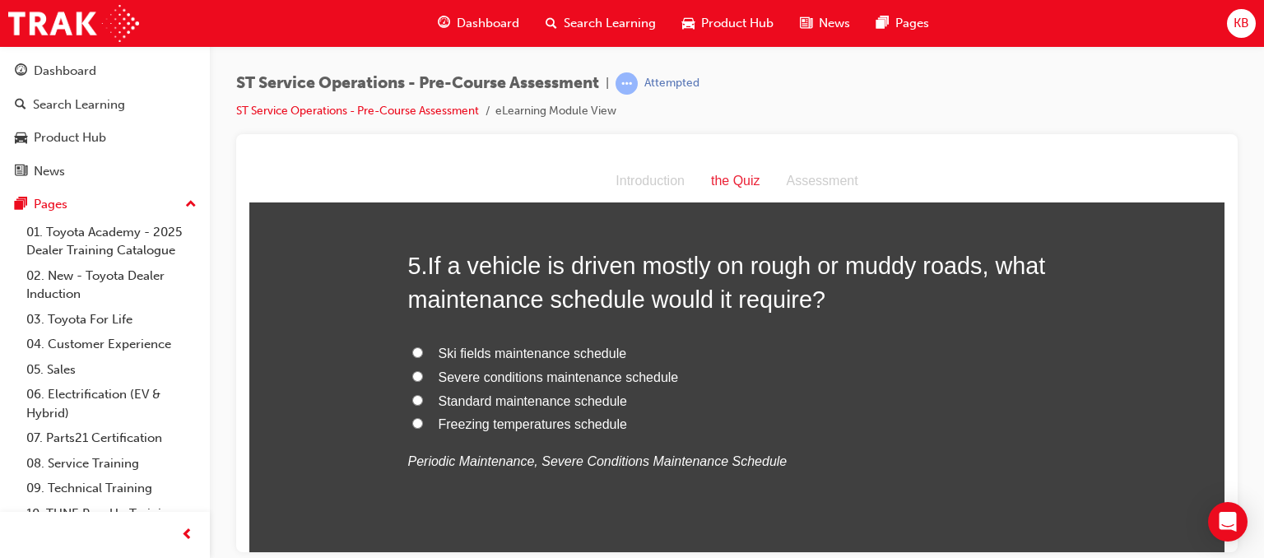
scroll to position [1498, 0]
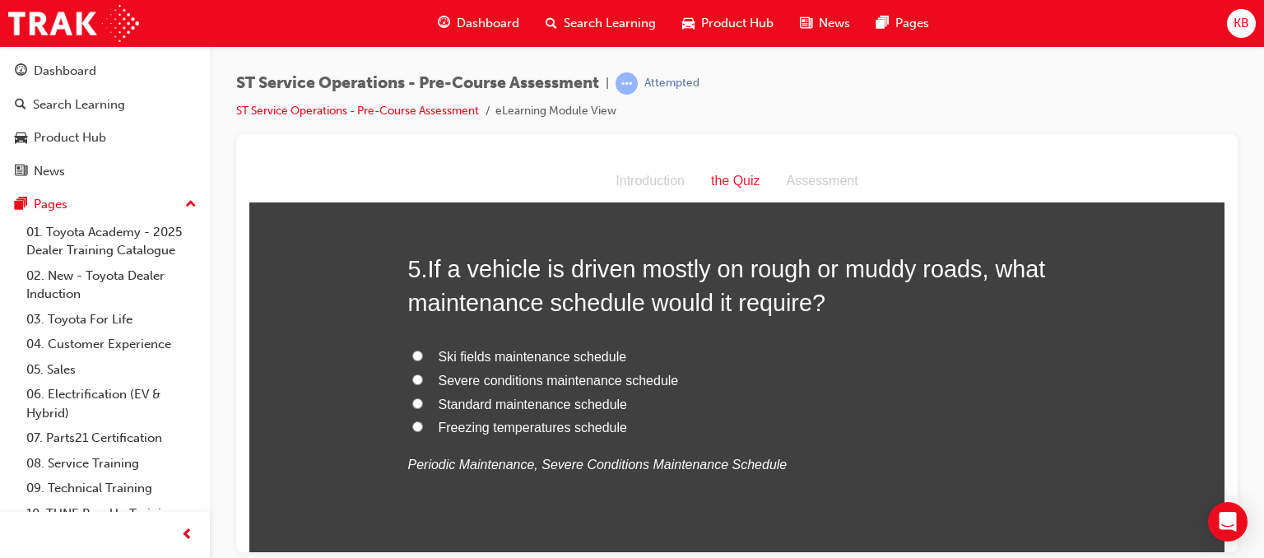
click at [421, 378] on label "Severe conditions maintenance schedule" at bounding box center [737, 381] width 658 height 24
click at [421, 378] on input "Severe conditions maintenance schedule" at bounding box center [417, 379] width 11 height 11
radio input "true"
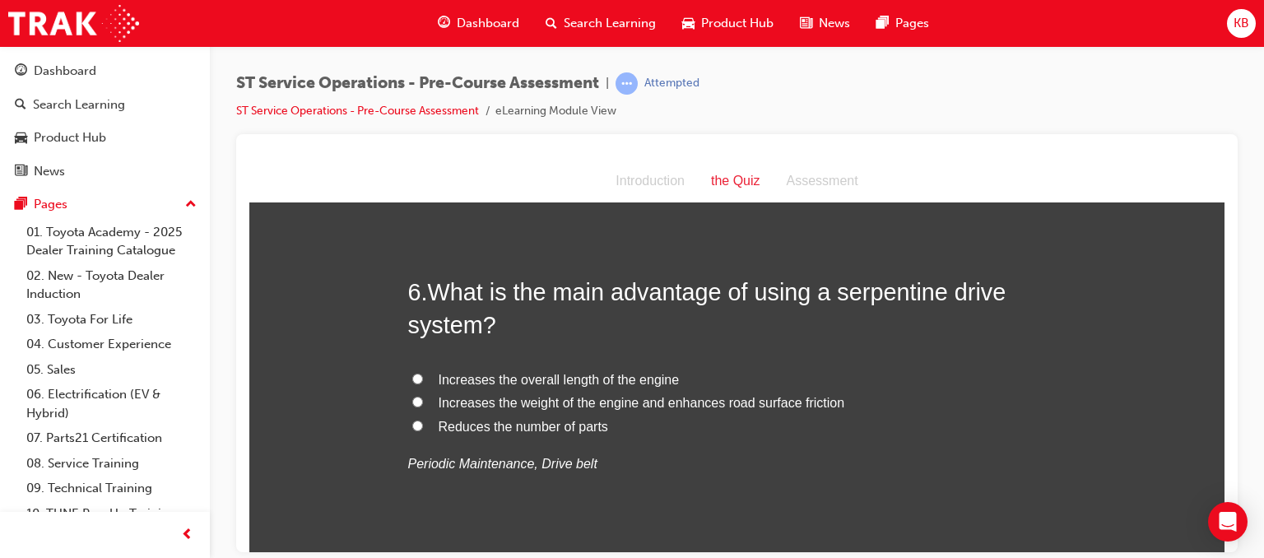
scroll to position [1857, 0]
drag, startPoint x: 512, startPoint y: 390, endPoint x: 525, endPoint y: 384, distance: 14.7
click at [525, 384] on label "Increases the overall length of the engine" at bounding box center [737, 382] width 658 height 24
click at [667, 345] on div "6 . What is the main advantage of using a serpentine drive system? Increases th…" at bounding box center [737, 417] width 658 height 281
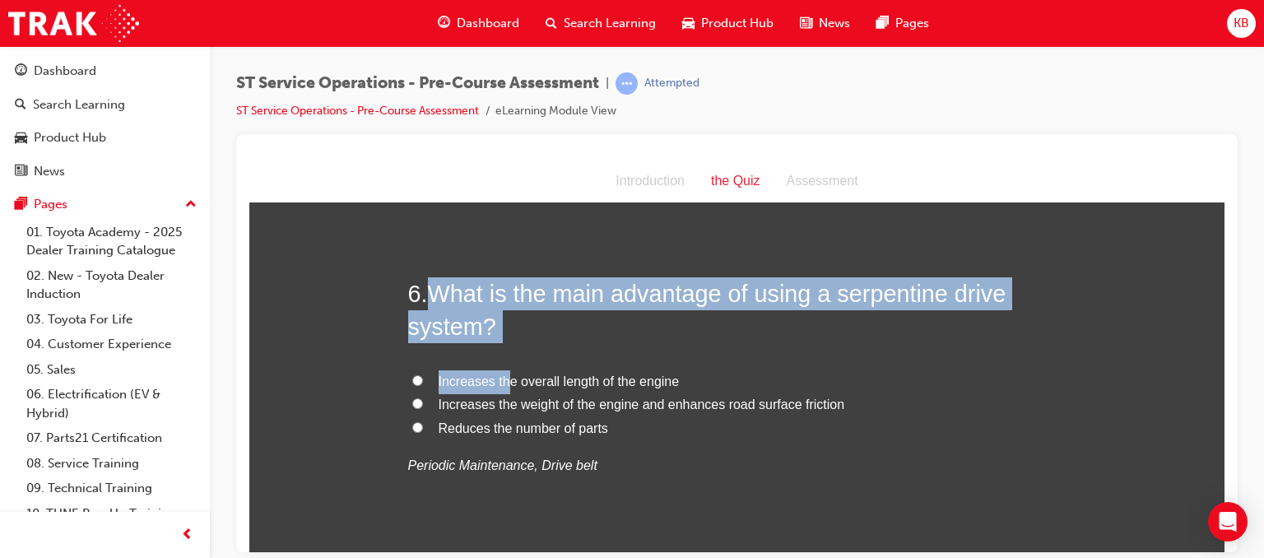
drag, startPoint x: 424, startPoint y: 293, endPoint x: 503, endPoint y: 344, distance: 94.1
click at [503, 344] on div "6 . What is the main advantage of using a serpentine drive system? Increases th…" at bounding box center [737, 417] width 658 height 281
copy div "What is the main advantage of using a serpentine drive system? Increases th"
click at [518, 309] on h2 "6 . What is the main advantage of using a serpentine drive system?" at bounding box center [737, 310] width 658 height 67
drag, startPoint x: 422, startPoint y: 283, endPoint x: 485, endPoint y: 333, distance: 79.7
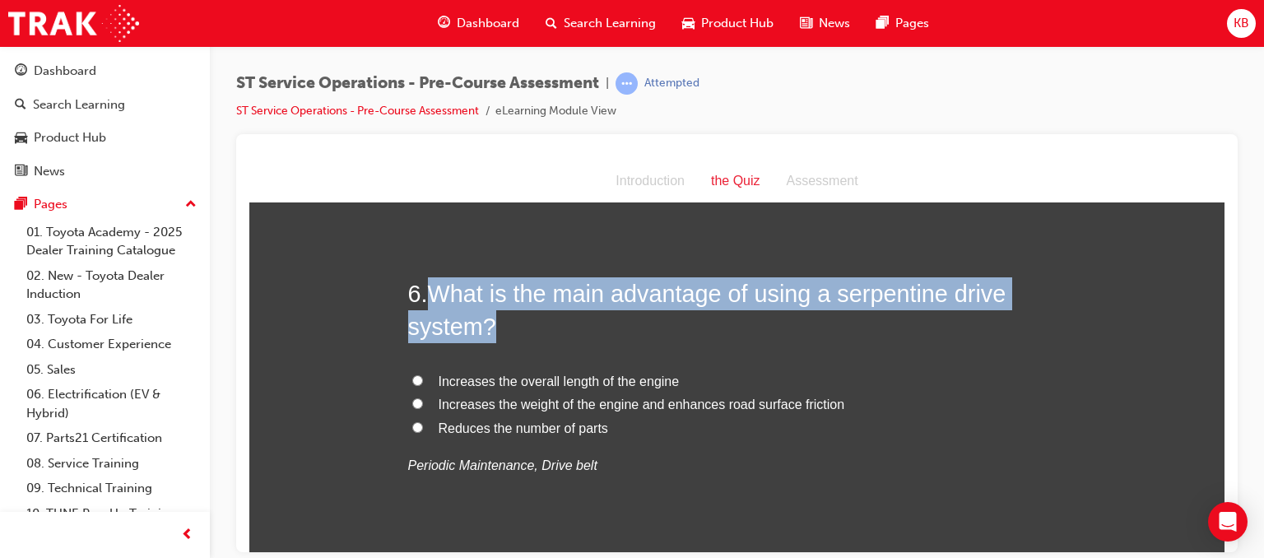
click at [485, 333] on h2 "6 . What is the main advantage of using a serpentine drive system?" at bounding box center [737, 310] width 658 height 67
click at [485, 333] on span "What is the main advantage of using a serpentine drive system?" at bounding box center [707, 309] width 598 height 59
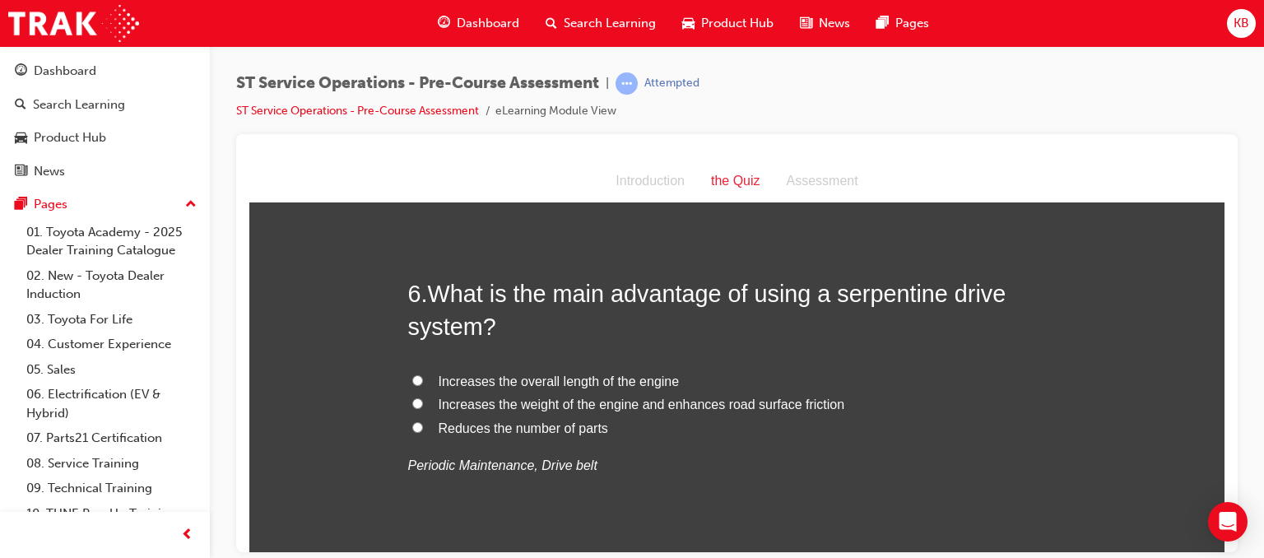
click at [540, 427] on span "Reduces the number of parts" at bounding box center [524, 428] width 170 height 14
click at [423, 427] on input "Reduces the number of parts" at bounding box center [417, 426] width 11 height 11
radio input "true"
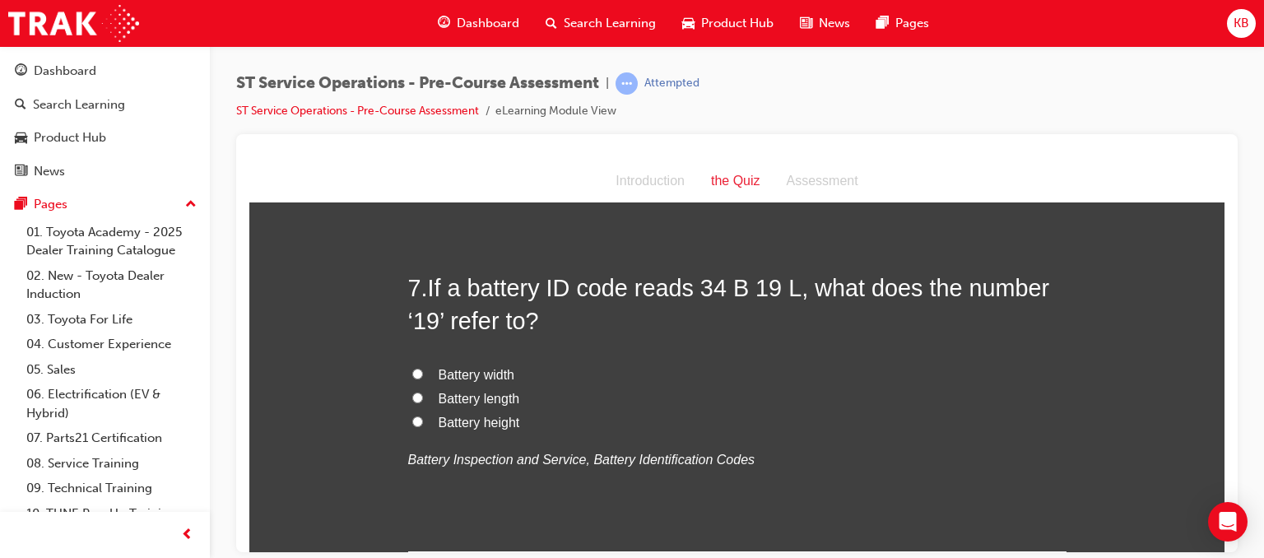
scroll to position [2226, 0]
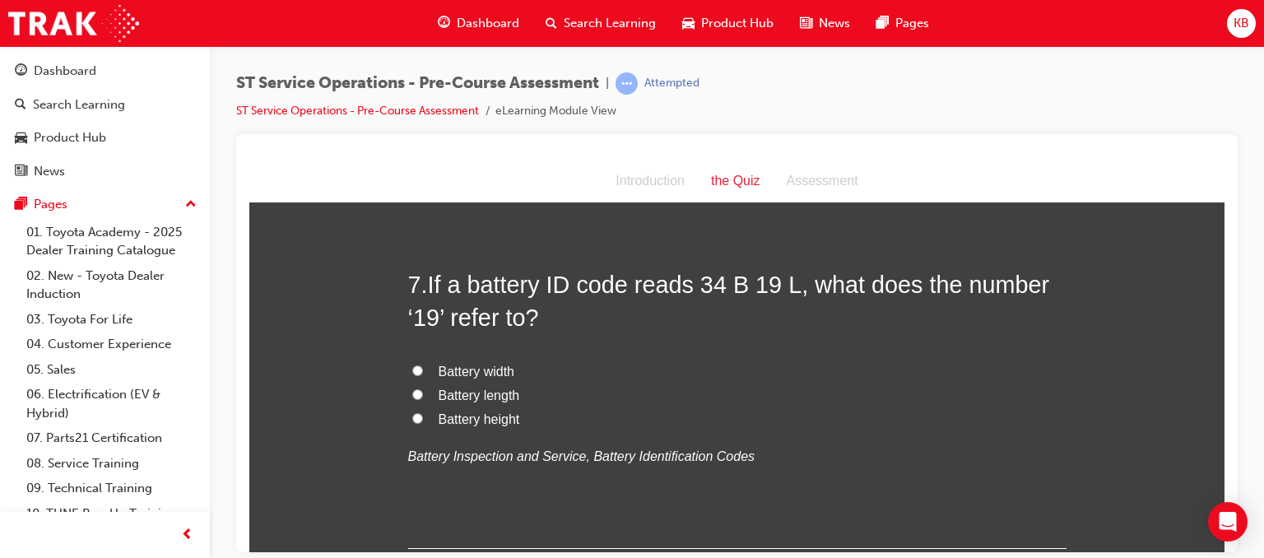
click at [487, 397] on span "Battery length" at bounding box center [479, 395] width 81 height 14
click at [423, 397] on input "Battery length" at bounding box center [417, 393] width 11 height 11
radio input "true"
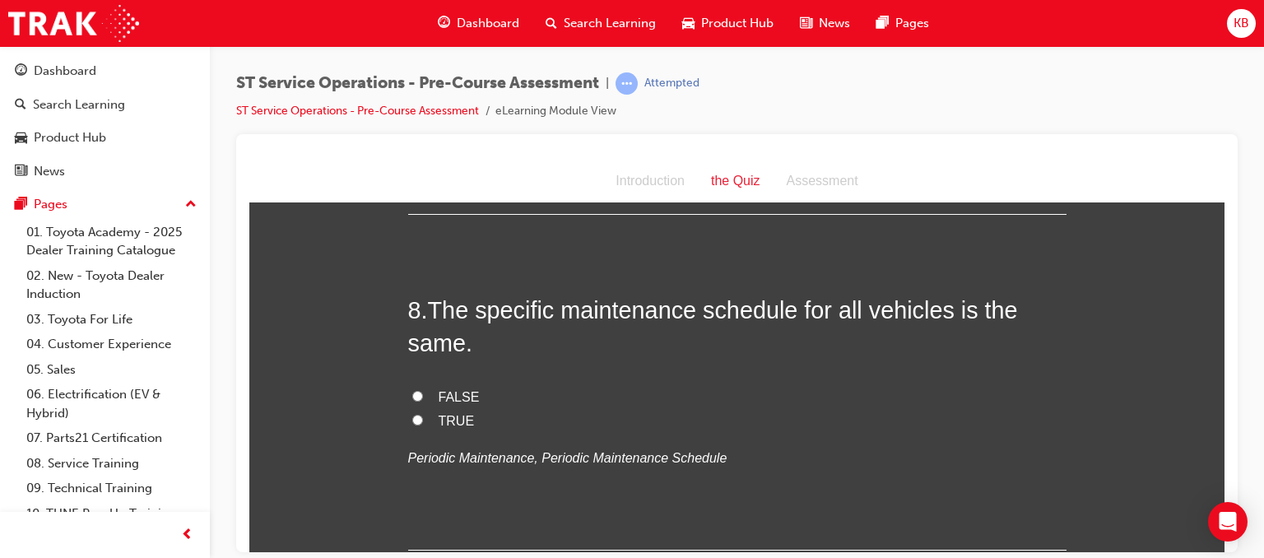
scroll to position [2563, 0]
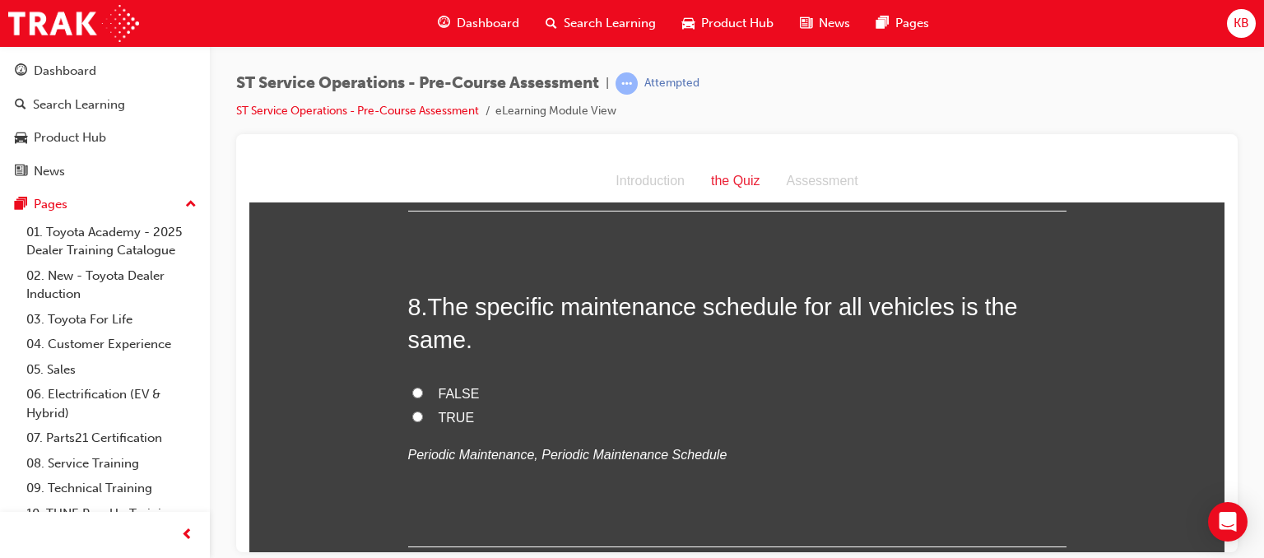
click at [427, 394] on label "FALSE" at bounding box center [737, 394] width 658 height 24
click at [423, 394] on input "FALSE" at bounding box center [417, 392] width 11 height 11
radio input "true"
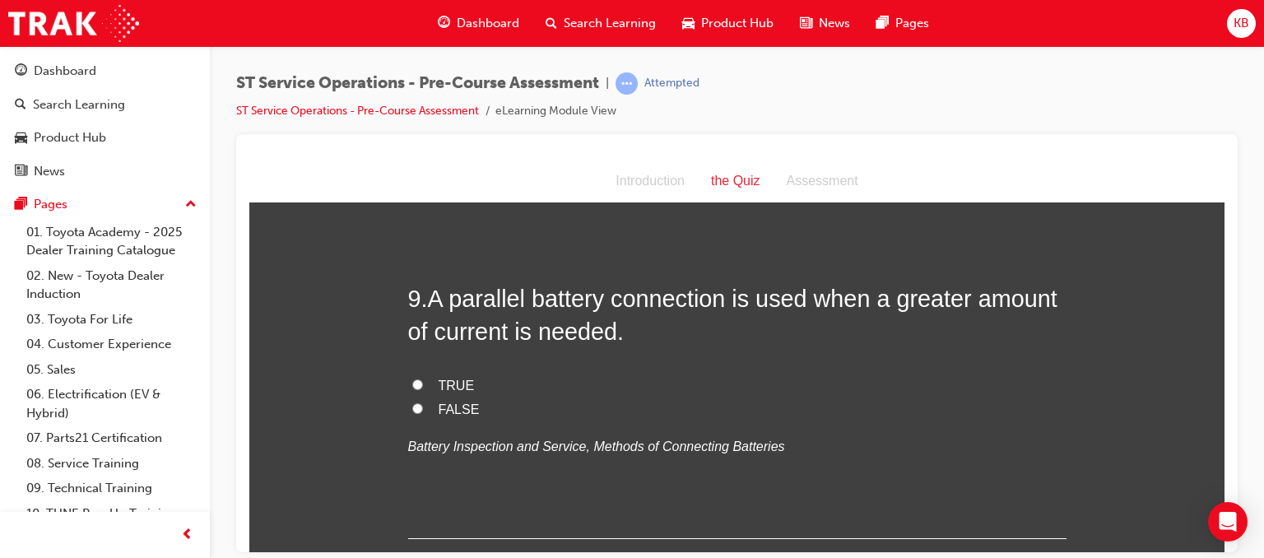
scroll to position [2917, 0]
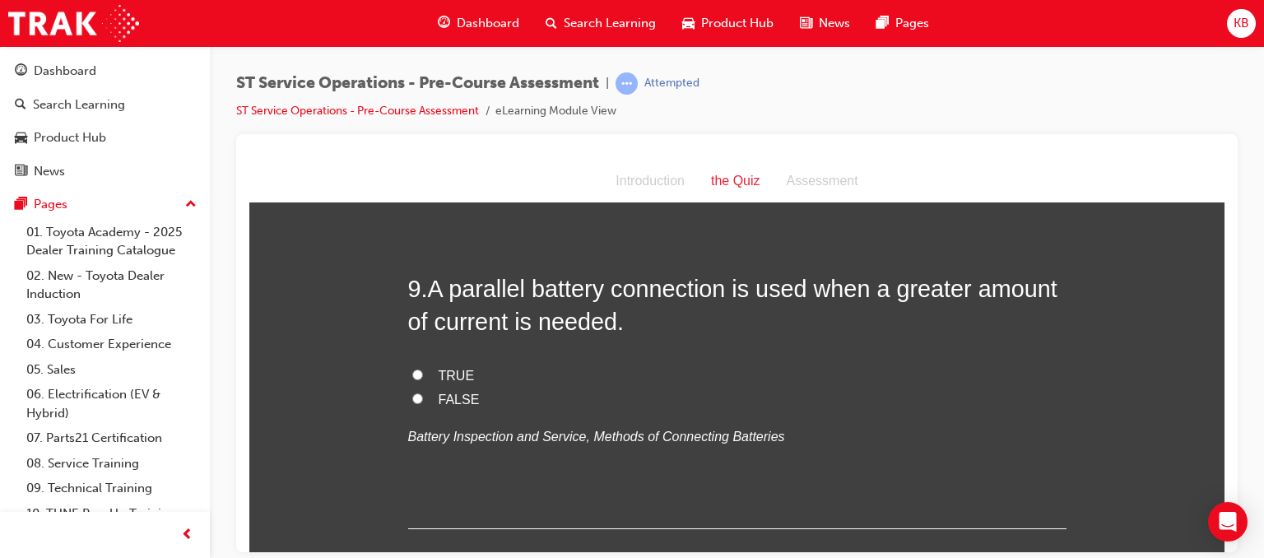
click at [412, 369] on input "TRUE" at bounding box center [417, 374] width 11 height 11
radio input "true"
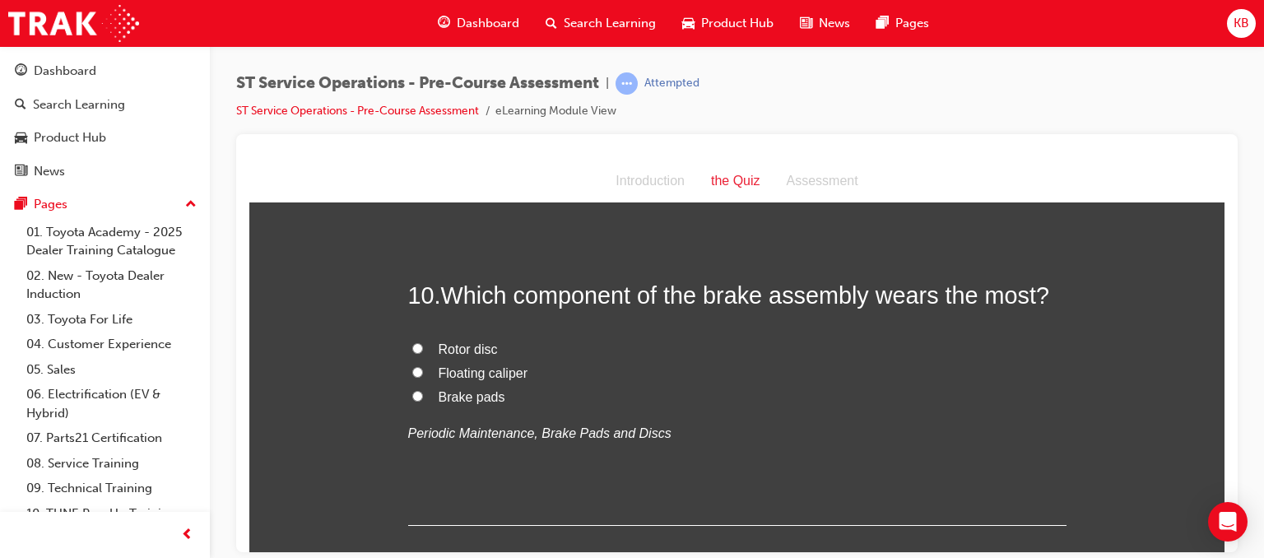
scroll to position [3248, 0]
click at [439, 388] on span "Brake pads" at bounding box center [472, 395] width 67 height 14
click at [423, 388] on input "Brake pads" at bounding box center [417, 393] width 11 height 11
radio input "true"
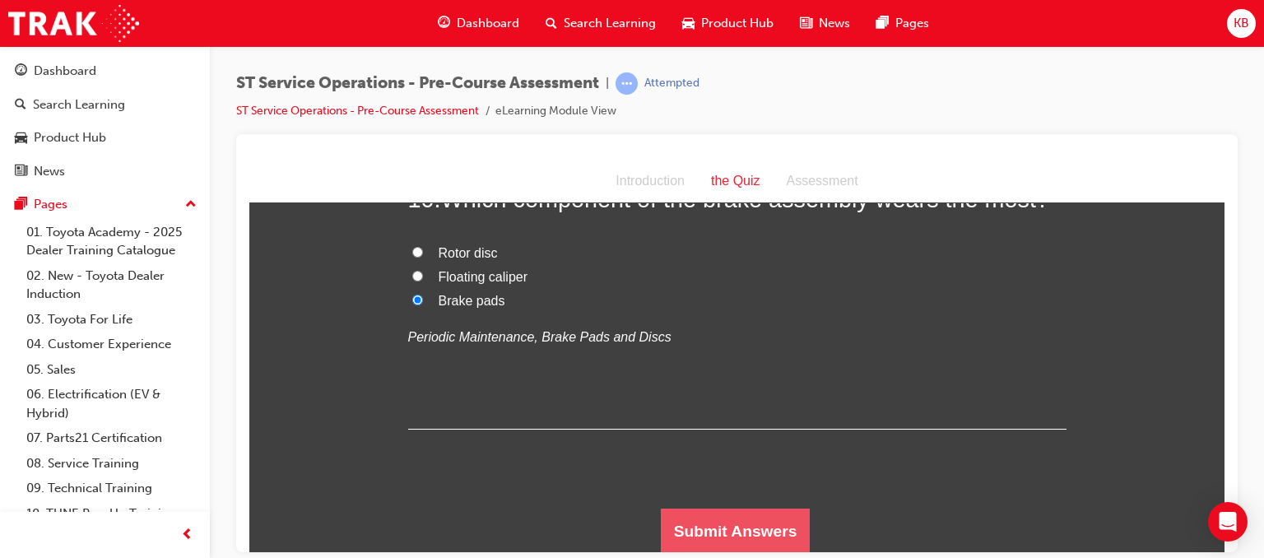
click at [724, 519] on button "Submit Answers" at bounding box center [736, 531] width 150 height 46
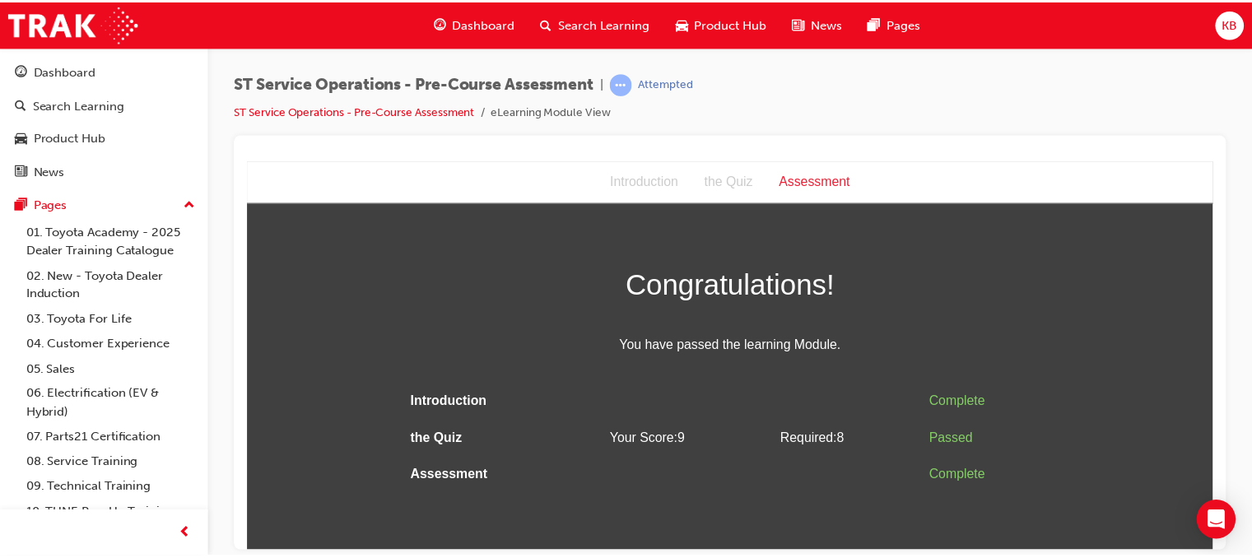
scroll to position [0, 0]
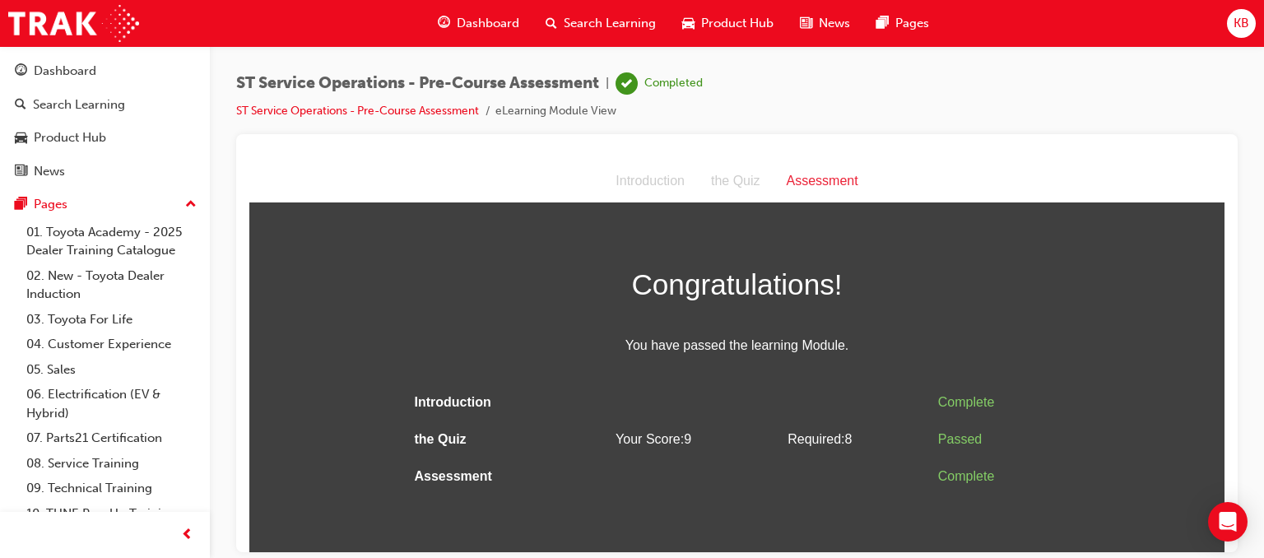
click at [798, 177] on div "Assessment" at bounding box center [823, 181] width 98 height 24
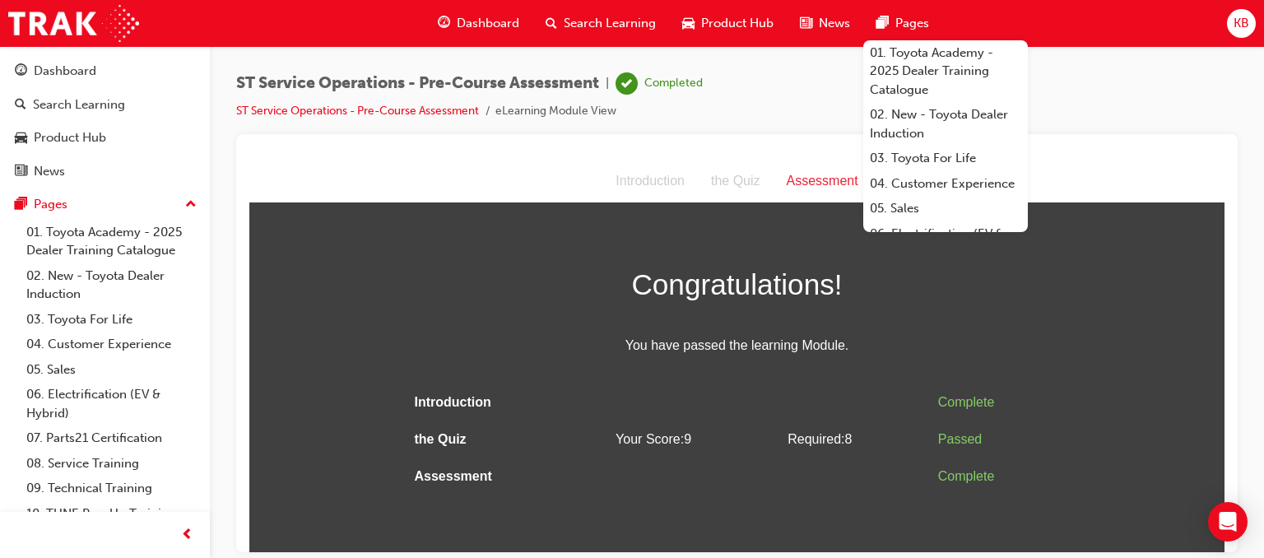
click at [465, 21] on span "Dashboard" at bounding box center [488, 23] width 63 height 19
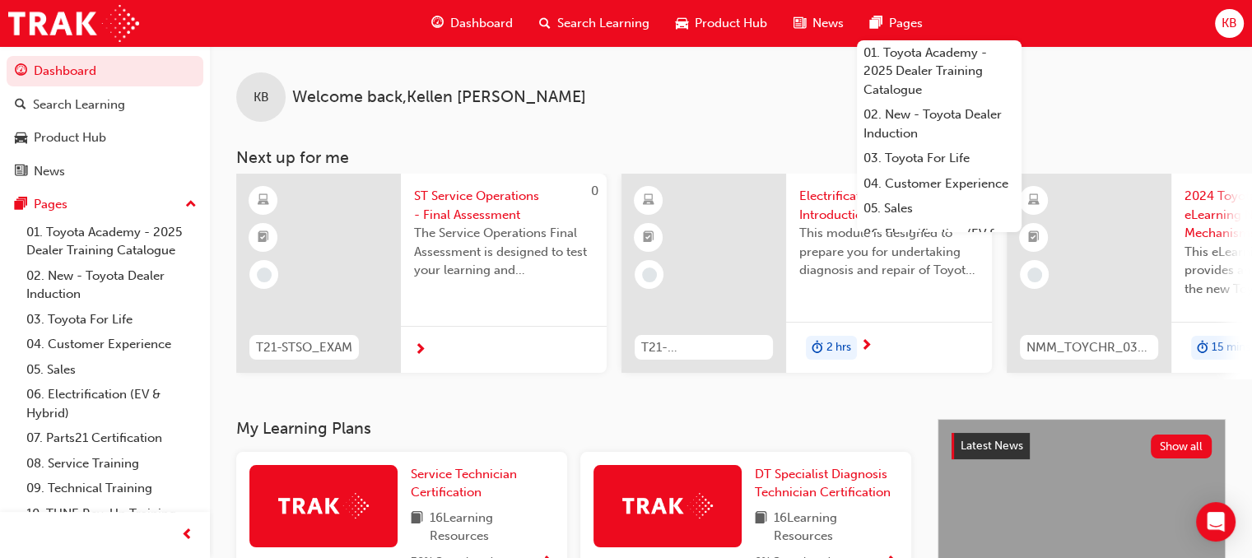
click at [691, 102] on div "KB Welcome back , Kellen Bayliss" at bounding box center [731, 84] width 1042 height 76
click at [414, 347] on span "next-icon" at bounding box center [420, 350] width 12 height 15
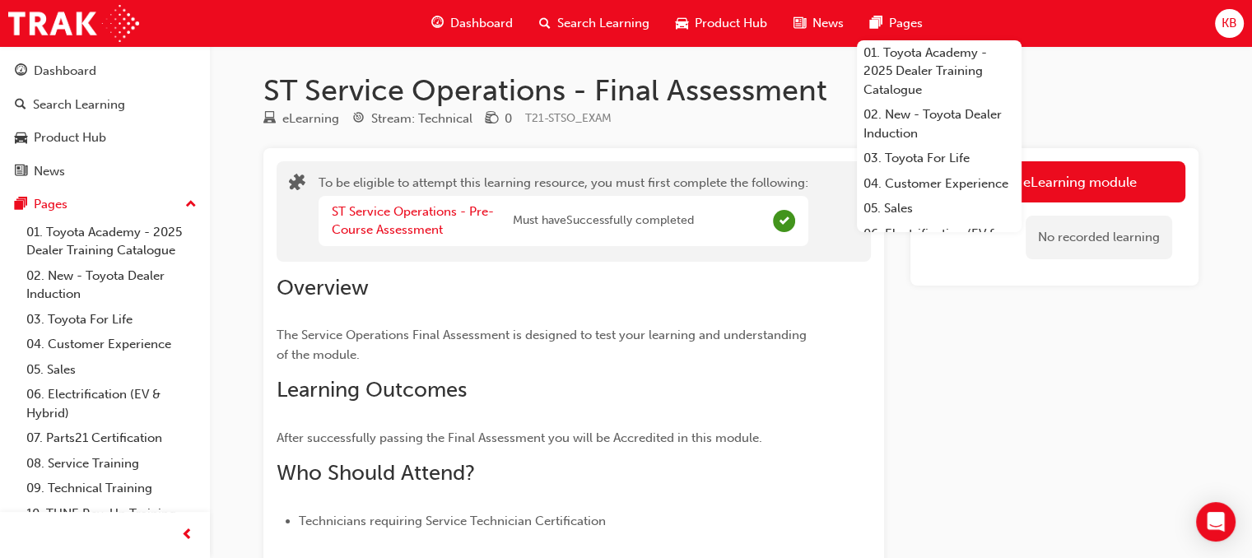
click at [1041, 261] on div "No recorded learning" at bounding box center [1054, 237] width 262 height 70
click at [1030, 79] on h1 "ST Service Operations - Final Assessment" at bounding box center [730, 90] width 935 height 36
click at [1077, 176] on button "Launch eLearning module" at bounding box center [1054, 181] width 262 height 41
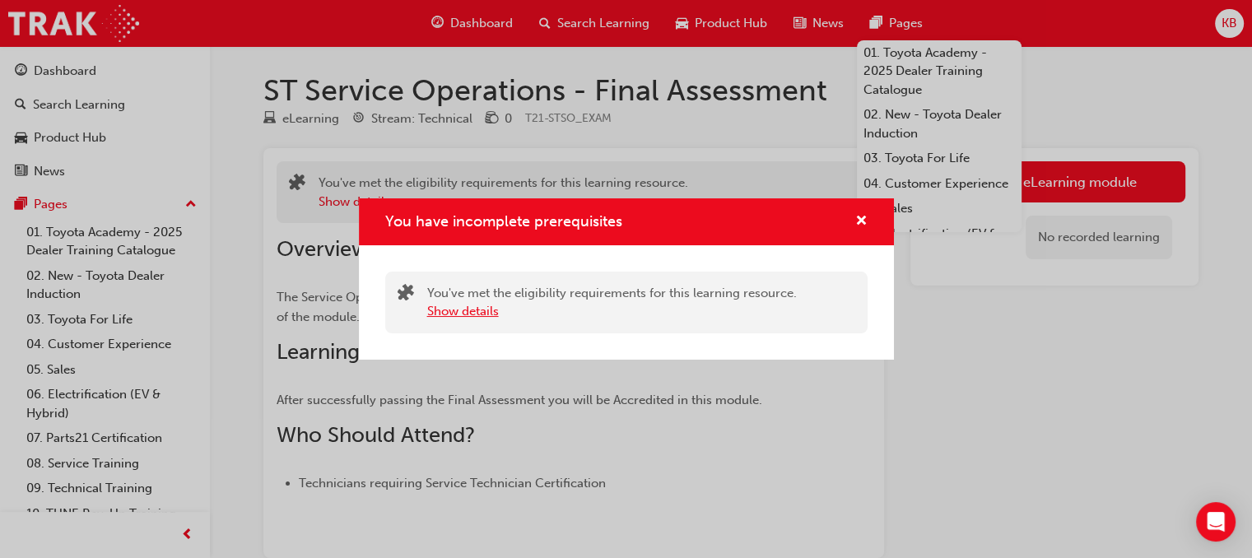
click at [451, 319] on button "Show details" at bounding box center [463, 311] width 72 height 19
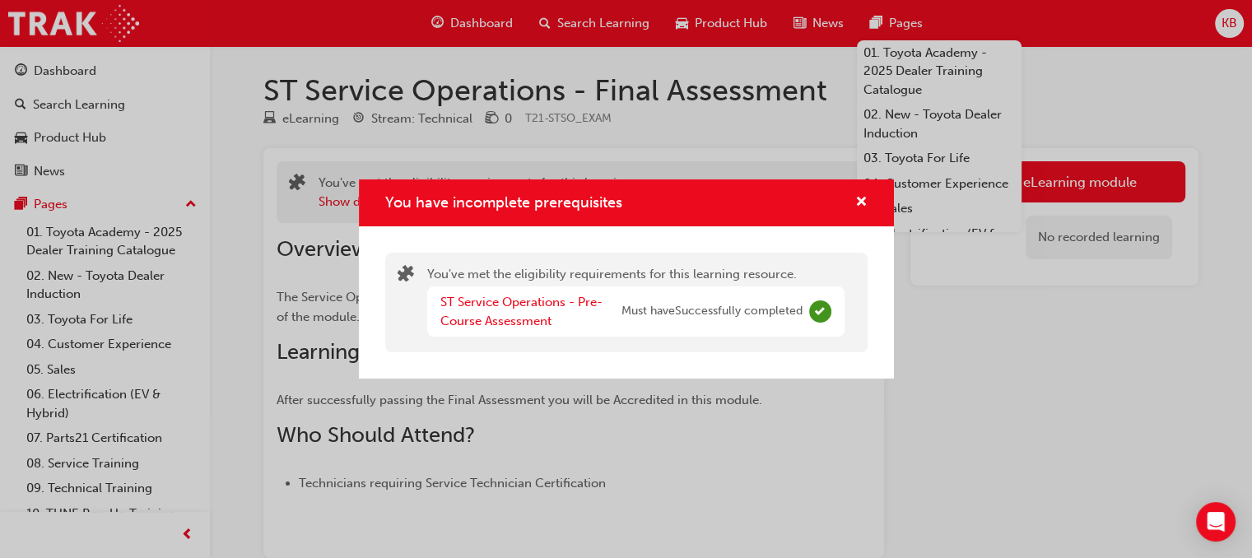
click at [691, 309] on span "Must have Successfully completed" at bounding box center [711, 311] width 181 height 19
click at [882, 412] on div "You have incomplete prerequisites You've met the eligibility requirements for t…" at bounding box center [626, 279] width 1252 height 558
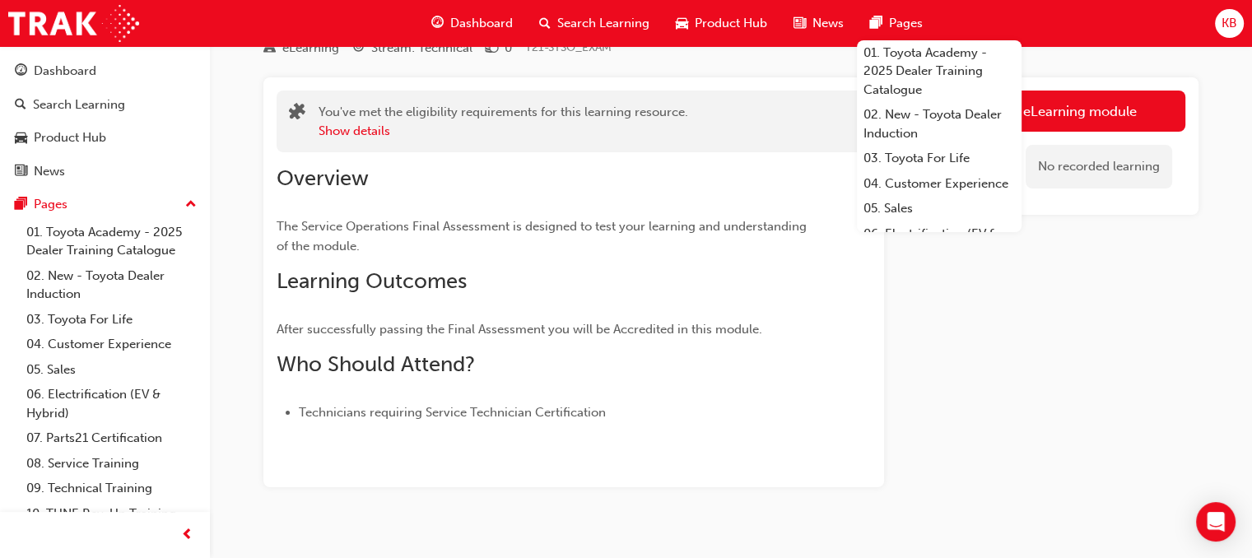
scroll to position [94, 0]
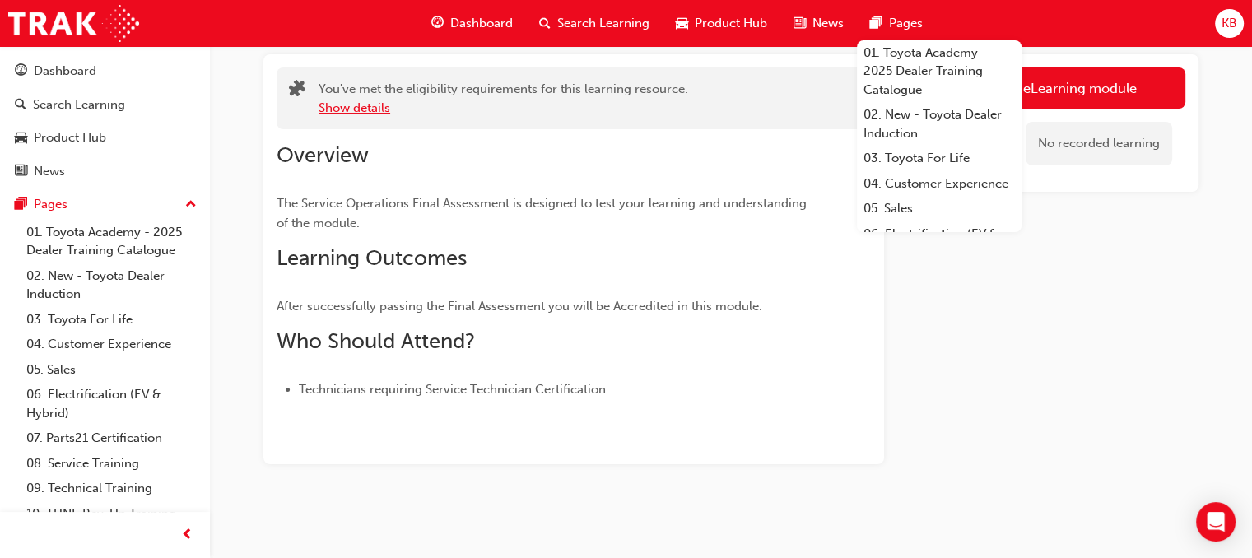
click at [346, 114] on button "Show details" at bounding box center [355, 108] width 72 height 19
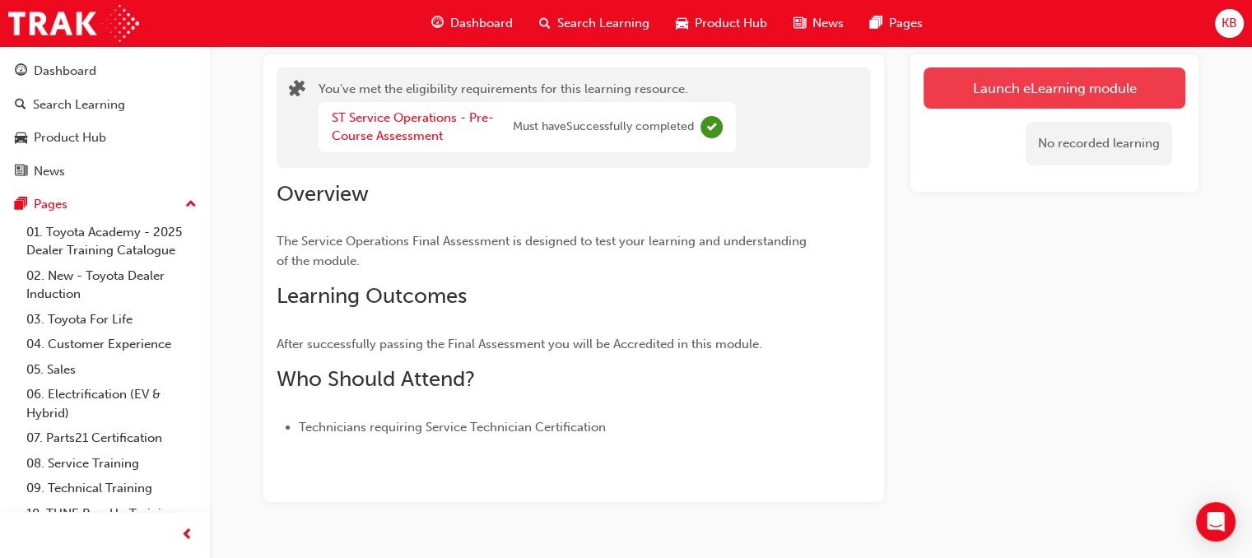
click at [1082, 82] on button "Launch eLearning module" at bounding box center [1054, 87] width 262 height 41
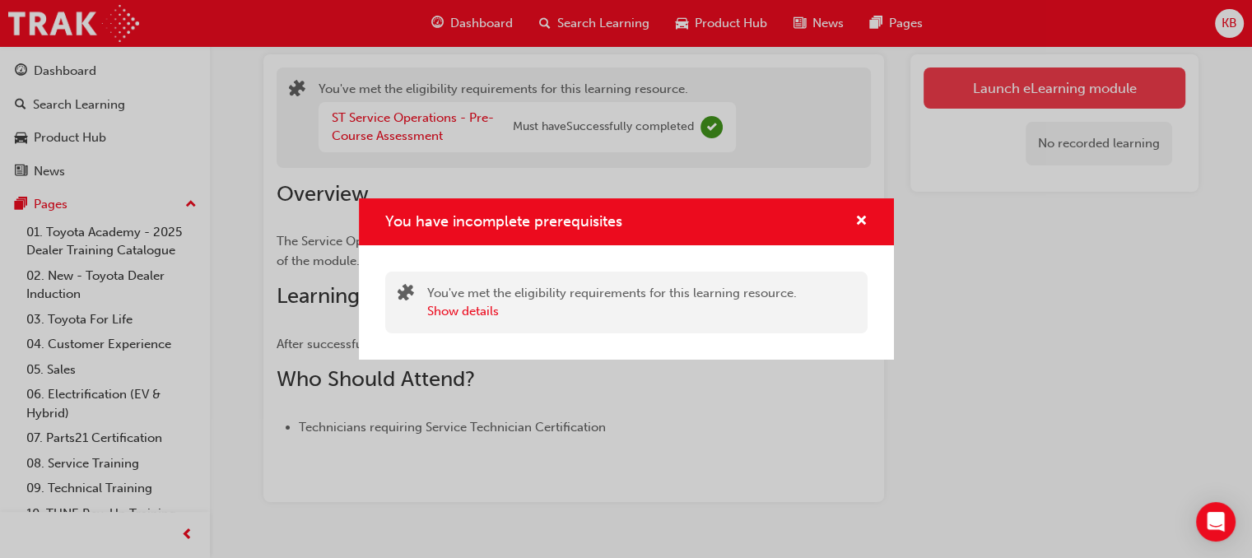
click at [1082, 82] on div "You have incomplete prerequisites You've met the eligibility requirements for t…" at bounding box center [626, 279] width 1252 height 558
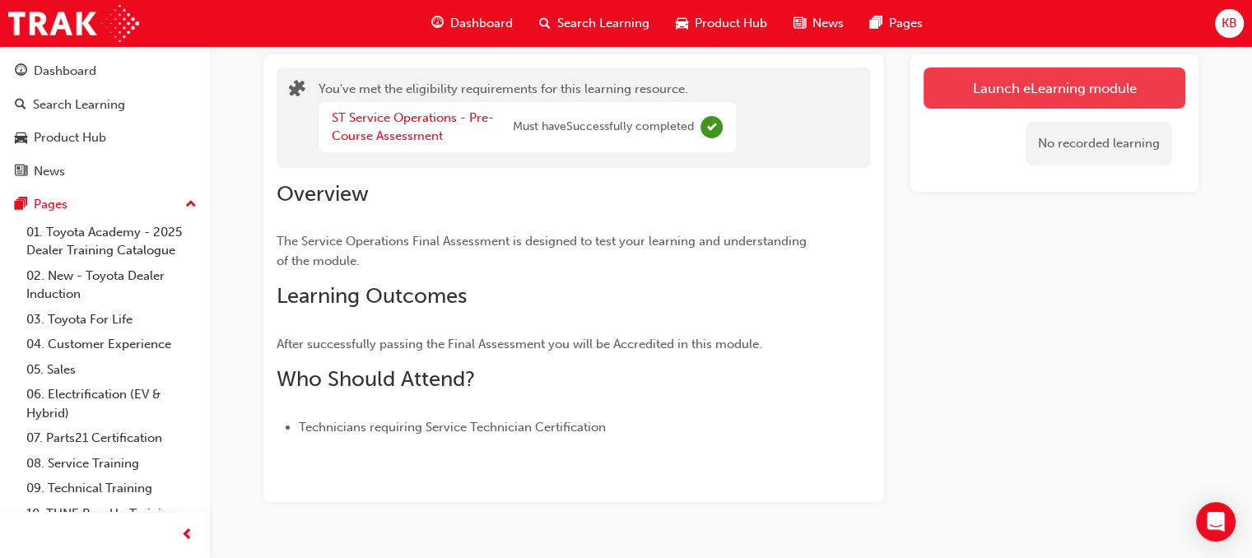
click at [1082, 82] on button "Launch eLearning module" at bounding box center [1054, 87] width 262 height 41
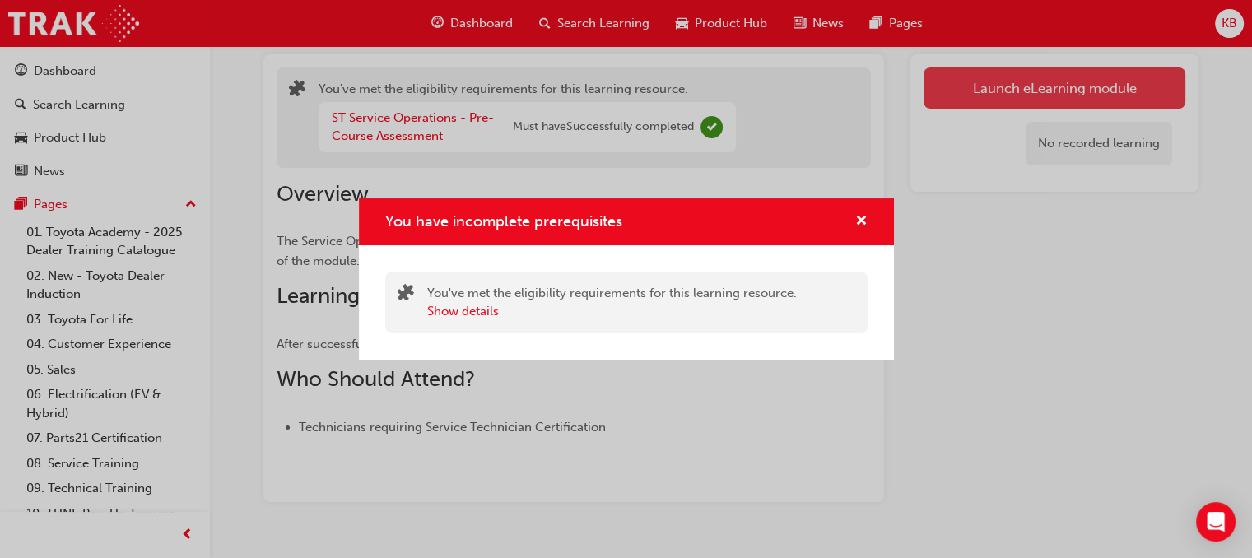
click at [1082, 82] on div "You have incomplete prerequisites You've met the eligibility requirements for t…" at bounding box center [626, 279] width 1252 height 558
click at [1082, 82] on button "Launch eLearning module" at bounding box center [1054, 87] width 262 height 41
click at [1082, 82] on div "You have incomplete prerequisites You've met the eligibility requirements for t…" at bounding box center [626, 279] width 1252 height 558
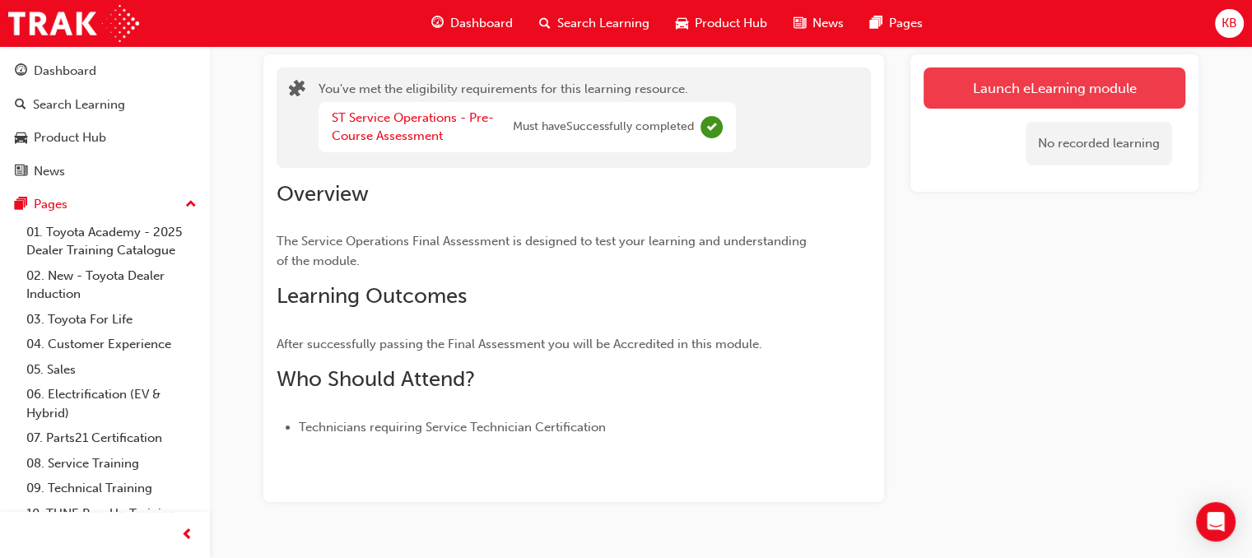
click at [1082, 82] on button "Launch eLearning module" at bounding box center [1054, 87] width 262 height 41
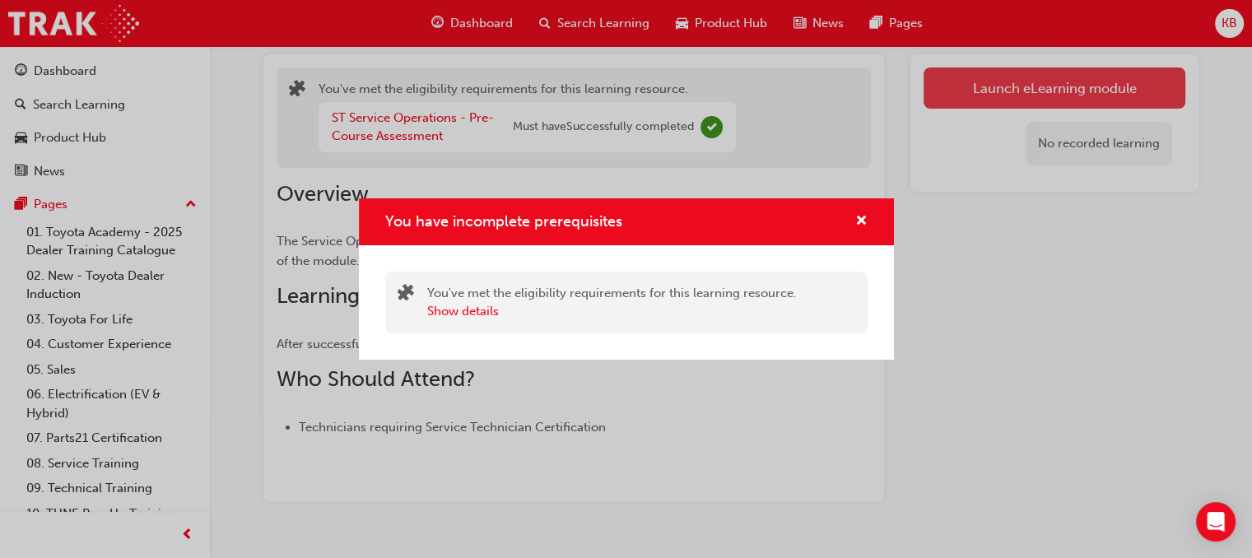
click at [1082, 82] on div "You have incomplete prerequisites You've met the eligibility requirements for t…" at bounding box center [626, 279] width 1252 height 558
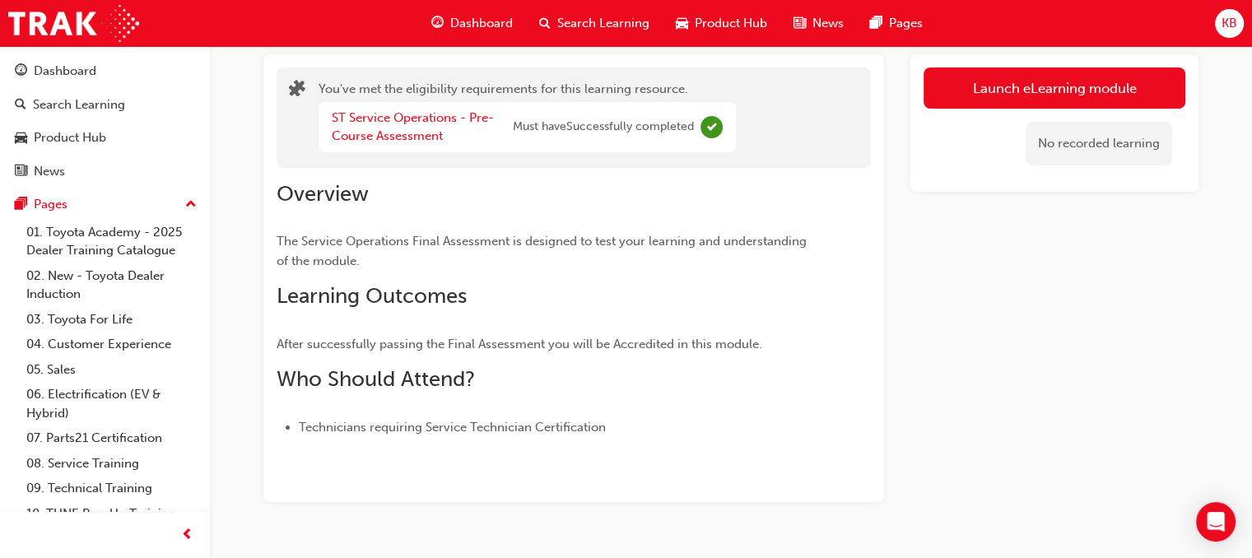
click at [436, 13] on span "guage-icon" at bounding box center [437, 23] width 12 height 21
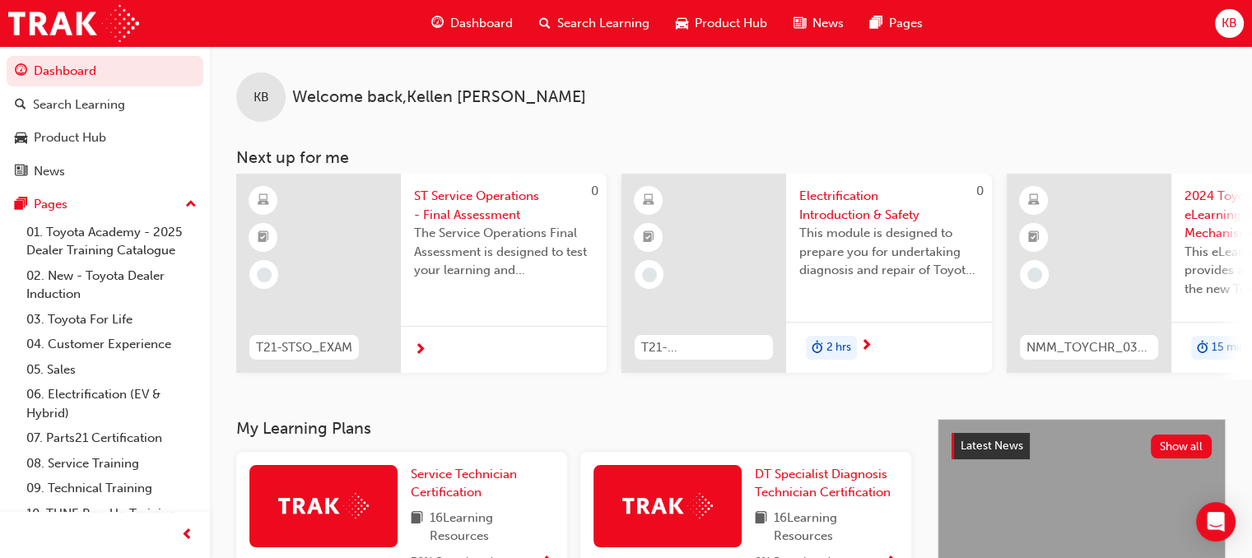
click at [260, 271] on span "learningRecordVerb_NONE-icon" at bounding box center [264, 274] width 15 height 15
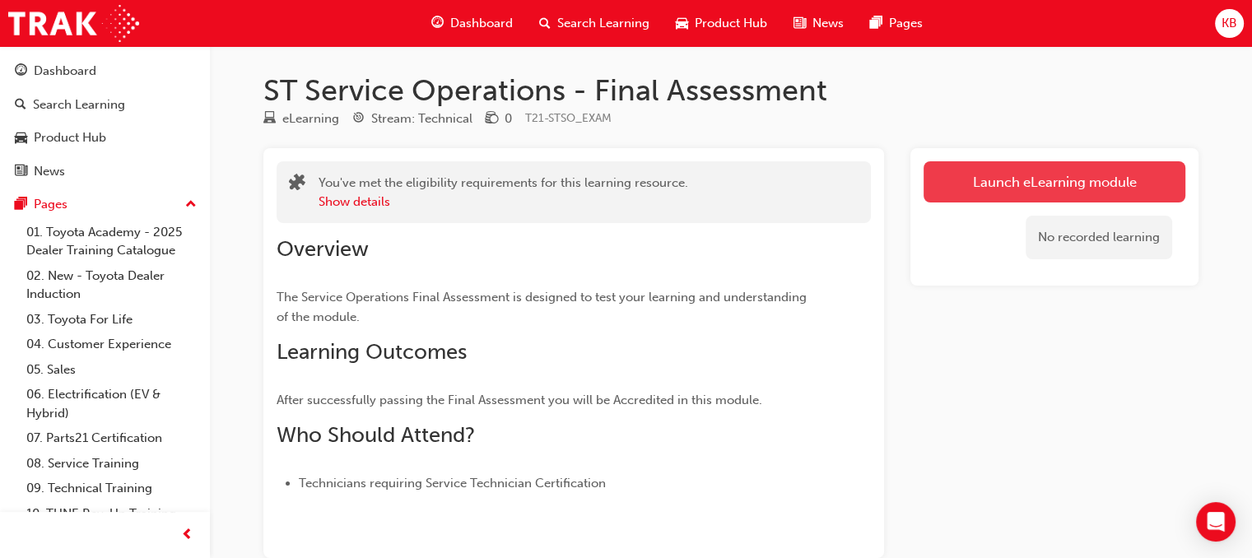
click at [941, 175] on button "Launch eLearning module" at bounding box center [1054, 181] width 262 height 41
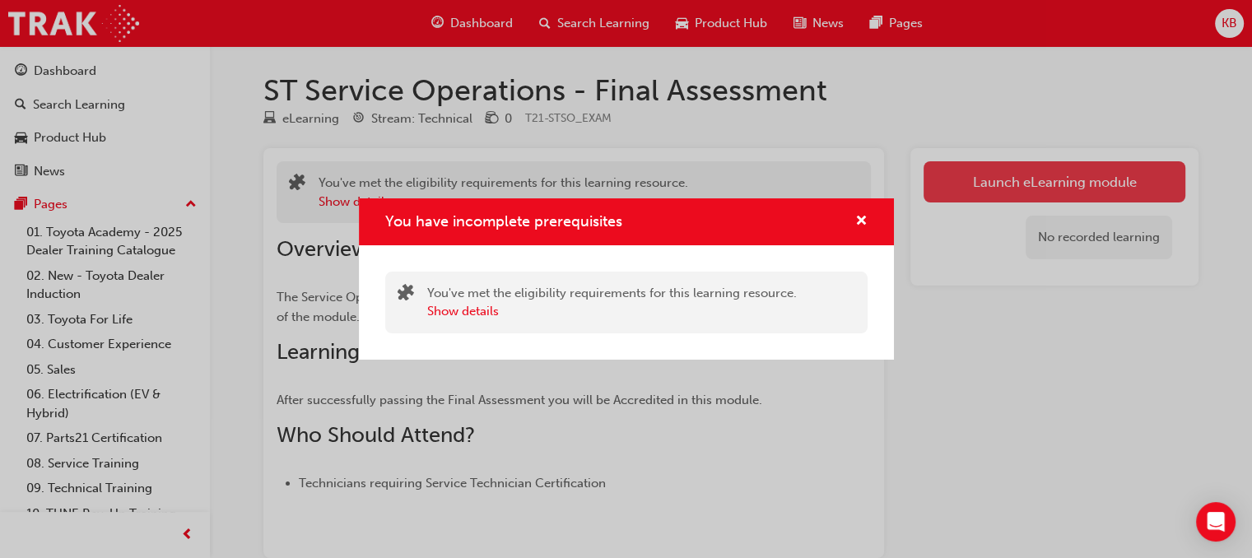
click at [941, 175] on div "You have incomplete prerequisites You've met the eligibility requirements for t…" at bounding box center [626, 279] width 1252 height 558
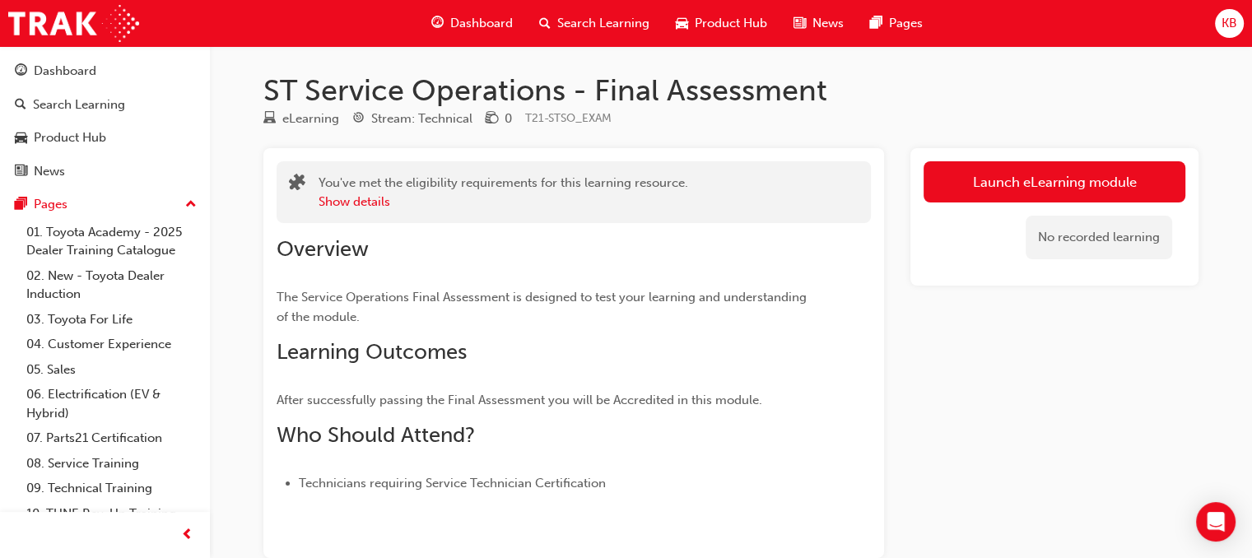
click at [1066, 244] on div "No recorded learning" at bounding box center [1099, 238] width 147 height 44
click at [549, 121] on span "T21-STSO_EXAM" at bounding box center [568, 118] width 86 height 14
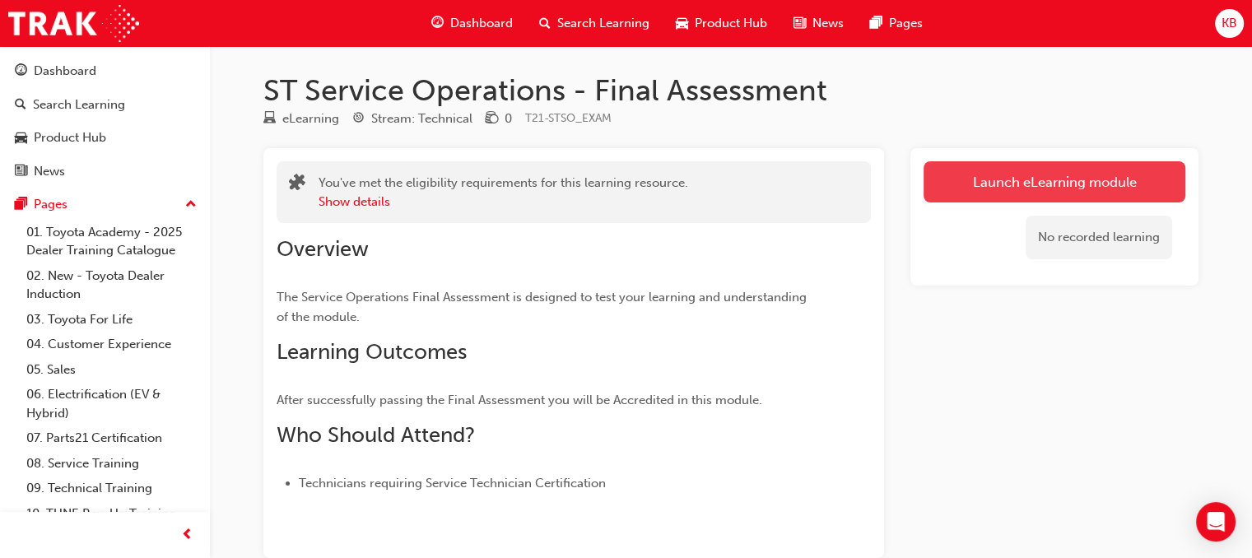
click at [1035, 182] on link "Launch eLearning module" at bounding box center [1054, 181] width 262 height 41
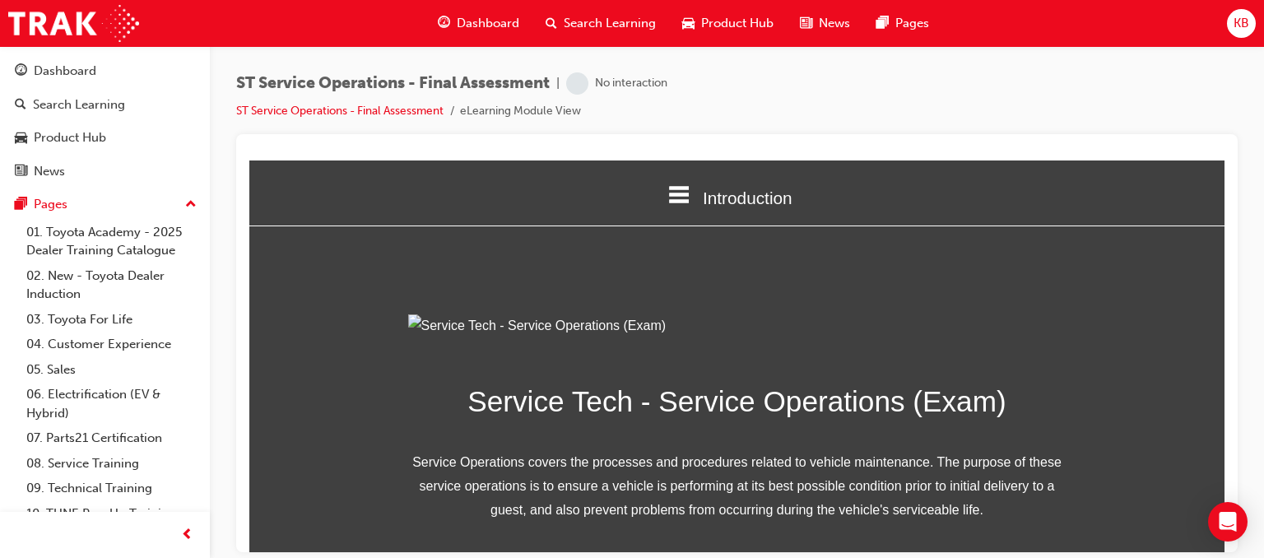
scroll to position [250, 0]
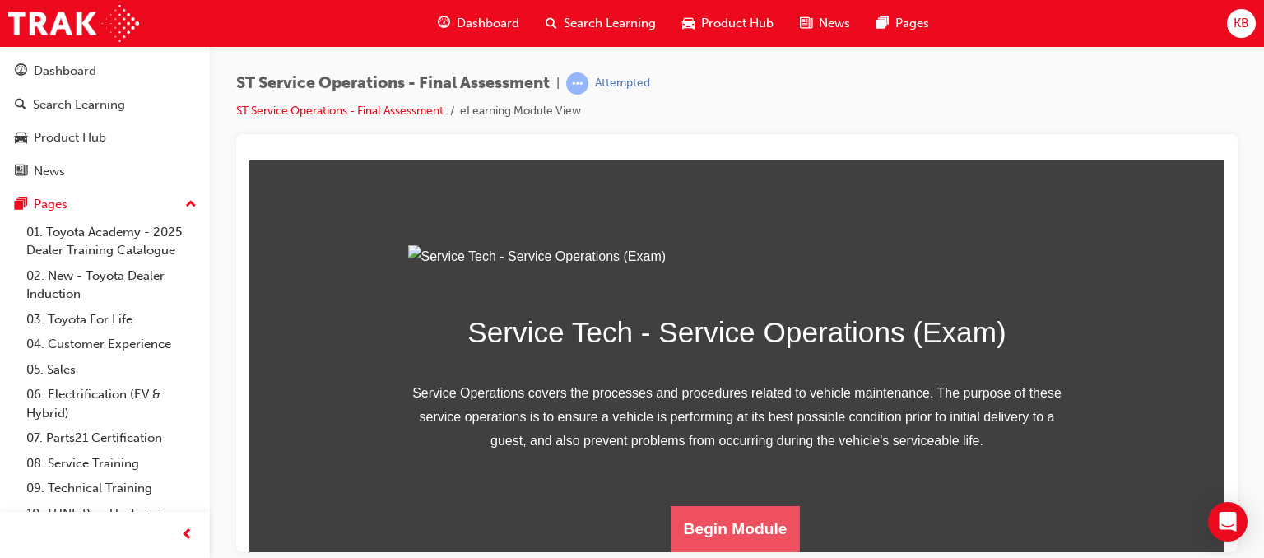
click at [756, 523] on button "Begin Module" at bounding box center [736, 528] width 130 height 46
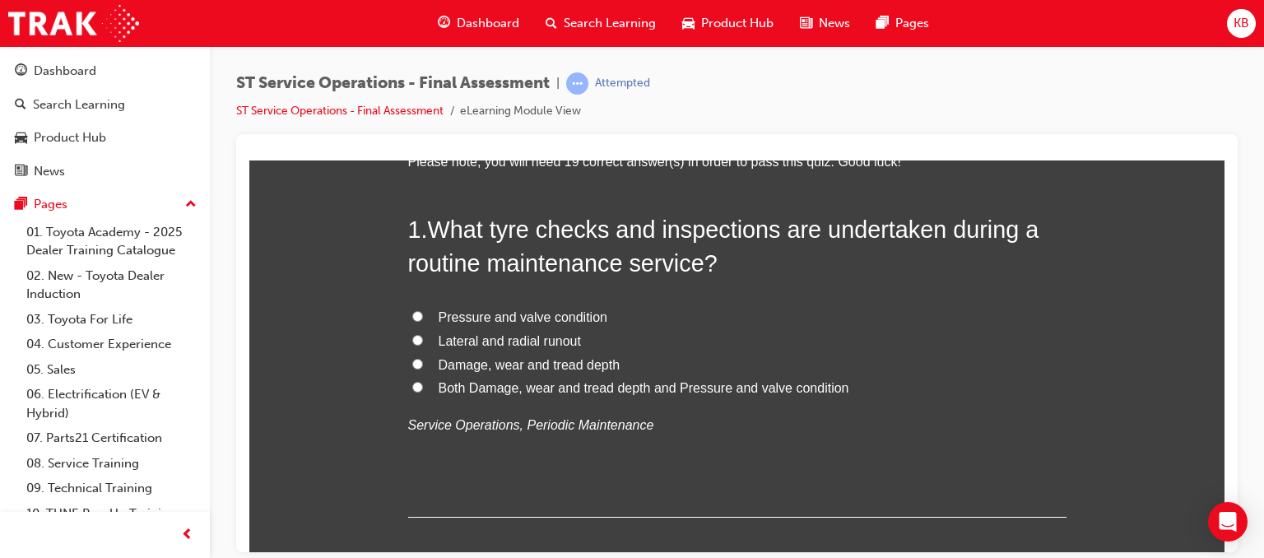
scroll to position [122, 0]
click at [526, 365] on span "Damage, wear and tread depth" at bounding box center [530, 364] width 182 height 14
click at [423, 365] on input "Damage, wear and tread depth" at bounding box center [417, 363] width 11 height 11
radio input "true"
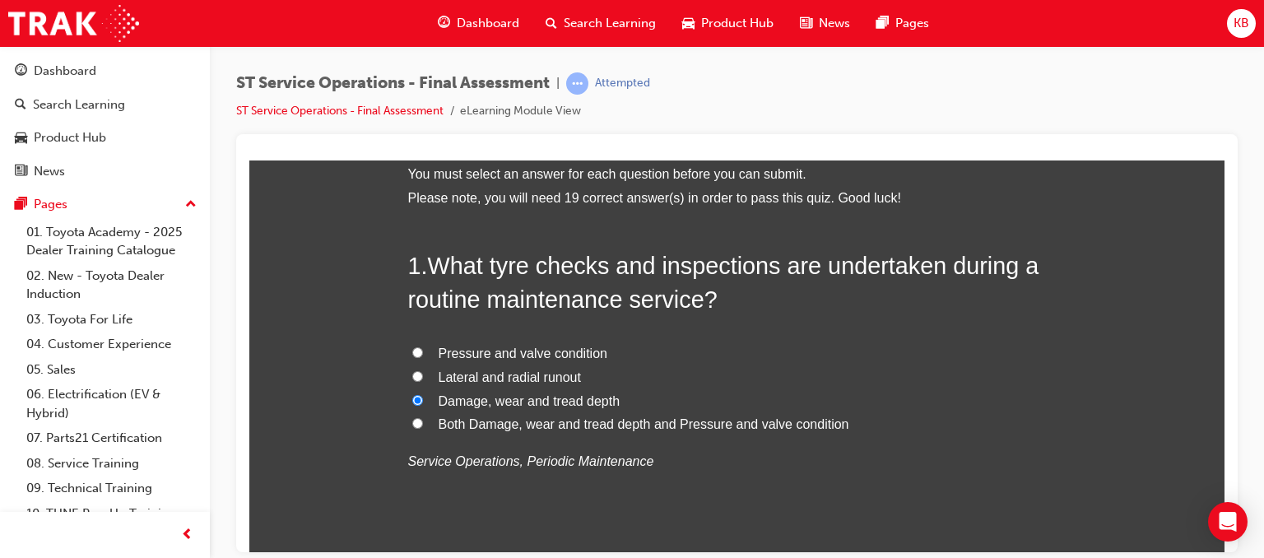
scroll to position [85, 0]
click at [510, 388] on label "Lateral and radial runout" at bounding box center [737, 378] width 658 height 24
click at [423, 382] on input "Lateral and radial runout" at bounding box center [417, 376] width 11 height 11
radio input "true"
click at [500, 400] on span "Damage, wear and tread depth" at bounding box center [530, 401] width 182 height 14
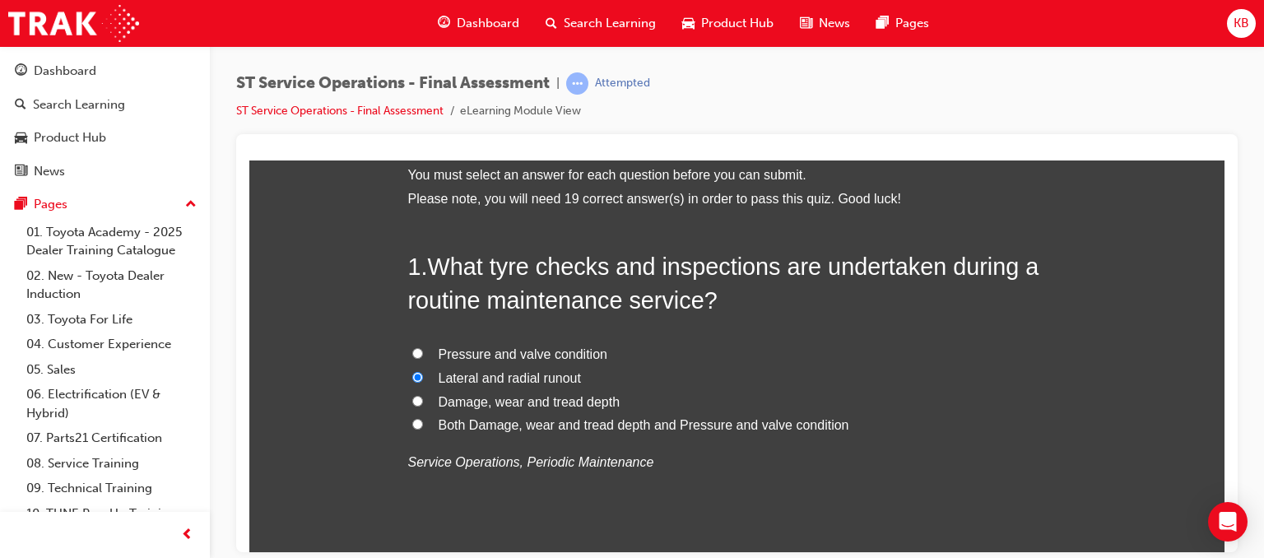
click at [423, 400] on input "Damage, wear and tread depth" at bounding box center [417, 400] width 11 height 11
radio input "true"
click at [559, 424] on span "Both Damage, wear and tread depth and Pressure and valve condition" at bounding box center [644, 424] width 411 height 14
click at [423, 424] on input "Both Damage, wear and tread depth and Pressure and valve condition" at bounding box center [417, 423] width 11 height 11
radio input "true"
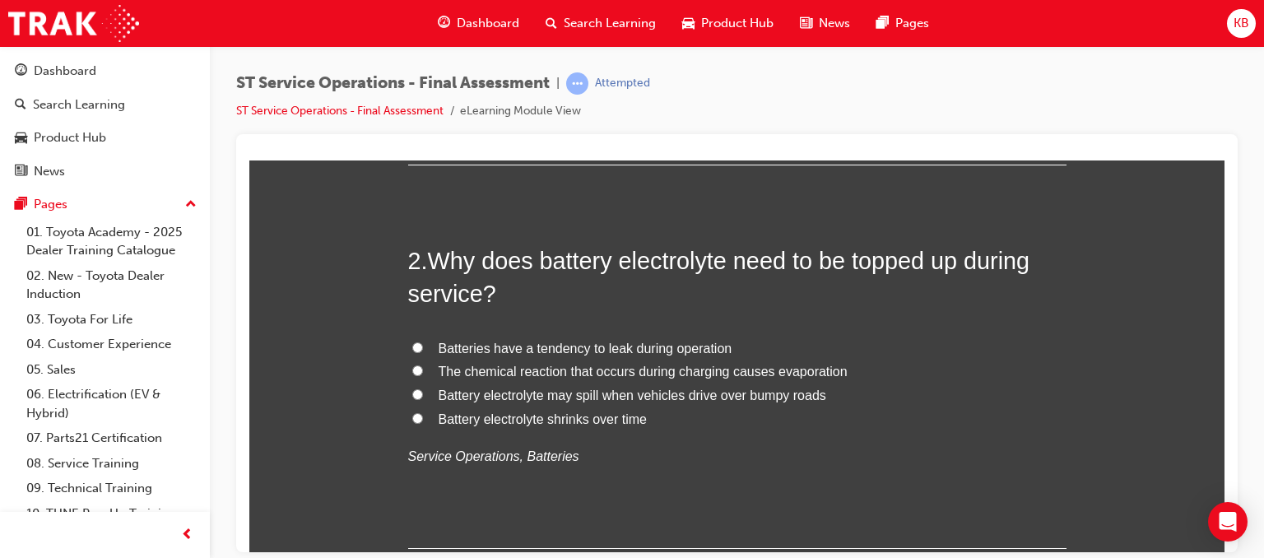
scroll to position [473, 0]
click at [533, 369] on span "The chemical reaction that occurs during charging causes evaporation" at bounding box center [643, 372] width 409 height 14
click at [423, 369] on input "The chemical reaction that occurs during charging causes evaporation" at bounding box center [417, 370] width 11 height 11
radio input "true"
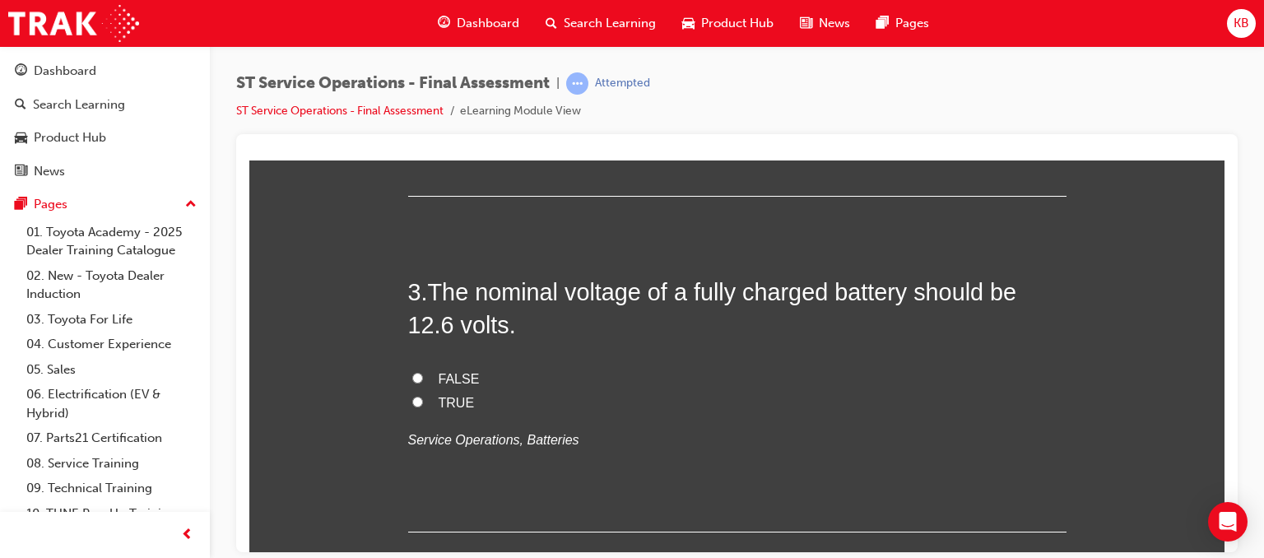
scroll to position [844, 0]
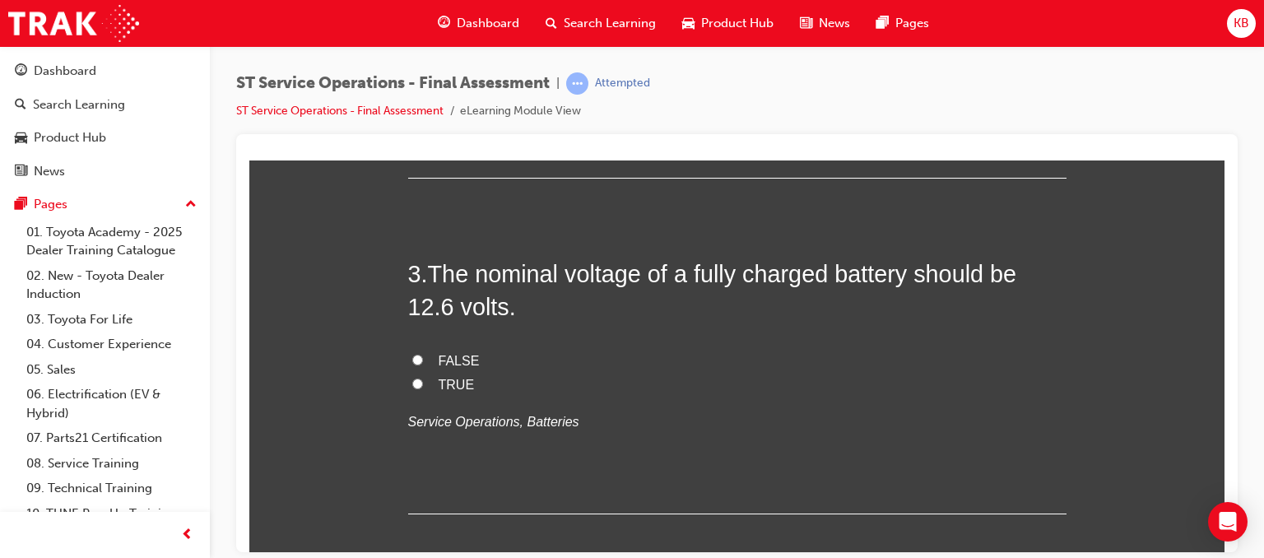
click at [430, 384] on label "TRUE" at bounding box center [737, 385] width 658 height 24
click at [423, 384] on input "TRUE" at bounding box center [417, 383] width 11 height 11
radio input "true"
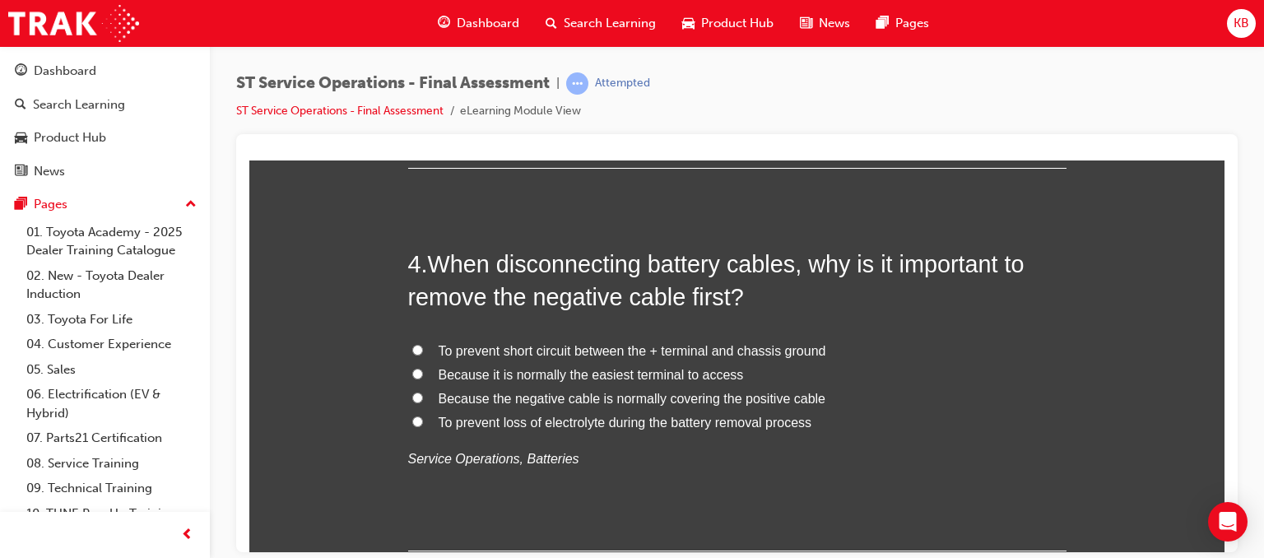
scroll to position [1188, 0]
click at [644, 355] on span "To prevent short circuit between the + terminal and chassis ground" at bounding box center [633, 352] width 388 height 14
click at [423, 355] on input "To prevent short circuit between the + terminal and chassis ground" at bounding box center [417, 351] width 11 height 11
radio input "true"
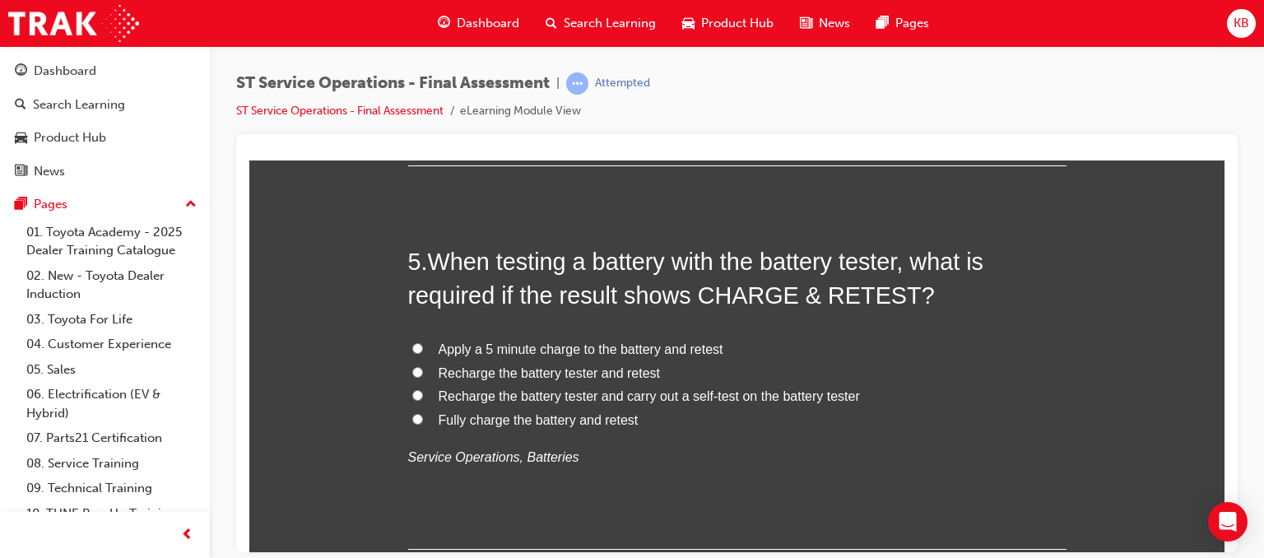
scroll to position [1574, 0]
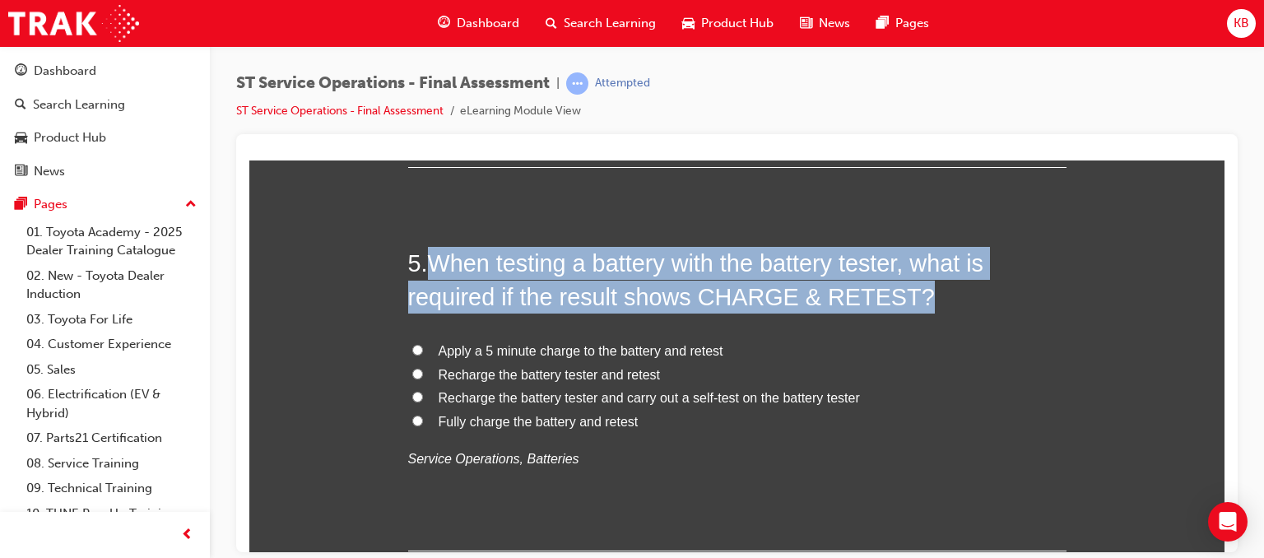
drag, startPoint x: 428, startPoint y: 260, endPoint x: 926, endPoint y: 305, distance: 500.0
click at [926, 305] on h2 "5 . When testing a battery with the battery tester, what is required if the res…" at bounding box center [737, 279] width 658 height 67
copy span "When testing a battery with the battery tester, what is required if the result …"
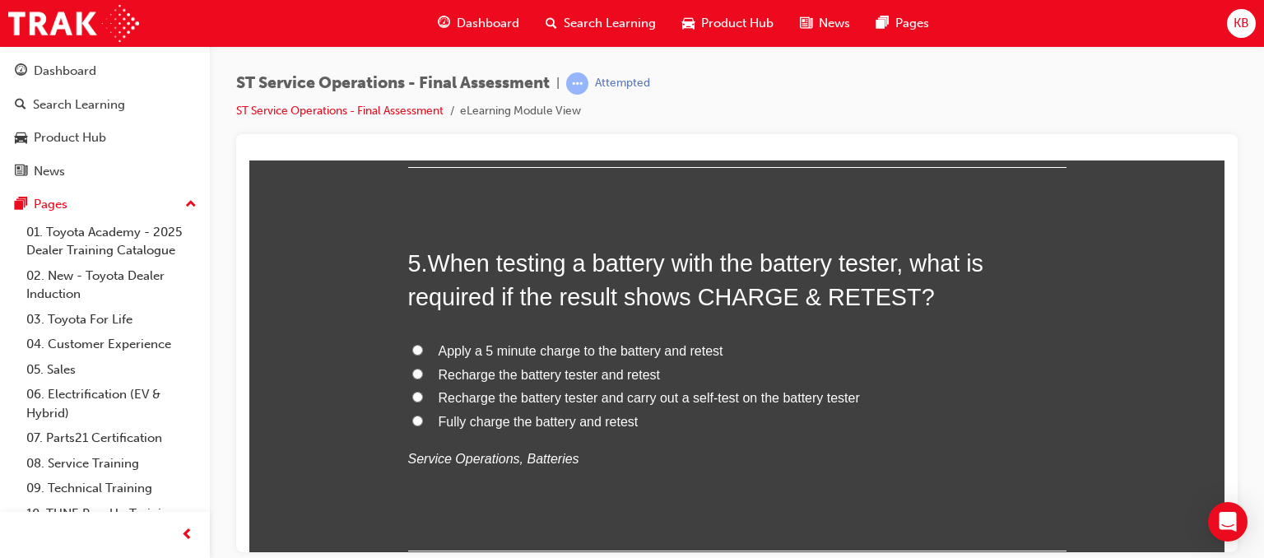
click at [430, 426] on label "Fully charge the battery and retest" at bounding box center [737, 422] width 658 height 24
click at [423, 426] on input "Fully charge the battery and retest" at bounding box center [417, 420] width 11 height 11
radio input "true"
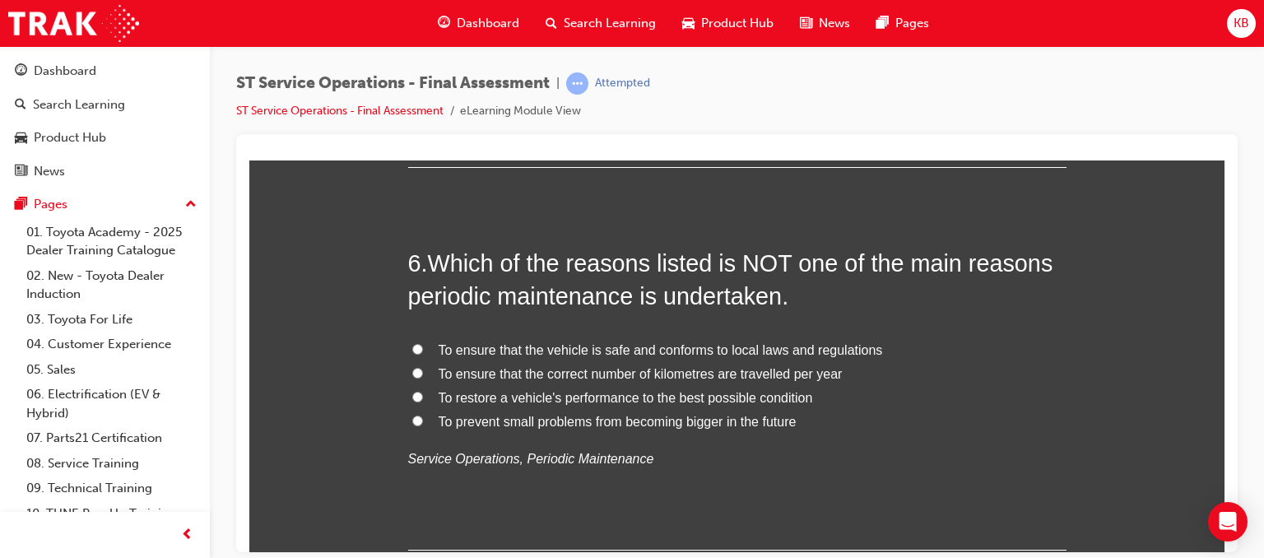
scroll to position [1956, 0]
click at [527, 375] on span "To ensure that the correct number of kilometres are travelled per year" at bounding box center [641, 375] width 404 height 14
click at [423, 375] on input "To ensure that the correct number of kilometres are travelled per year" at bounding box center [417, 374] width 11 height 11
radio input "true"
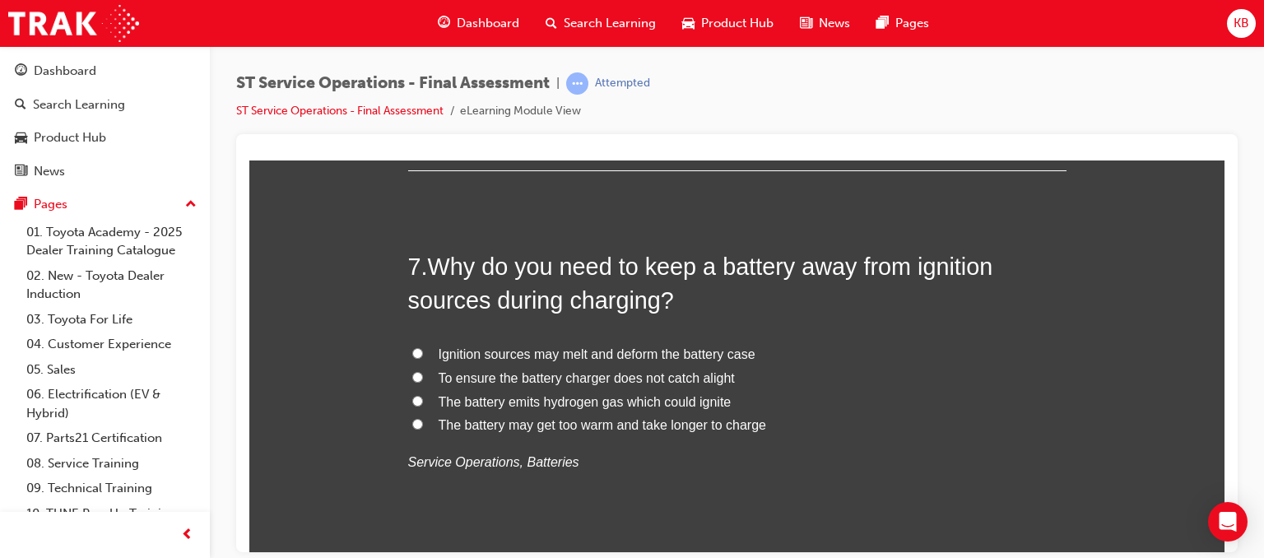
scroll to position [2340, 0]
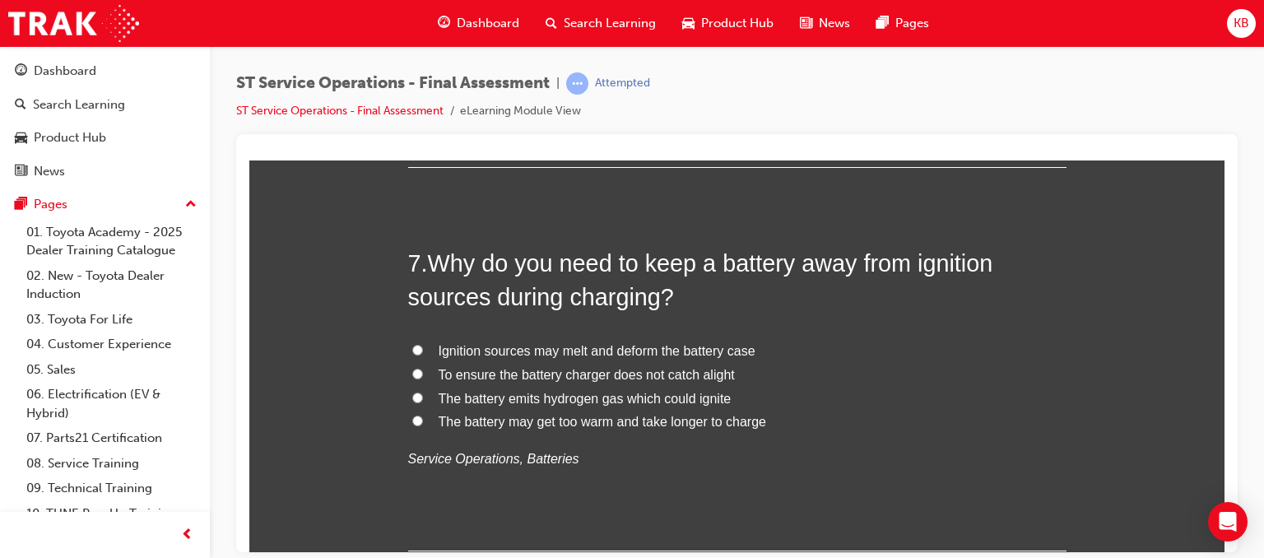
click at [573, 398] on span "The battery emits hydrogen gas which could ignite" at bounding box center [585, 398] width 293 height 14
click at [423, 398] on input "The battery emits hydrogen gas which could ignite" at bounding box center [417, 397] width 11 height 11
radio input "true"
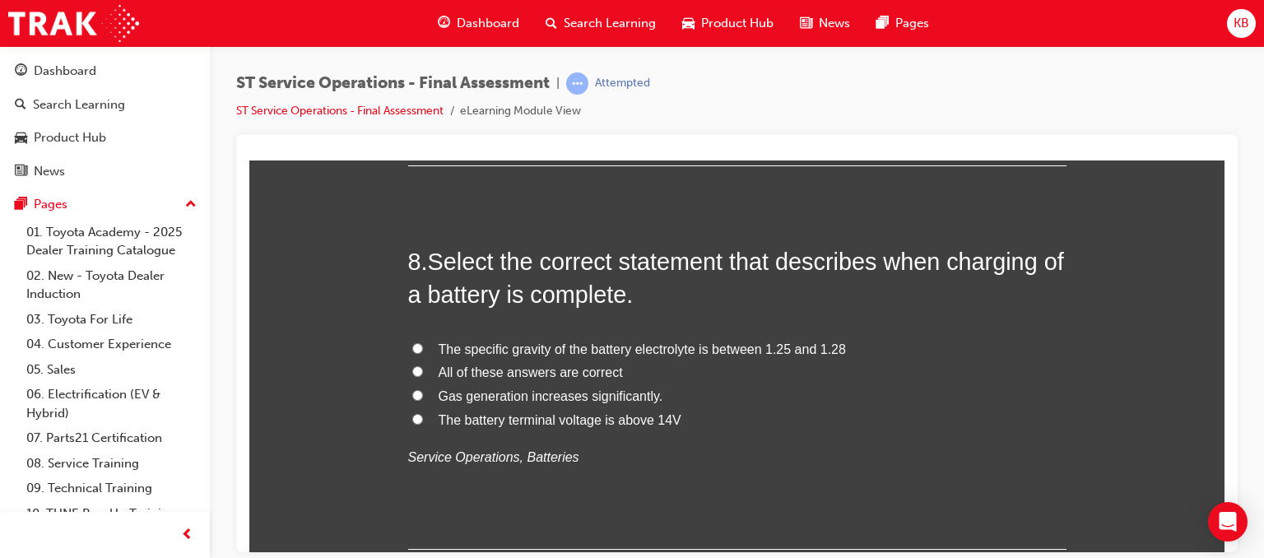
scroll to position [2726, 0]
click at [542, 351] on span "The specific gravity of the battery electrolyte is between 1.25 and 1.28" at bounding box center [642, 348] width 407 height 14
click at [423, 351] on input "The specific gravity of the battery electrolyte is between 1.25 and 1.28" at bounding box center [417, 347] width 11 height 11
radio input "true"
click at [787, 421] on label "The battery terminal voltage is above 14V" at bounding box center [737, 419] width 658 height 24
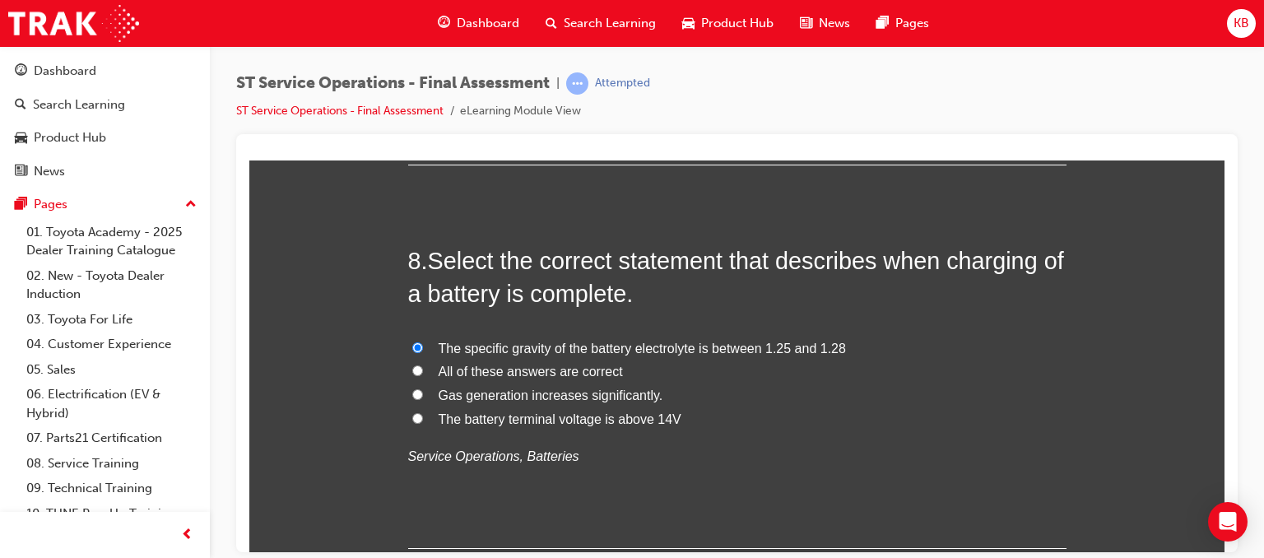
click at [423, 421] on input "The battery terminal voltage is above 14V" at bounding box center [417, 417] width 11 height 11
radio input "true"
click at [533, 370] on span "All of these answers are correct" at bounding box center [531, 371] width 184 height 14
click at [423, 370] on input "All of these answers are correct" at bounding box center [417, 370] width 11 height 11
radio input "true"
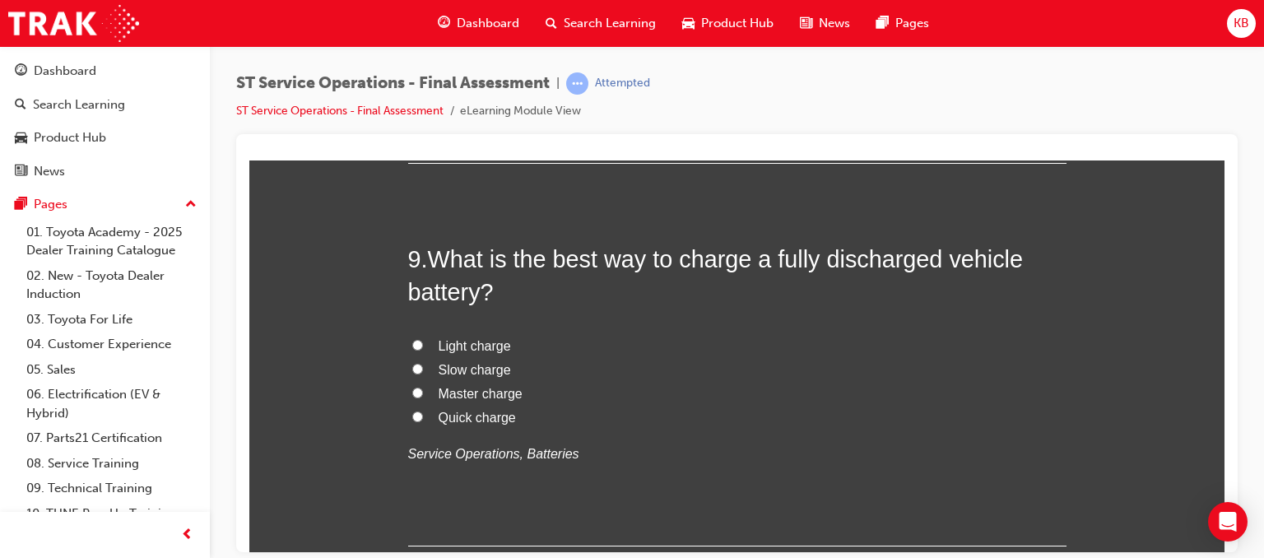
scroll to position [3113, 0]
click at [460, 360] on span "Slow charge" at bounding box center [475, 367] width 72 height 14
click at [423, 361] on input "Slow charge" at bounding box center [417, 366] width 11 height 11
radio input "true"
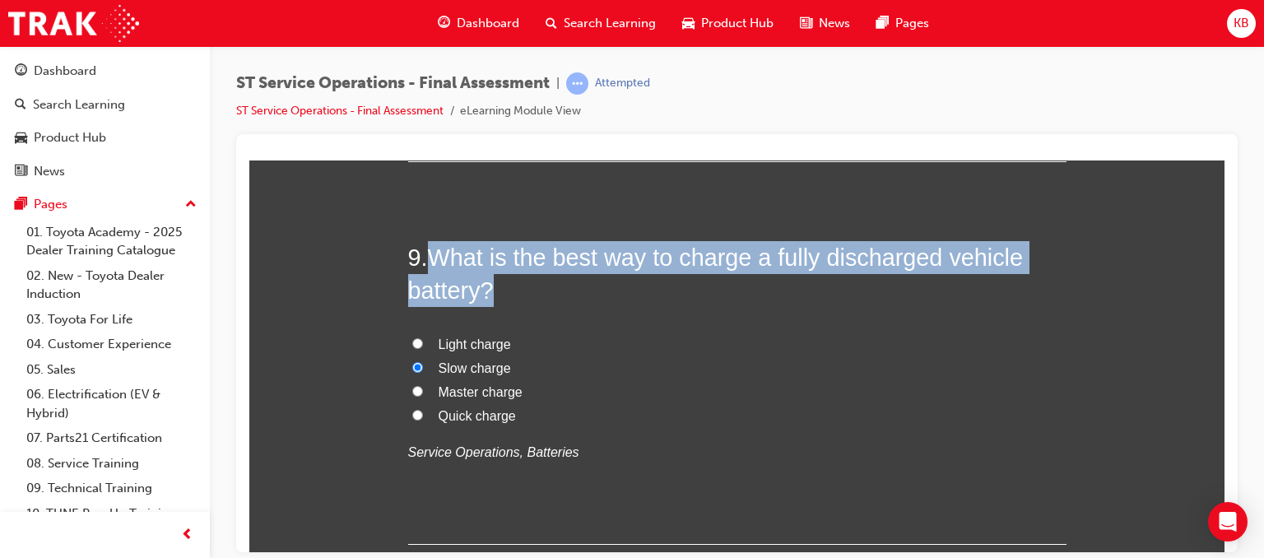
drag, startPoint x: 424, startPoint y: 257, endPoint x: 502, endPoint y: 299, distance: 88.7
click at [502, 299] on h2 "9 . What is the best way to charge a fully discharged vehicle battery?" at bounding box center [737, 273] width 658 height 67
copy span "What is the best way to charge a fully discharged vehicle battery?"
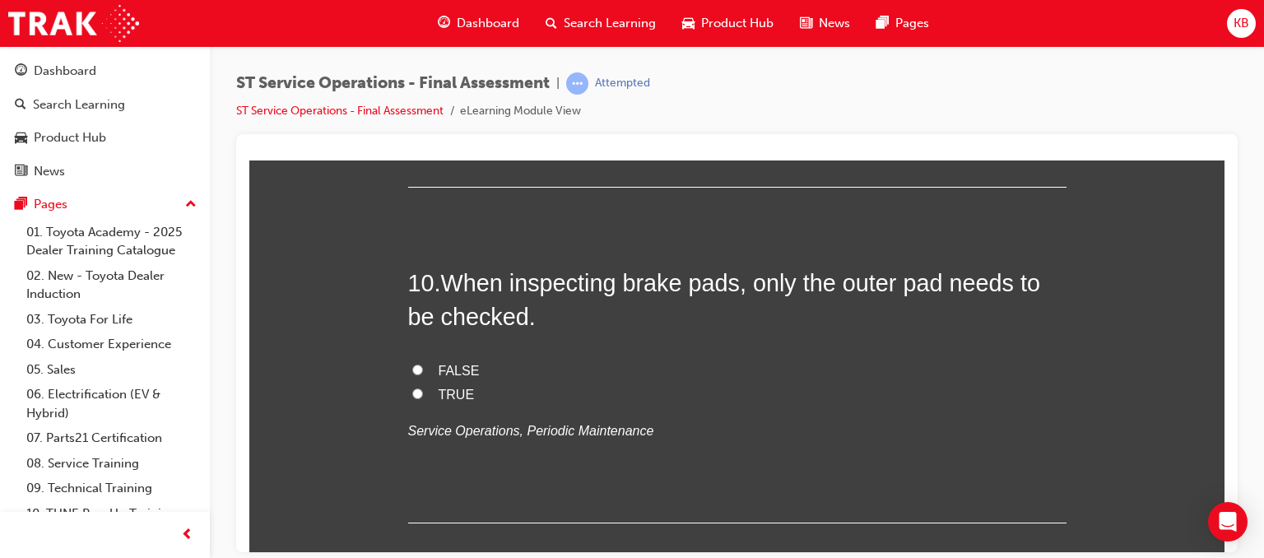
scroll to position [3458, 0]
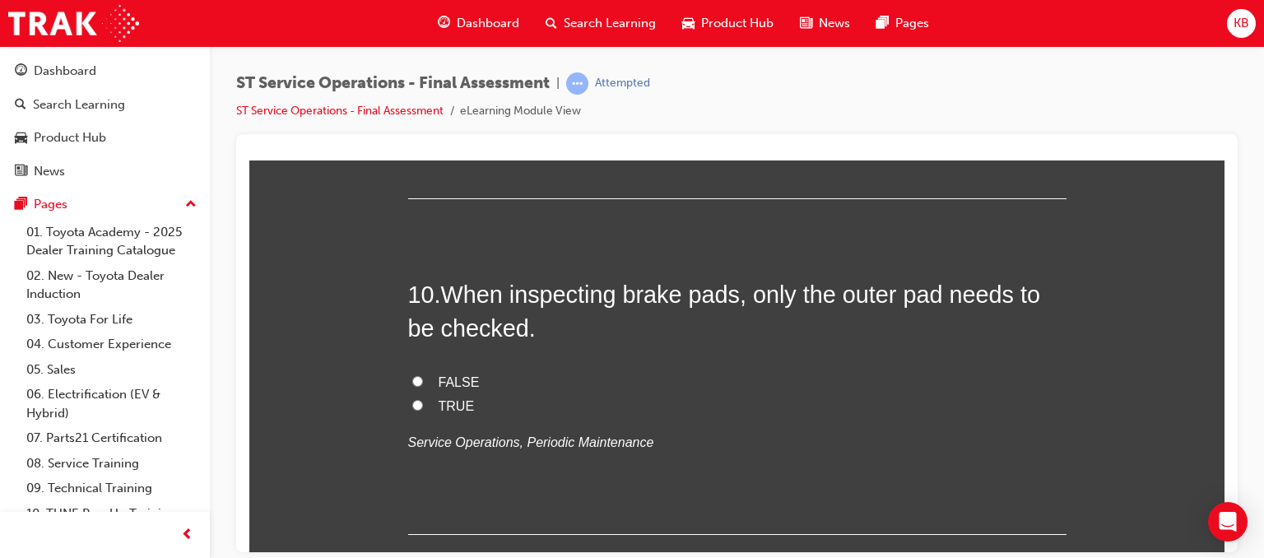
click at [451, 374] on span "FALSE" at bounding box center [459, 381] width 41 height 14
click at [423, 375] on input "FALSE" at bounding box center [417, 380] width 11 height 11
radio input "true"
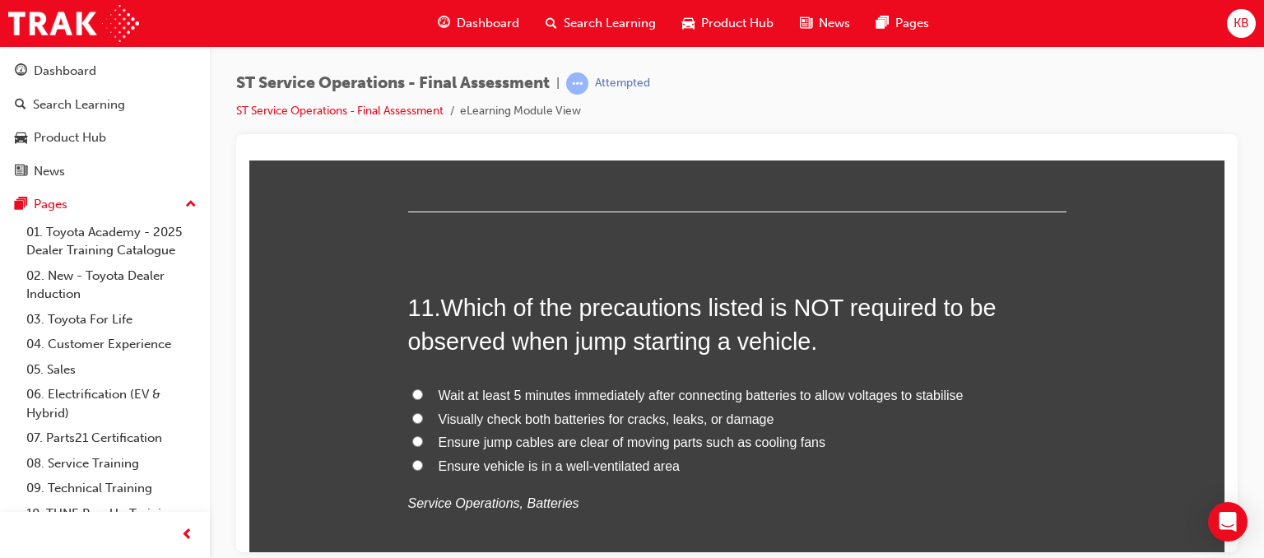
scroll to position [3786, 0]
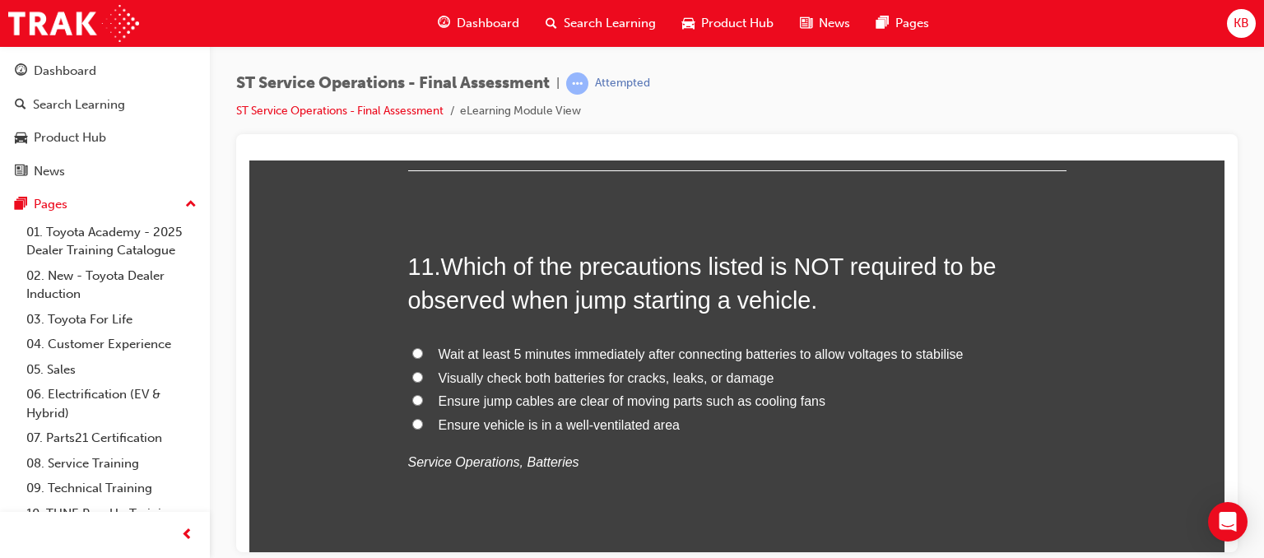
scroll to position [3822, 0]
click at [782, 350] on span "Wait at least 5 minutes immediately after connecting batteries to allow voltage…" at bounding box center [701, 354] width 525 height 14
click at [423, 350] on input "Wait at least 5 minutes immediately after connecting batteries to allow voltage…" at bounding box center [417, 352] width 11 height 11
radio input "true"
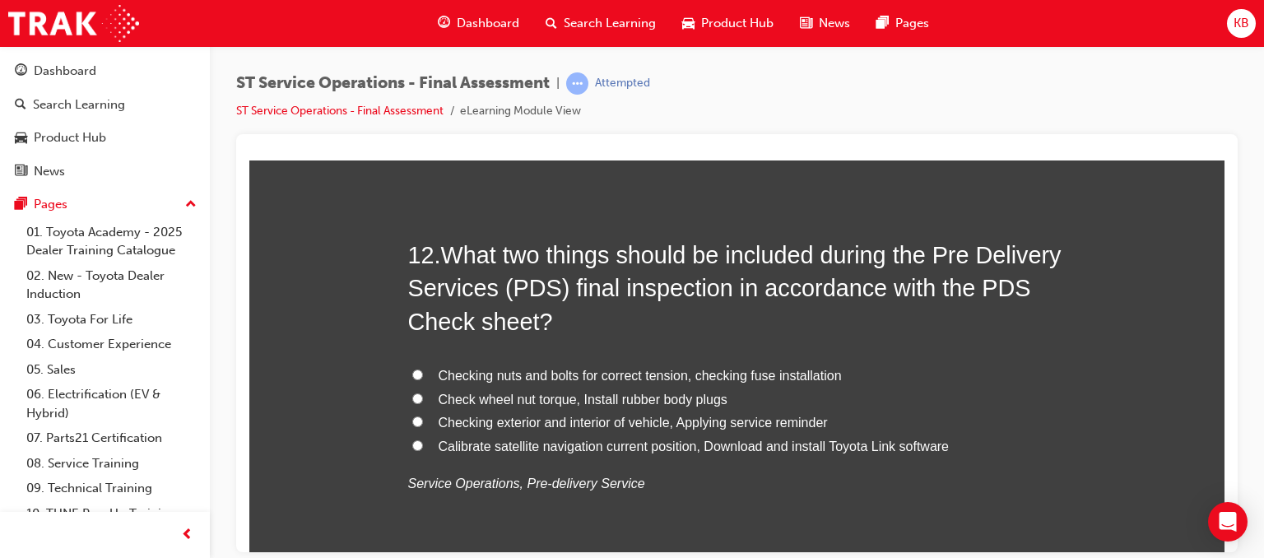
scroll to position [4217, 0]
click at [602, 398] on span "Check wheel nut torque, Install rubber body plugs" at bounding box center [583, 399] width 289 height 14
click at [423, 398] on input "Check wheel nut torque, Install rubber body plugs" at bounding box center [417, 398] width 11 height 11
radio input "true"
click at [636, 375] on span "Checking nuts and bolts for correct tension, checking fuse installation" at bounding box center [640, 375] width 403 height 14
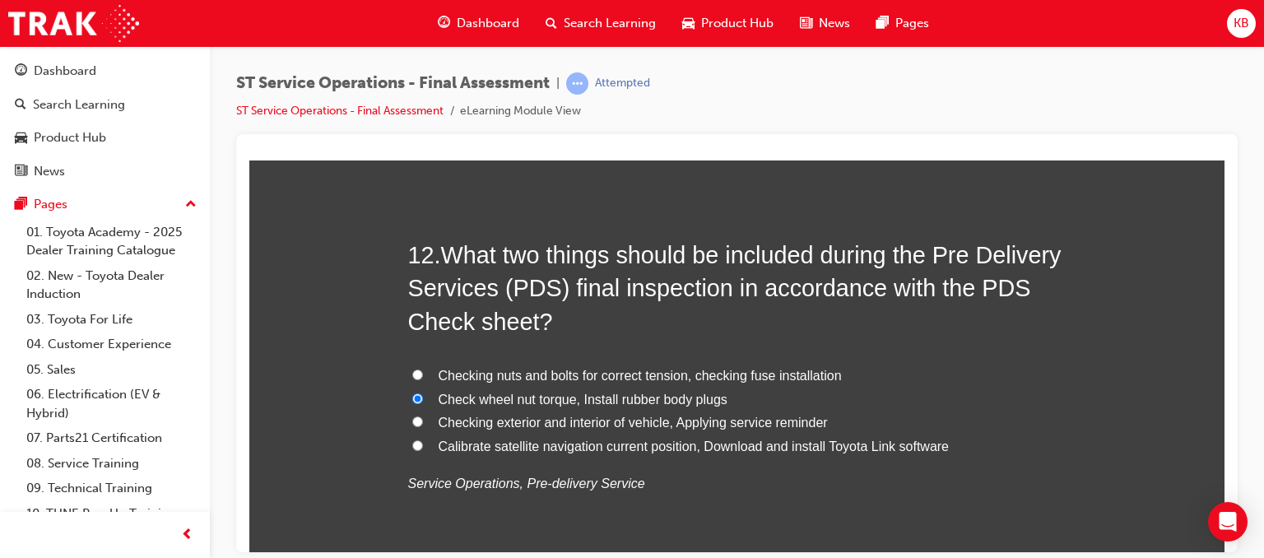
click at [423, 375] on input "Checking nuts and bolts for correct tension, checking fuse installation" at bounding box center [417, 374] width 11 height 11
radio input "true"
click at [922, 381] on label "Checking nuts and bolts for correct tension, checking fuse installation" at bounding box center [737, 376] width 658 height 24
click at [423, 379] on input "Checking nuts and bolts for correct tension, checking fuse installation" at bounding box center [417, 374] width 11 height 11
click at [748, 444] on span "Calibrate satellite navigation current position, Download and install Toyota Li…" at bounding box center [694, 446] width 511 height 14
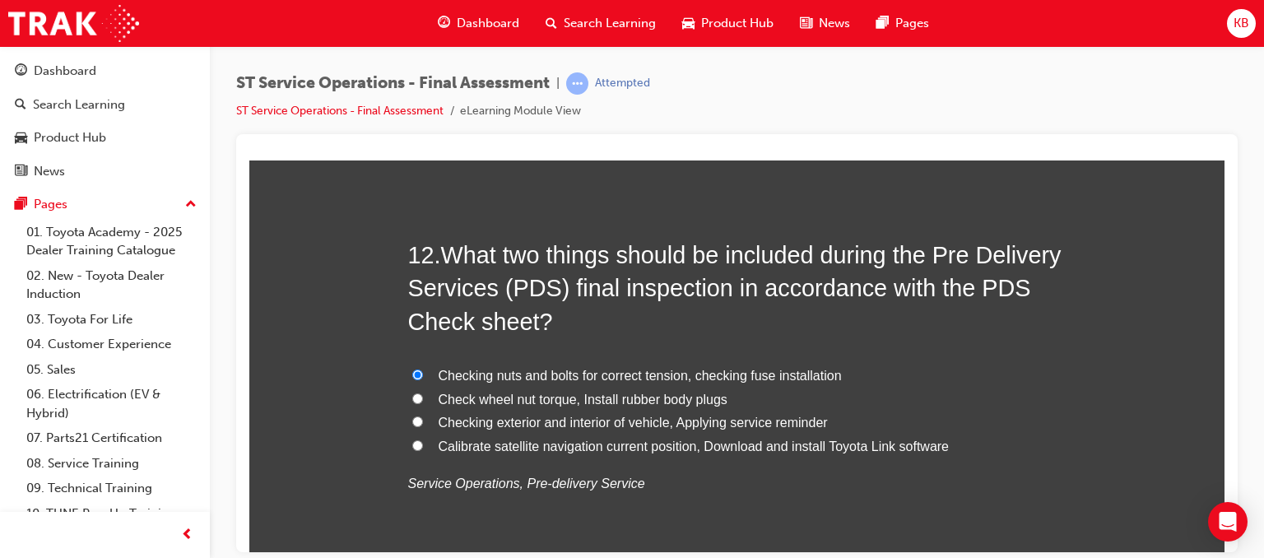
click at [423, 444] on input "Calibrate satellite navigation current position, Download and install Toyota Li…" at bounding box center [417, 445] width 11 height 11
radio input "true"
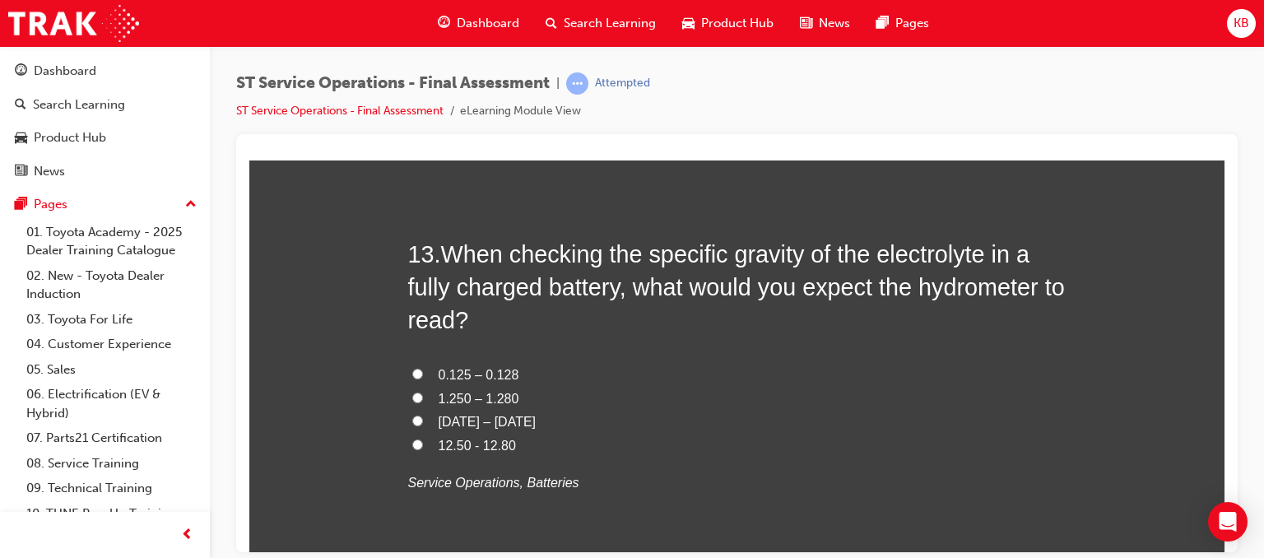
scroll to position [4634, 0]
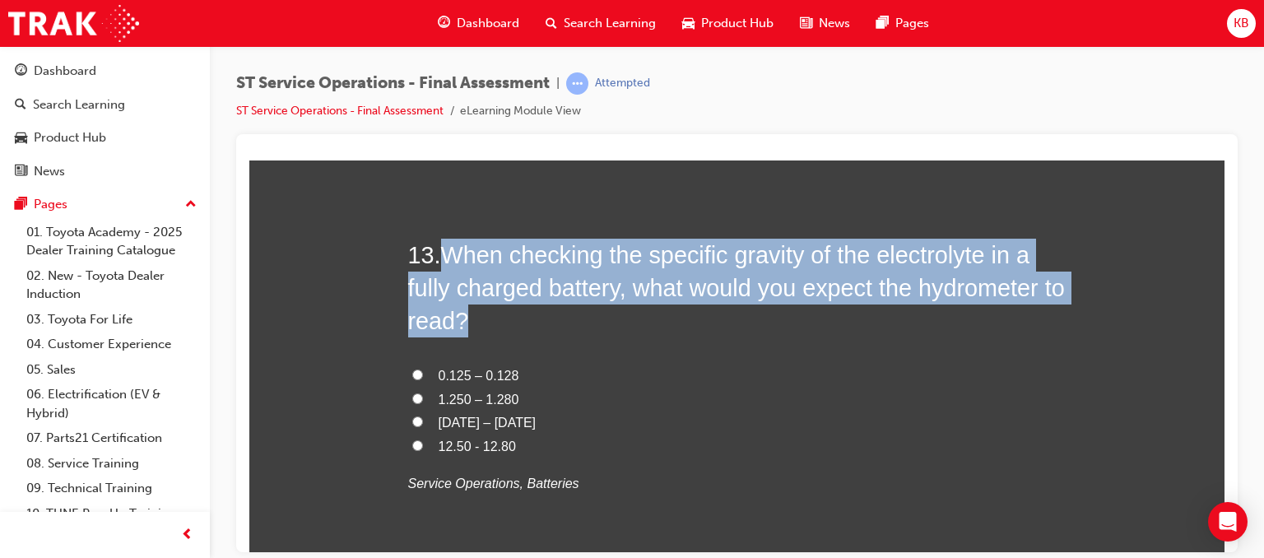
drag, startPoint x: 444, startPoint y: 252, endPoint x: 493, endPoint y: 323, distance: 85.8
click at [493, 323] on h2 "13 . When checking the specific gravity of the electrolyte in a fully charged b…" at bounding box center [737, 288] width 658 height 100
copy span "When checking the specific gravity of the electrolyte in a fully charged batter…"
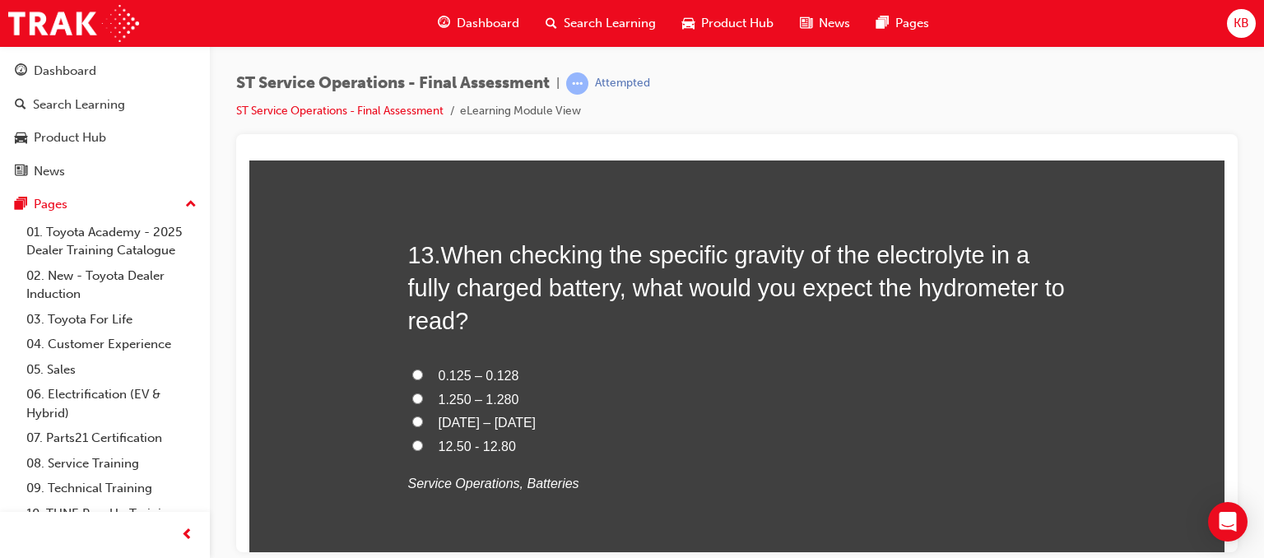
click at [491, 395] on span "1.250 – 1.280" at bounding box center [479, 399] width 81 height 14
click at [423, 395] on input "1.250 – 1.280" at bounding box center [417, 398] width 11 height 11
radio input "true"
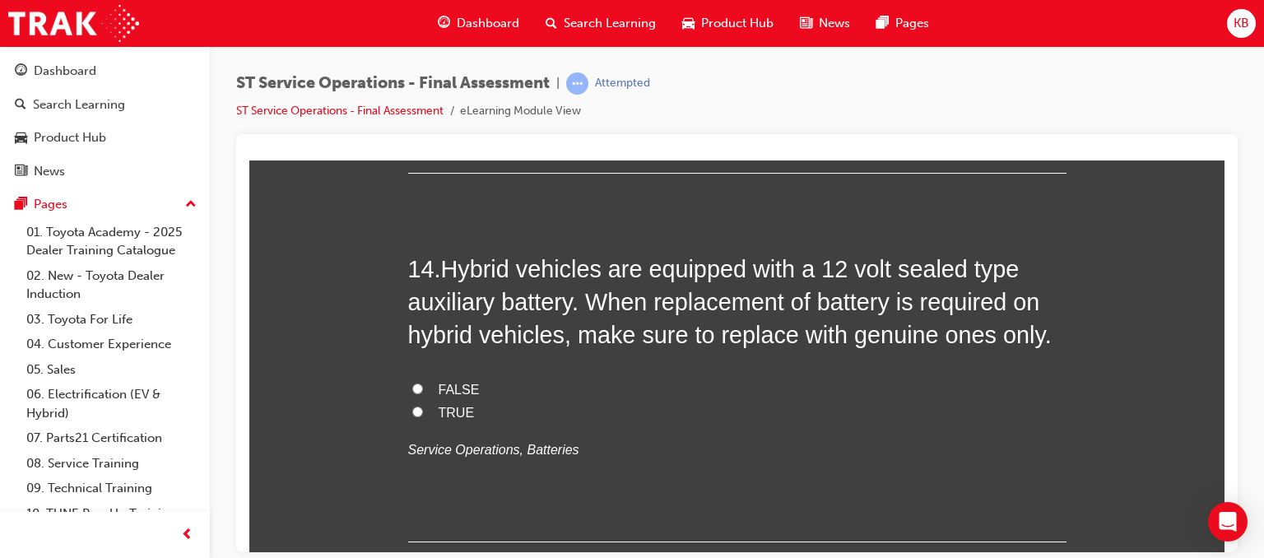
scroll to position [5035, 0]
drag, startPoint x: 444, startPoint y: 402, endPoint x: 423, endPoint y: 412, distance: 23.6
click at [423, 412] on label "TRUE" at bounding box center [737, 414] width 658 height 24
click at [423, 412] on input "TRUE" at bounding box center [417, 412] width 11 height 11
radio input "true"
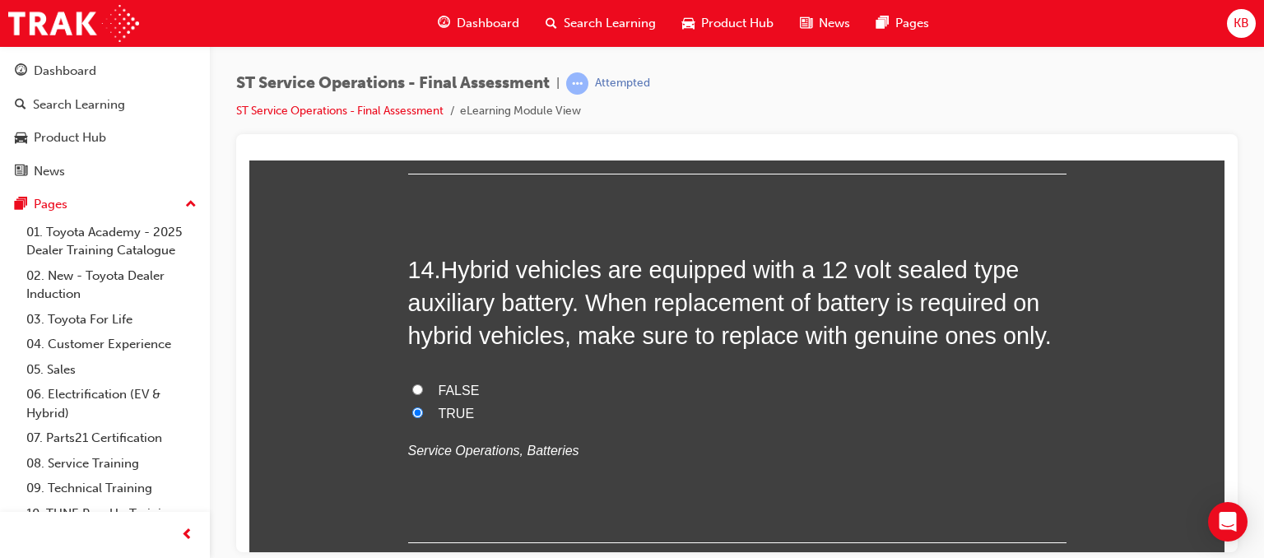
click at [423, 412] on label "TRUE" at bounding box center [737, 414] width 658 height 24
click at [423, 412] on input "TRUE" at bounding box center [417, 412] width 11 height 11
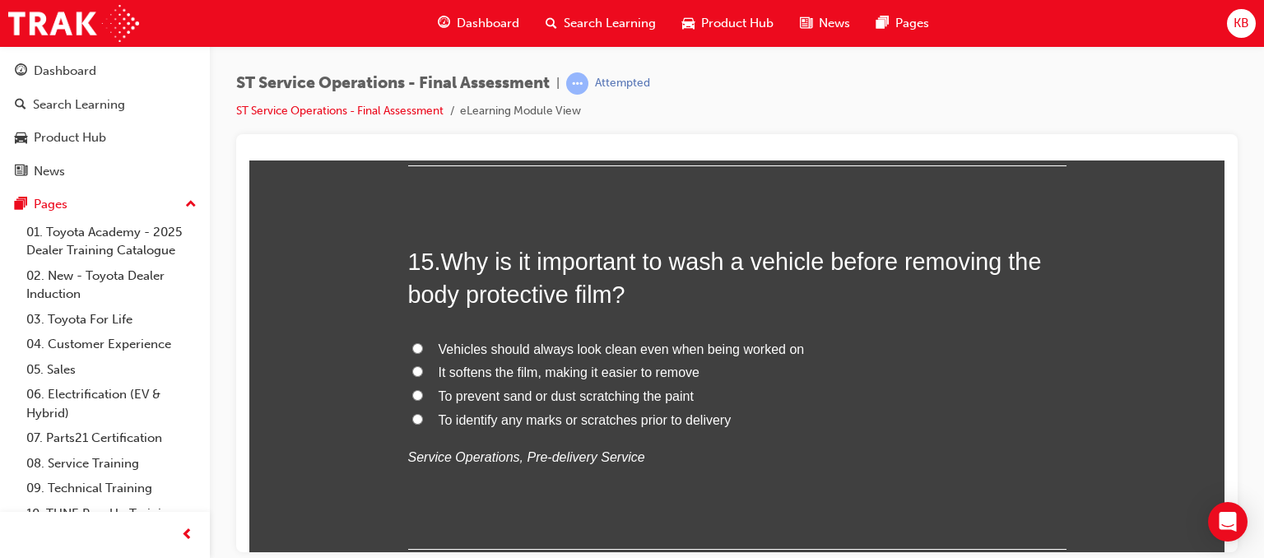
scroll to position [5412, 0]
click at [537, 388] on span "To prevent sand or dust scratching the paint" at bounding box center [566, 395] width 255 height 14
click at [423, 389] on input "To prevent sand or dust scratching the paint" at bounding box center [417, 394] width 11 height 11
radio input "true"
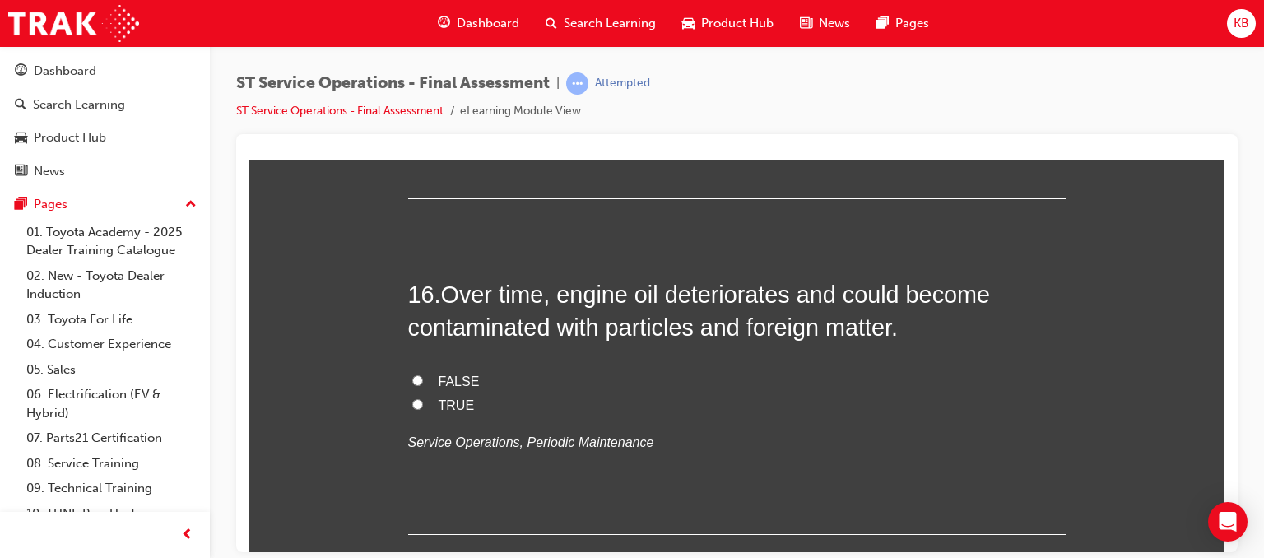
scroll to position [5764, 0]
click at [451, 398] on span "TRUE" at bounding box center [457, 404] width 36 height 14
click at [423, 398] on input "TRUE" at bounding box center [417, 403] width 11 height 11
radio input "true"
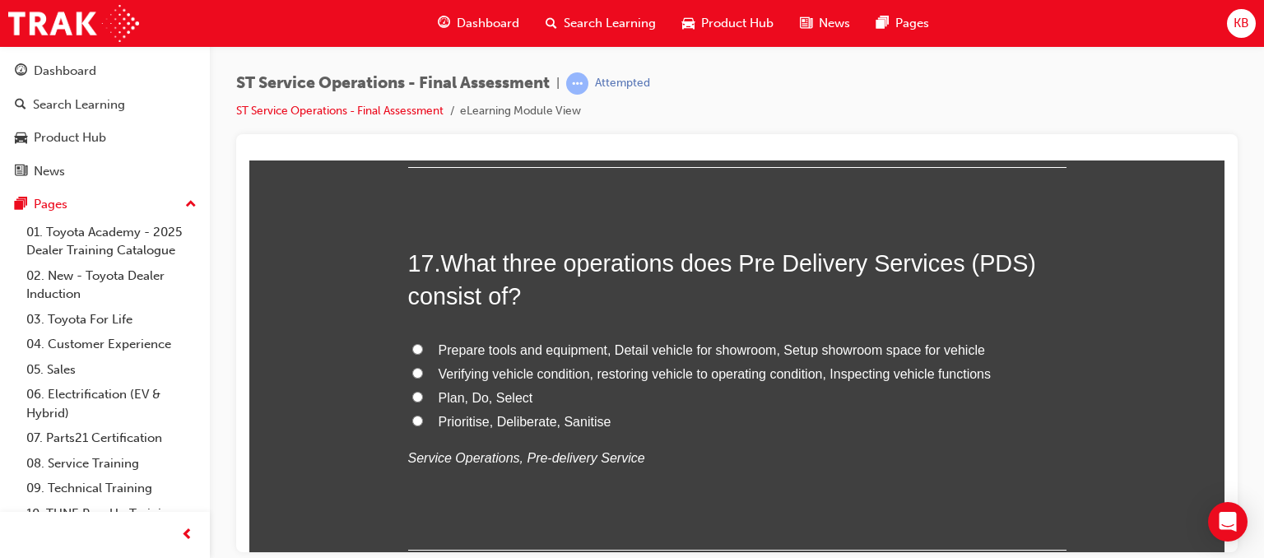
scroll to position [6130, 0]
click at [681, 342] on span "Prepare tools and equipment, Detail vehicle for showroom, Setup showroom space …" at bounding box center [712, 349] width 547 height 14
click at [423, 343] on input "Prepare tools and equipment, Detail vehicle for showroom, Setup showroom space …" at bounding box center [417, 348] width 11 height 11
radio input "true"
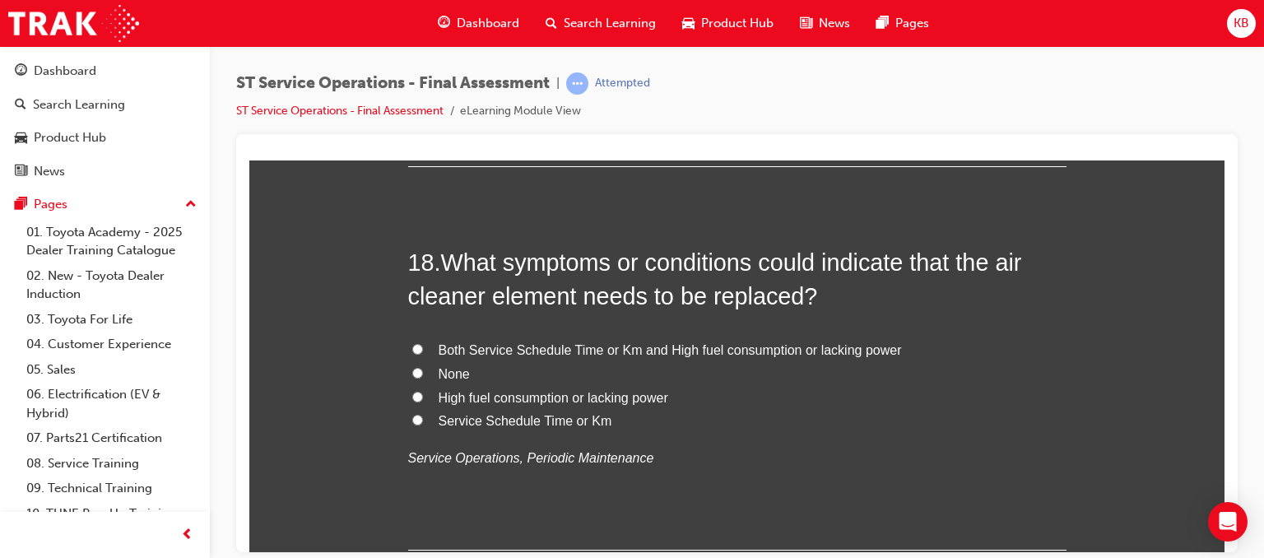
scroll to position [6512, 0]
click at [698, 351] on span "Both Service Schedule Time or Km and High fuel consumption or lacking power" at bounding box center [670, 351] width 463 height 14
click at [423, 351] on input "Both Service Schedule Time or Km and High fuel consumption or lacking power" at bounding box center [417, 350] width 11 height 11
radio input "true"
click at [698, 351] on span "Both Service Schedule Time or Km and High fuel consumption or lacking power" at bounding box center [670, 351] width 463 height 14
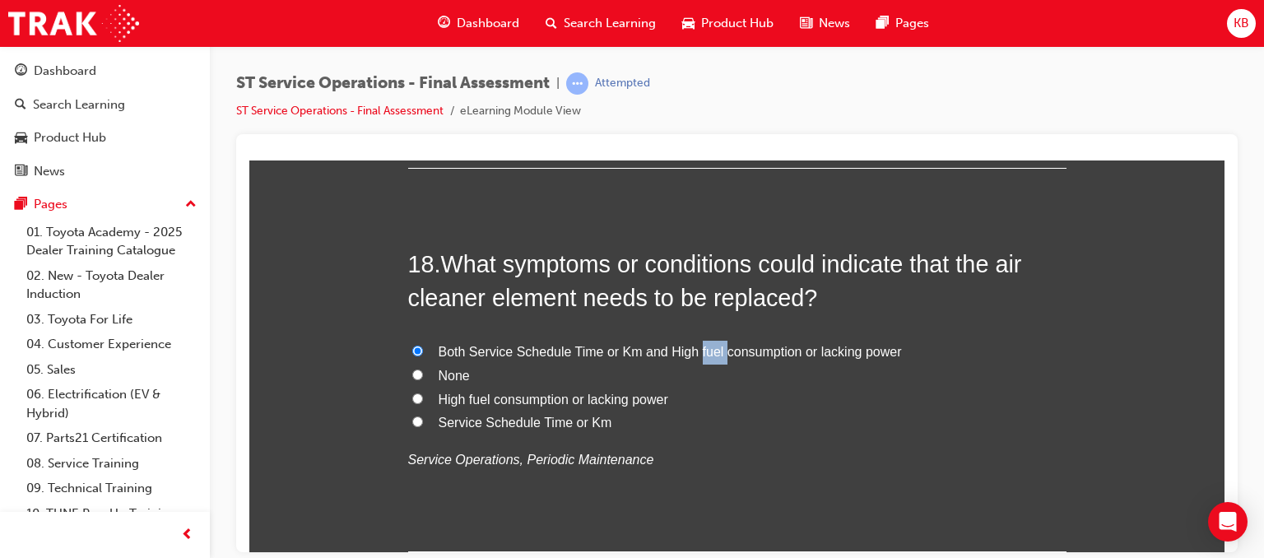
click at [423, 351] on input "Both Service Schedule Time or Km and High fuel consumption or lacking power" at bounding box center [417, 350] width 11 height 11
click at [635, 346] on span "Both Service Schedule Time or Km and High fuel consumption or lacking power" at bounding box center [670, 351] width 463 height 14
click at [423, 346] on input "Both Service Schedule Time or Km and High fuel consumption or lacking power" at bounding box center [417, 350] width 11 height 11
click at [558, 402] on span "High fuel consumption or lacking power" at bounding box center [554, 399] width 230 height 14
click at [423, 402] on input "High fuel consumption or lacking power" at bounding box center [417, 398] width 11 height 11
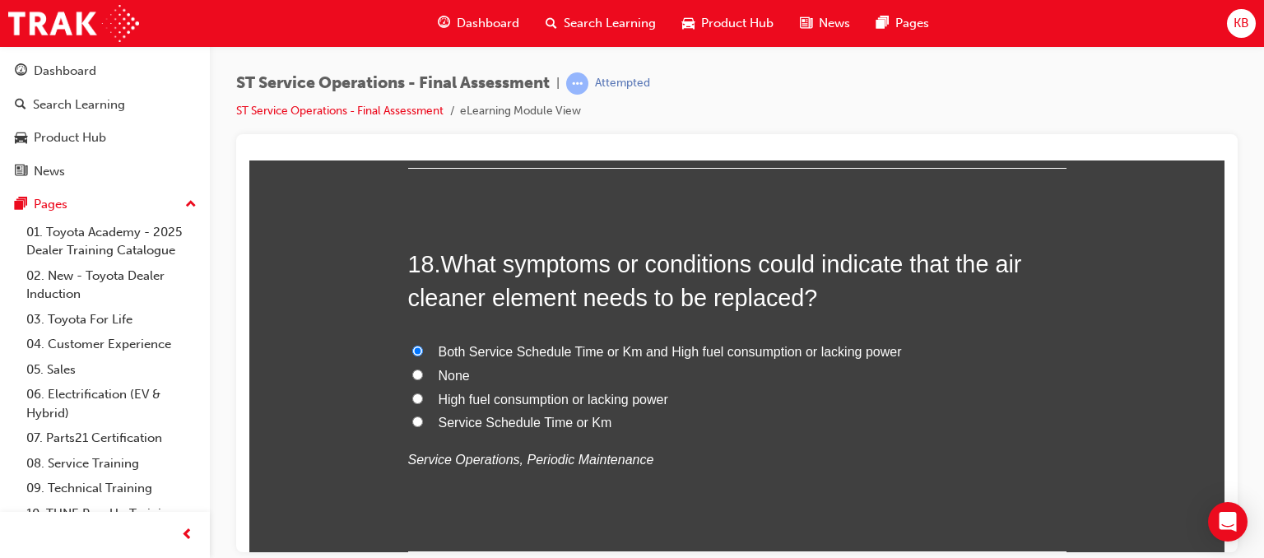
radio input "true"
click at [602, 344] on span "Both Service Schedule Time or Km and High fuel consumption or lacking power" at bounding box center [670, 351] width 463 height 14
click at [423, 345] on input "Both Service Schedule Time or Km and High fuel consumption or lacking power" at bounding box center [417, 350] width 11 height 11
radio input "true"
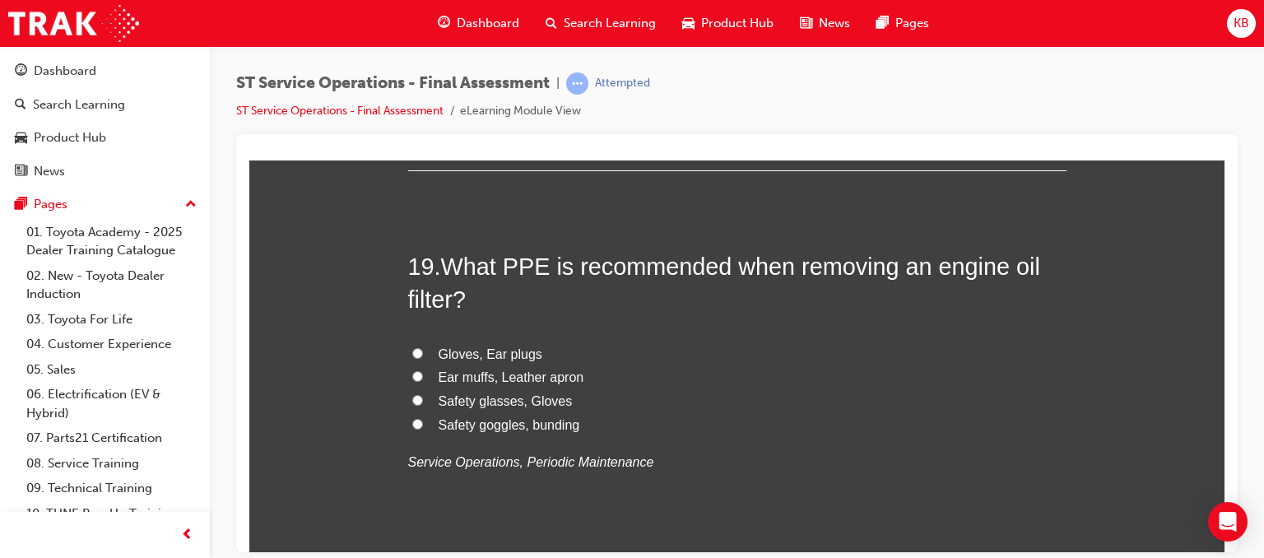
scroll to position [6892, 0]
click at [496, 399] on span "Safety glasses, Gloves" at bounding box center [506, 401] width 134 height 14
click at [423, 399] on input "Safety glasses, Gloves" at bounding box center [417, 400] width 11 height 11
radio input "true"
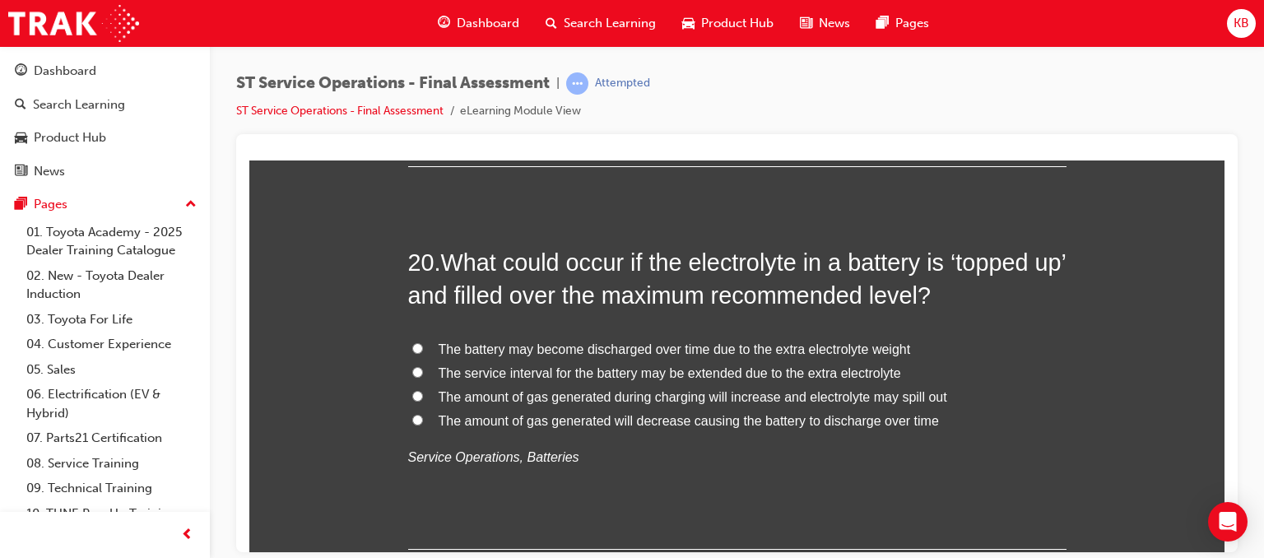
scroll to position [7279, 0]
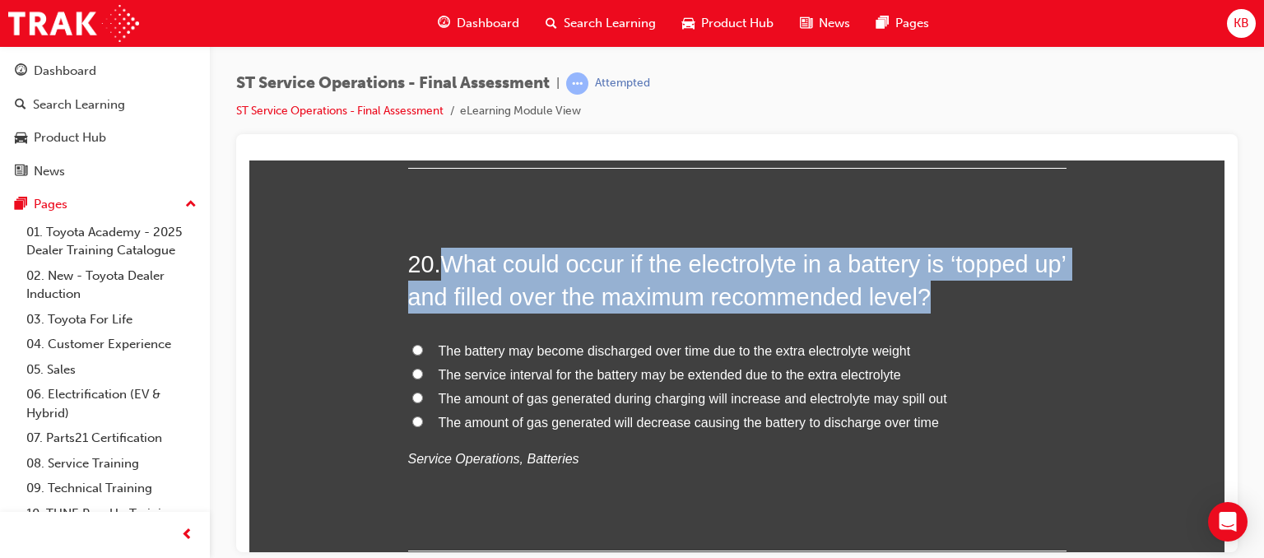
drag, startPoint x: 443, startPoint y: 256, endPoint x: 960, endPoint y: 298, distance: 518.6
click at [960, 298] on h2 "20 . What could occur if the electrolyte in a battery is ‘topped up’ and filled…" at bounding box center [737, 280] width 658 height 67
copy span "What could occur if the electrolyte in a battery is ‘topped up’ and filled over…"
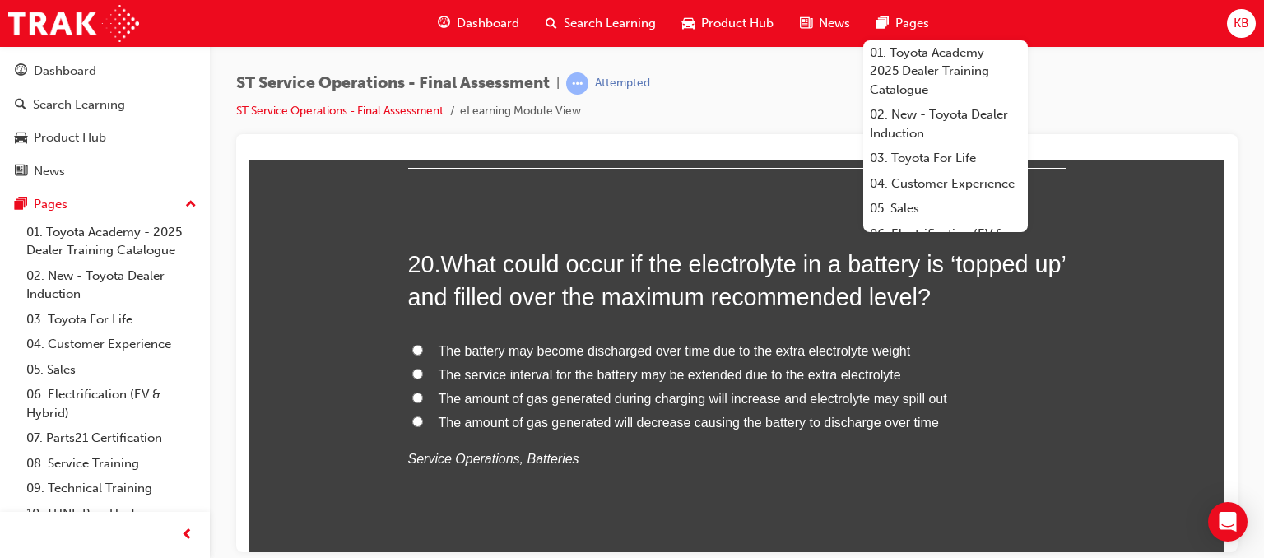
click at [664, 505] on div "20 . What could occur if the electrolyte in a battery is ‘topped up’ and filled…" at bounding box center [737, 399] width 658 height 305
click at [742, 397] on span "The amount of gas generated during charging will increase and electrolyte may s…" at bounding box center [693, 398] width 509 height 14
click at [423, 397] on input "The amount of gas generated during charging will increase and electrolyte may s…" at bounding box center [417, 397] width 11 height 11
radio input "true"
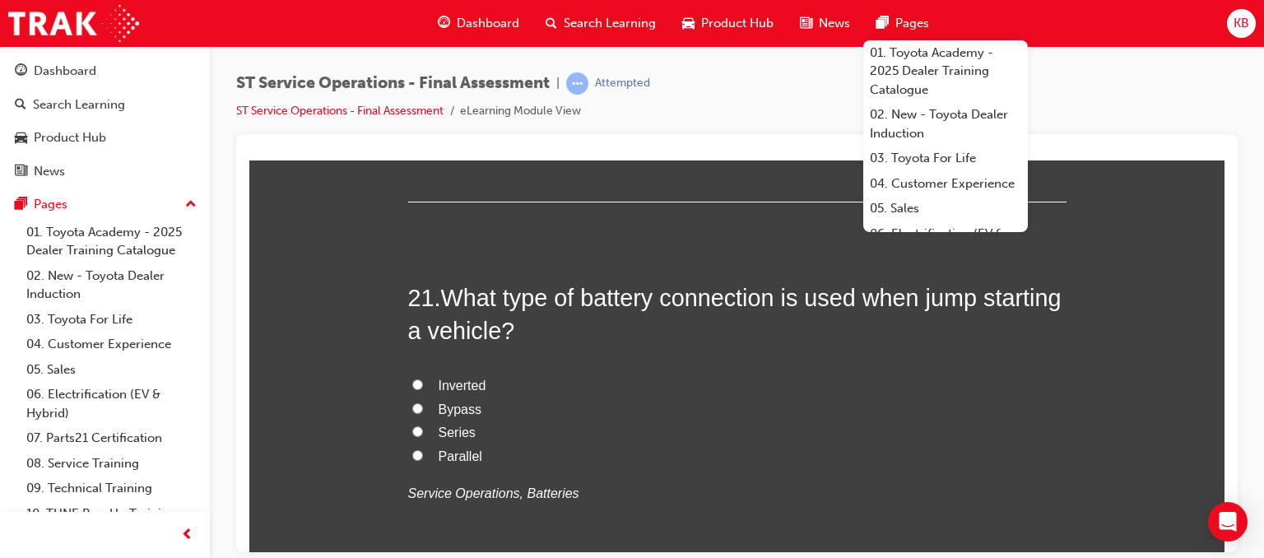
scroll to position [7628, 0]
drag, startPoint x: 492, startPoint y: 237, endPoint x: 1079, endPoint y: 80, distance: 607.5
click at [1079, 80] on div "ST Service Operations - Final Assessment | Attempted ST Service Operations - Fi…" at bounding box center [737, 103] width 1002 height 62
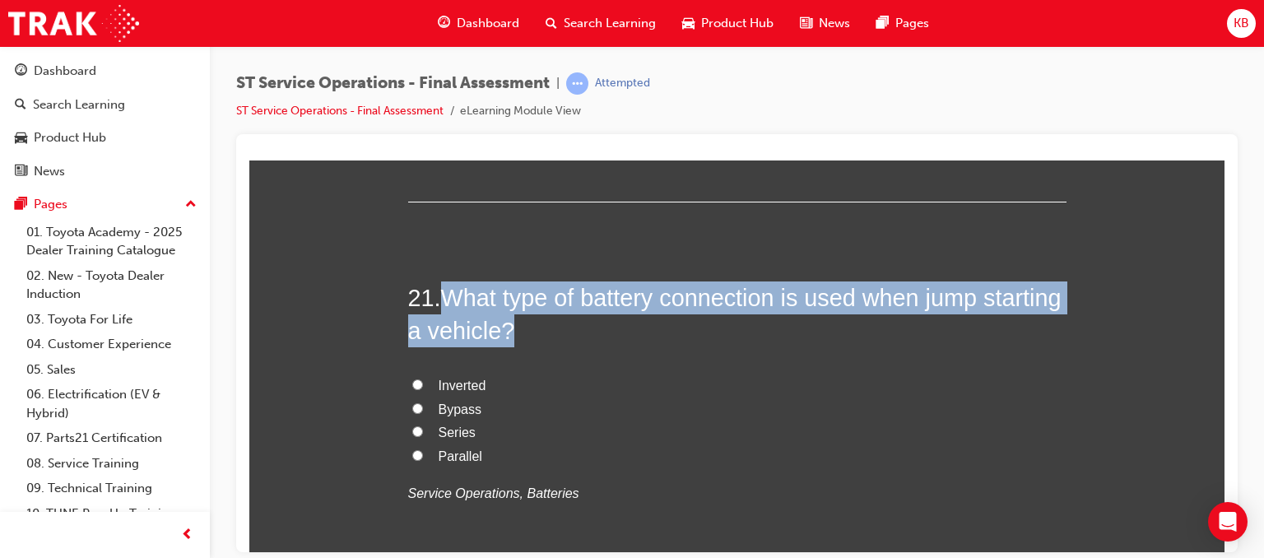
drag, startPoint x: 445, startPoint y: 288, endPoint x: 602, endPoint y: 336, distance: 163.5
click at [602, 336] on h2 "21 . What type of battery connection is used when jump starting a vehicle?" at bounding box center [737, 314] width 658 height 67
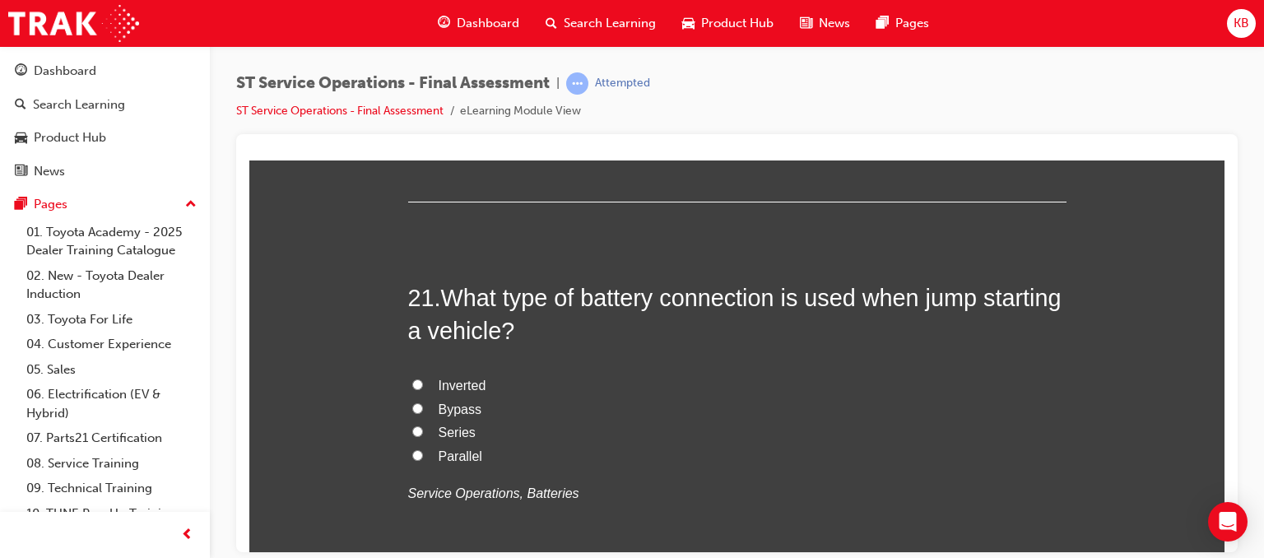
click at [452, 452] on span "Parallel" at bounding box center [461, 456] width 44 height 14
click at [423, 452] on input "Parallel" at bounding box center [417, 454] width 11 height 11
radio input "true"
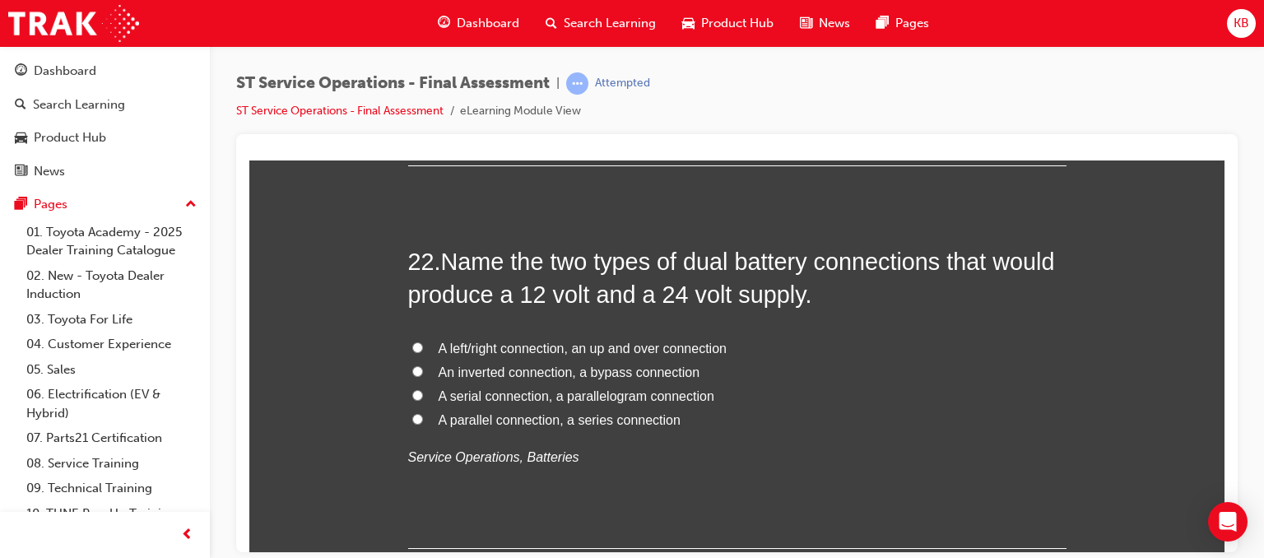
scroll to position [8046, 0]
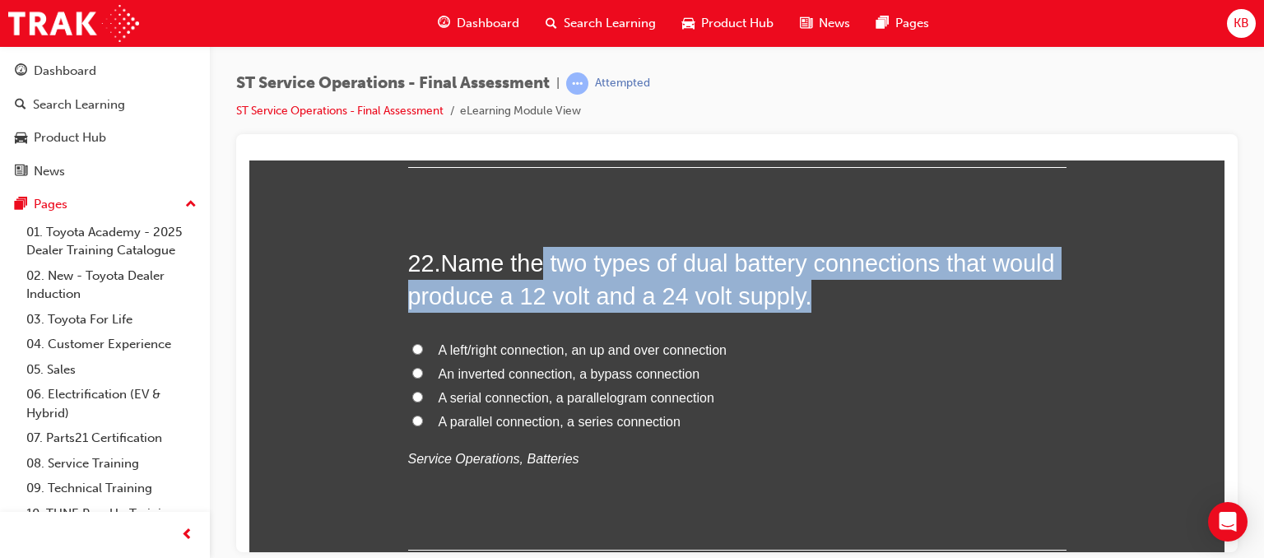
drag, startPoint x: 542, startPoint y: 263, endPoint x: 798, endPoint y: 300, distance: 258.8
click at [798, 300] on span "Name the two types of dual battery connections that would produce a 12 volt and…" at bounding box center [731, 278] width 647 height 59
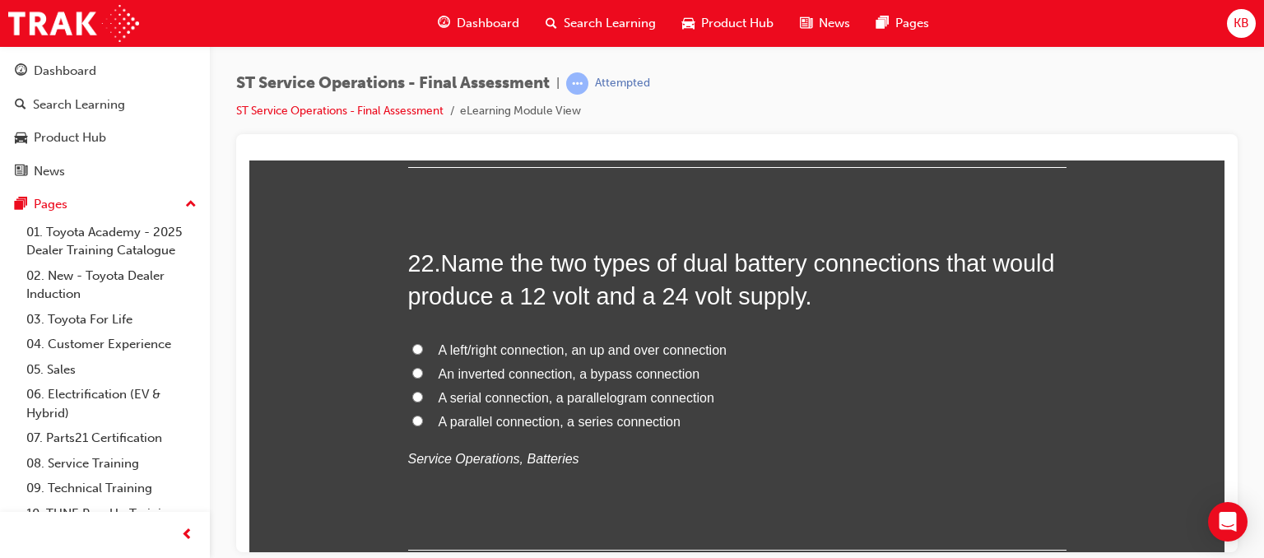
click at [510, 416] on span "A parallel connection, a series connection" at bounding box center [560, 421] width 242 height 14
click at [423, 416] on input "A parallel connection, a series connection" at bounding box center [417, 420] width 11 height 11
radio input "true"
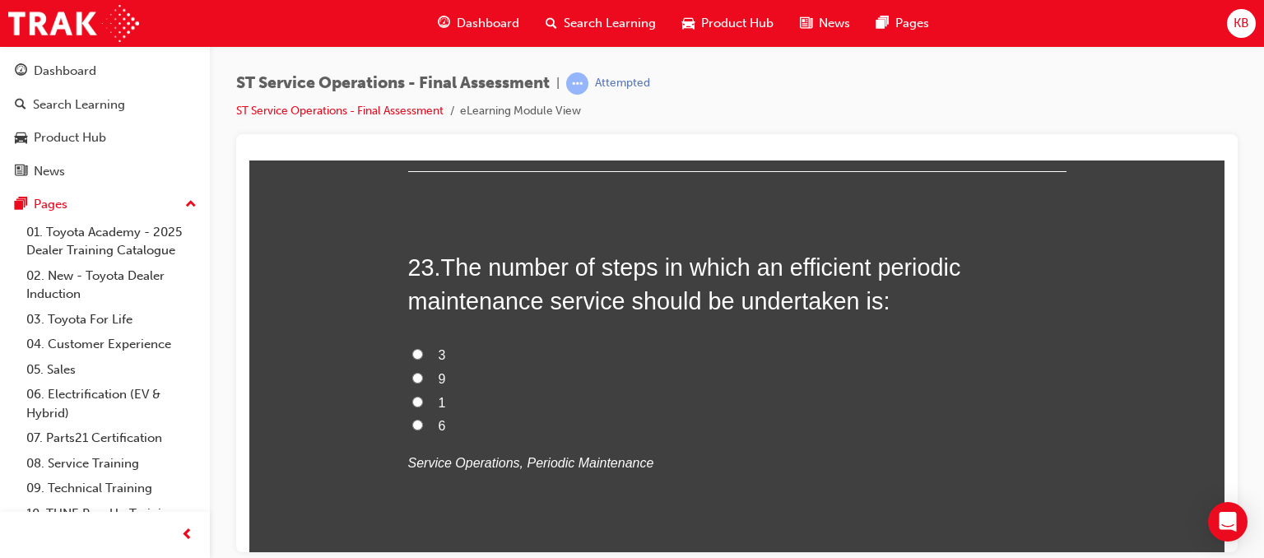
scroll to position [8464, 0]
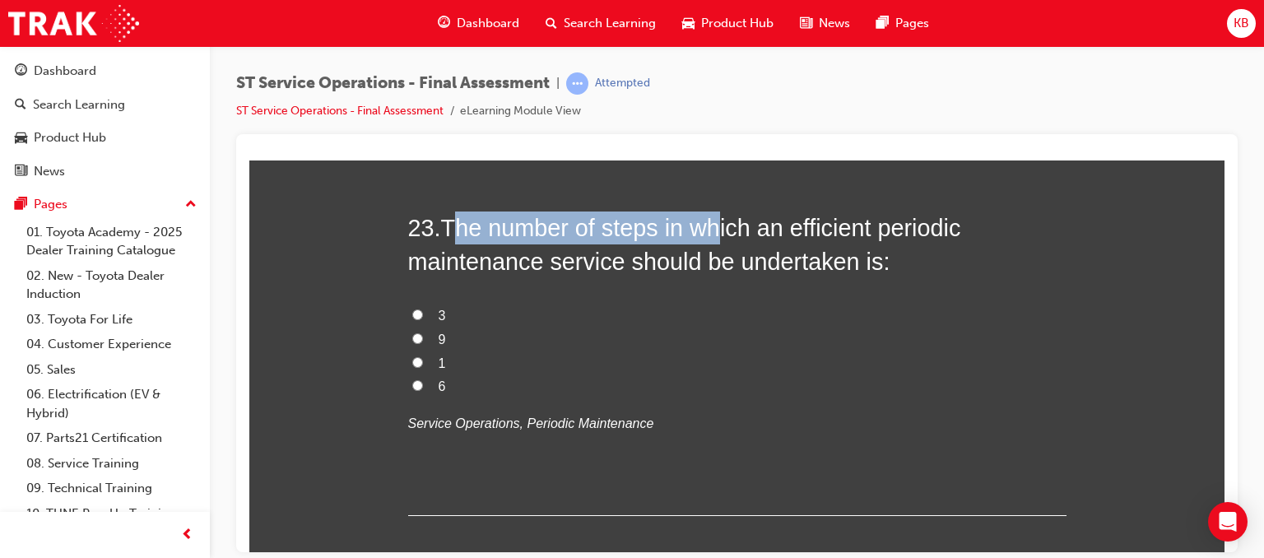
drag, startPoint x: 452, startPoint y: 219, endPoint x: 677, endPoint y: 221, distance: 224.7
click at [677, 221] on span "The number of steps in which an efficient periodic maintenance service should b…" at bounding box center [684, 243] width 553 height 59
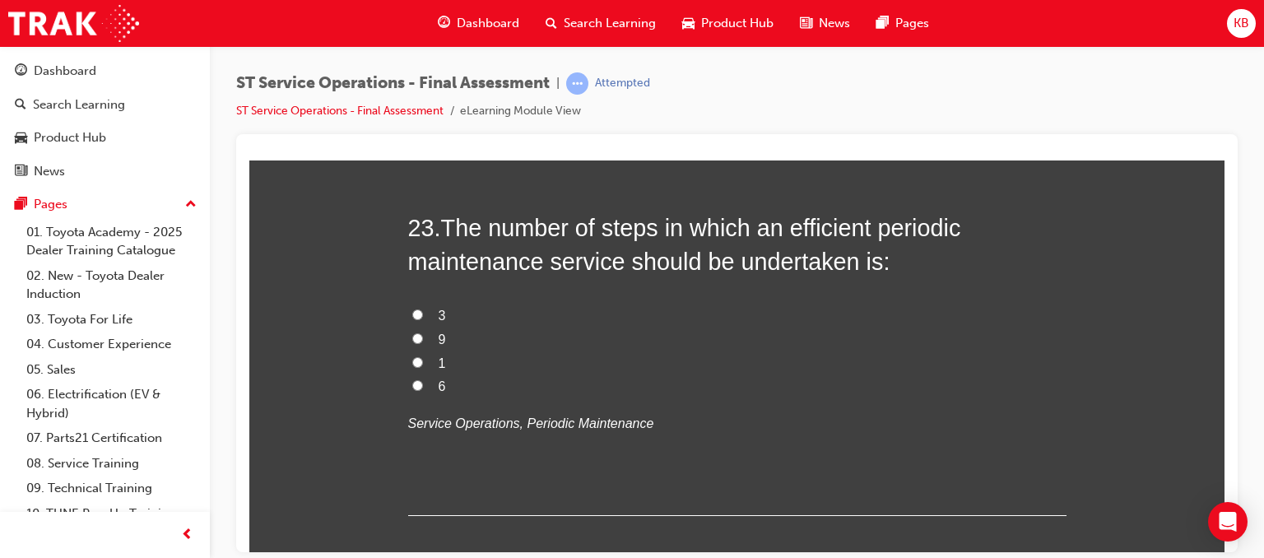
click at [444, 216] on span "The number of steps in which an efficient periodic maintenance service should b…" at bounding box center [684, 243] width 553 height 59
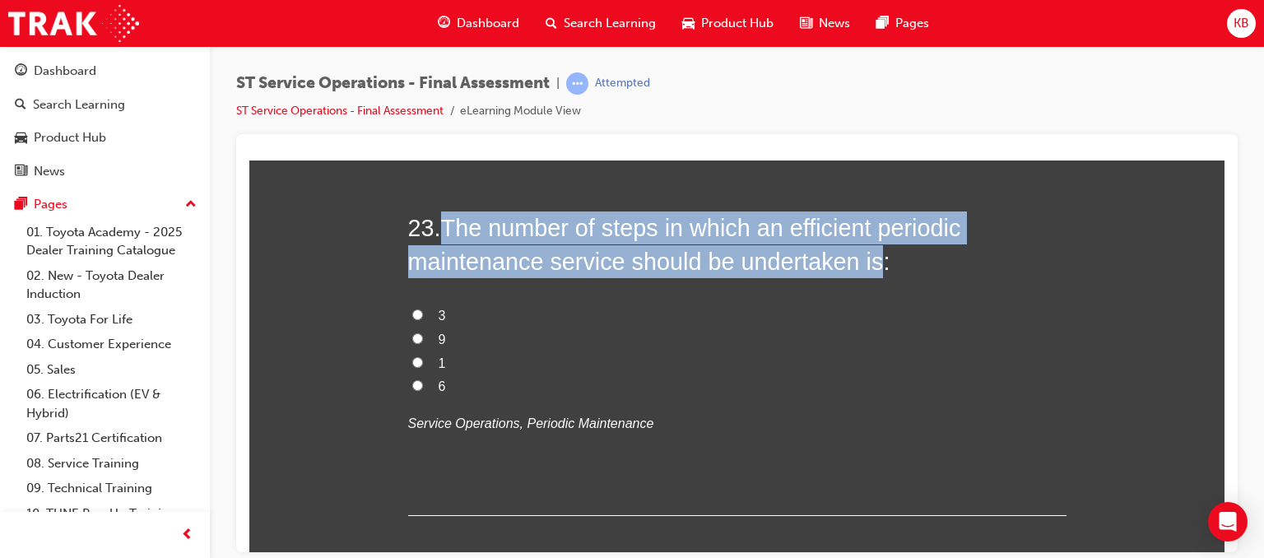
drag, startPoint x: 444, startPoint y: 216, endPoint x: 860, endPoint y: 263, distance: 419.1
click at [860, 263] on span "The number of steps in which an efficient periodic maintenance service should b…" at bounding box center [684, 243] width 553 height 59
click at [412, 379] on input "6" at bounding box center [417, 384] width 11 height 11
radio input "true"
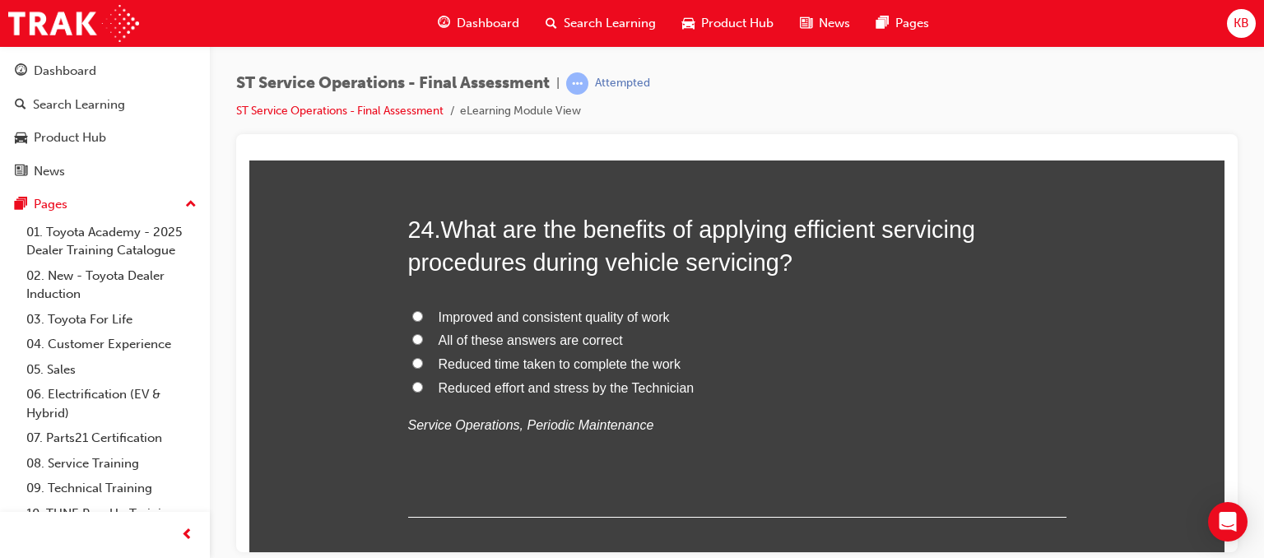
scroll to position [8820, 0]
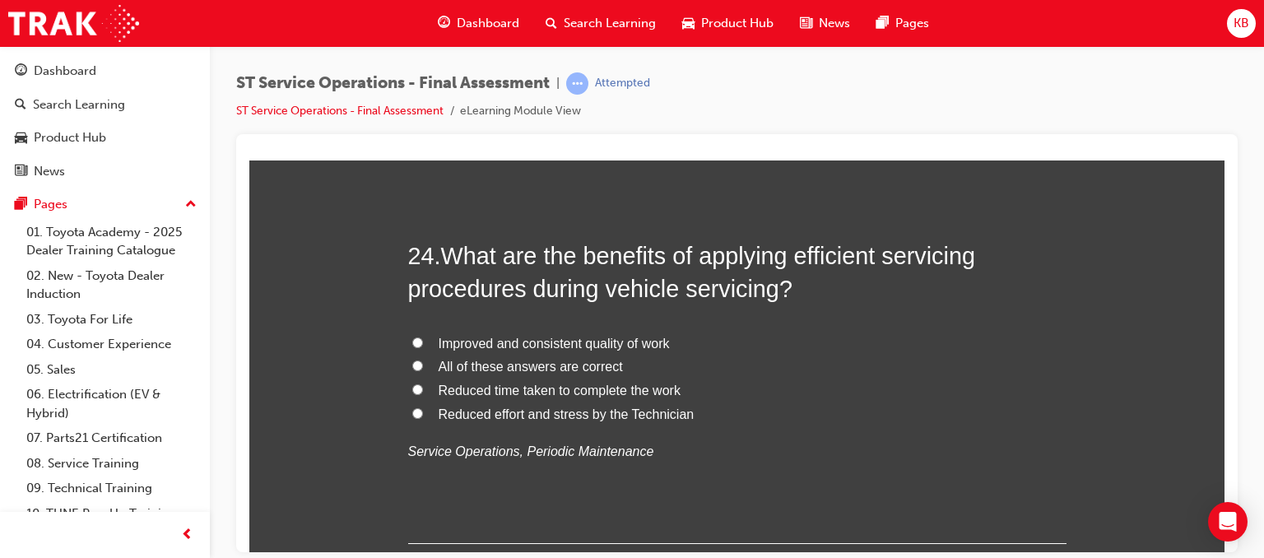
click at [577, 360] on span "All of these answers are correct" at bounding box center [531, 366] width 184 height 14
click at [423, 360] on input "All of these answers are correct" at bounding box center [417, 365] width 11 height 11
radio input "true"
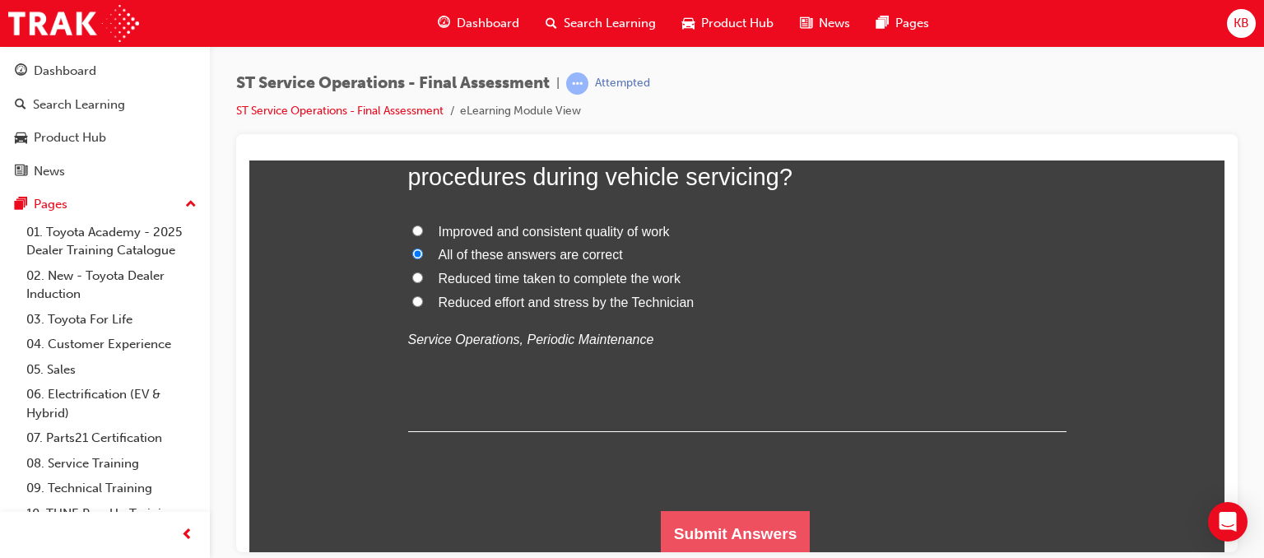
click at [728, 522] on button "Submit Answers" at bounding box center [736, 533] width 150 height 46
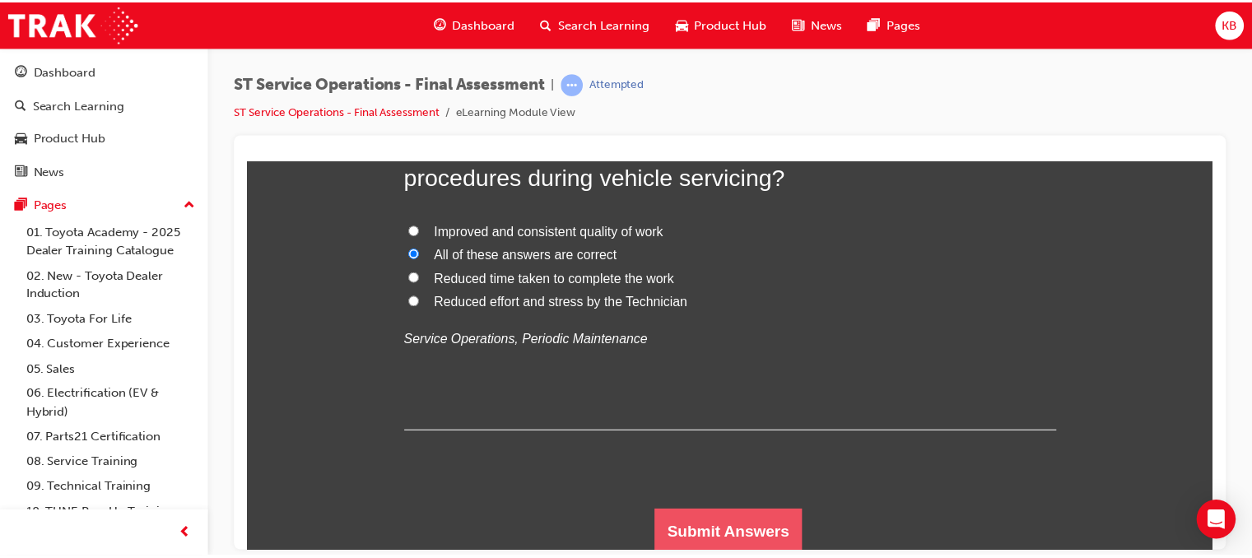
scroll to position [0, 0]
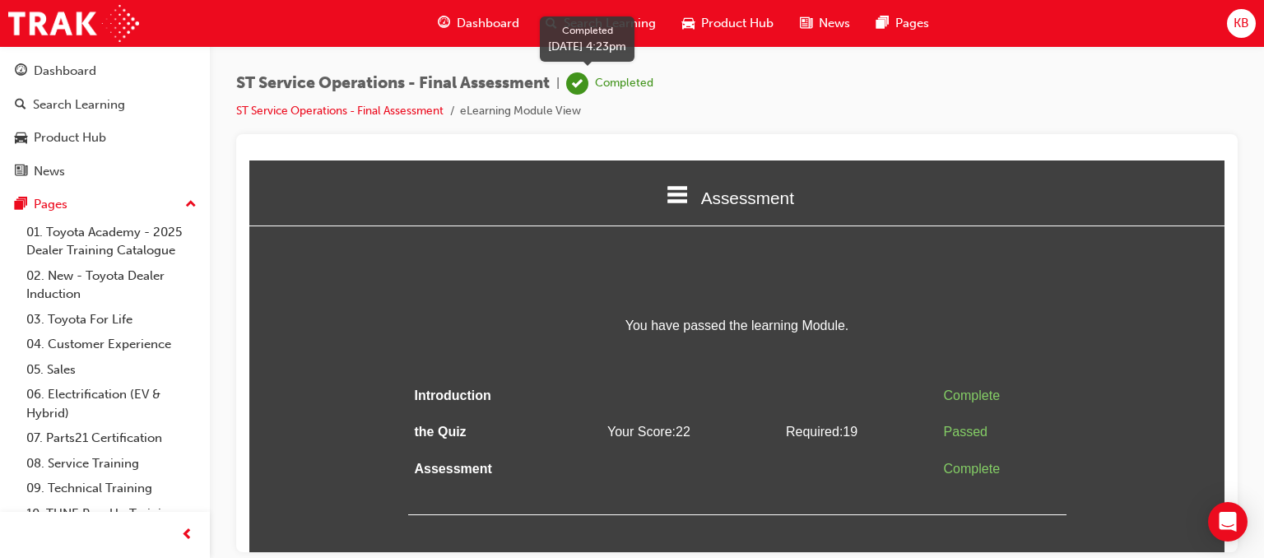
click at [574, 82] on span "learningRecordVerb_COMPLETE-icon" at bounding box center [577, 83] width 22 height 22
click at [631, 90] on div "Completed" at bounding box center [624, 84] width 58 height 16
click at [517, 32] on span "Dashboard" at bounding box center [488, 23] width 63 height 19
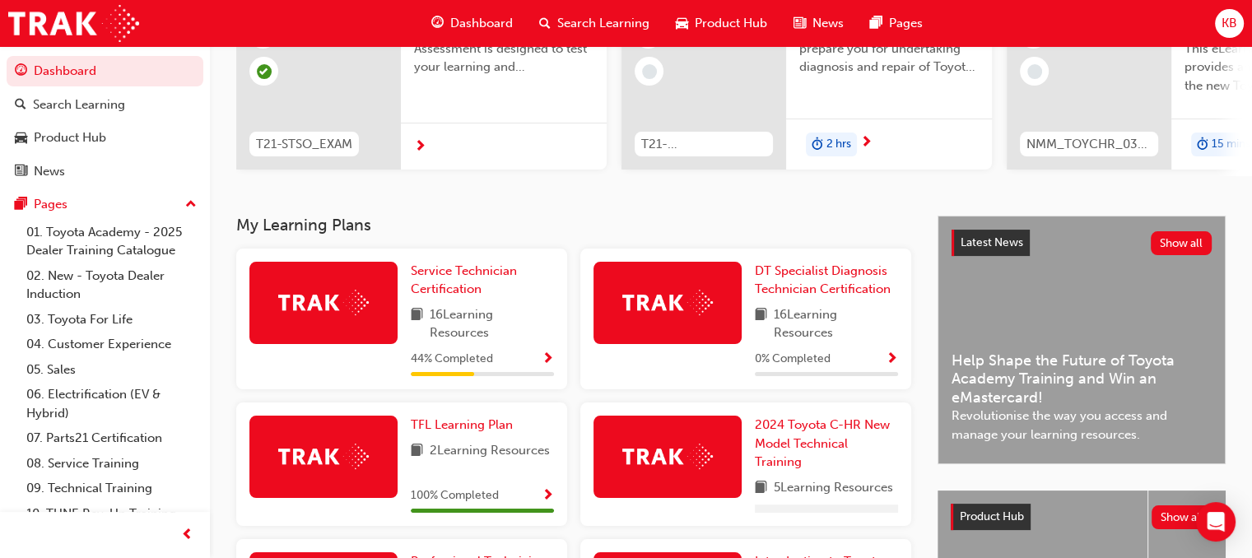
scroll to position [204, 0]
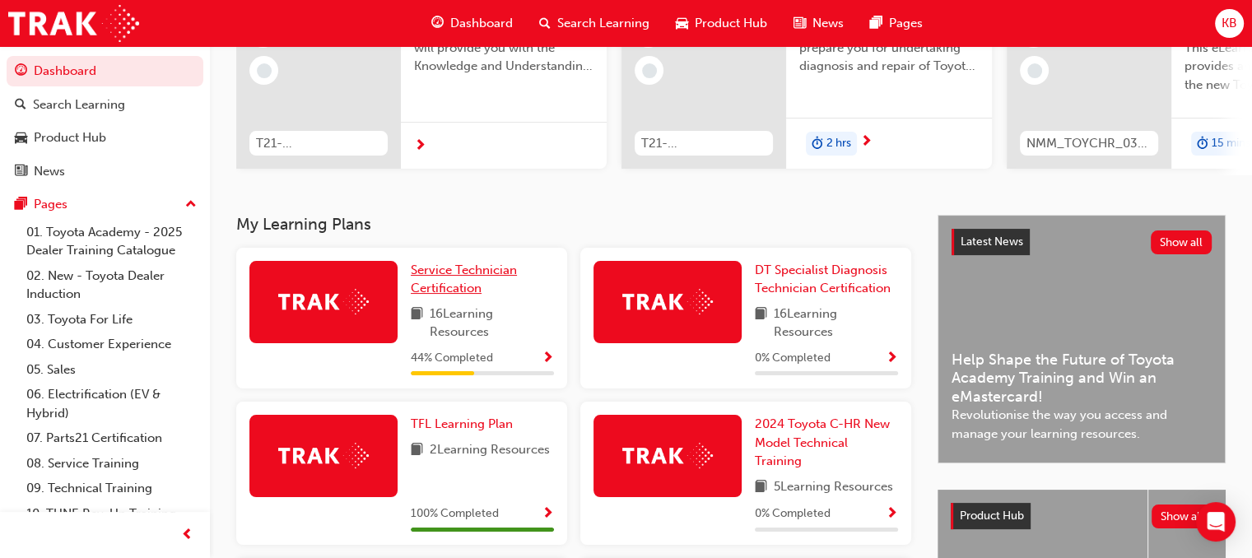
click at [445, 289] on span "Service Technician Certification" at bounding box center [464, 280] width 106 height 34
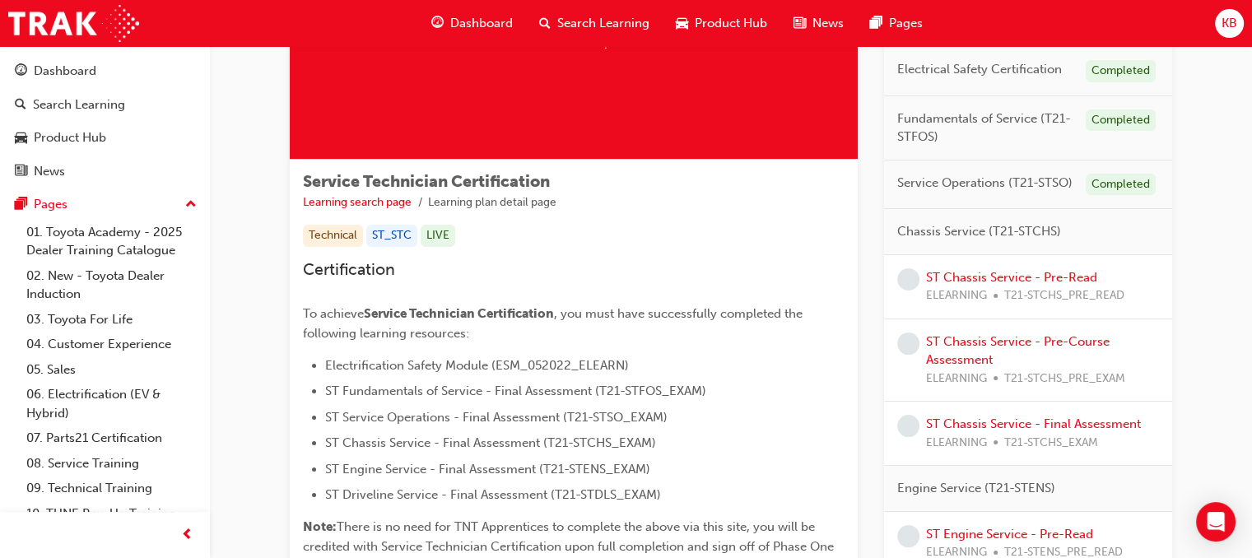
scroll to position [174, 0]
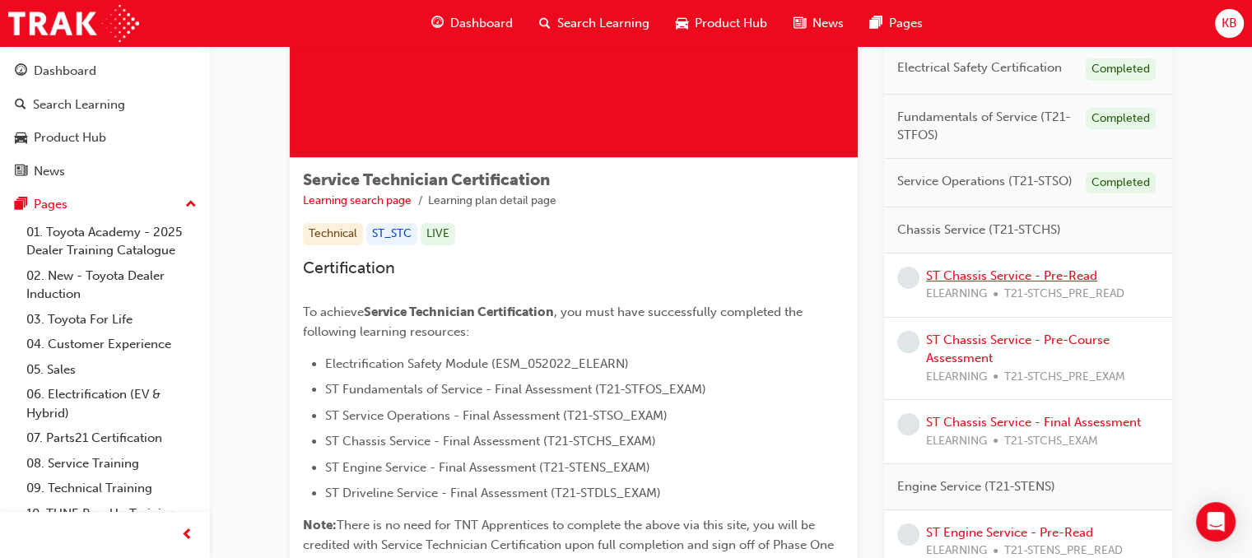
click at [1053, 268] on link "ST Chassis Service - Pre-Read" at bounding box center [1011, 275] width 171 height 15
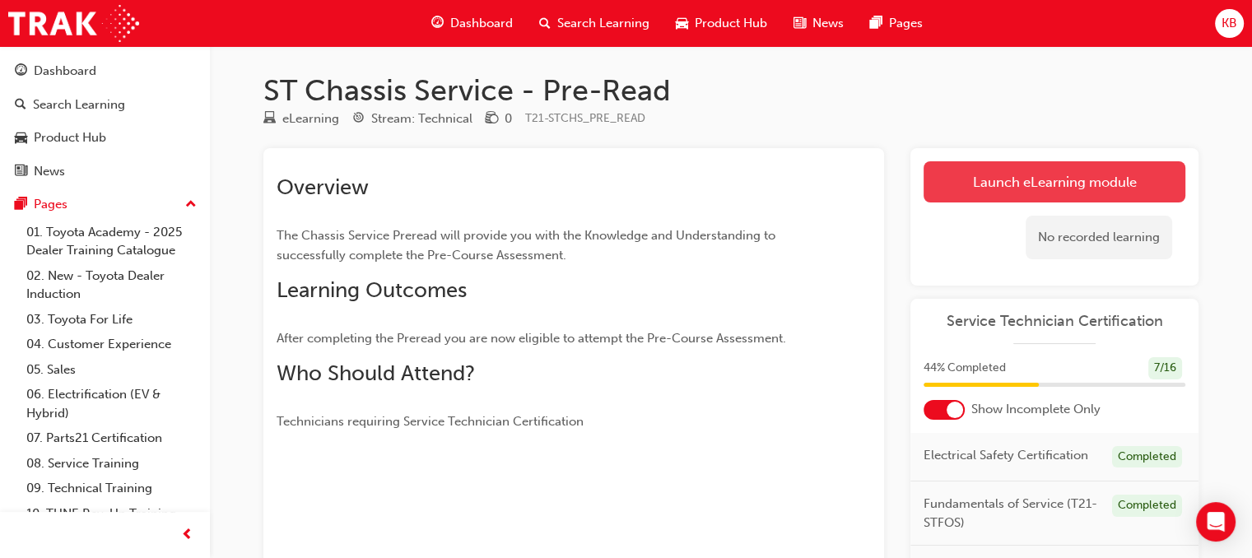
click at [971, 164] on link "Launch eLearning module" at bounding box center [1054, 181] width 262 height 41
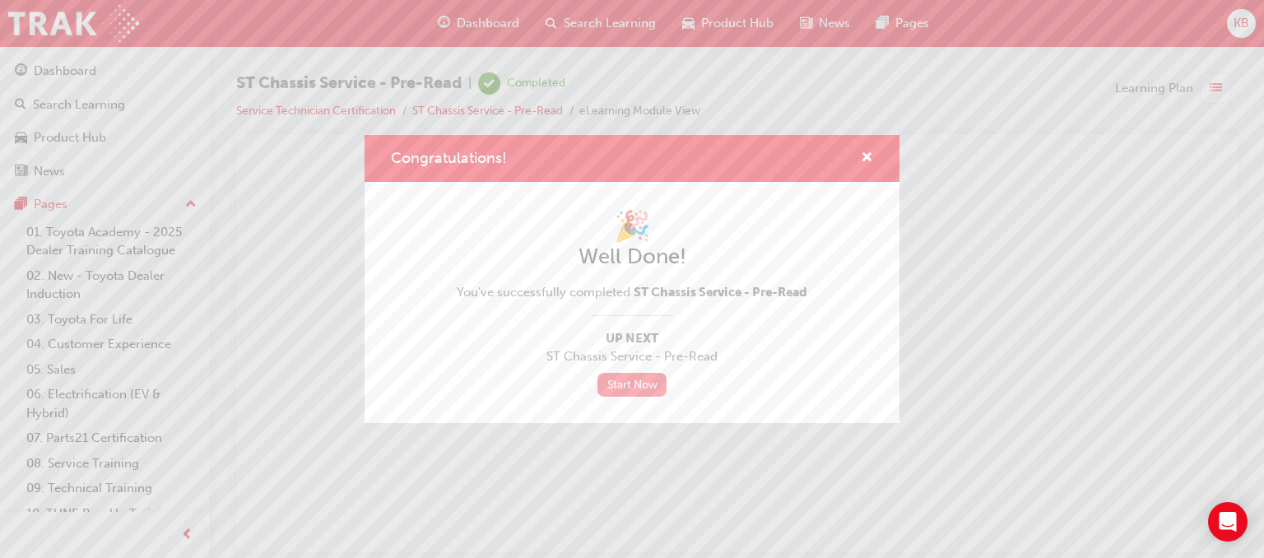
click at [629, 379] on link "Start Now" at bounding box center [632, 385] width 69 height 24
click at [645, 383] on link "Start Now" at bounding box center [632, 385] width 69 height 24
click at [866, 160] on span "cross-icon" at bounding box center [867, 158] width 12 height 15
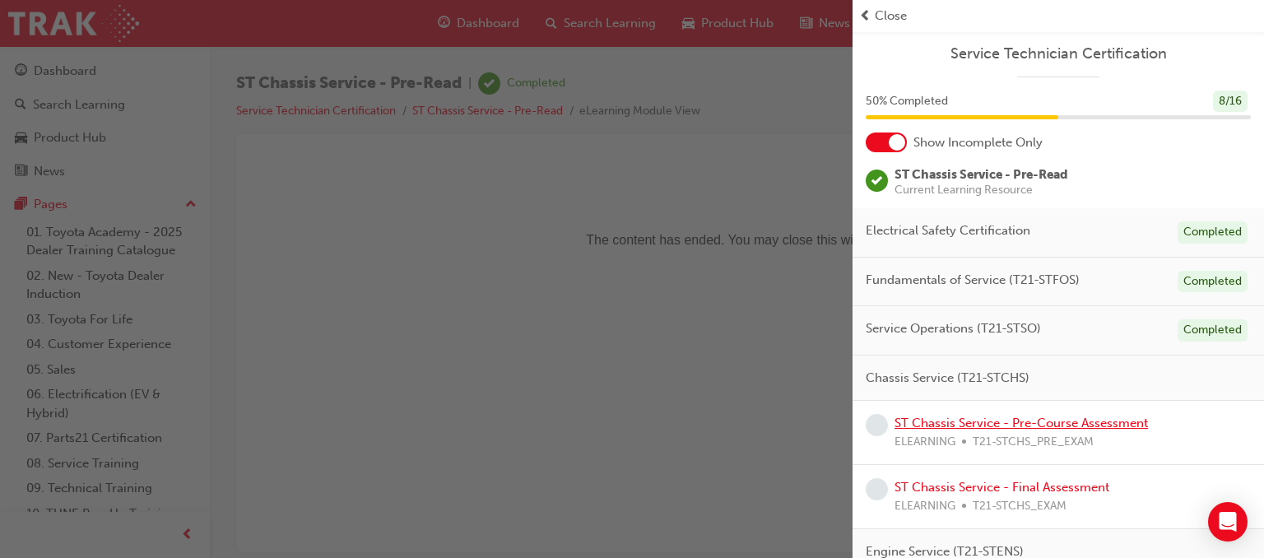
click at [1032, 418] on link "ST Chassis Service - Pre-Course Assessment" at bounding box center [1021, 423] width 253 height 15
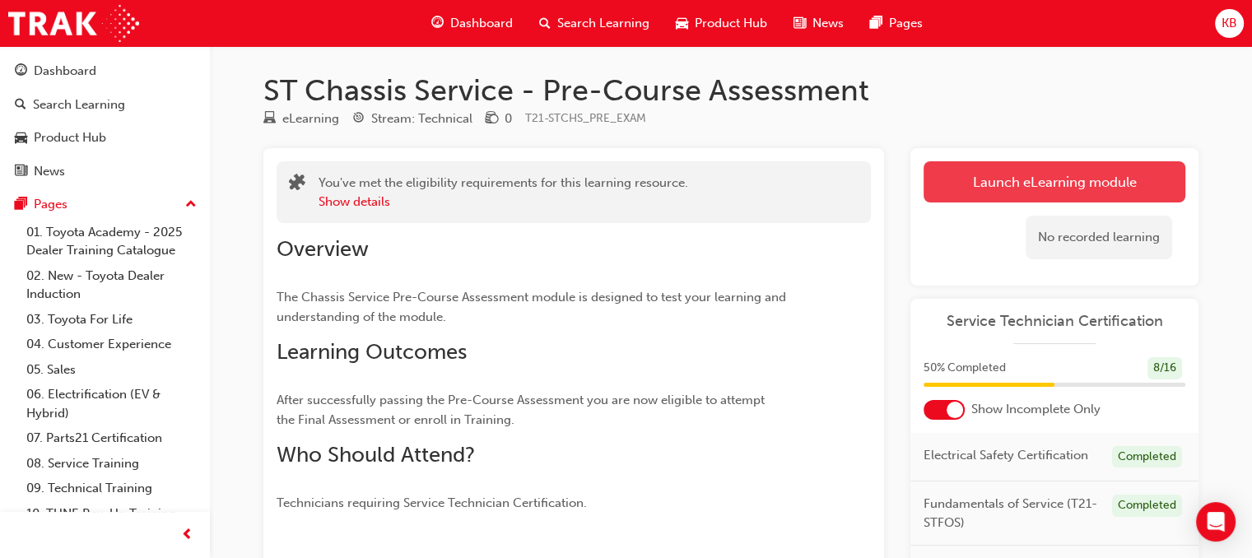
click at [1031, 189] on link "Launch eLearning module" at bounding box center [1054, 181] width 262 height 41
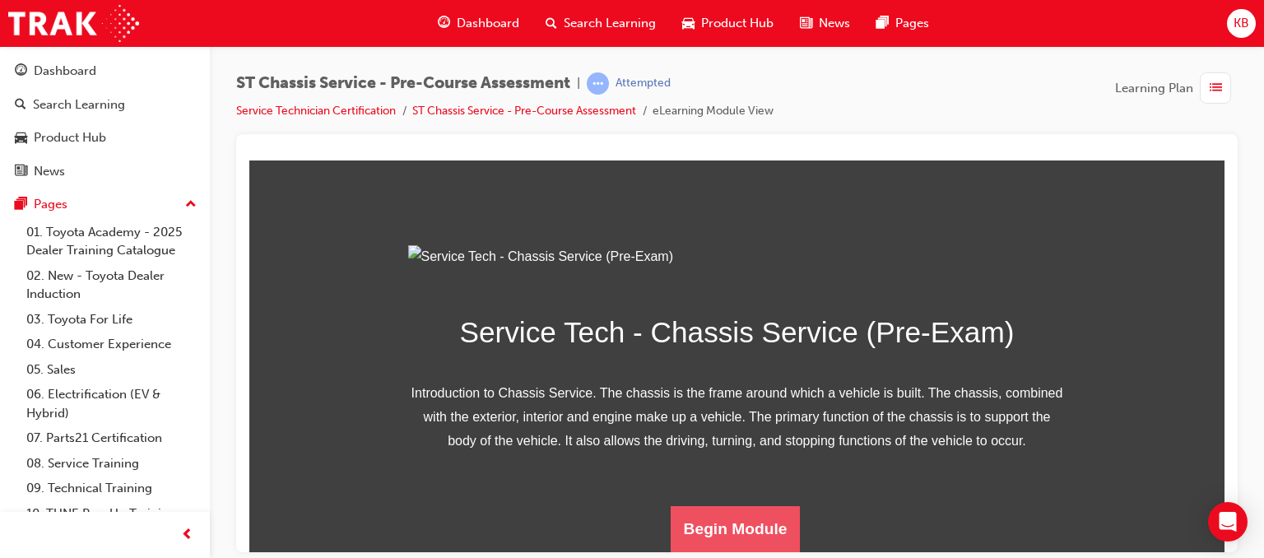
scroll to position [249, 0]
click at [727, 519] on button "Begin Module" at bounding box center [736, 528] width 130 height 46
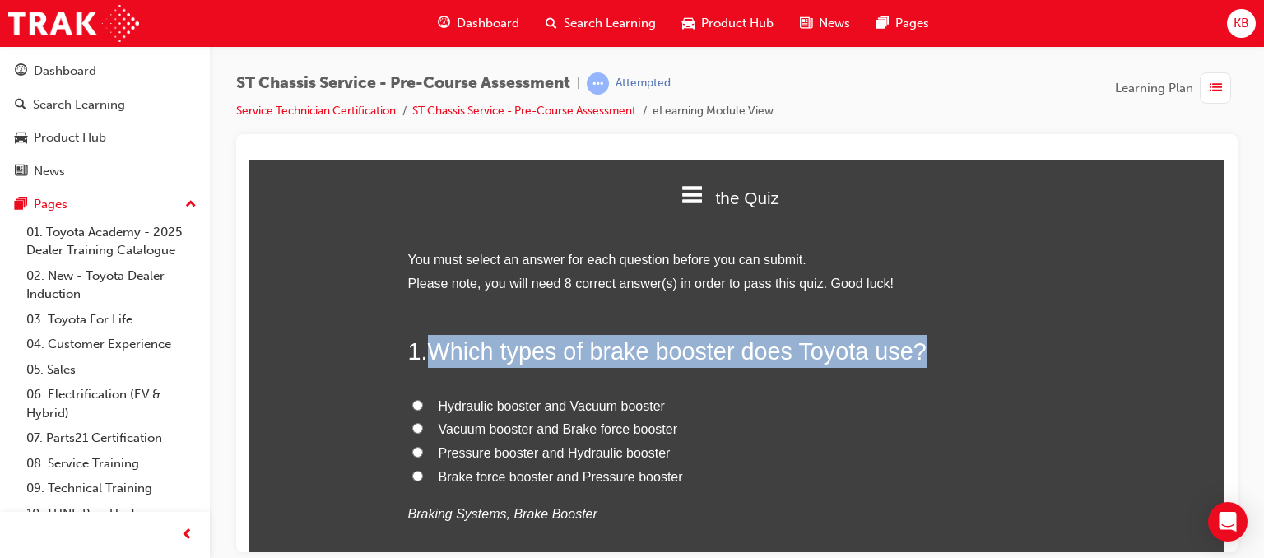
drag, startPoint x: 429, startPoint y: 354, endPoint x: 925, endPoint y: 351, distance: 496.3
click at [925, 351] on h2 "1 . Which types of brake booster does Toyota use?" at bounding box center [737, 350] width 658 height 33
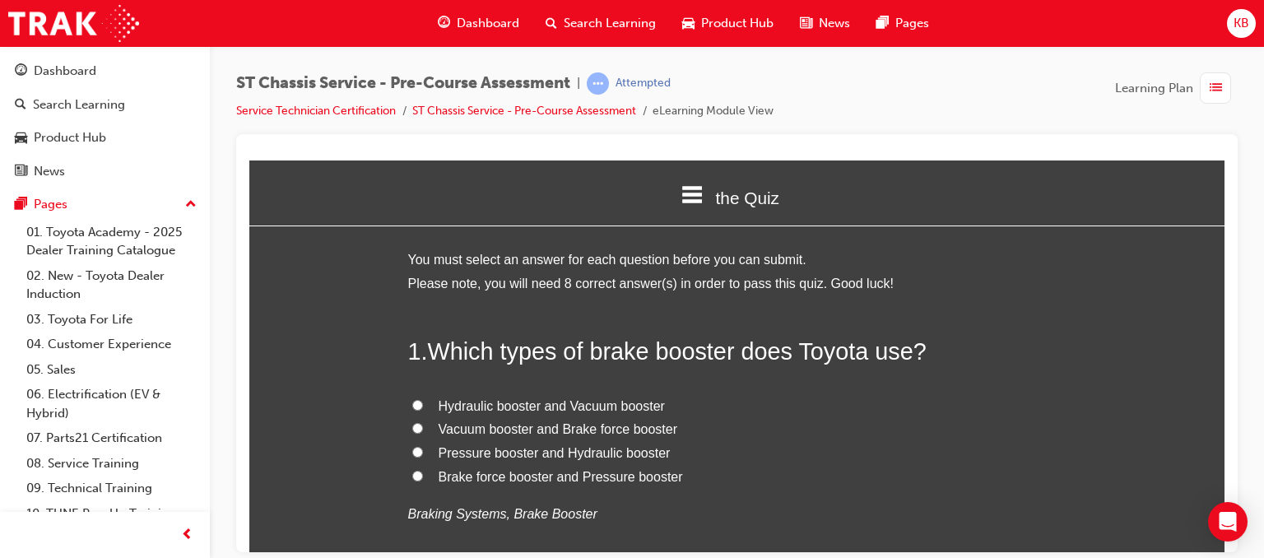
click at [439, 428] on span "Vacuum booster and Brake force booster" at bounding box center [559, 428] width 240 height 14
click at [423, 428] on input "Vacuum booster and Brake force booster" at bounding box center [417, 427] width 11 height 11
radio input "true"
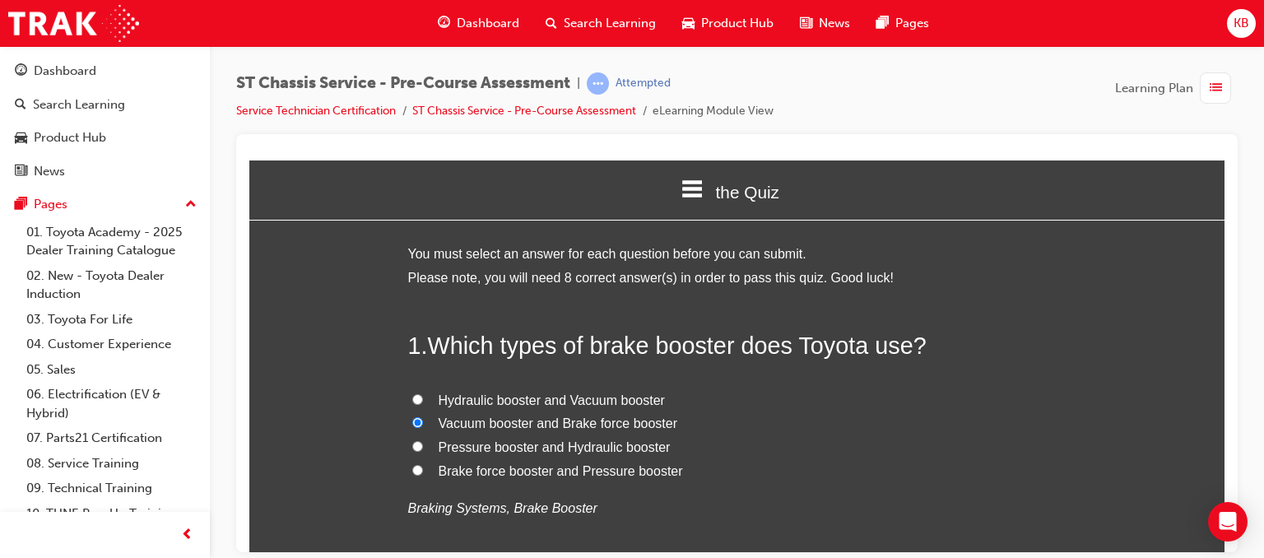
click at [440, 449] on span "Pressure booster and Hydraulic booster" at bounding box center [555, 447] width 232 height 14
click at [423, 449] on input "Pressure booster and Hydraulic booster" at bounding box center [417, 445] width 11 height 11
radio input "true"
click at [443, 398] on span "Hydraulic booster and Vacuum booster" at bounding box center [552, 400] width 226 height 14
click at [423, 398] on input "Hydraulic booster and Vacuum booster" at bounding box center [417, 398] width 11 height 11
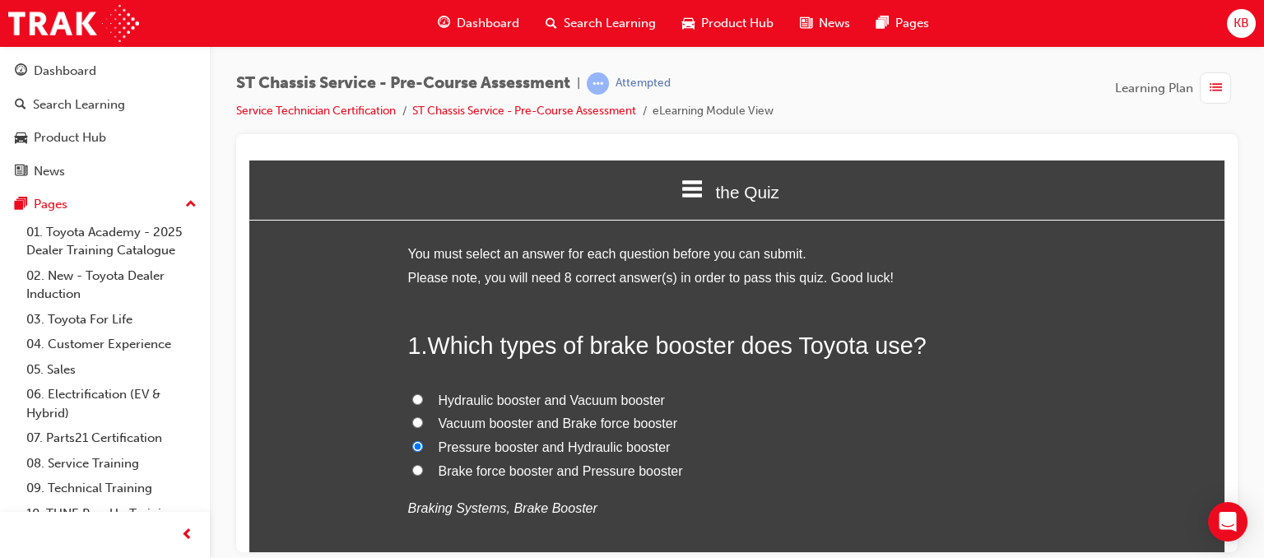
radio input "true"
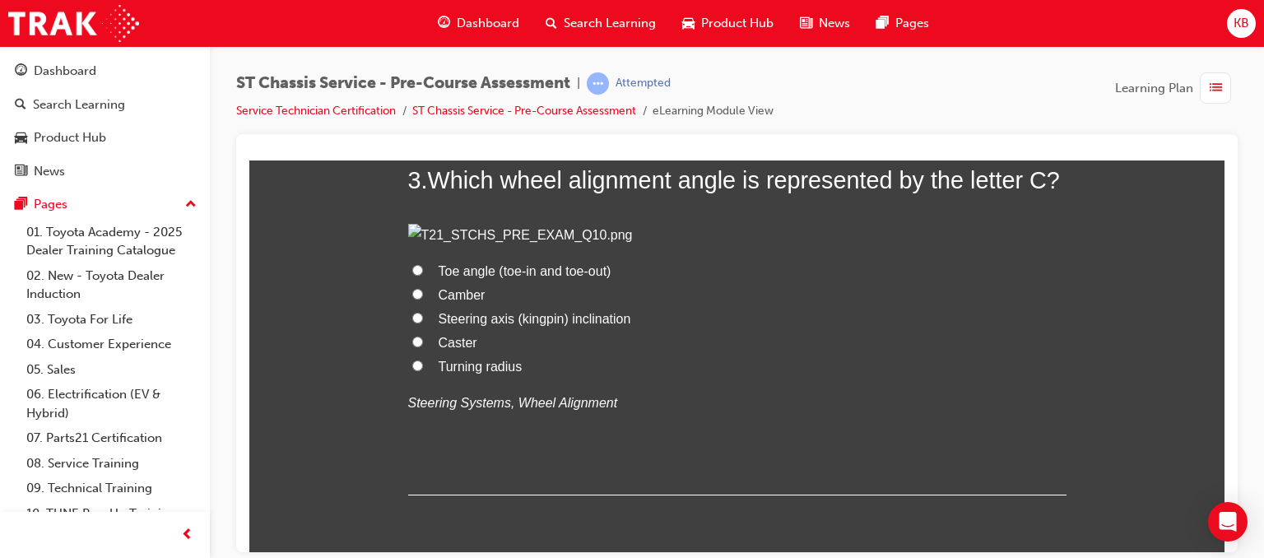
scroll to position [922, 0]
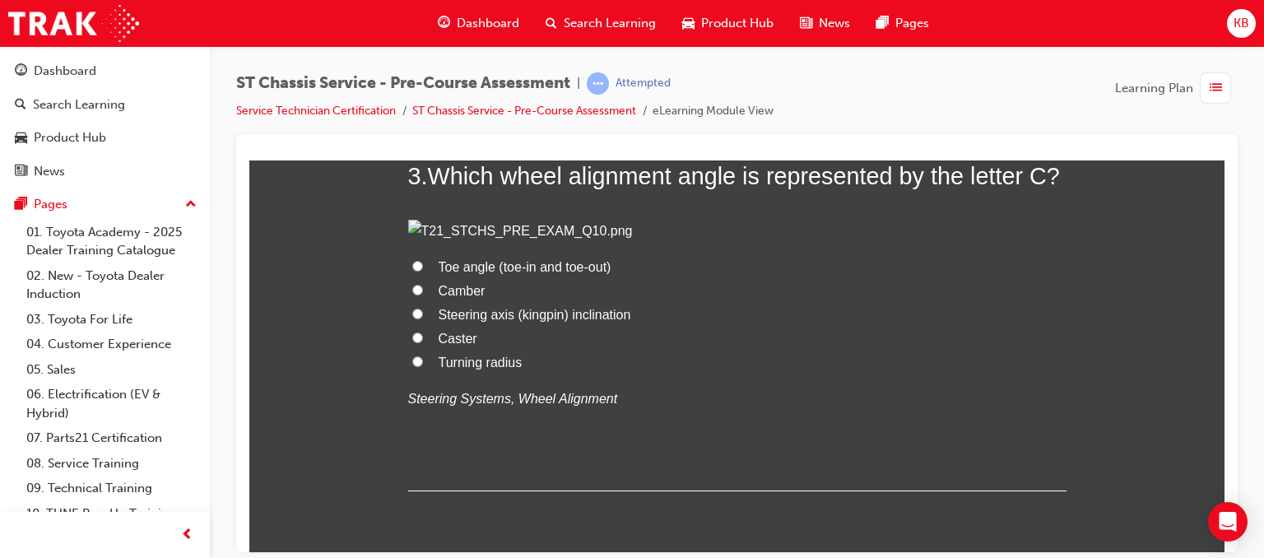
radio input "true"
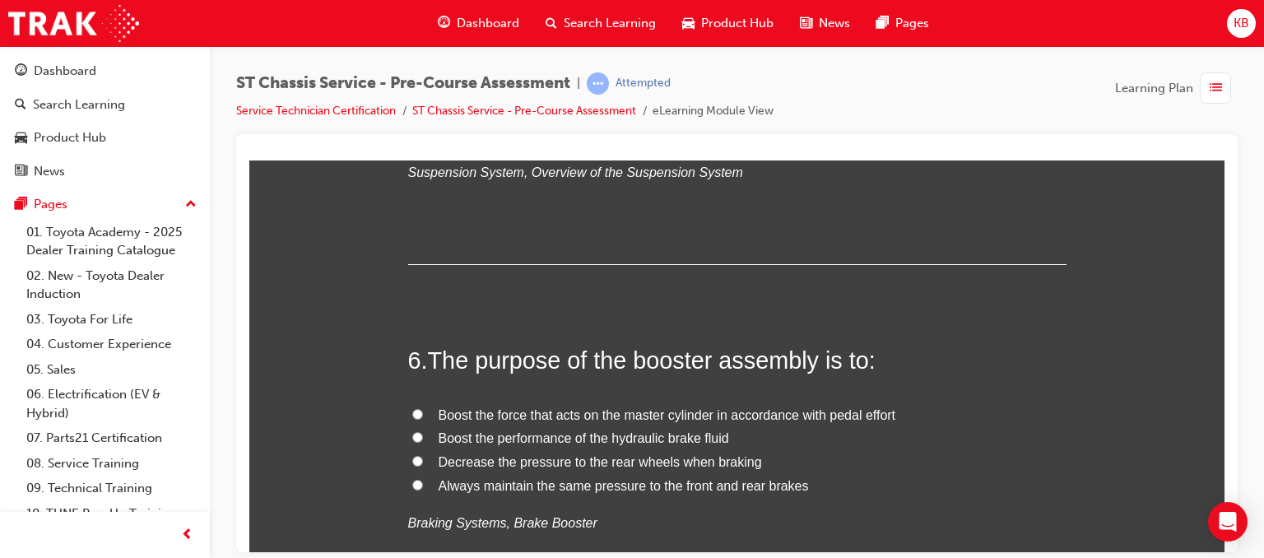
scroll to position [1824, 0]
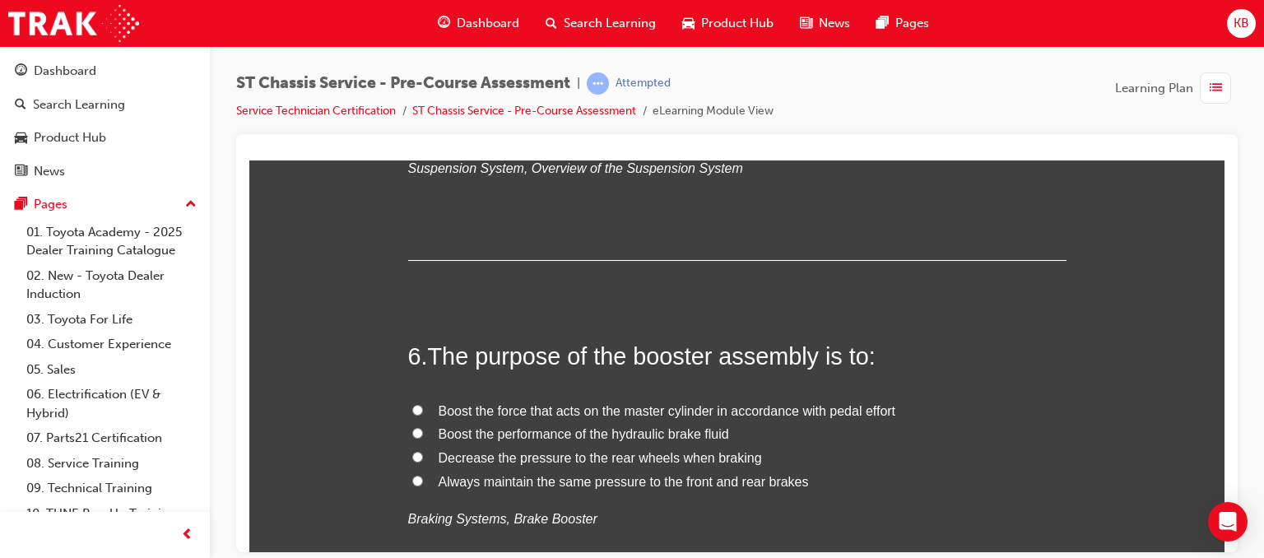
radio input "true"
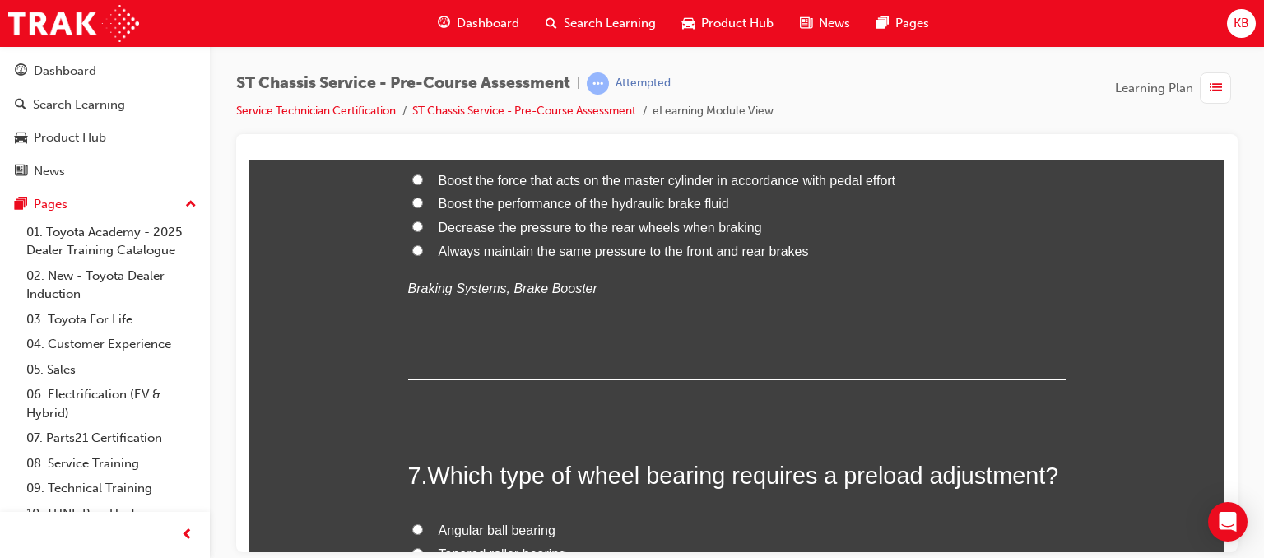
scroll to position [2053, 0]
radio input "true"
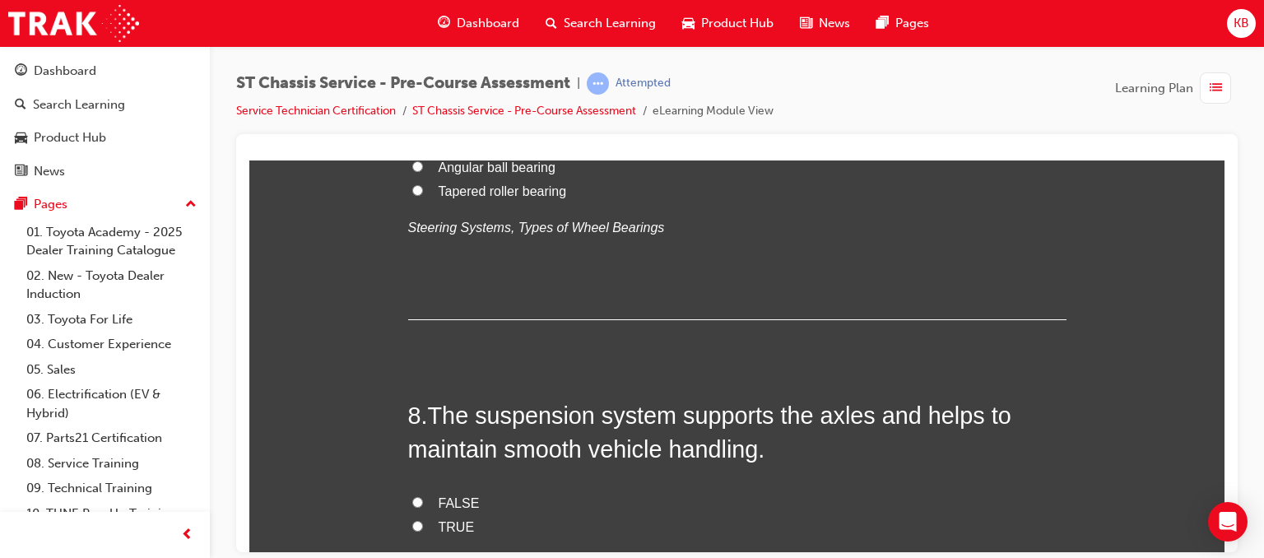
scroll to position [2416, 0]
radio input "true"
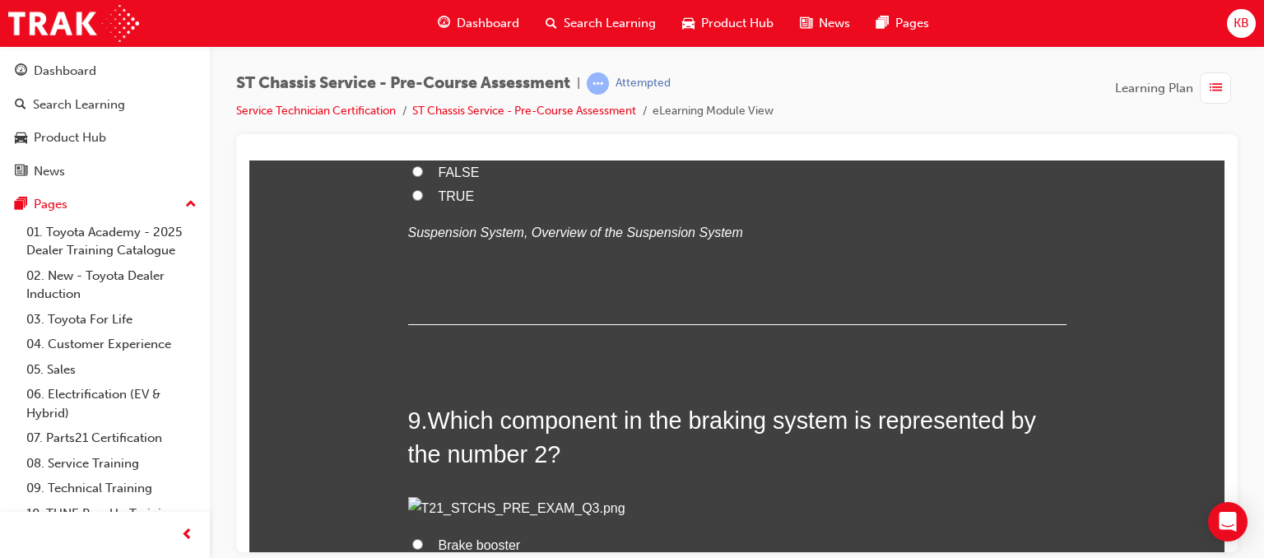
scroll to position [2759, 0]
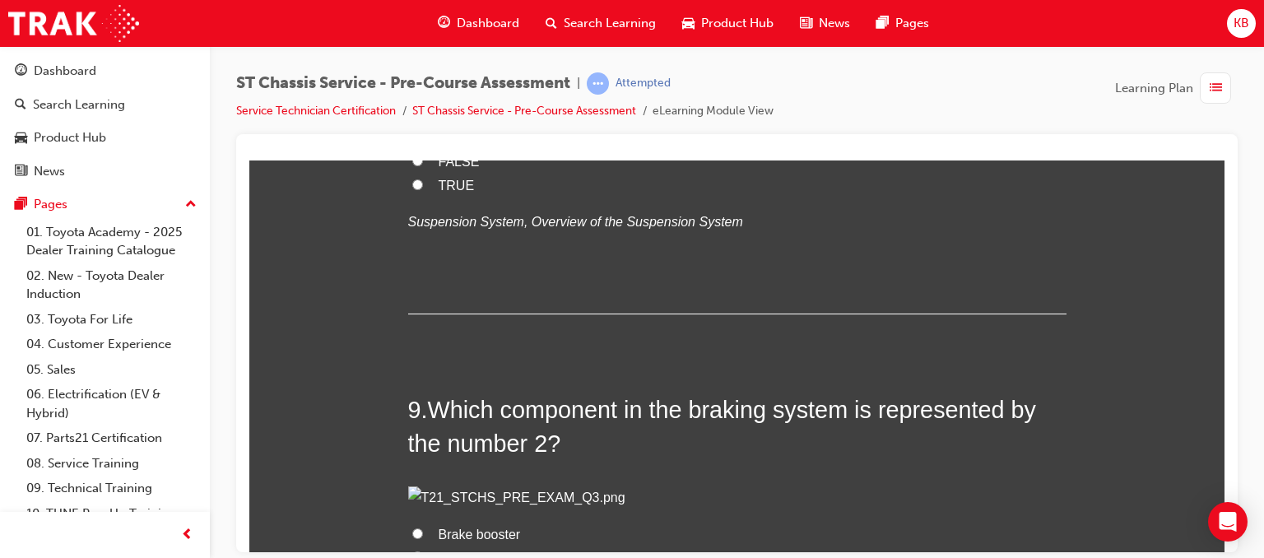
radio input "true"
drag, startPoint x: 431, startPoint y: 257, endPoint x: 862, endPoint y: 260, distance: 430.5
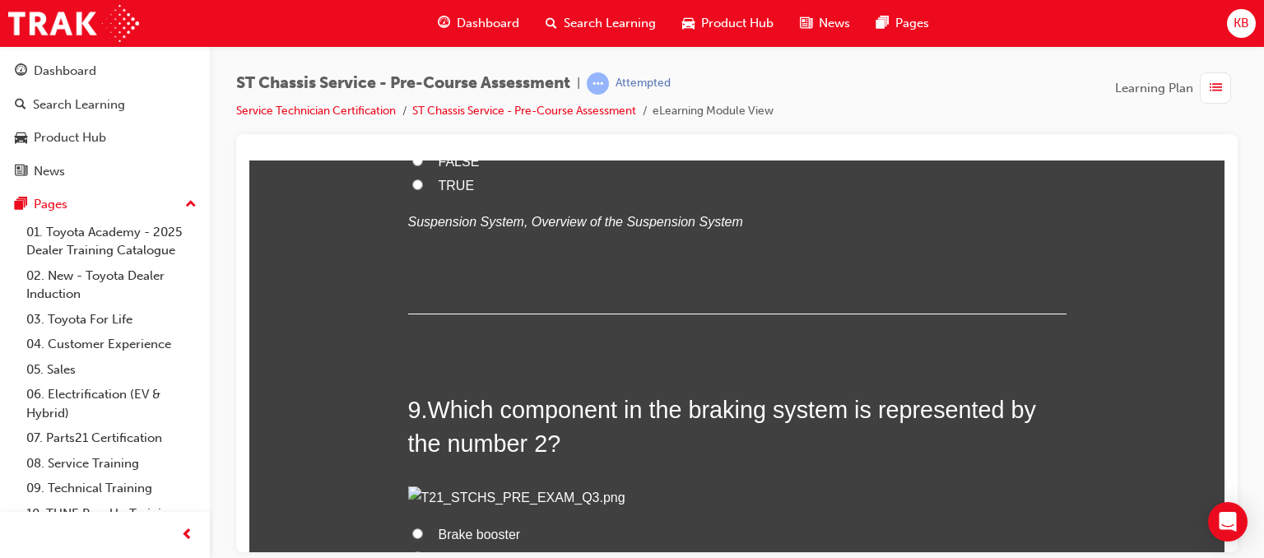
radio input "true"
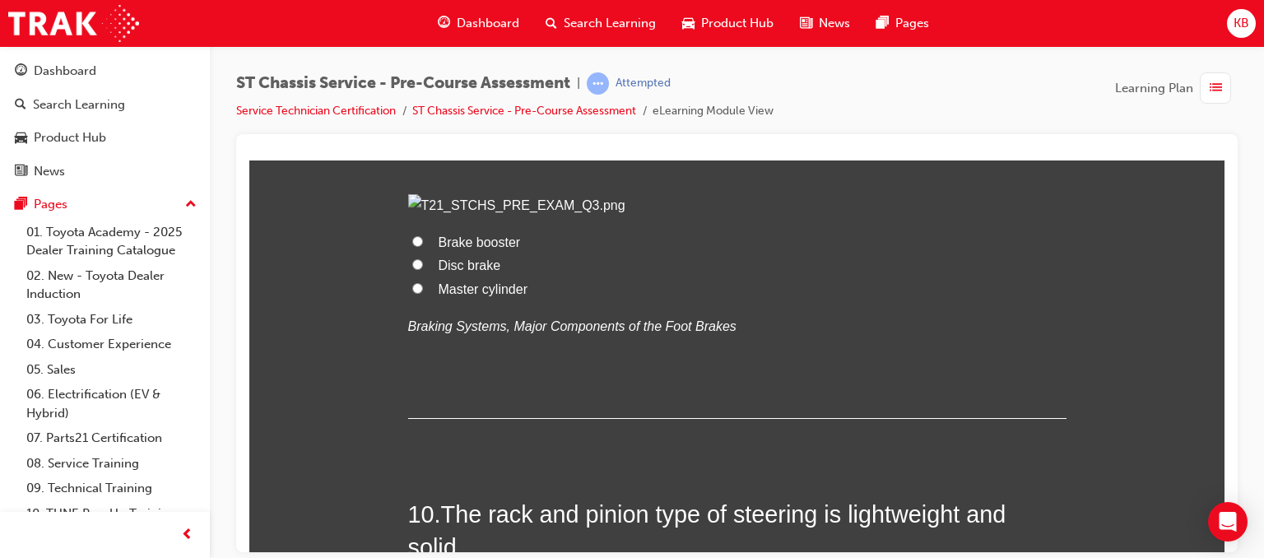
scroll to position [3052, 0]
radio input "true"
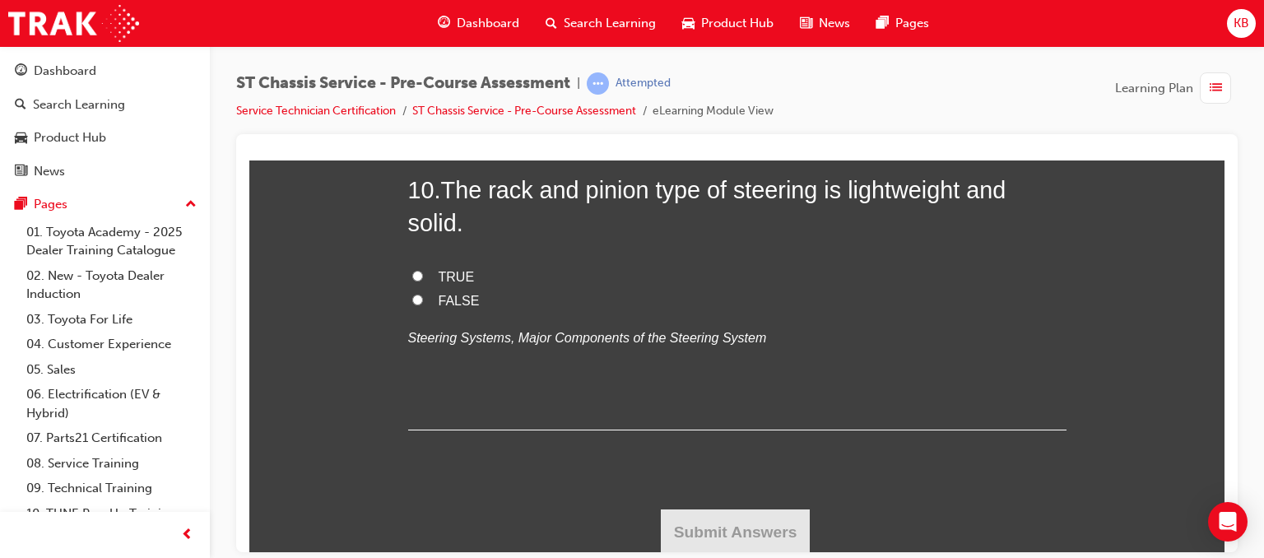
scroll to position [3377, 0]
